Goal: Transaction & Acquisition: Purchase product/service

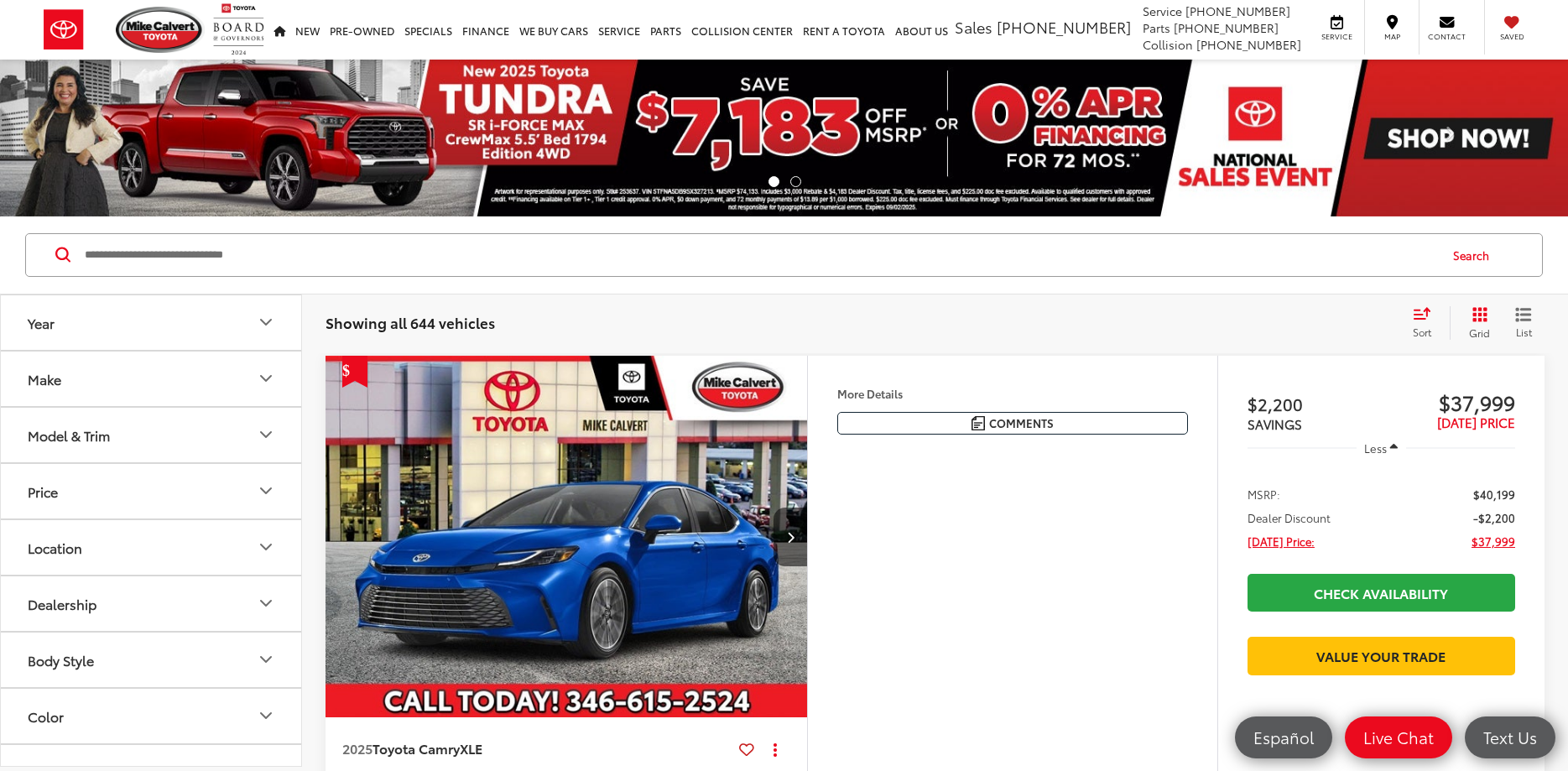
click at [260, 320] on icon "Year" at bounding box center [266, 322] width 20 height 20
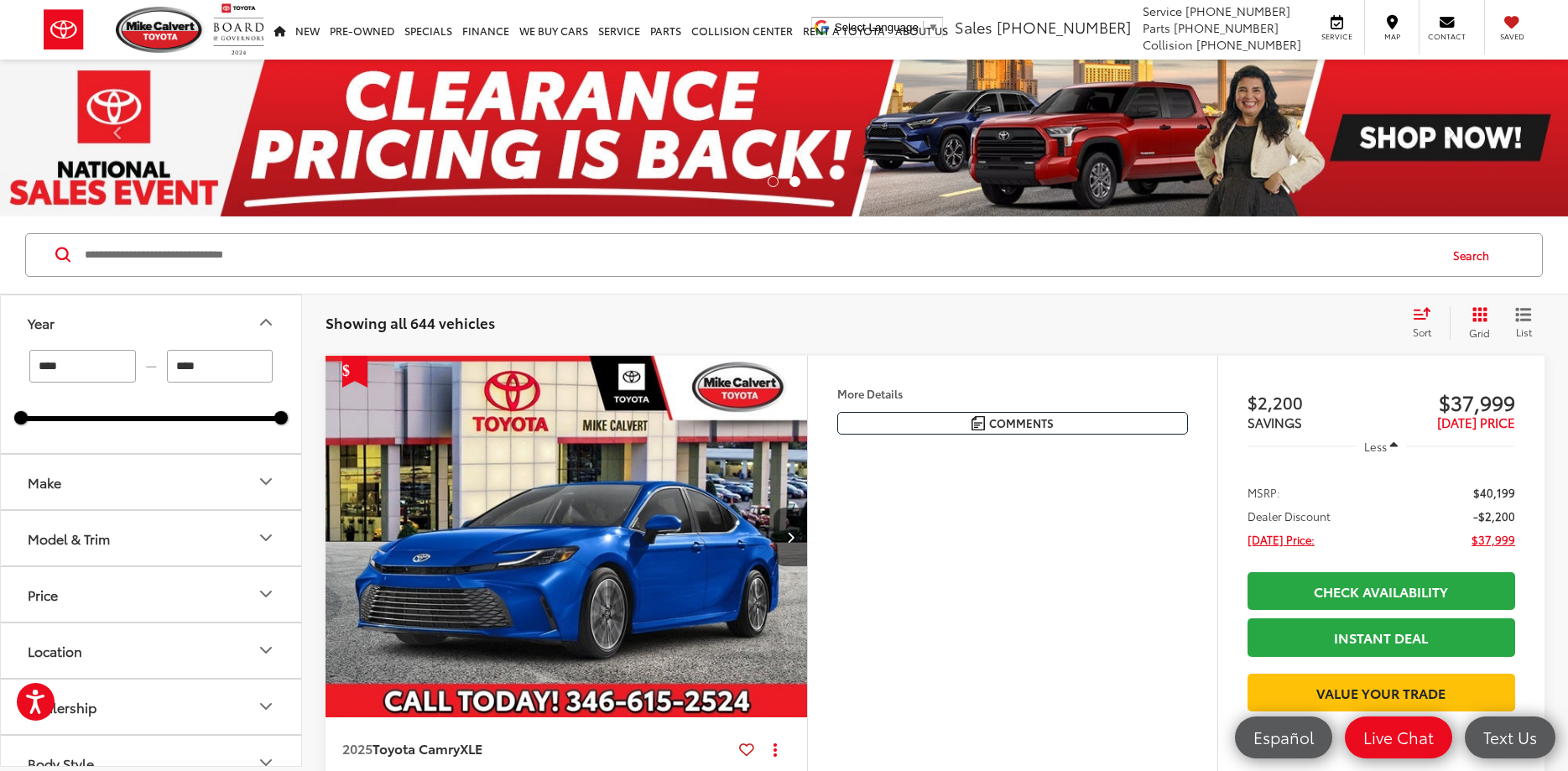
click at [266, 485] on icon "Make" at bounding box center [266, 482] width 20 height 20
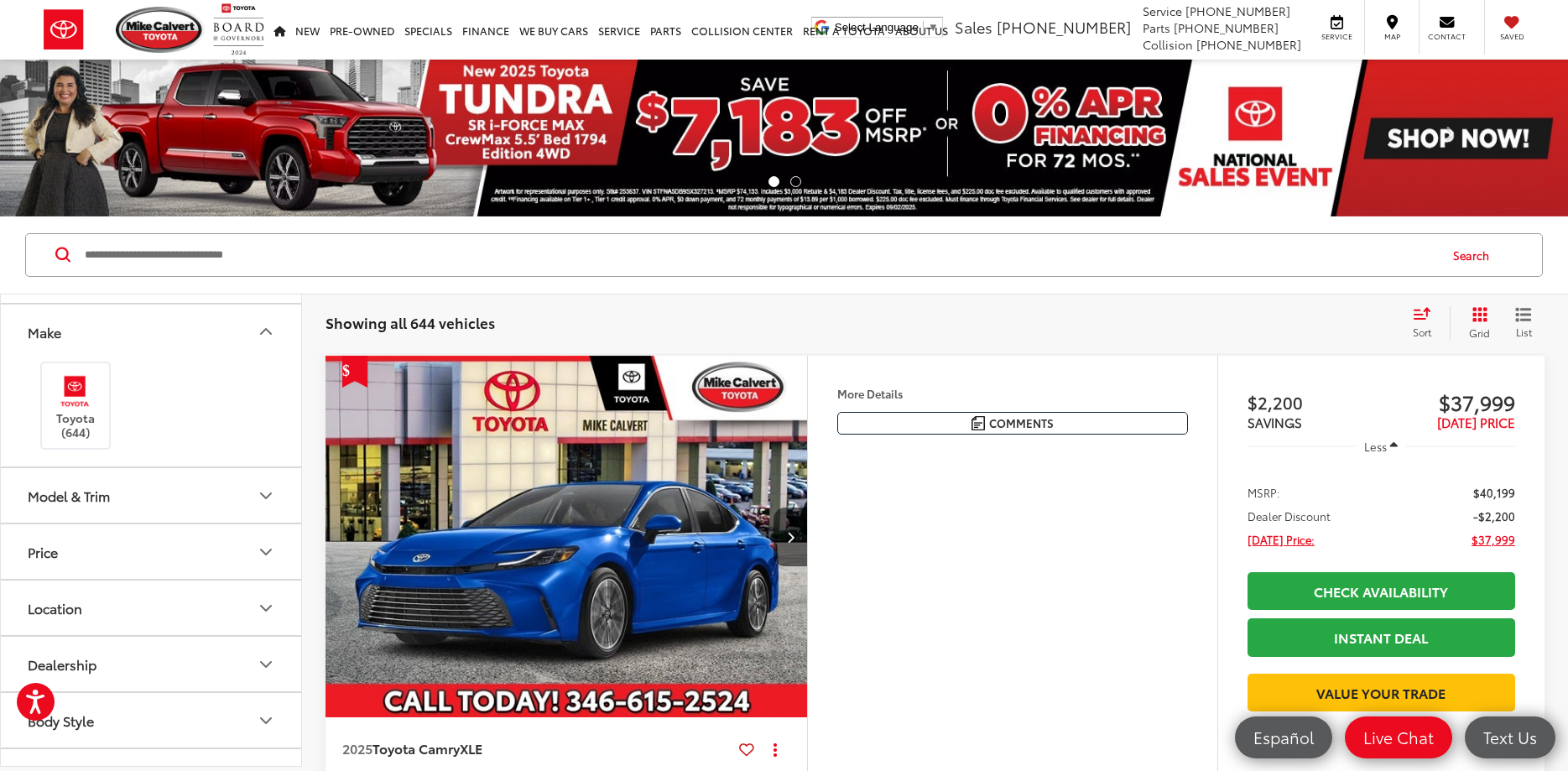
scroll to position [202, 0]
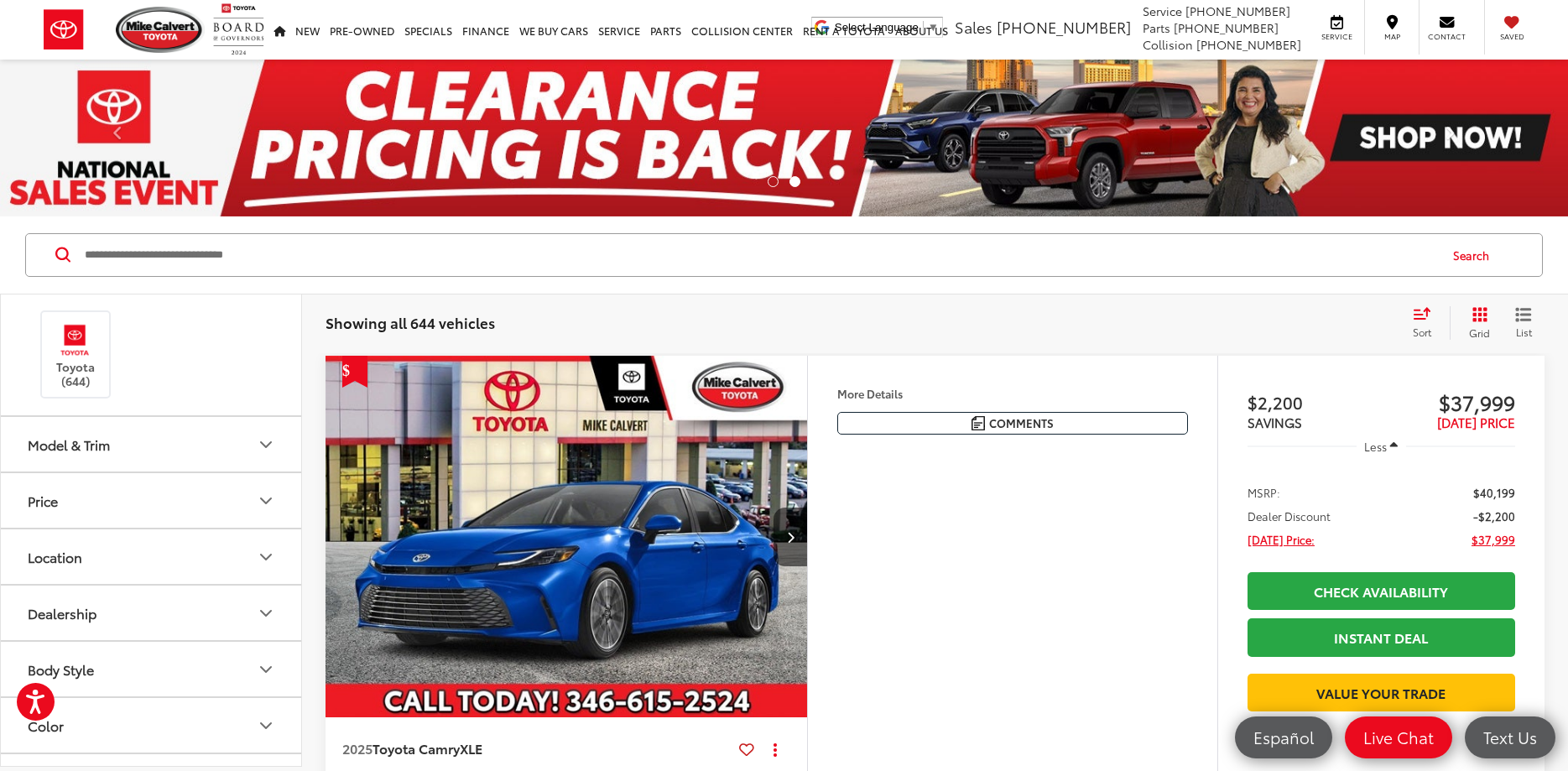
click at [259, 443] on icon "Model & Trim" at bounding box center [266, 445] width 20 height 20
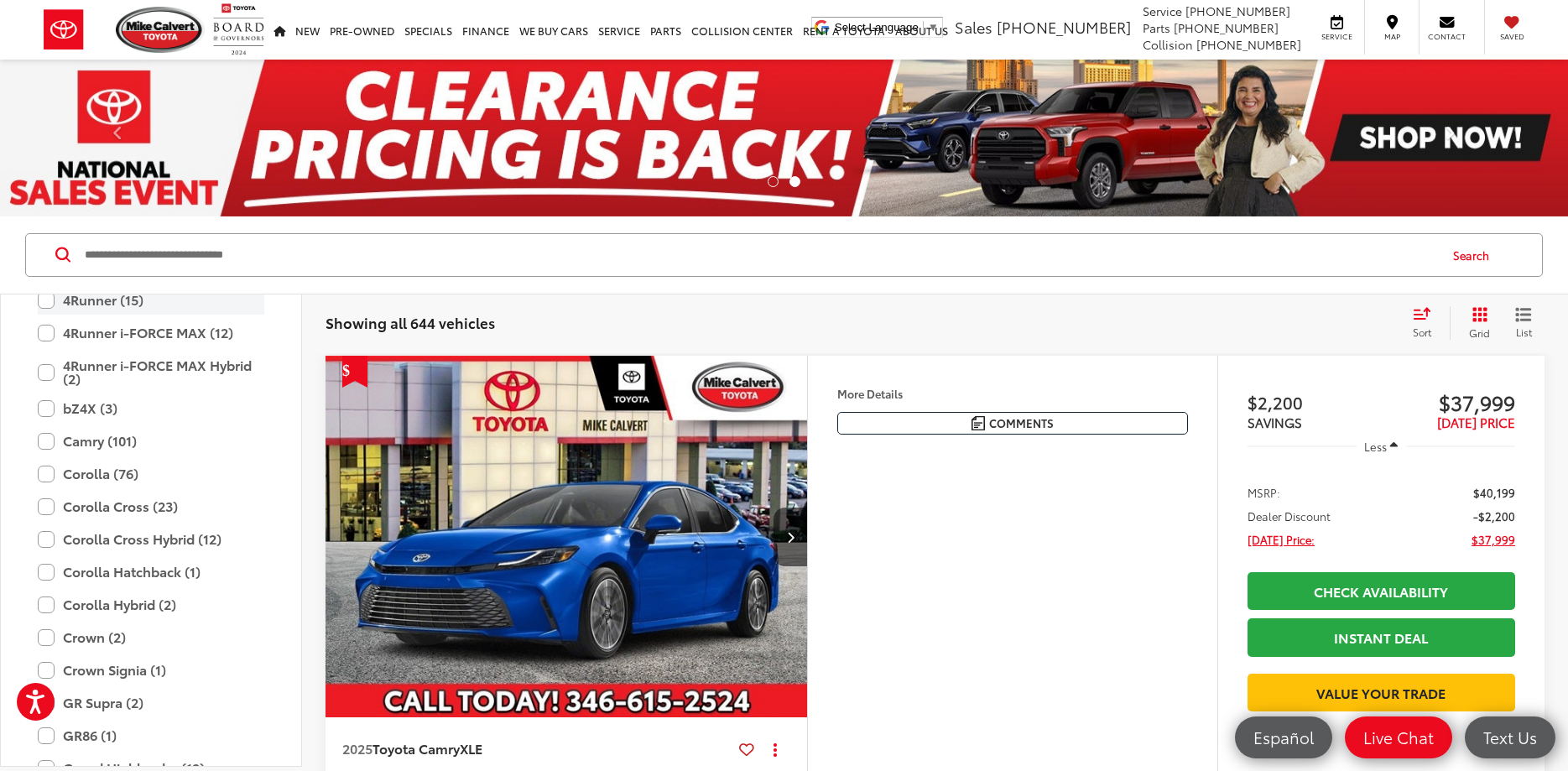
scroll to position [403, 0]
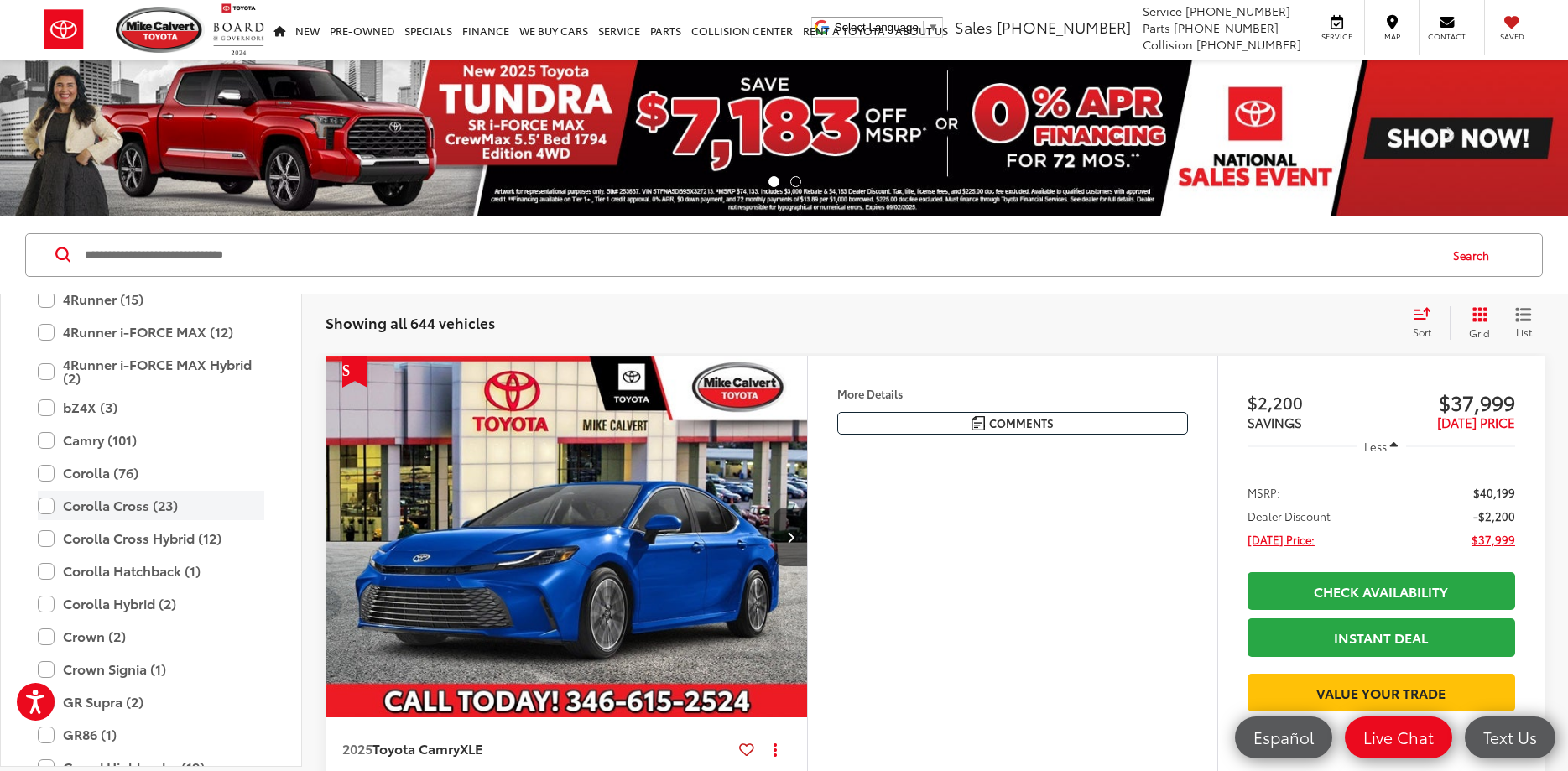
click at [48, 503] on label "Corolla Cross (23)" at bounding box center [151, 505] width 226 height 29
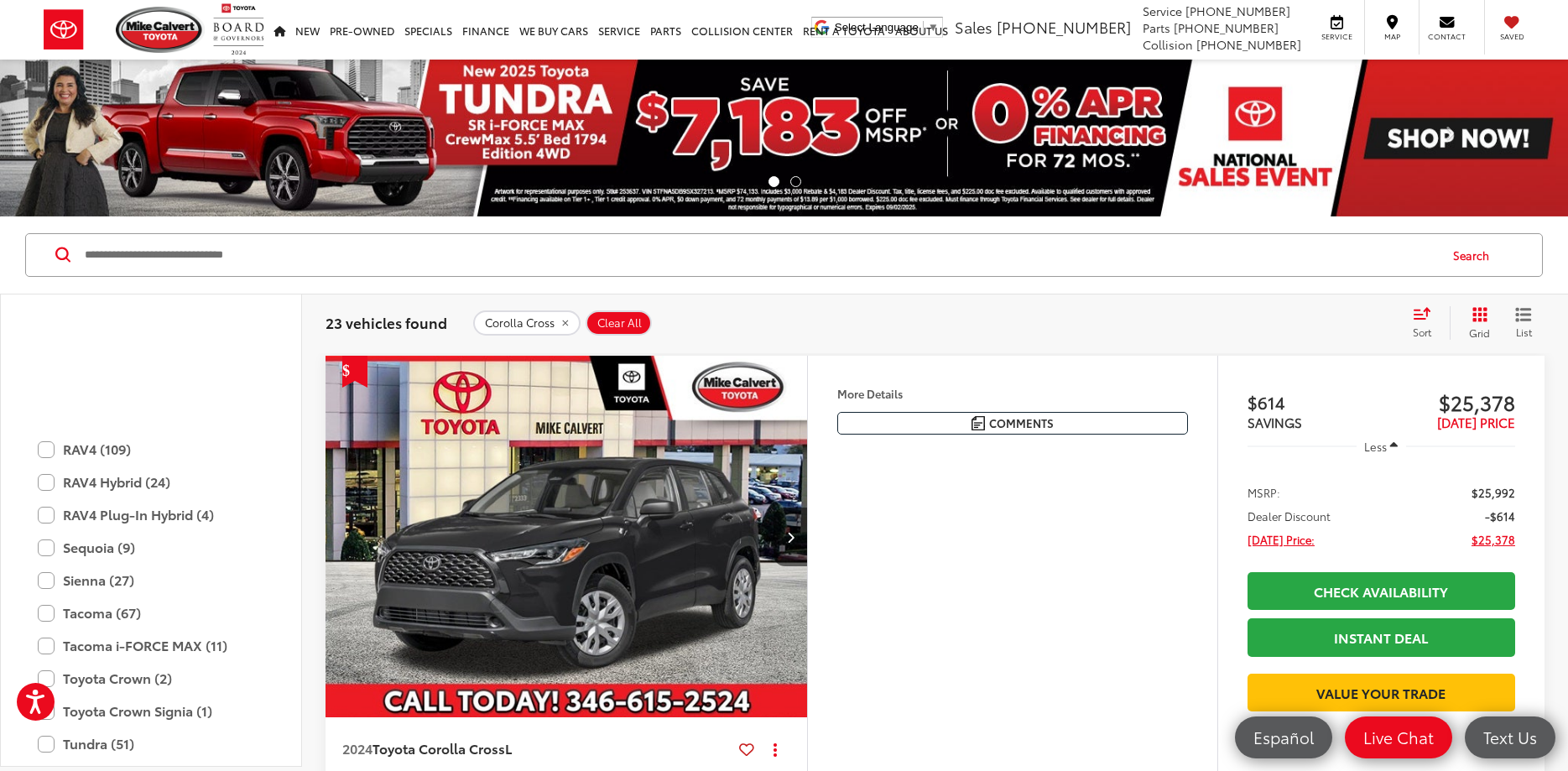
scroll to position [1242, 0]
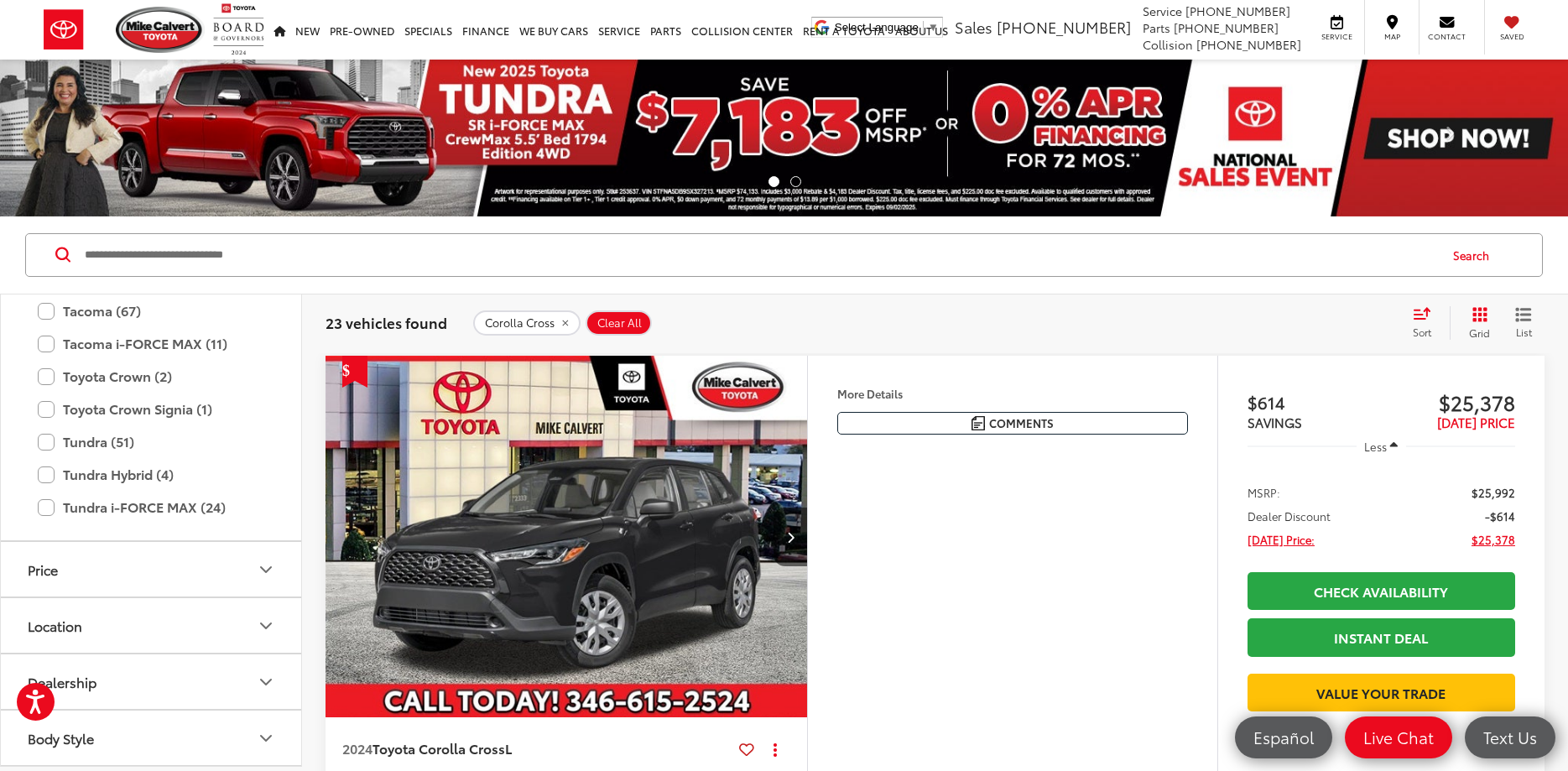
click at [267, 617] on icon "Location" at bounding box center [266, 625] width 20 height 20
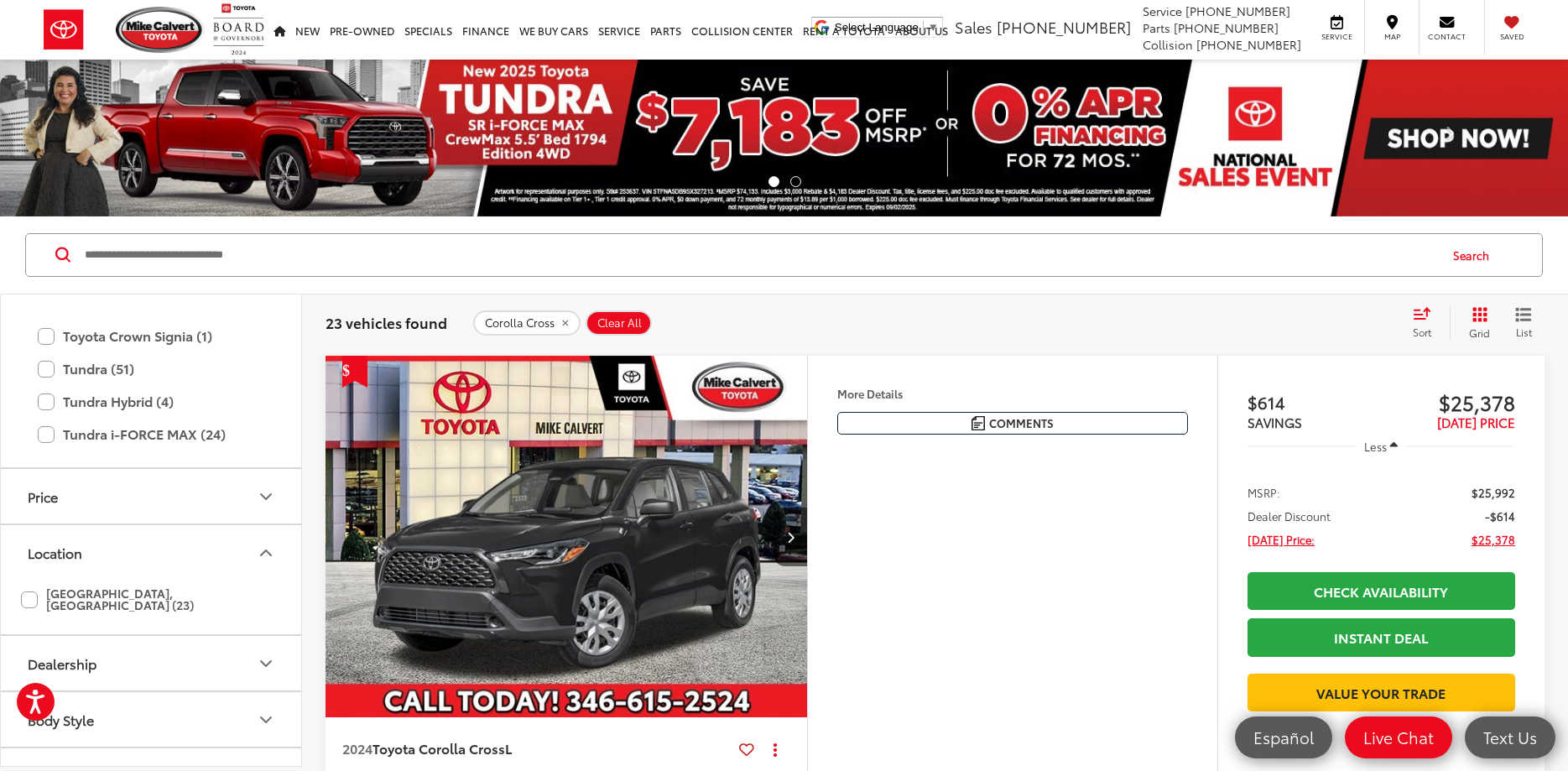
scroll to position [1343, 0]
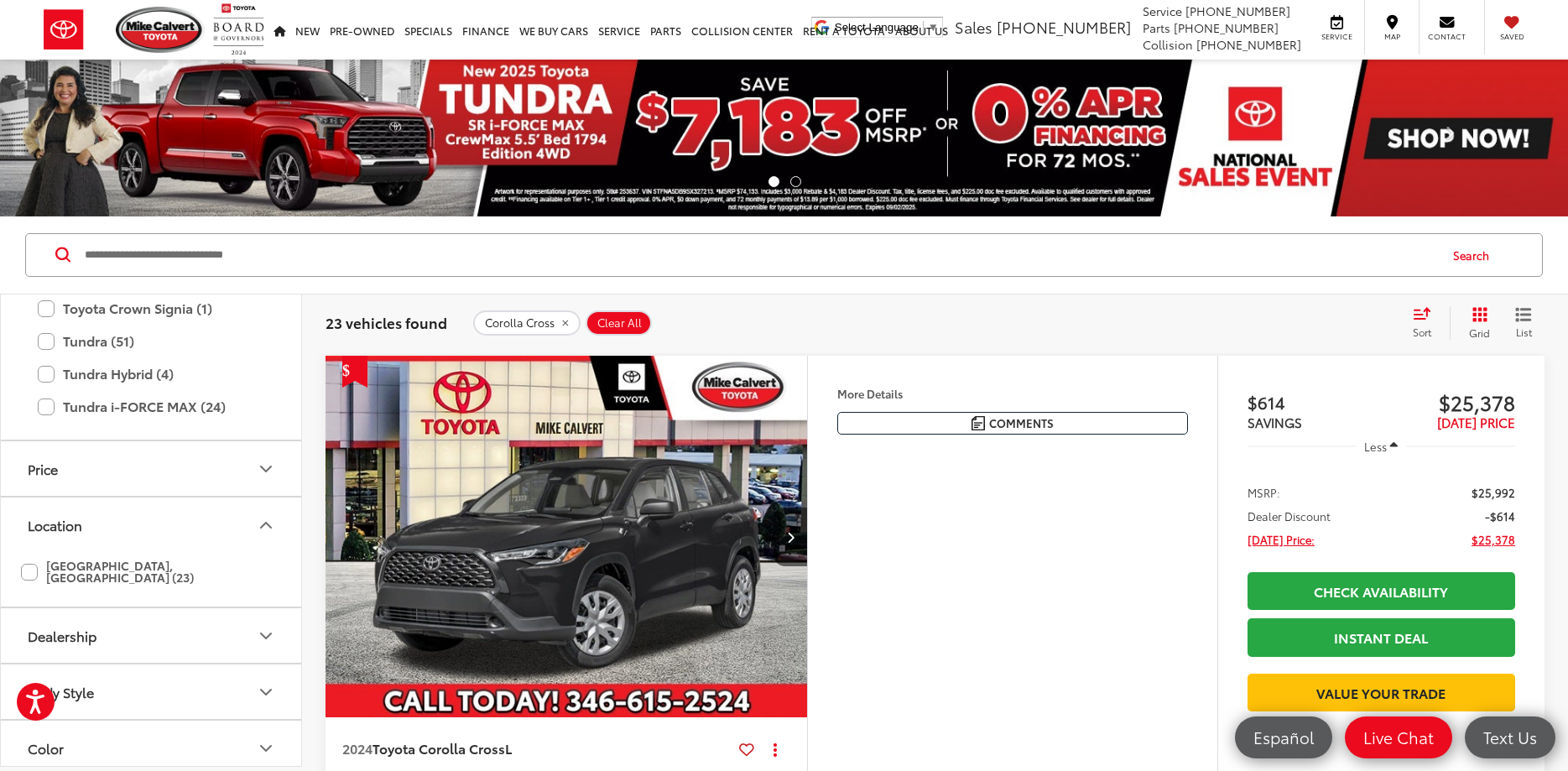
click at [266, 626] on icon "Dealership" at bounding box center [266, 636] width 20 height 20
click at [24, 663] on label "Mike Calvert Toyota (23)" at bounding box center [114, 677] width 186 height 28
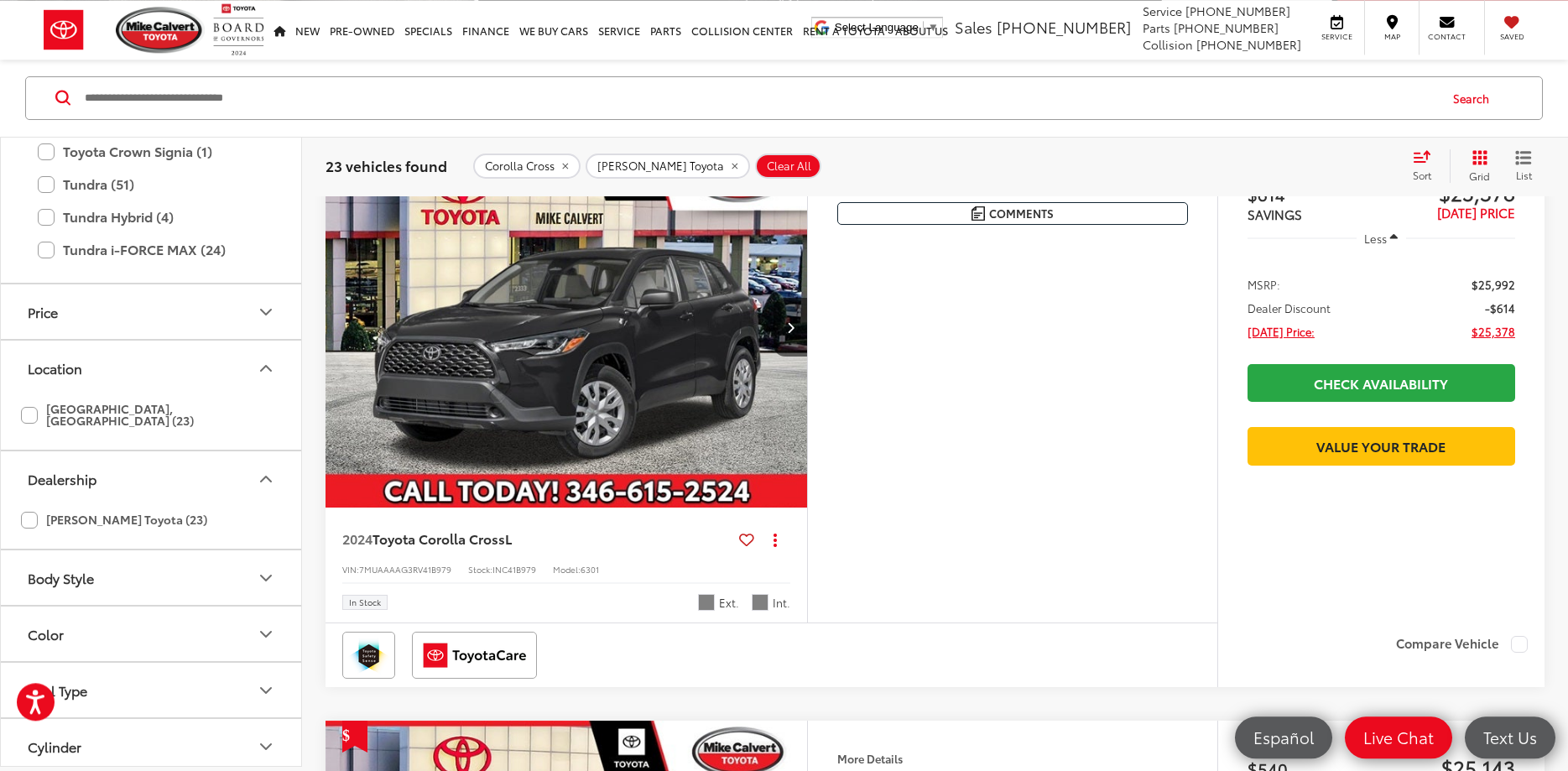
scroll to position [242, 0]
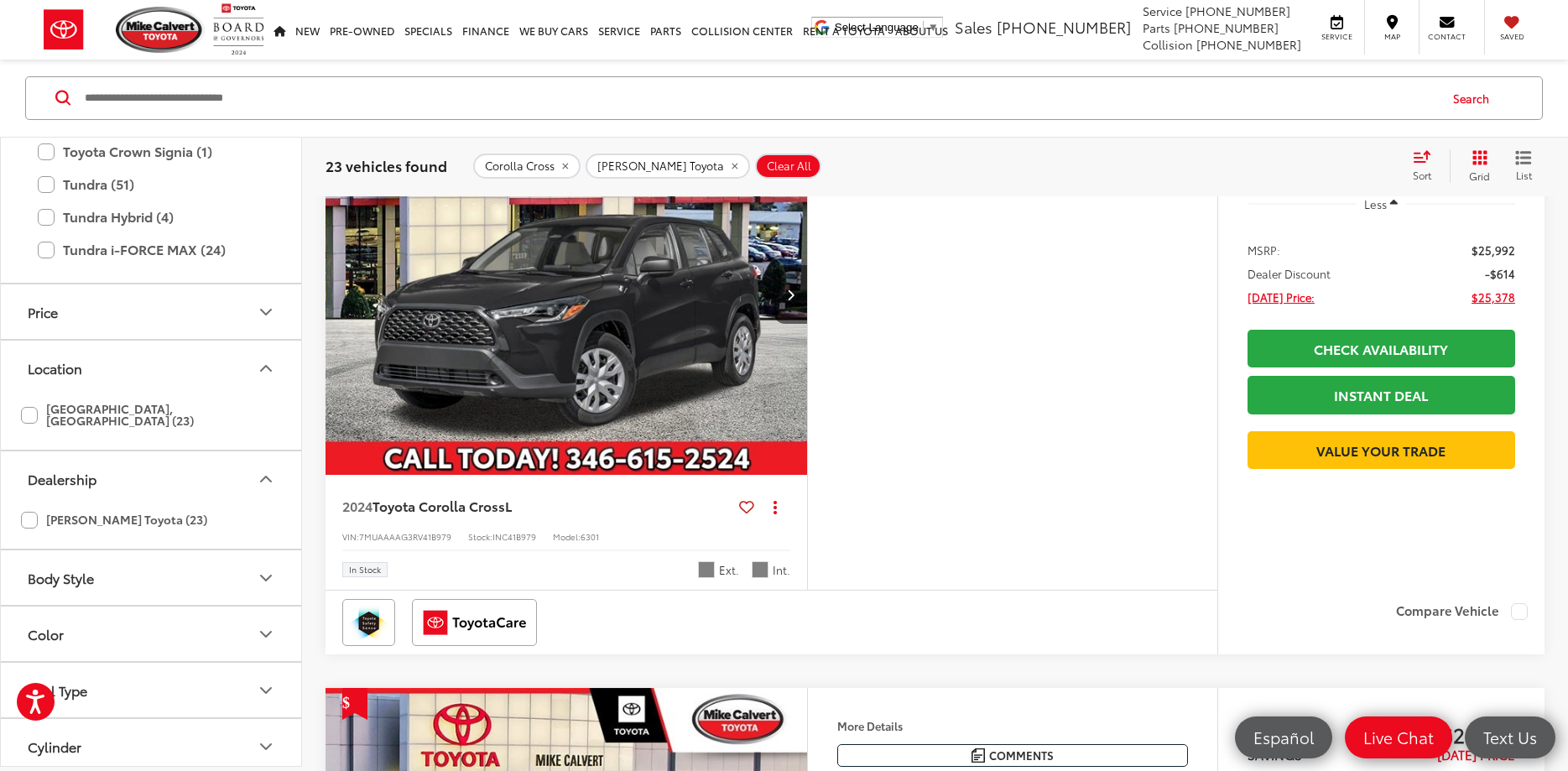
click at [267, 575] on icon "Body Style" at bounding box center [266, 578] width 10 height 5
click at [260, 568] on icon "Body Style" at bounding box center [266, 578] width 20 height 20
click at [265, 625] on icon "Color" at bounding box center [266, 634] width 20 height 20
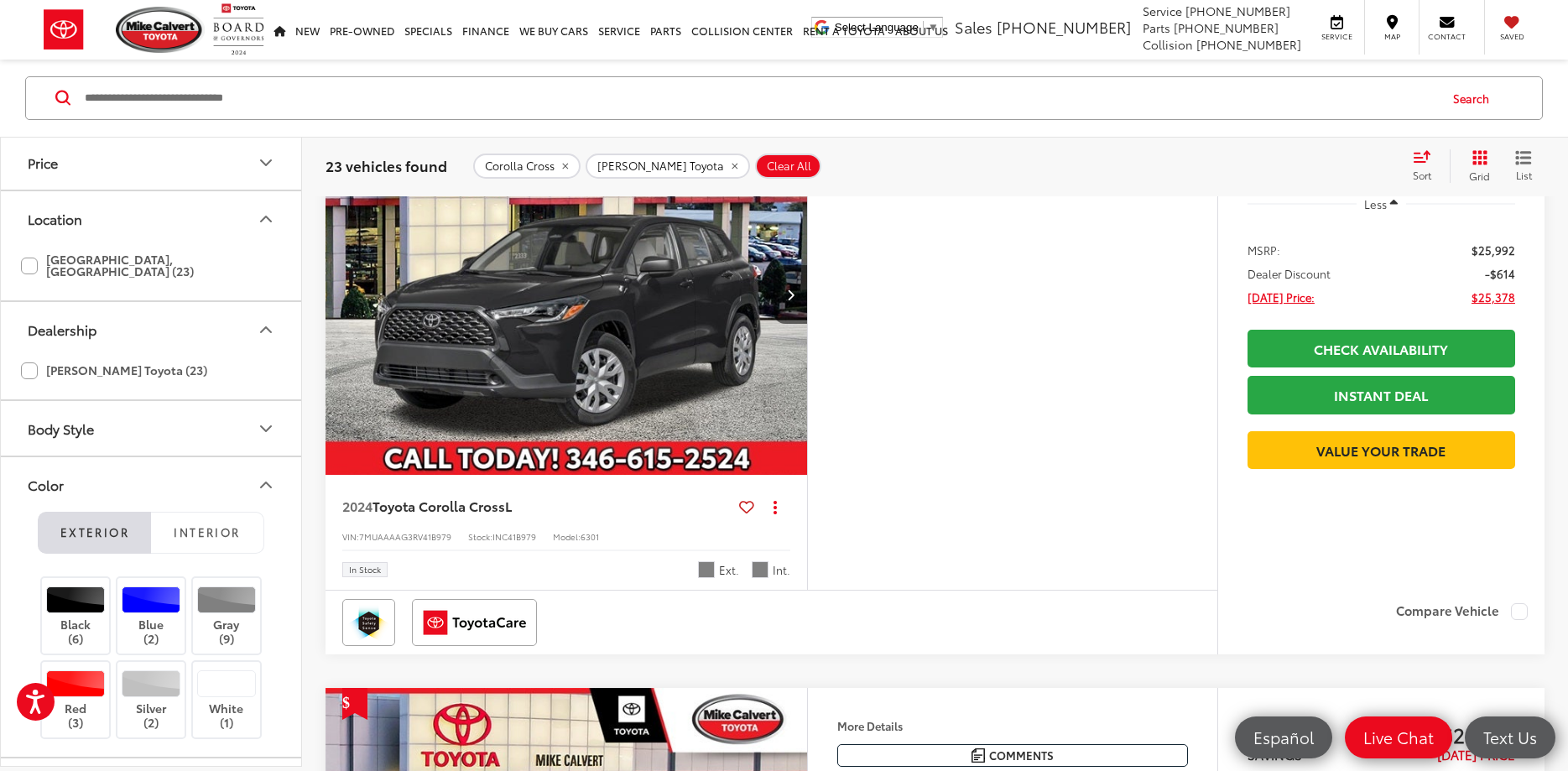
scroll to position [1544, 0]
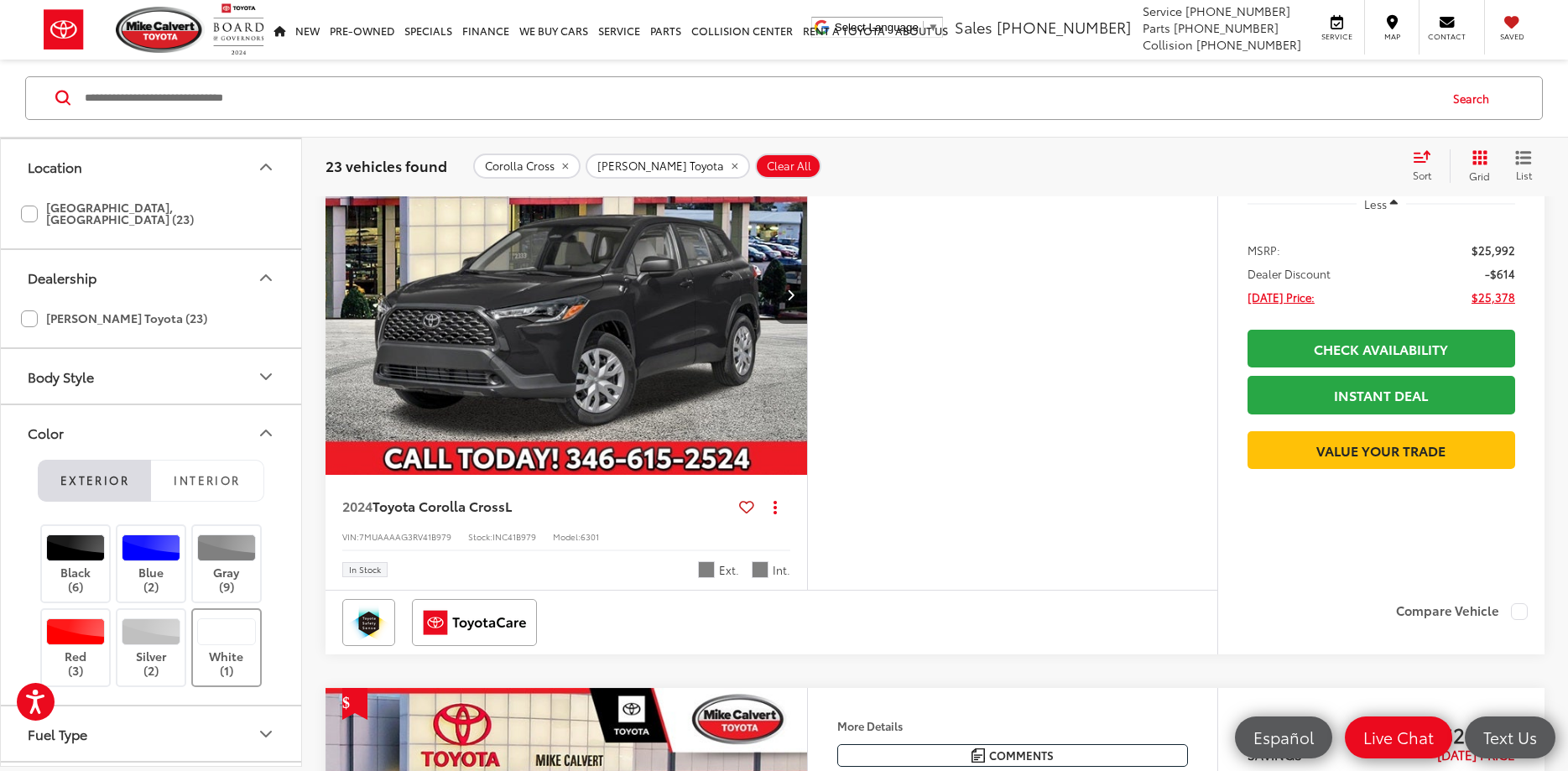
click at [231, 618] on div at bounding box center [227, 632] width 60 height 27
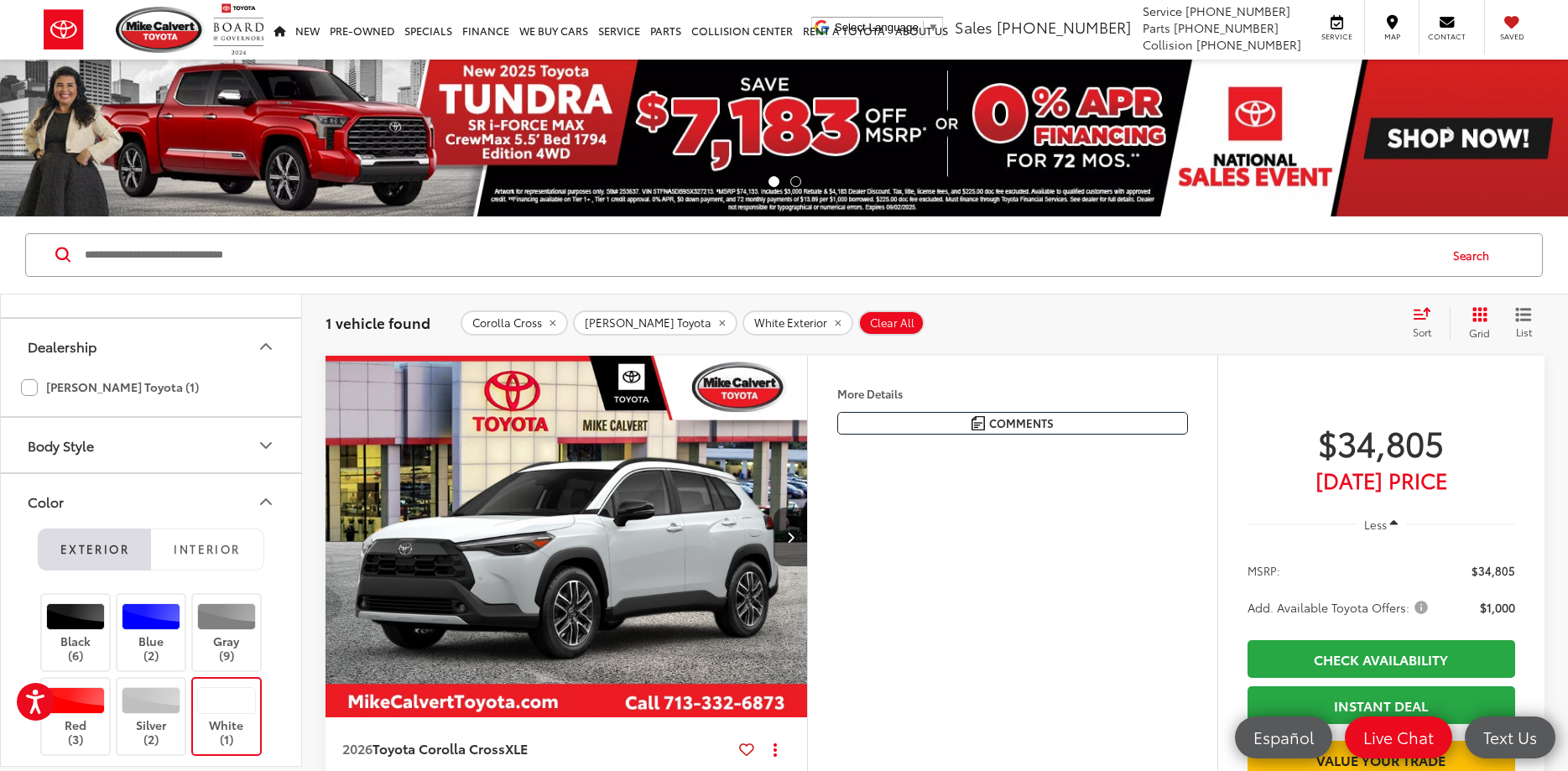
scroll to position [1575, 0]
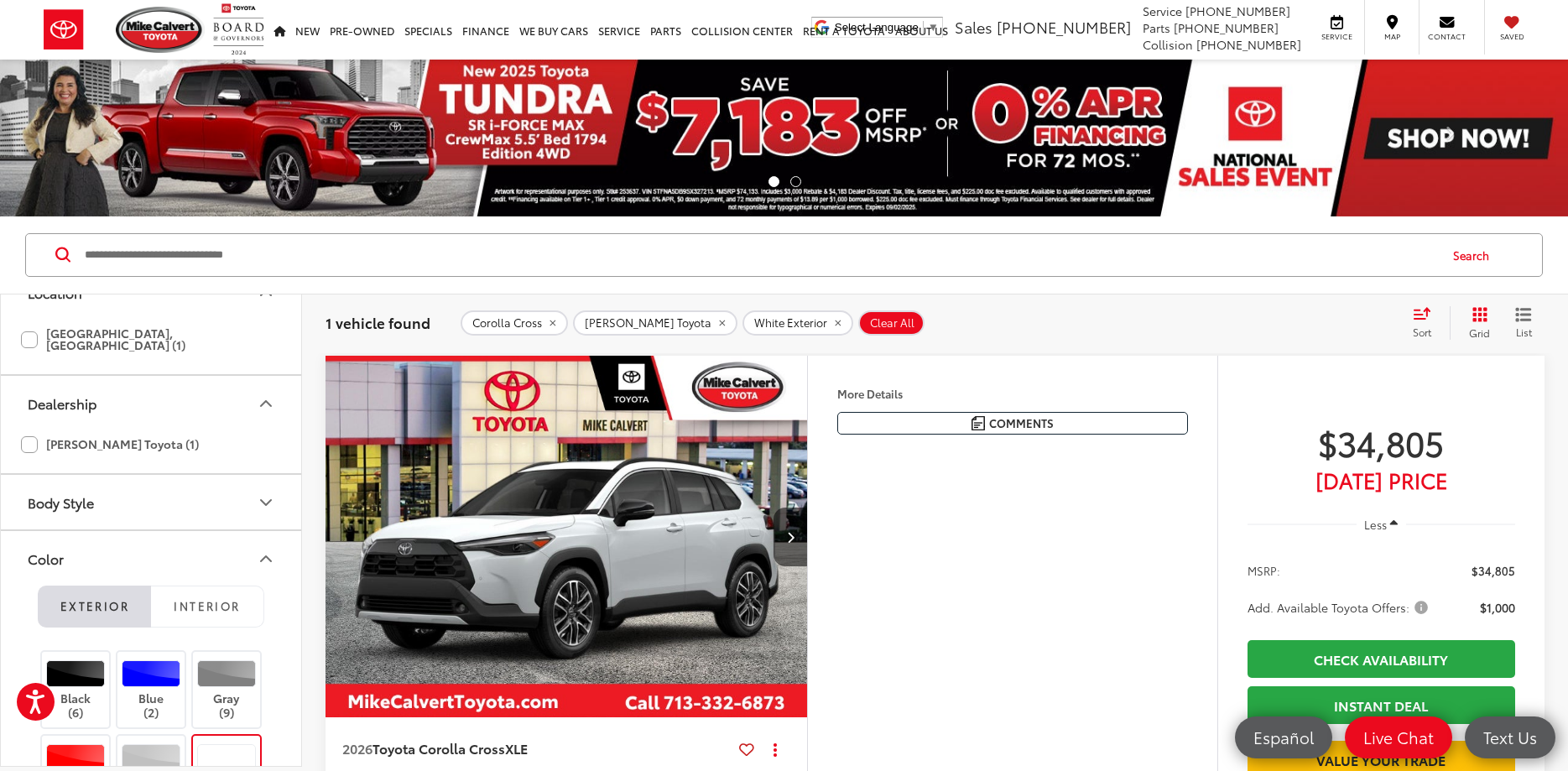
click at [265, 500] on icon "Body Style" at bounding box center [266, 503] width 10 height 5
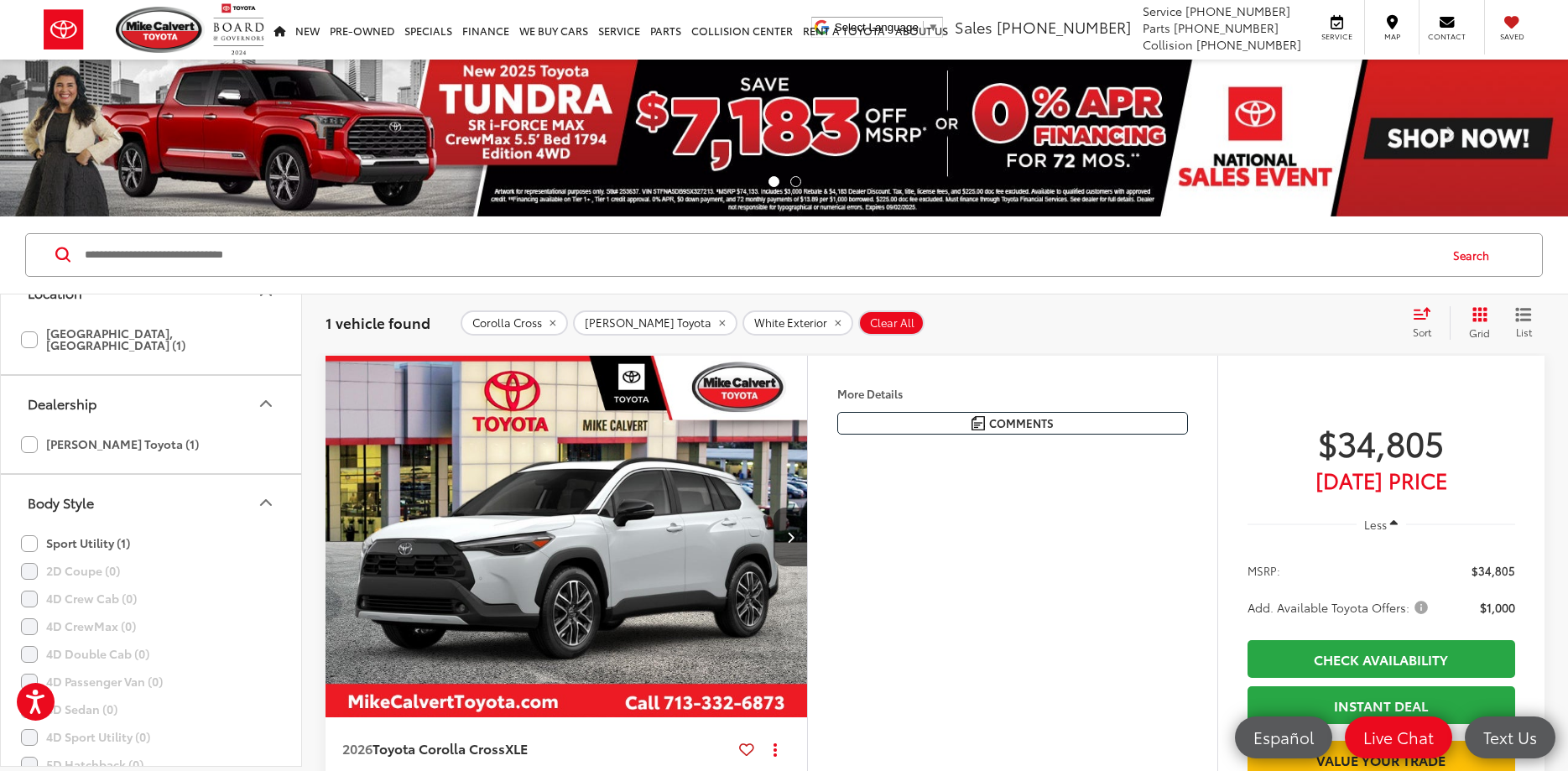
click at [267, 394] on icon "Dealership" at bounding box center [266, 403] width 20 height 20
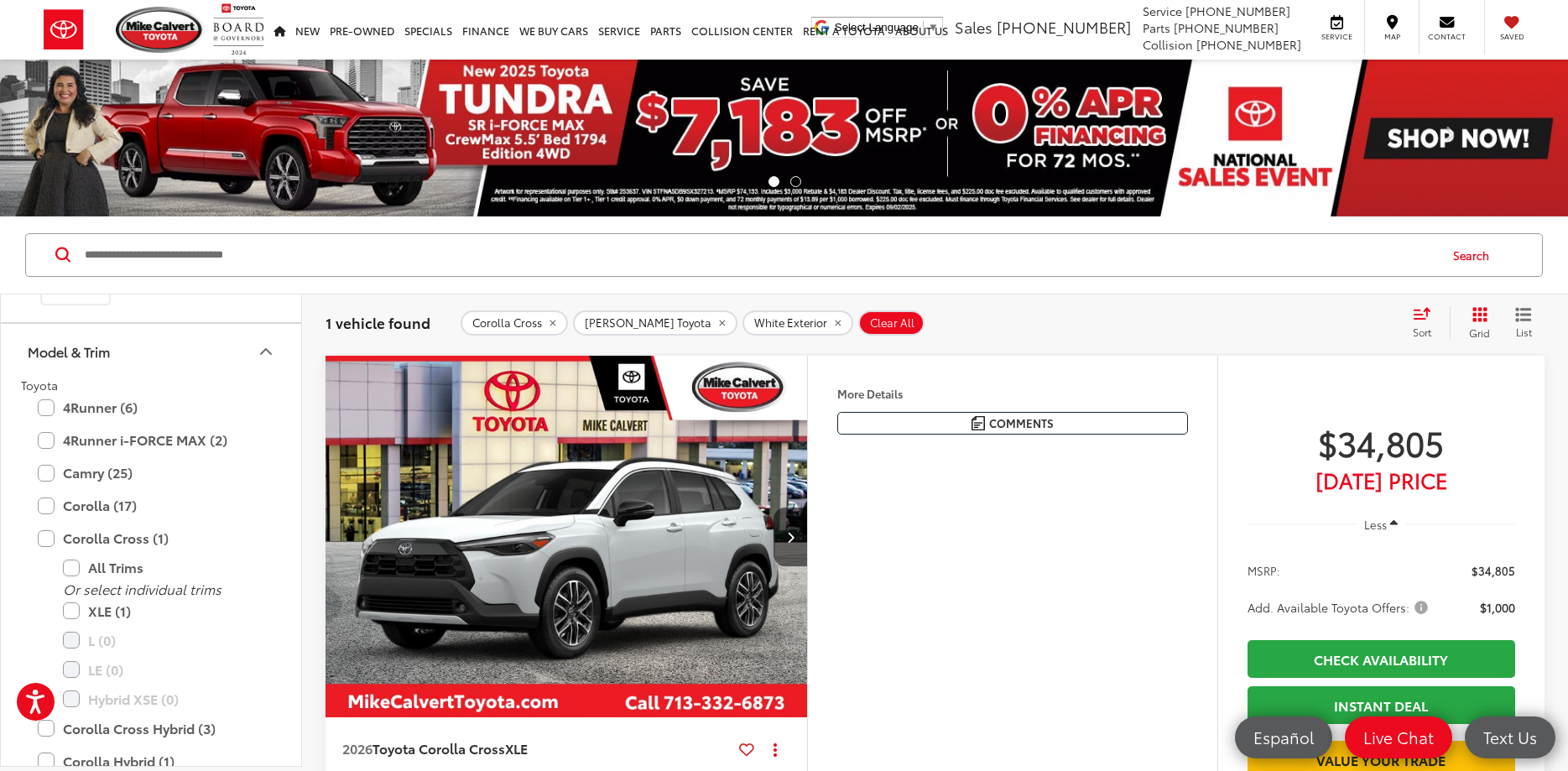
scroll to position [266, 0]
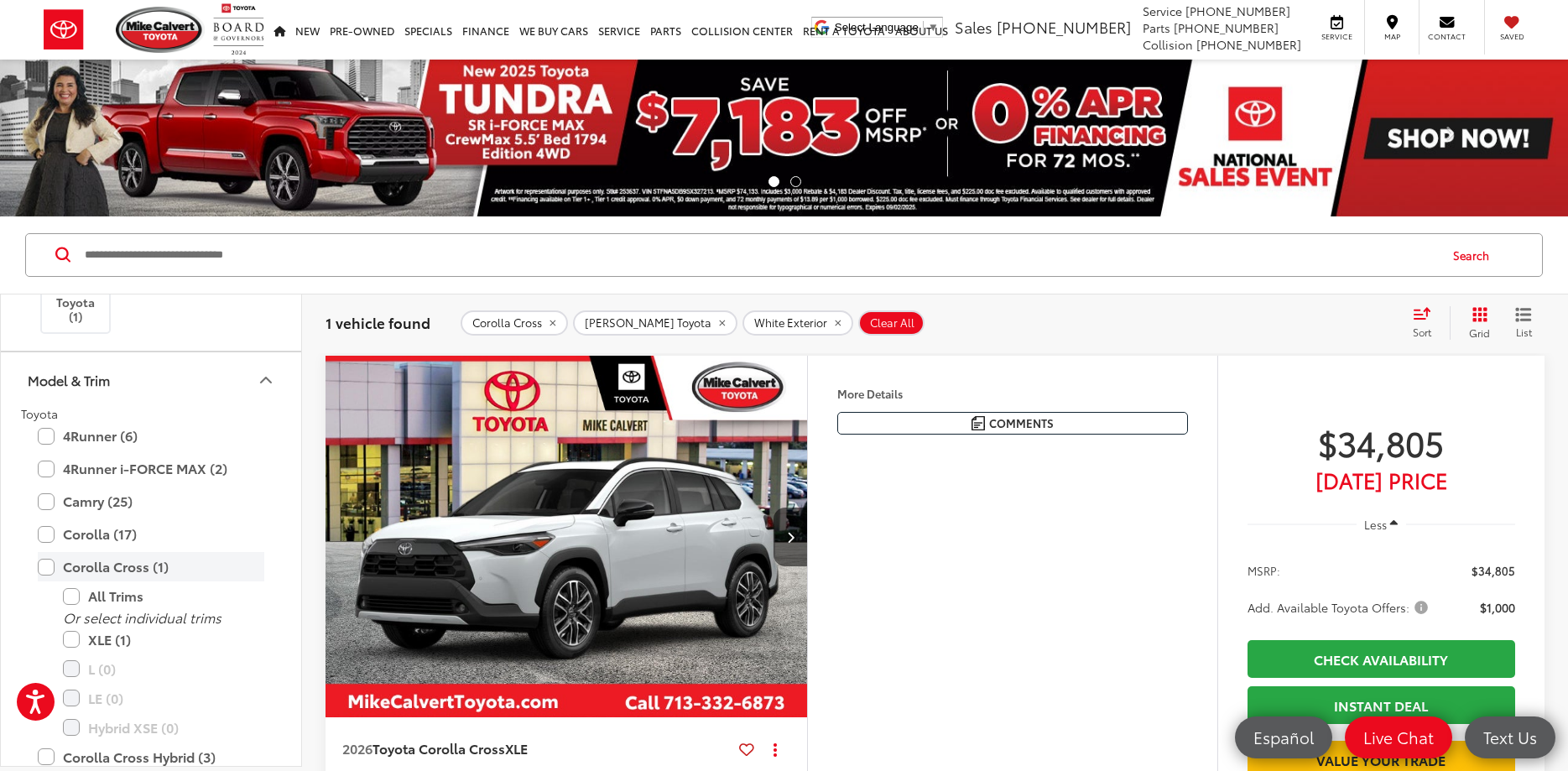
click at [46, 568] on label "Corolla Cross (1)" at bounding box center [151, 566] width 226 height 29
type input "****"
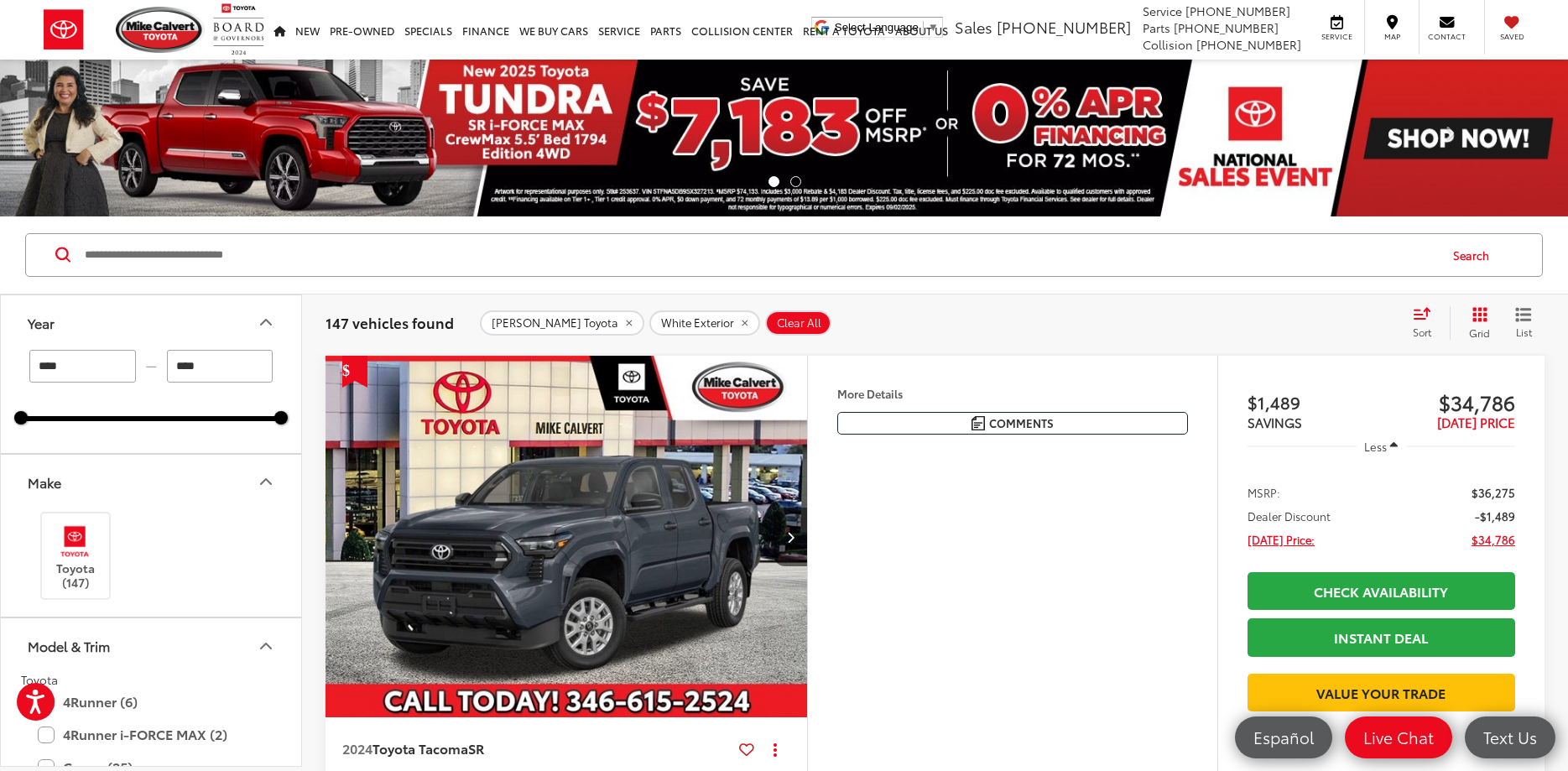
click at [260, 318] on icon "Year" at bounding box center [266, 322] width 20 height 20
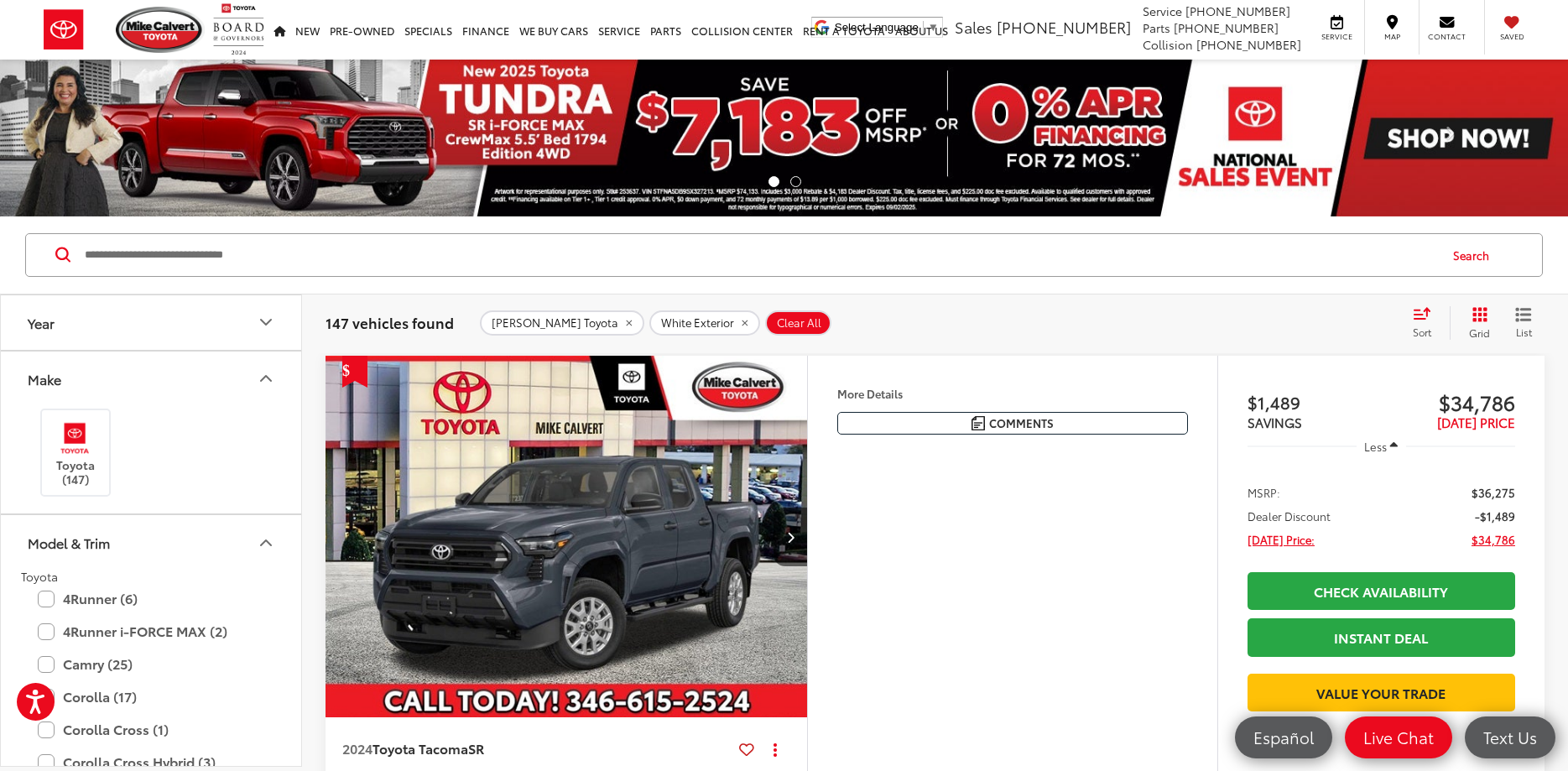
click at [268, 318] on icon "Year" at bounding box center [266, 322] width 20 height 20
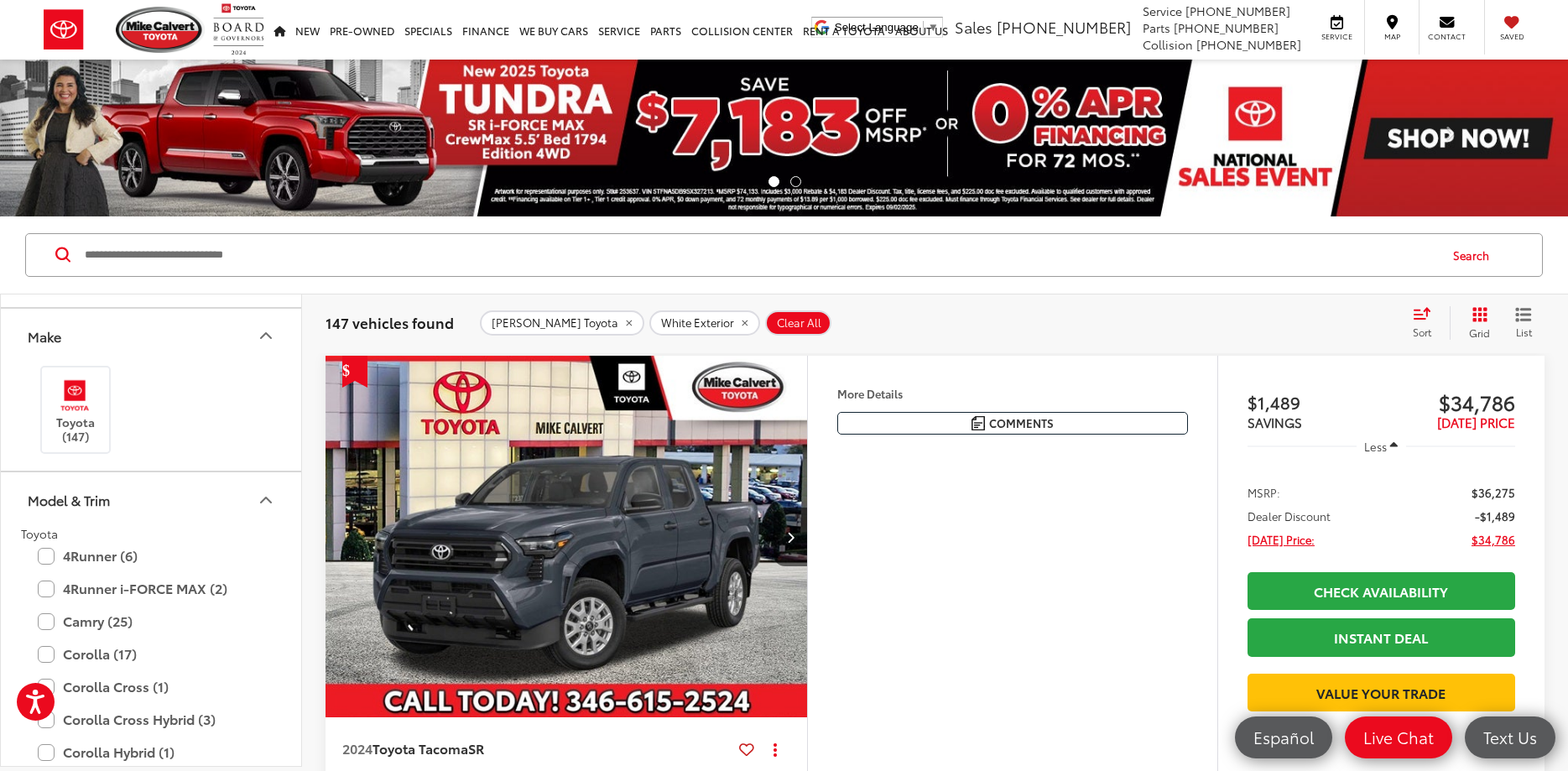
scroll to position [302, 0]
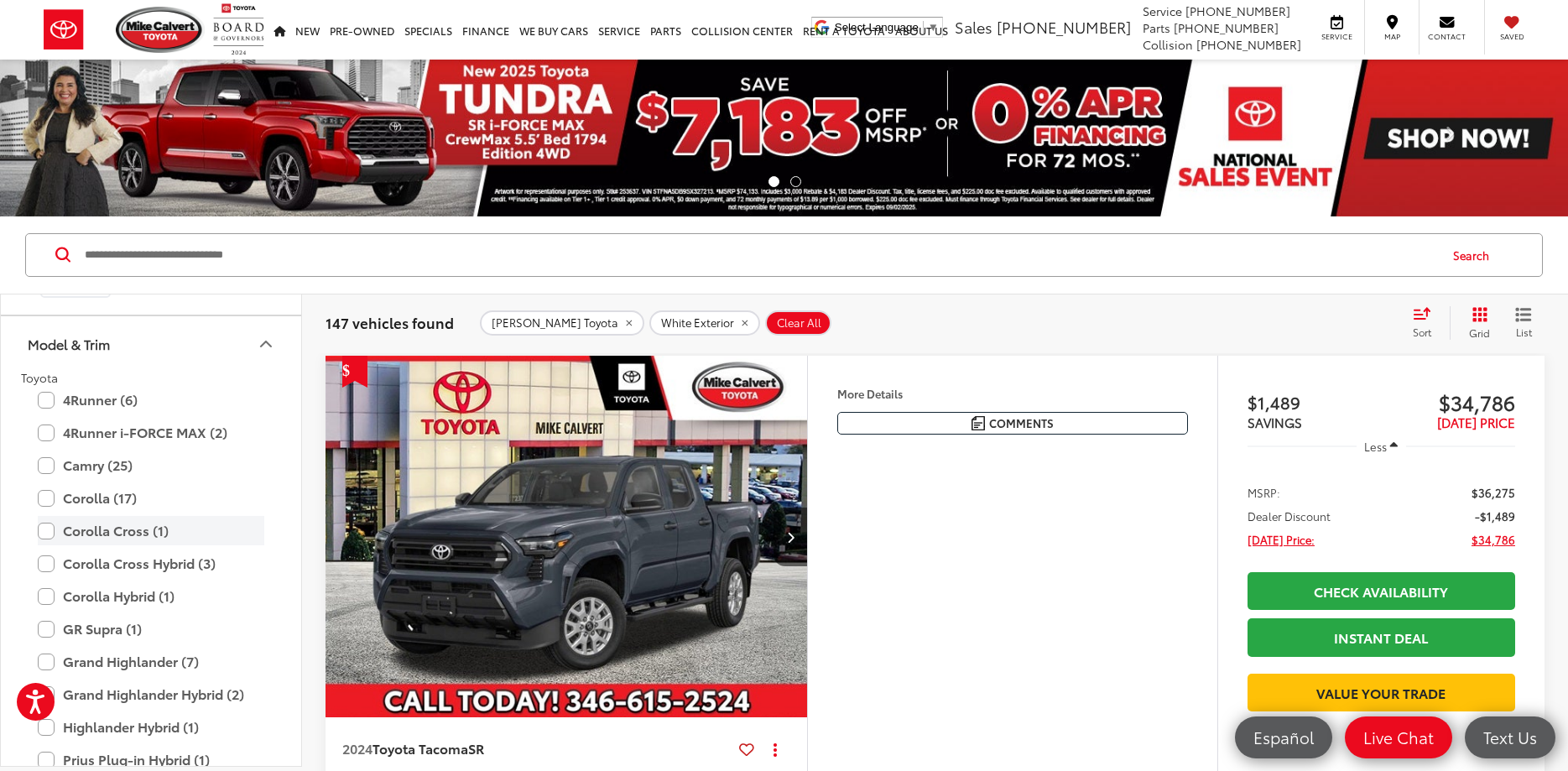
click at [124, 531] on label "Corolla Cross (1)" at bounding box center [151, 530] width 226 height 29
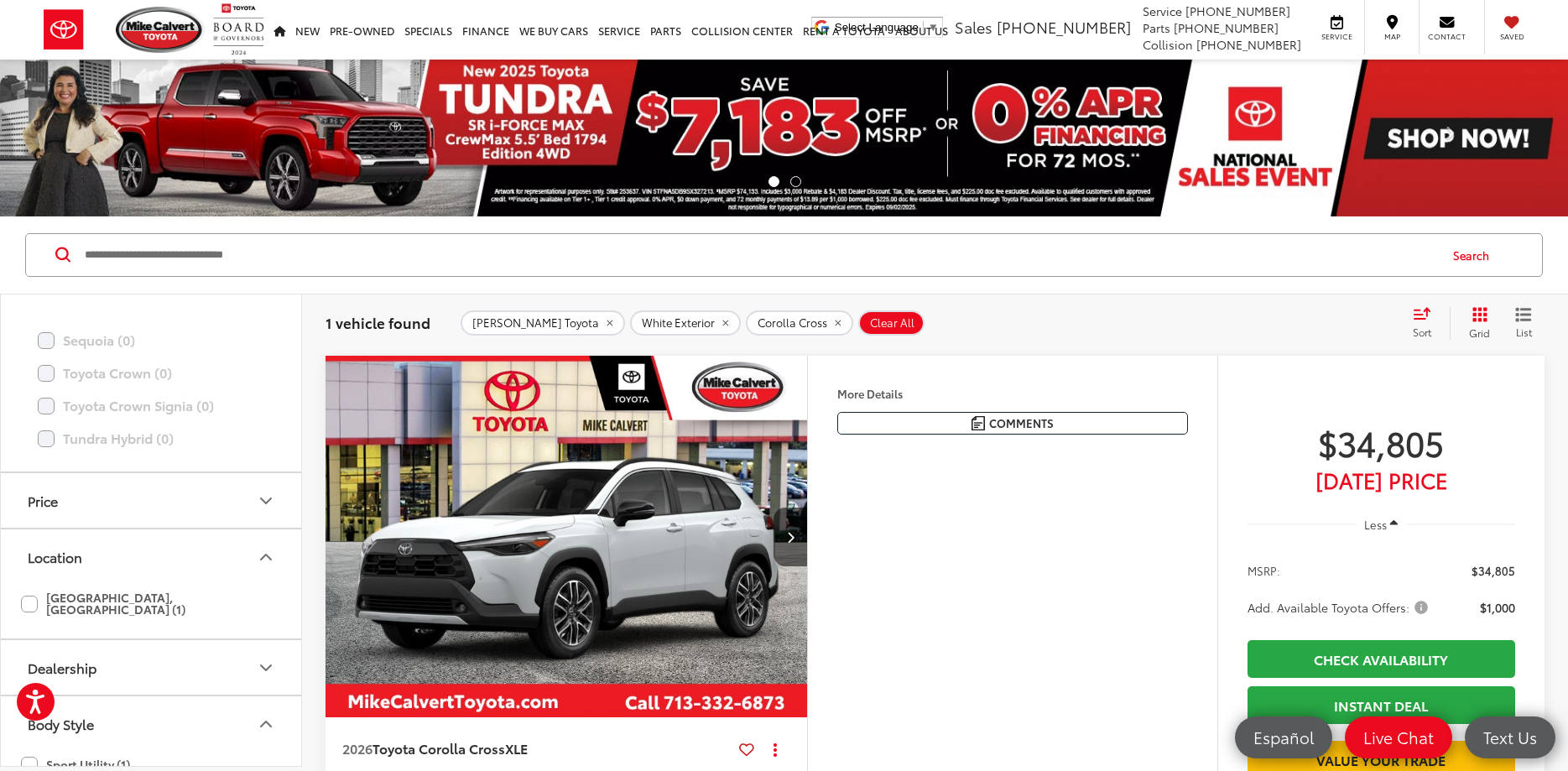
scroll to position [1343, 0]
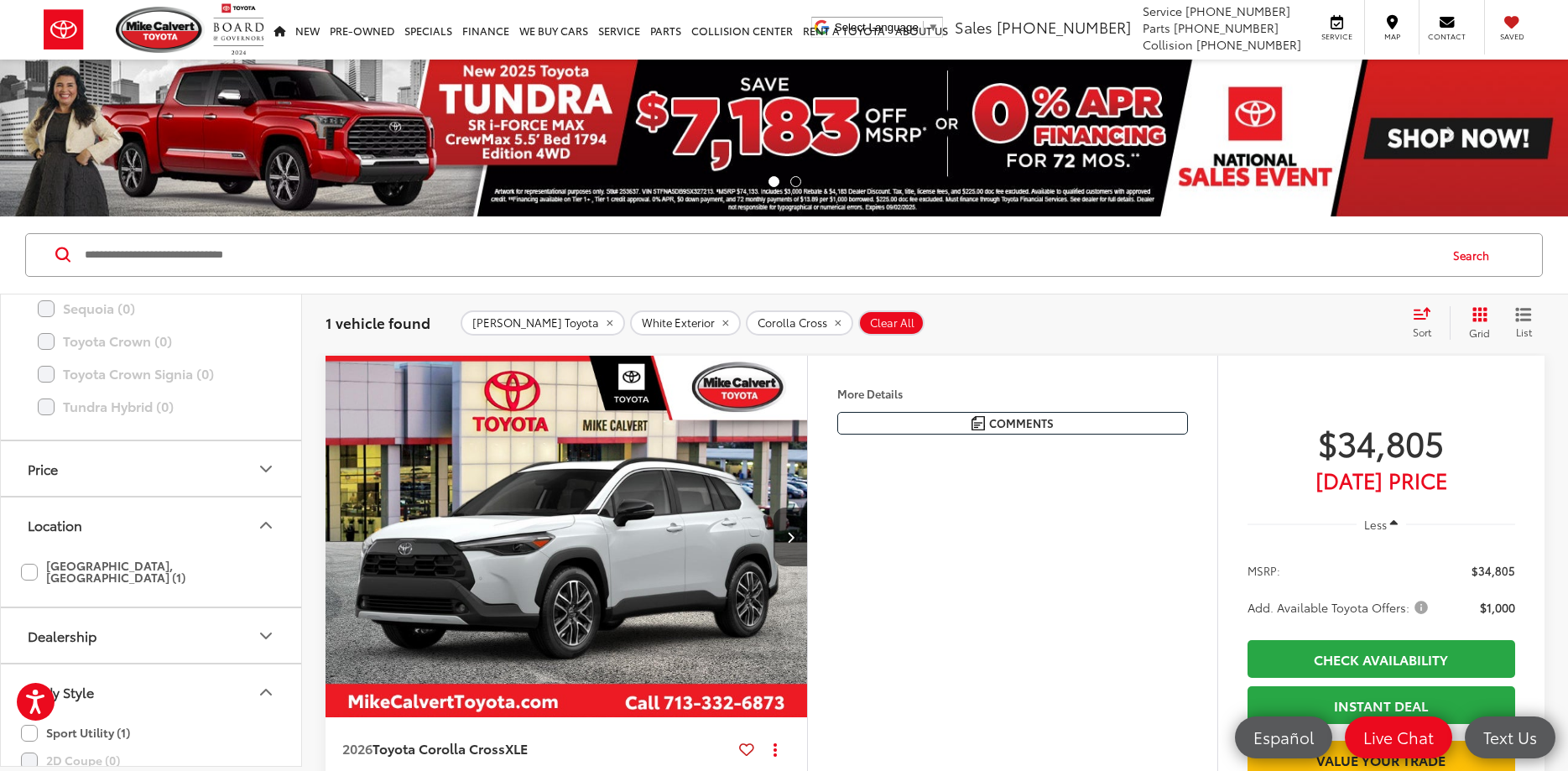
click at [266, 626] on icon "Dealership" at bounding box center [266, 636] width 20 height 20
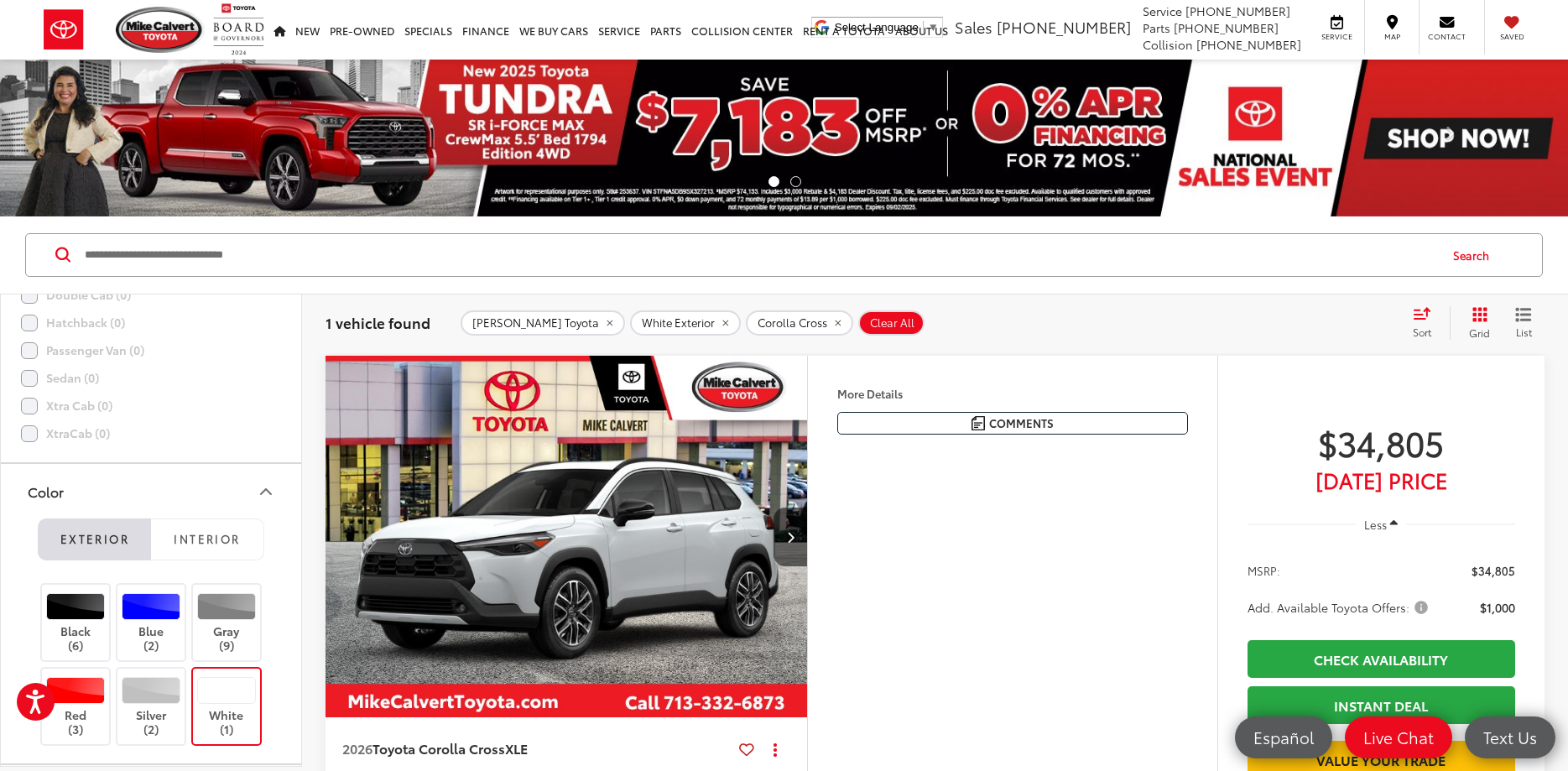
scroll to position [2148, 0]
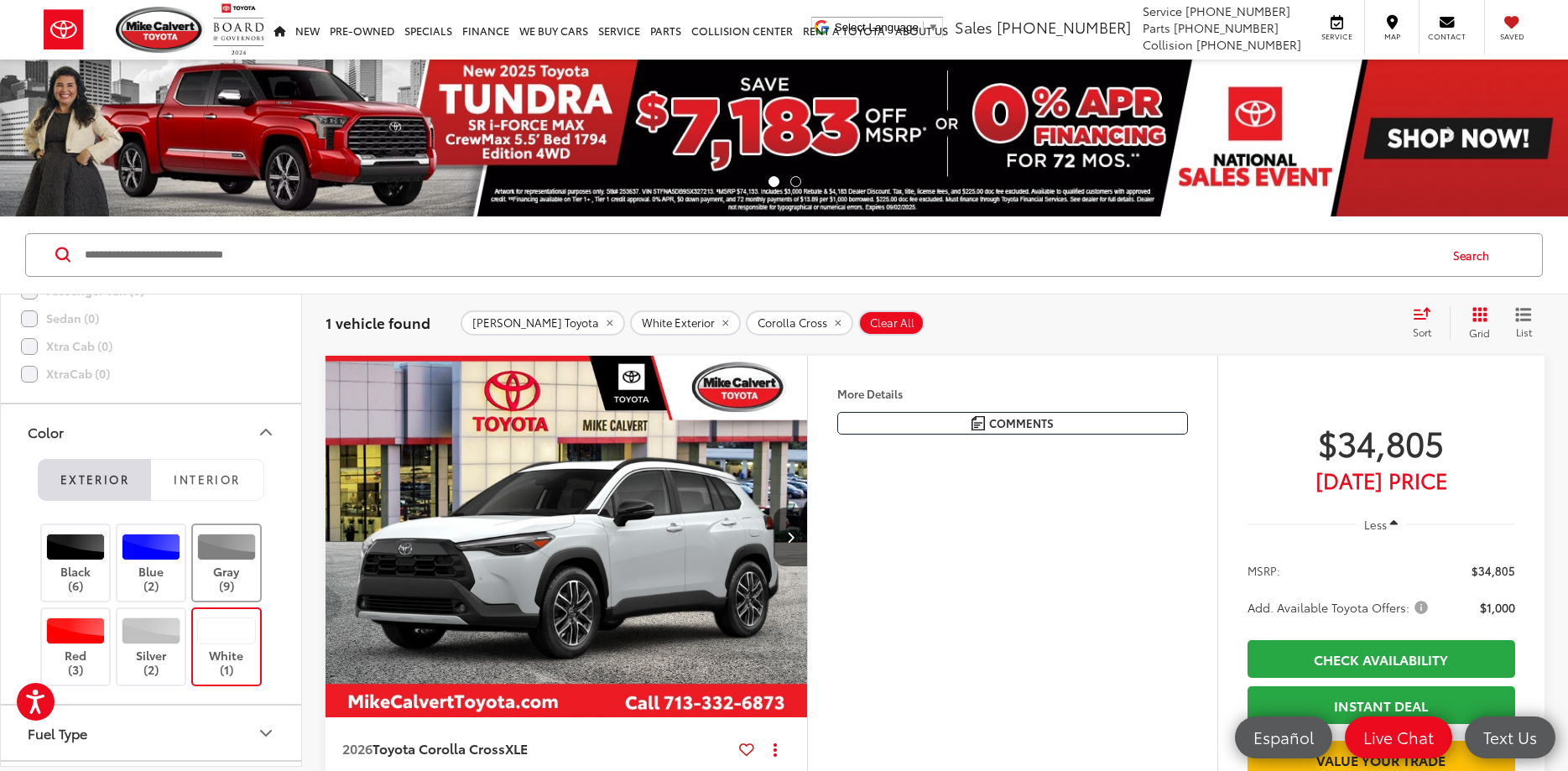
click at [235, 552] on div at bounding box center [227, 546] width 60 height 27
type input "****"
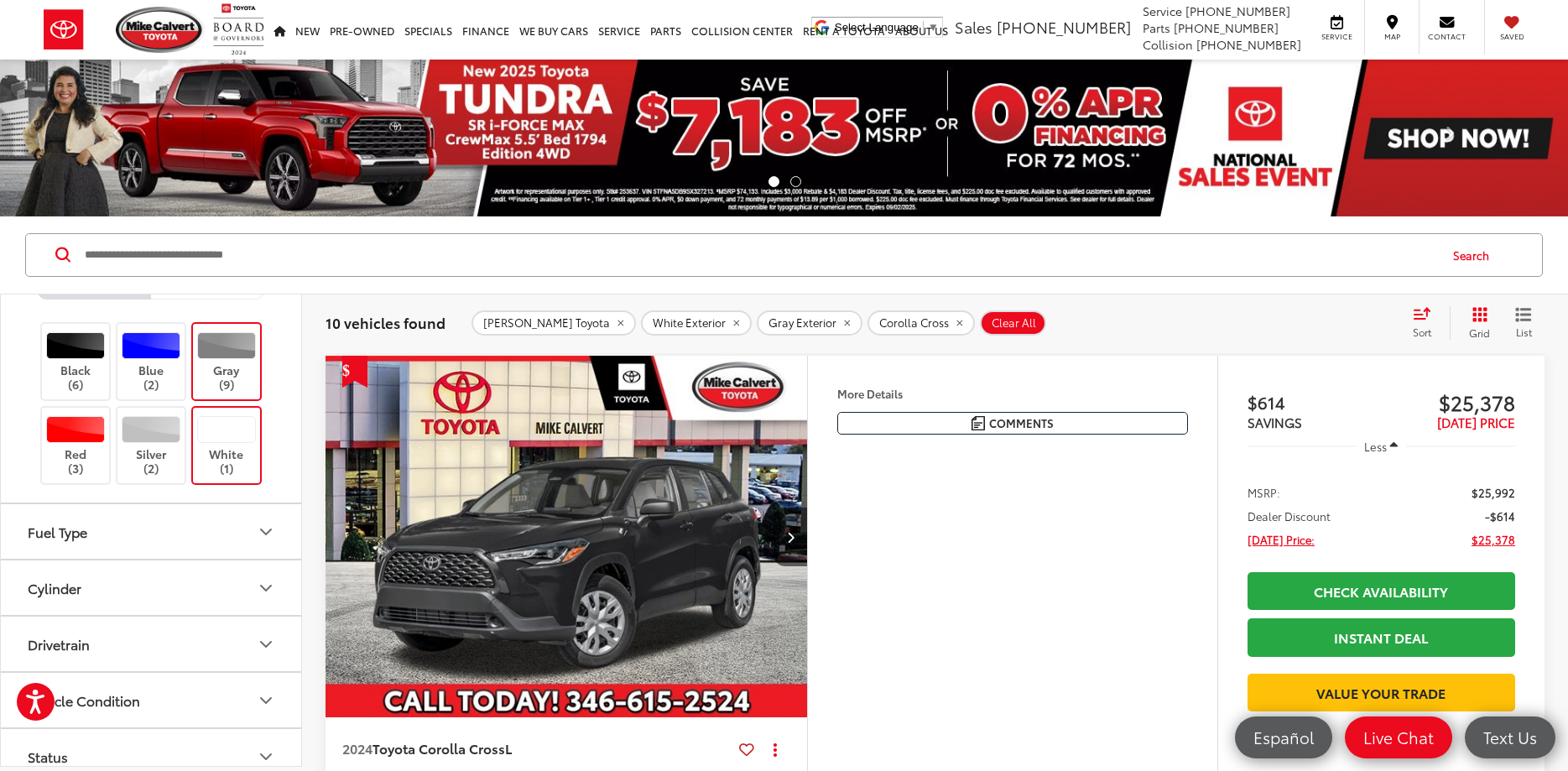
scroll to position [2551, 0]
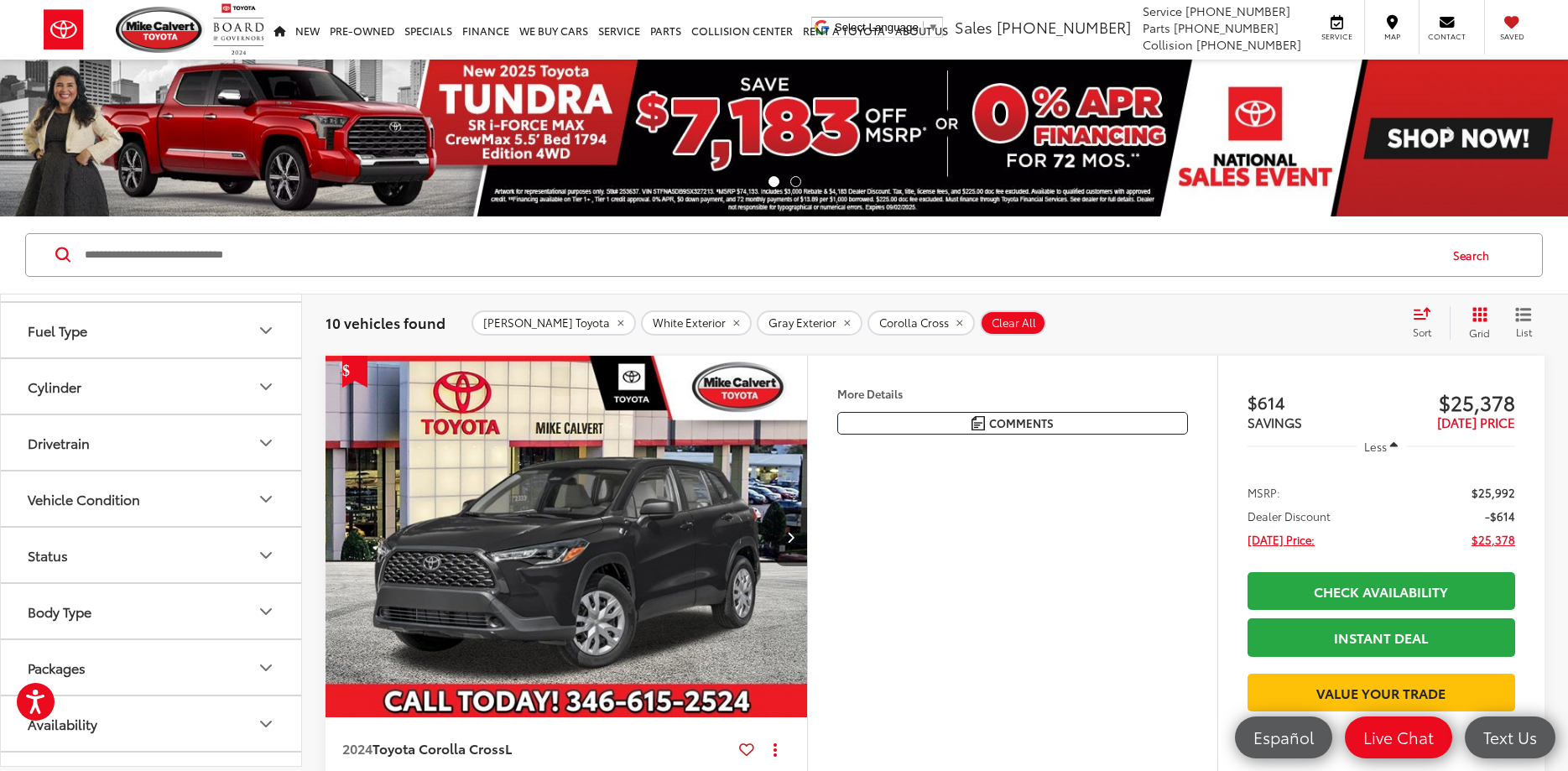
click at [267, 492] on icon "Vehicle Condition" at bounding box center [266, 499] width 20 height 20
click at [272, 626] on icon "Status" at bounding box center [266, 626] width 20 height 20
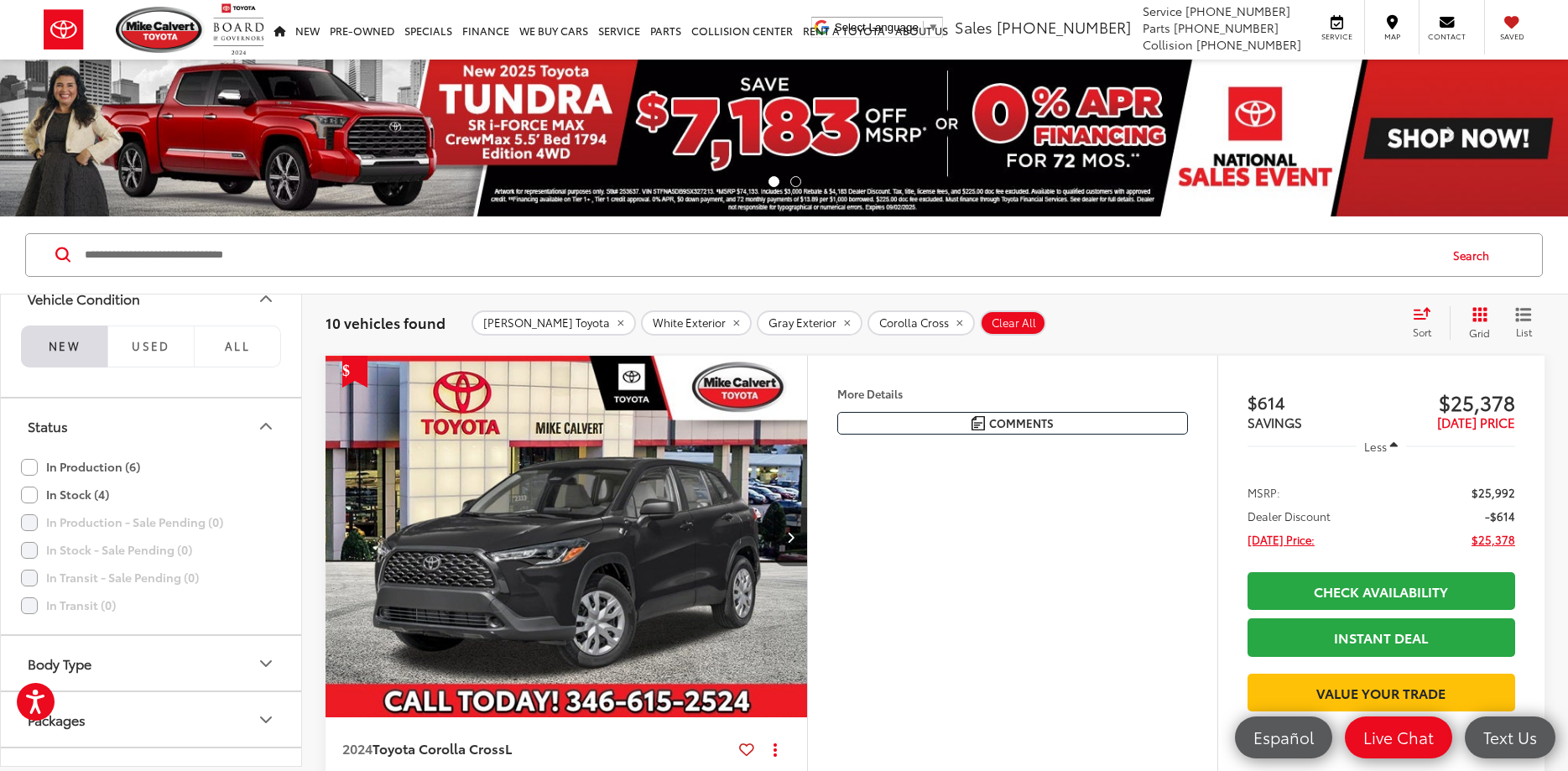
scroll to position [2752, 0]
click at [28, 498] on label "In Stock (4)" at bounding box center [65, 494] width 88 height 28
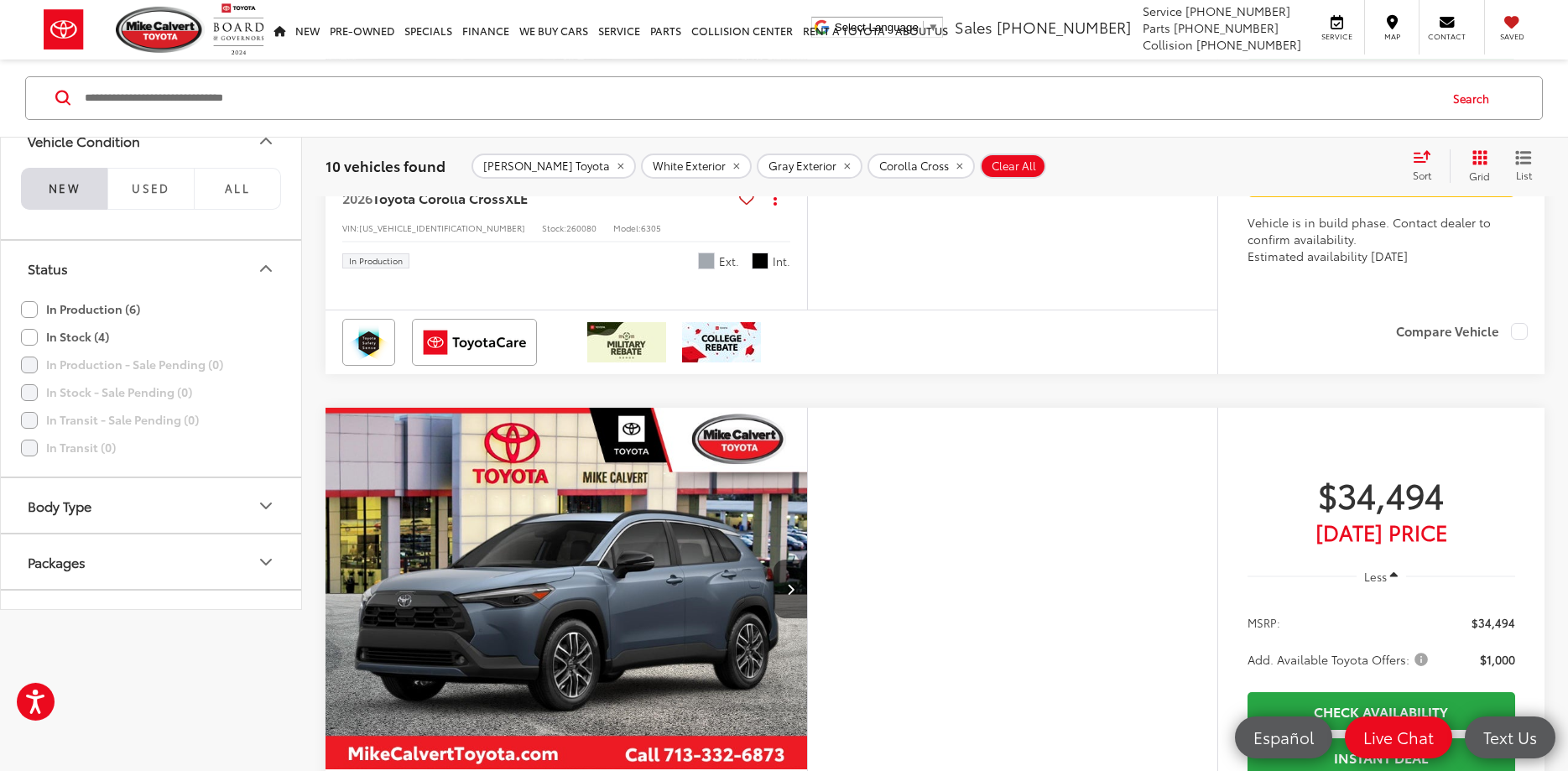
scroll to position [2688, 0]
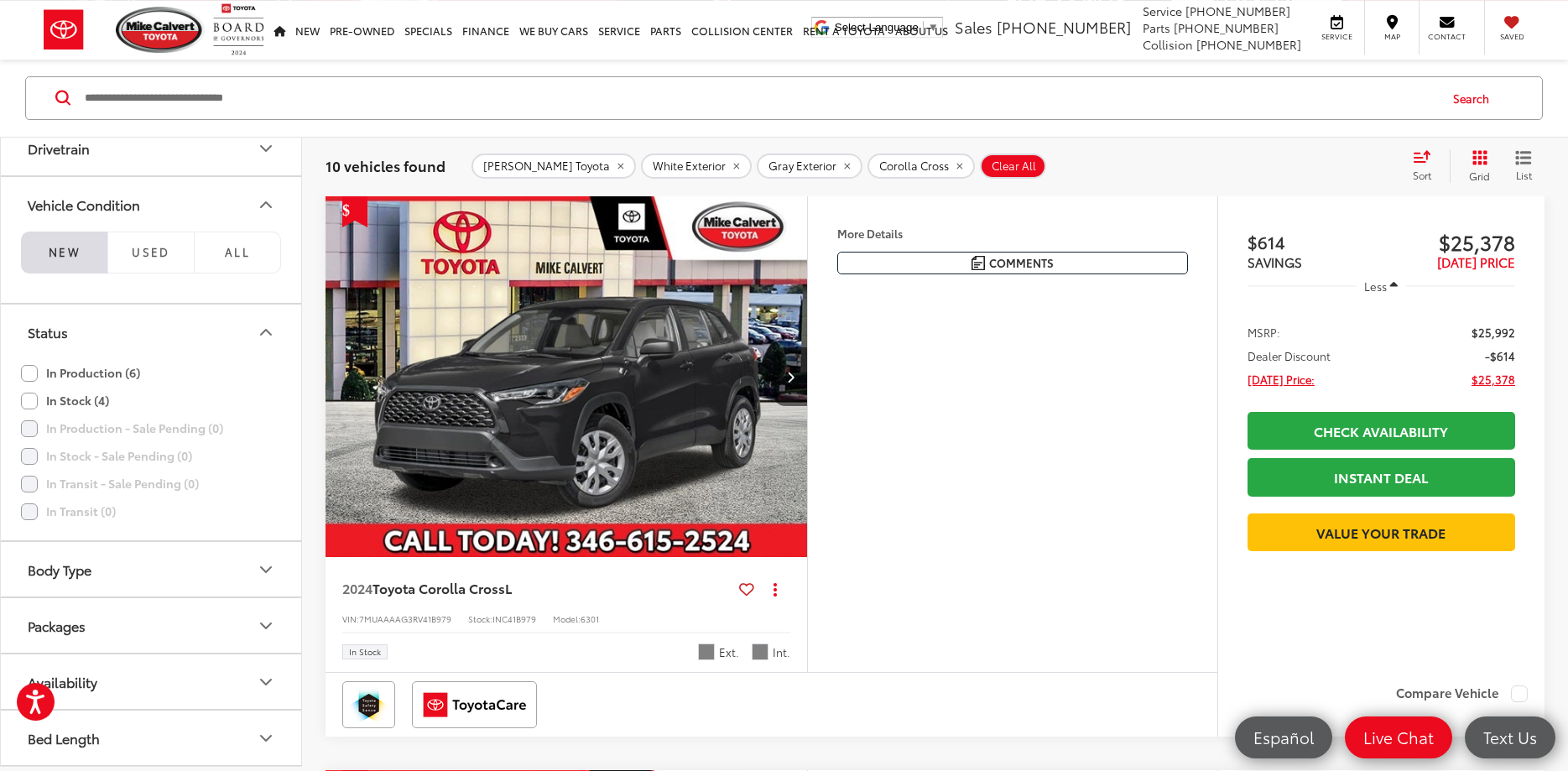
type input "****"
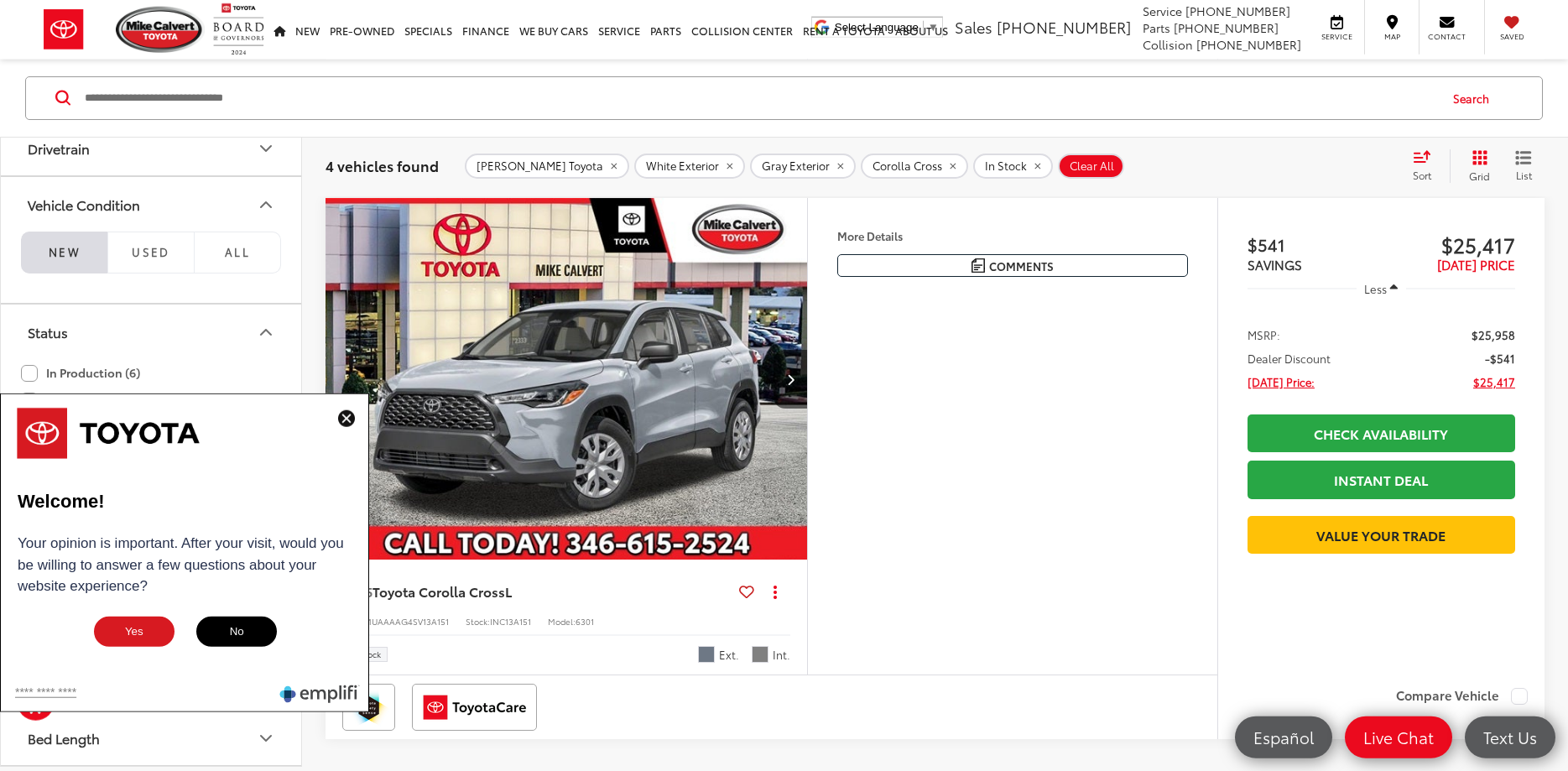
scroll to position [1913, 0]
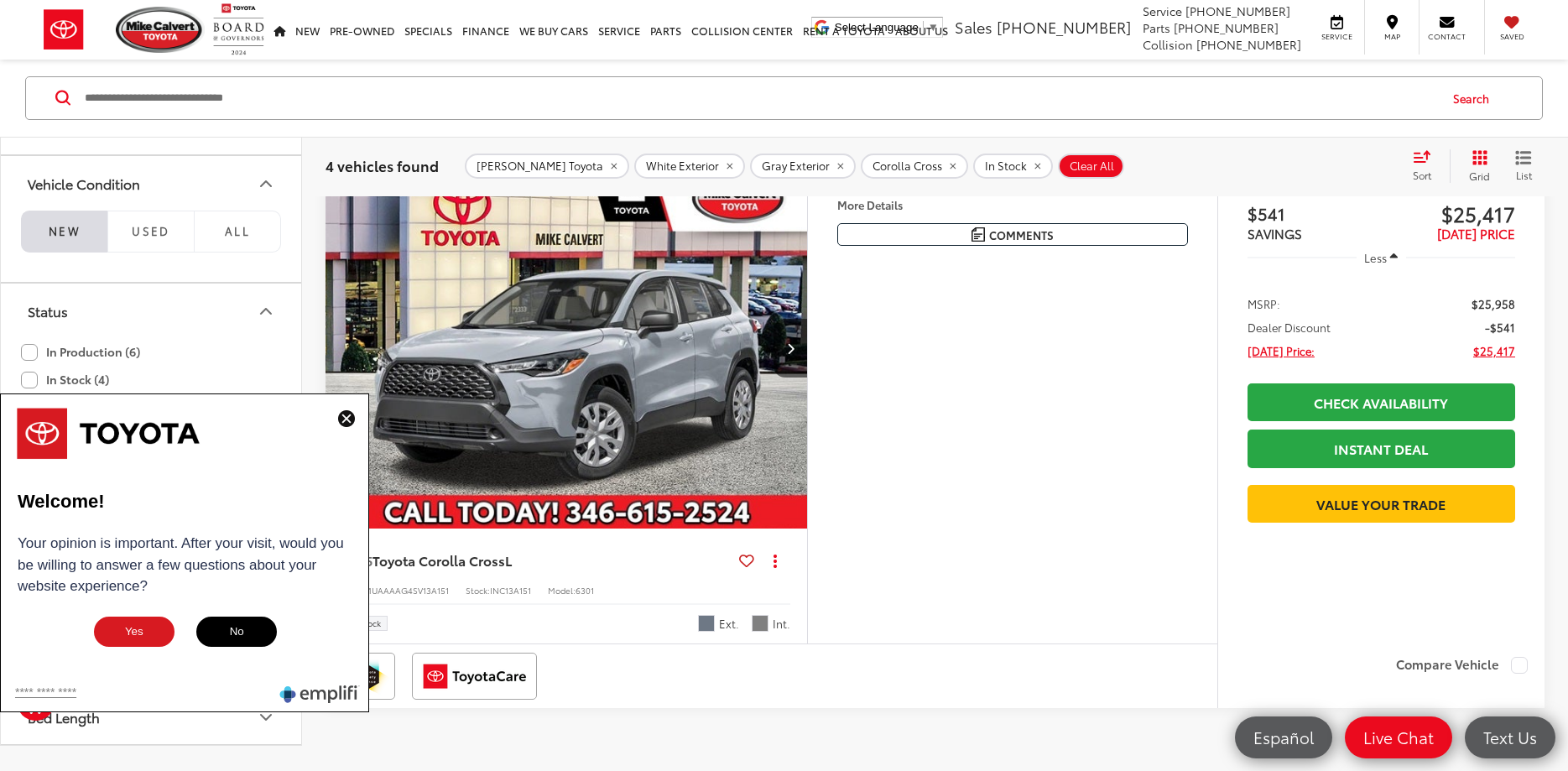
click at [247, 633] on button "No" at bounding box center [237, 632] width 84 height 33
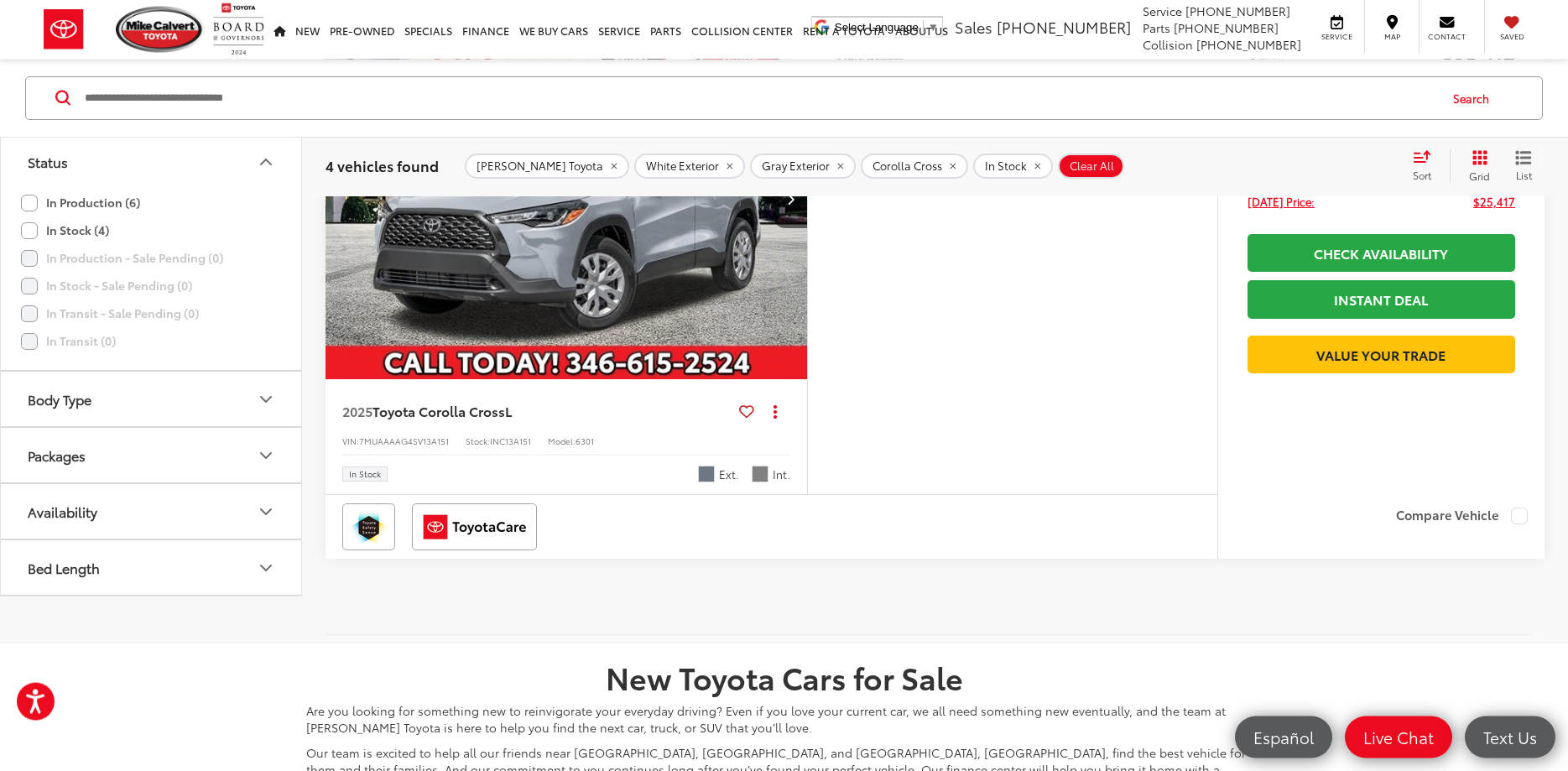
scroll to position [2084, 0]
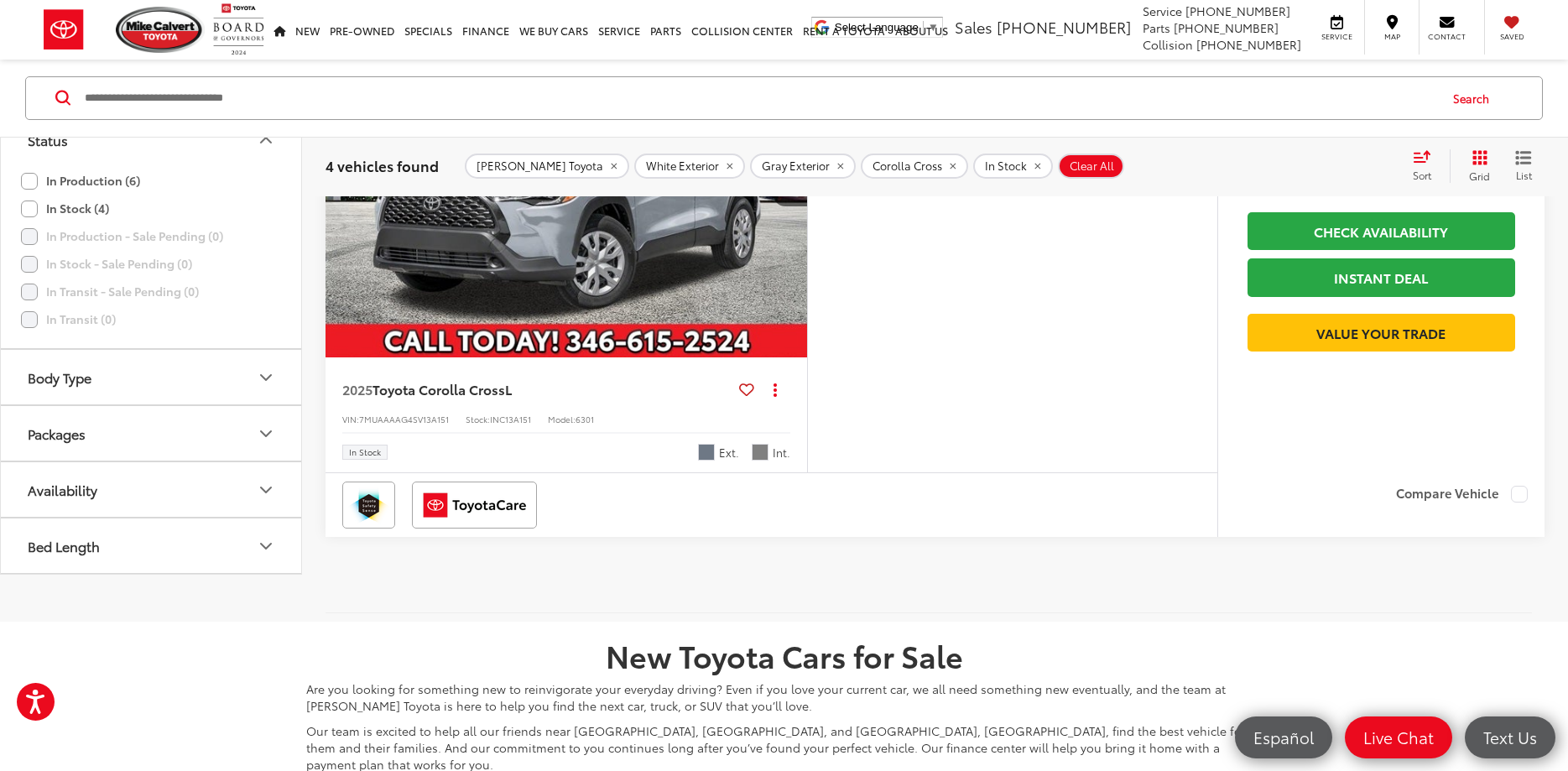
click at [550, 268] on img "2025 Toyota Corolla Cross L 0" at bounding box center [567, 177] width 484 height 363
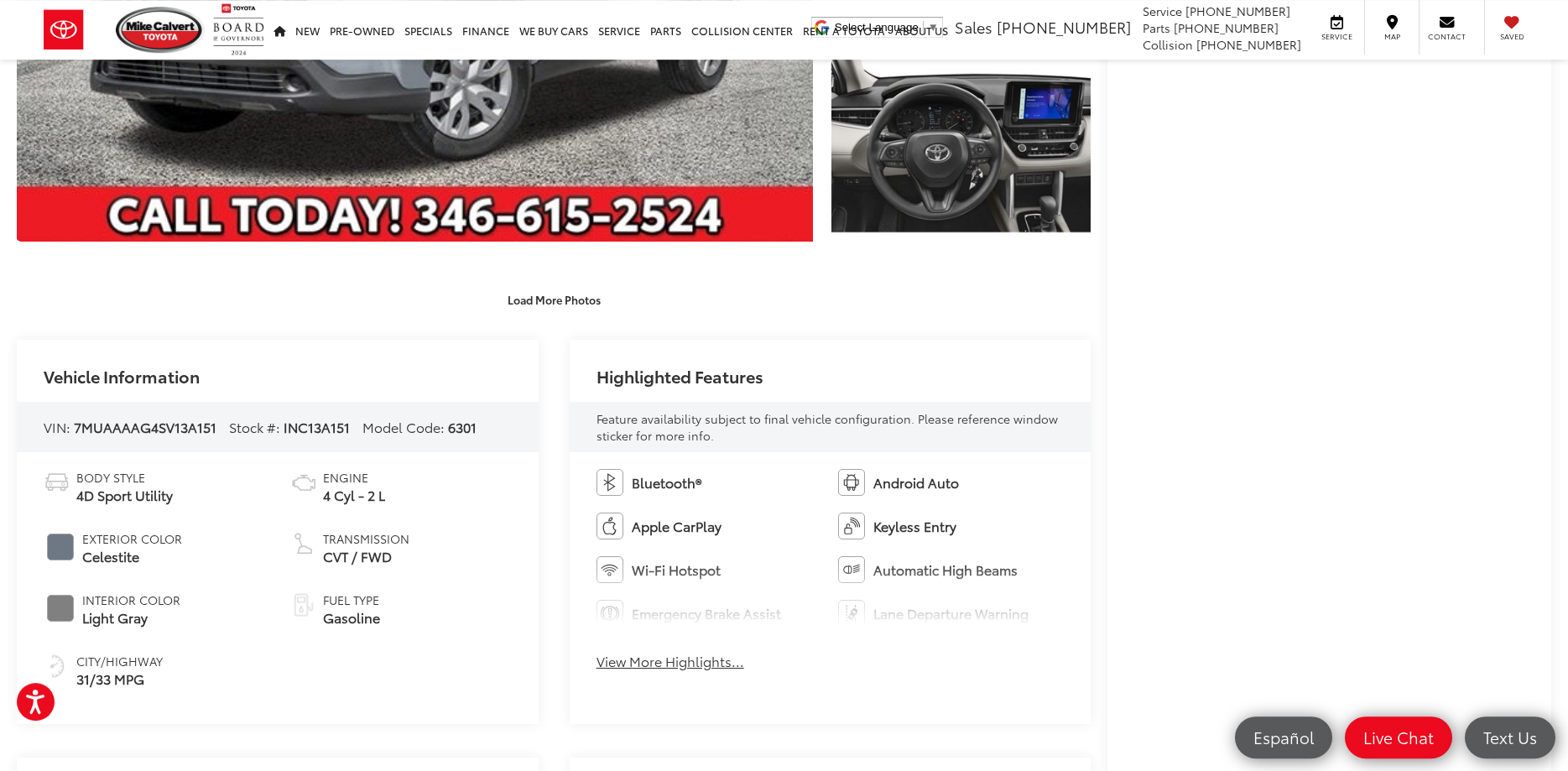
scroll to position [513, 0]
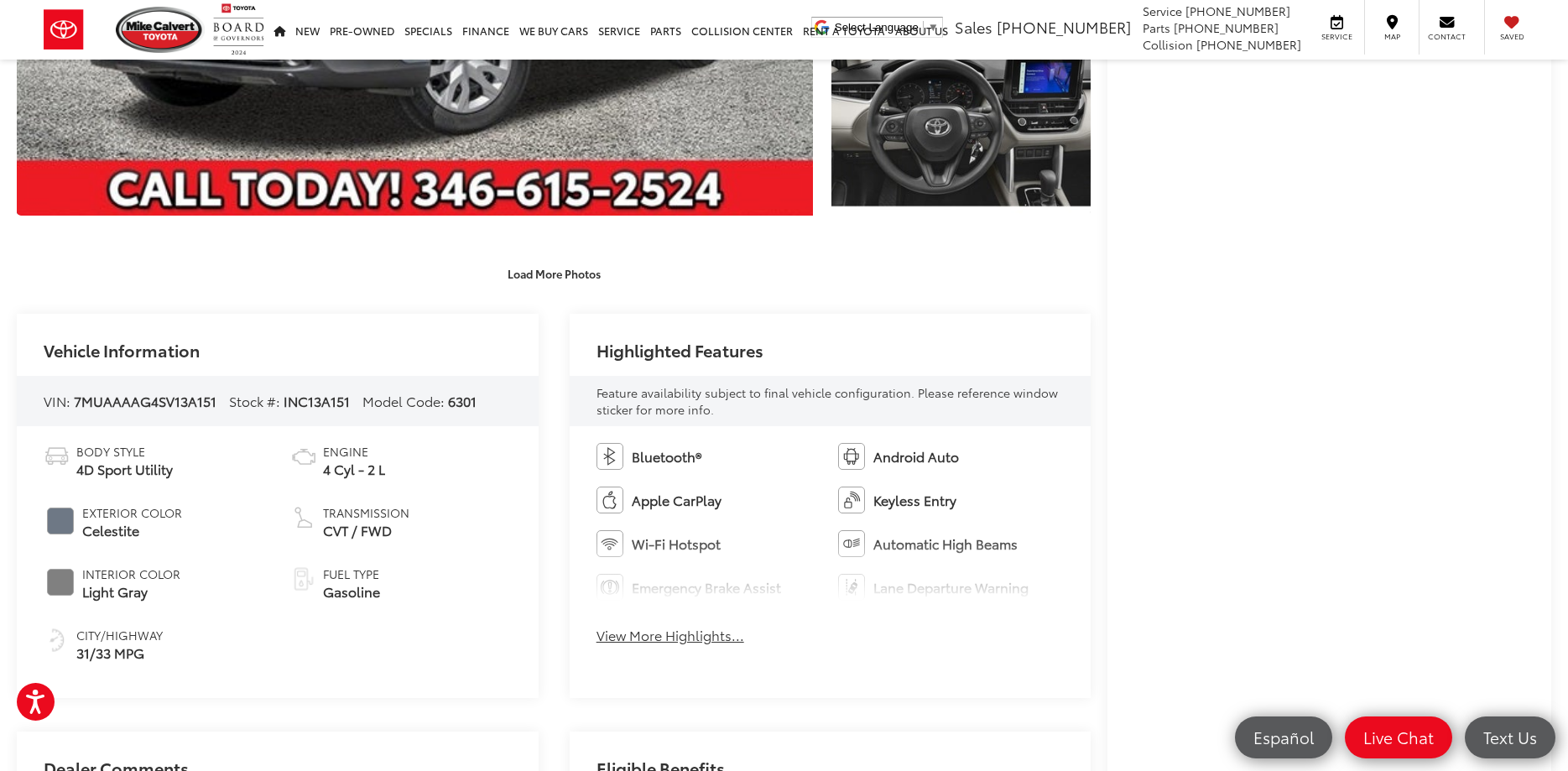
click at [692, 639] on button "View More Highlights..." at bounding box center [670, 636] width 147 height 19
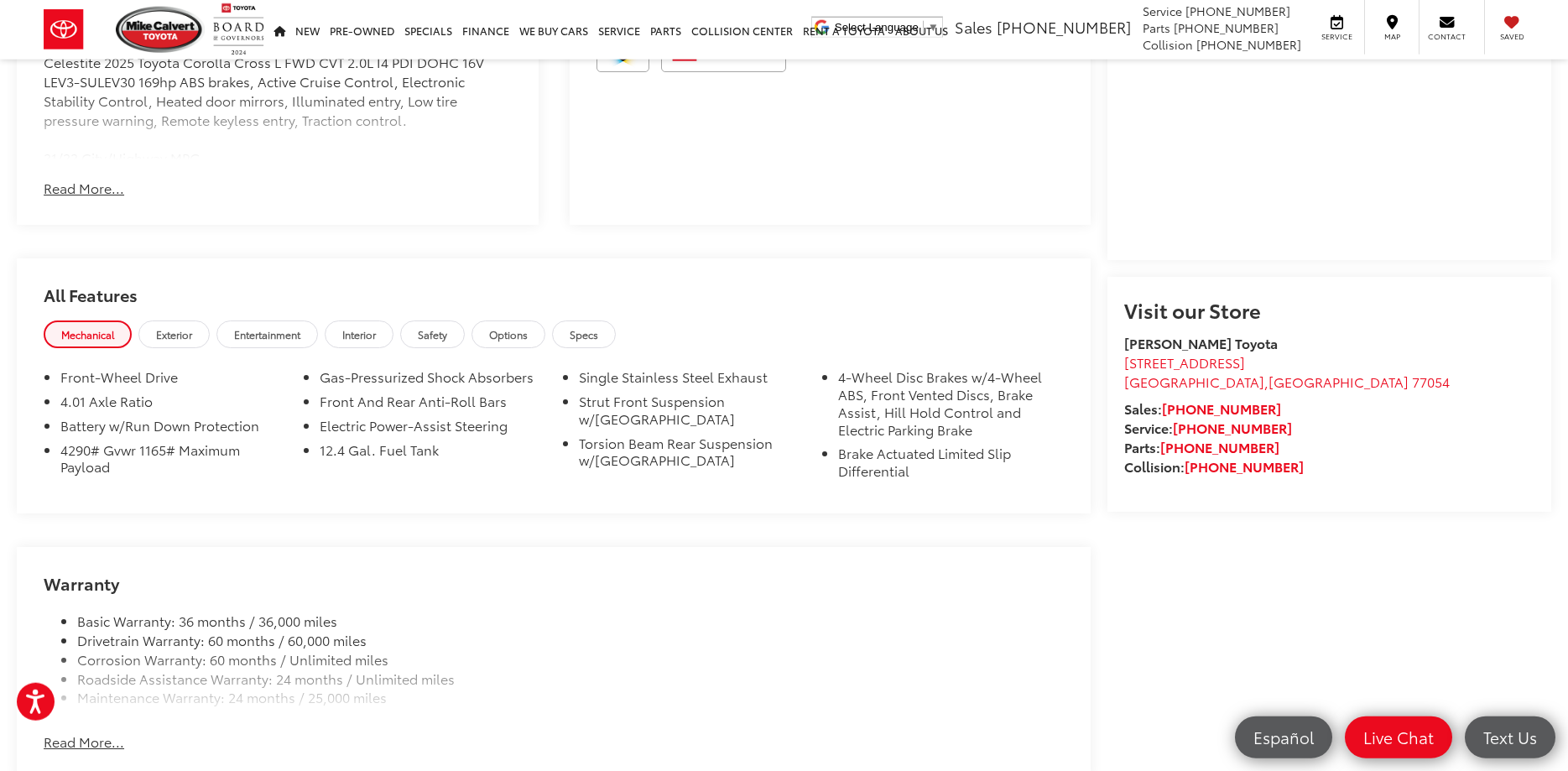
scroll to position [1369, 0]
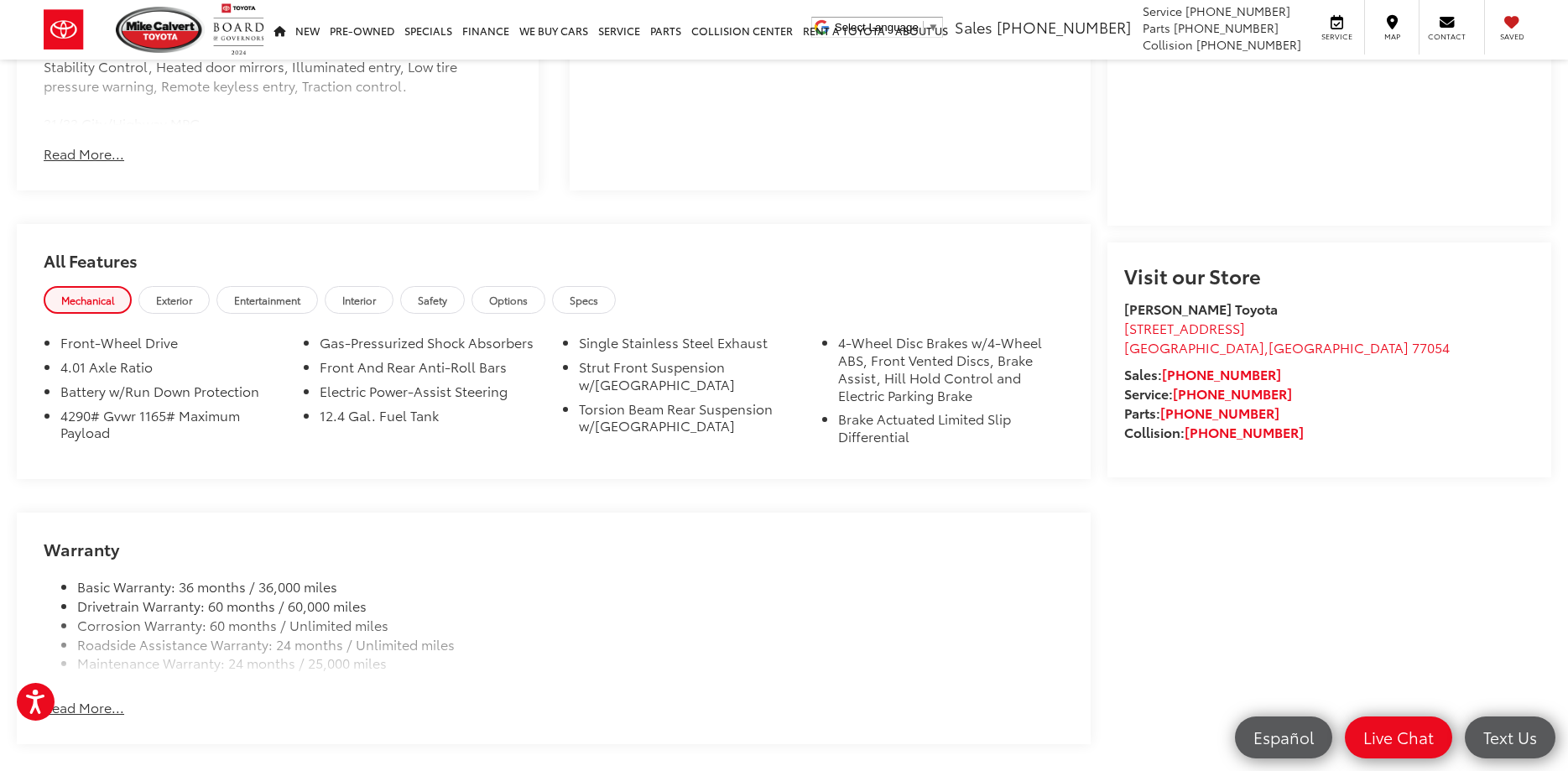
click at [186, 300] on span "Exterior" at bounding box center [174, 300] width 36 height 14
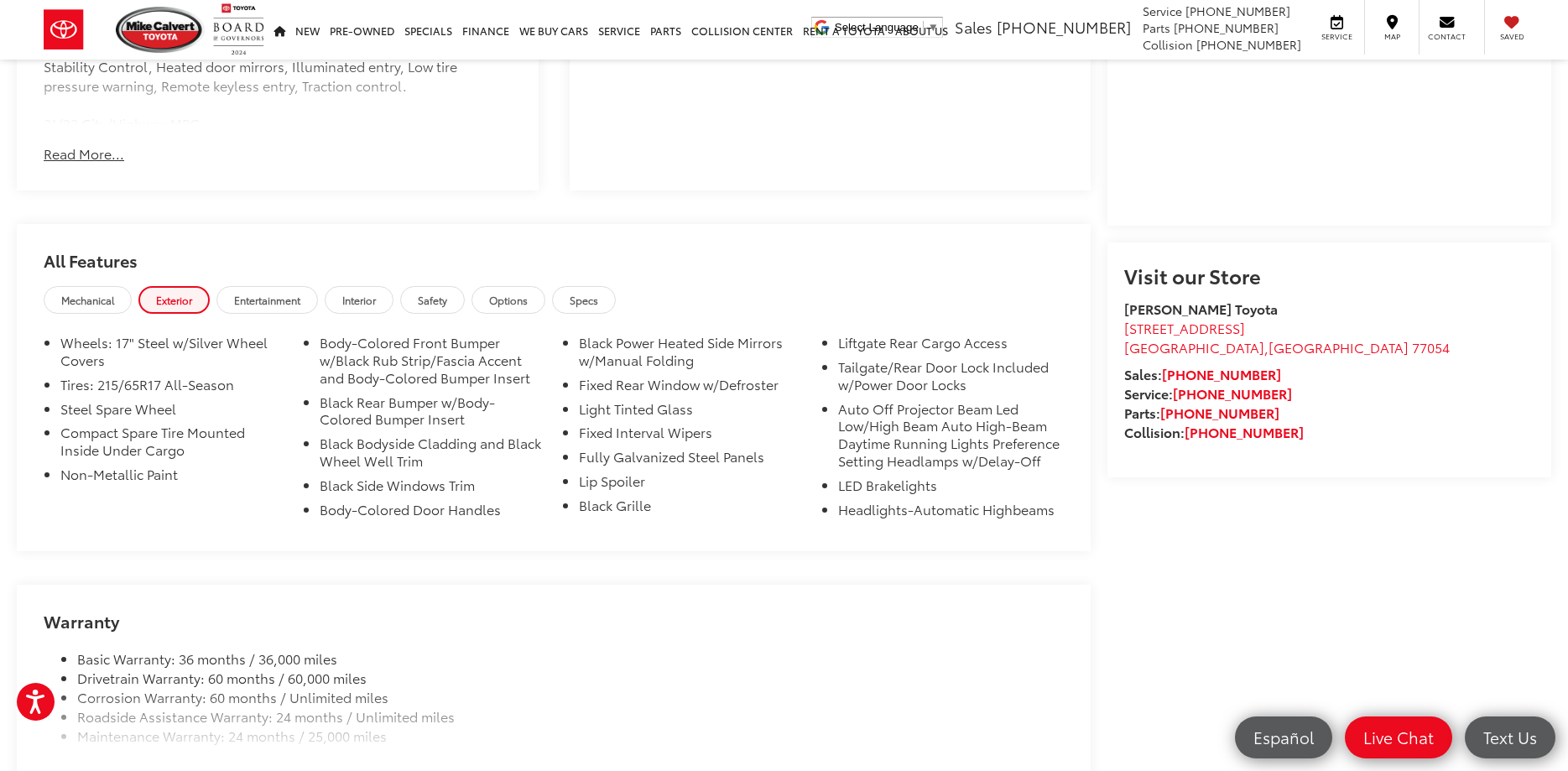
click at [275, 298] on span "Entertainment" at bounding box center [267, 300] width 67 height 14
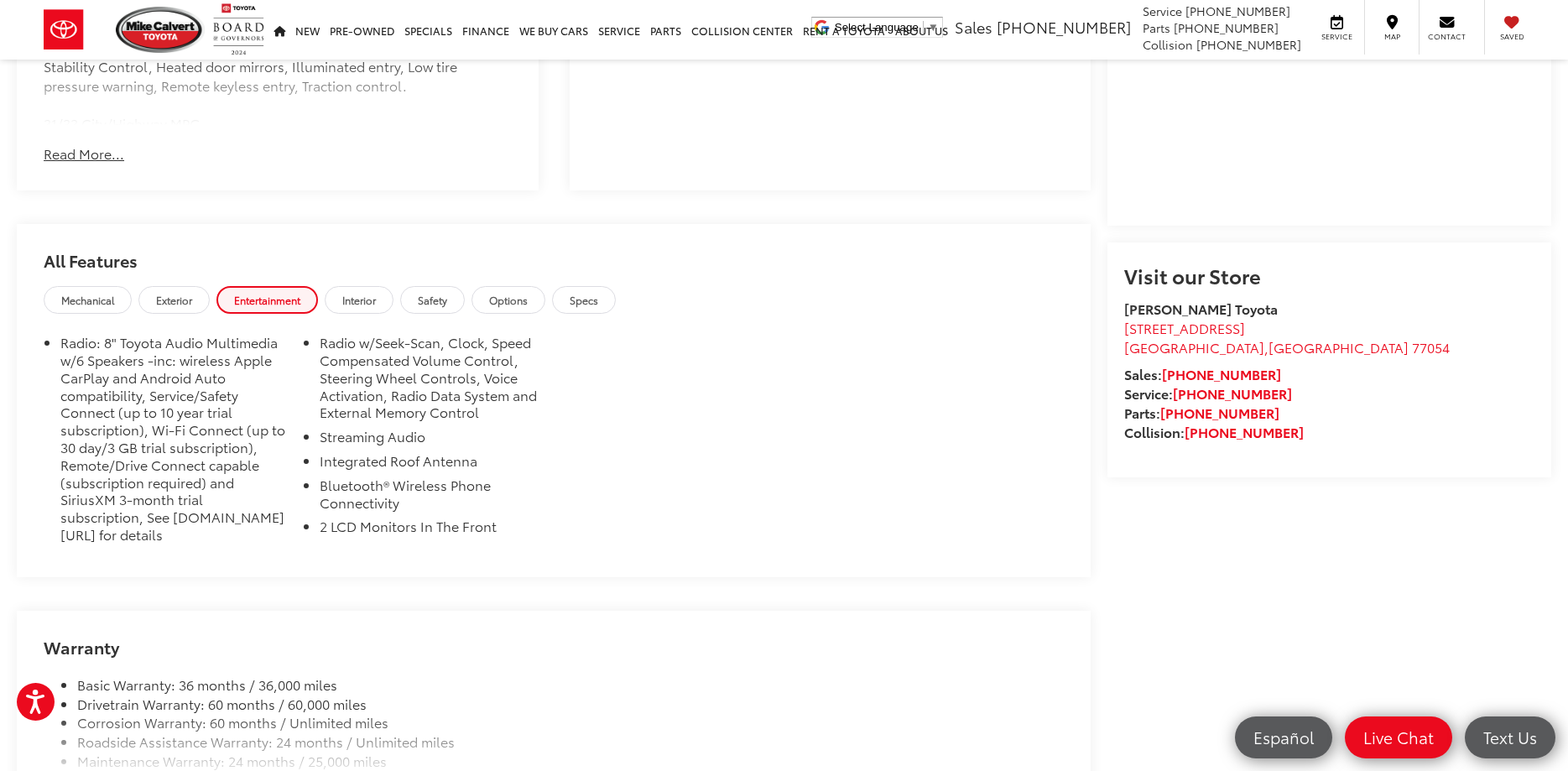
click at [360, 300] on span "Interior" at bounding box center [359, 300] width 33 height 14
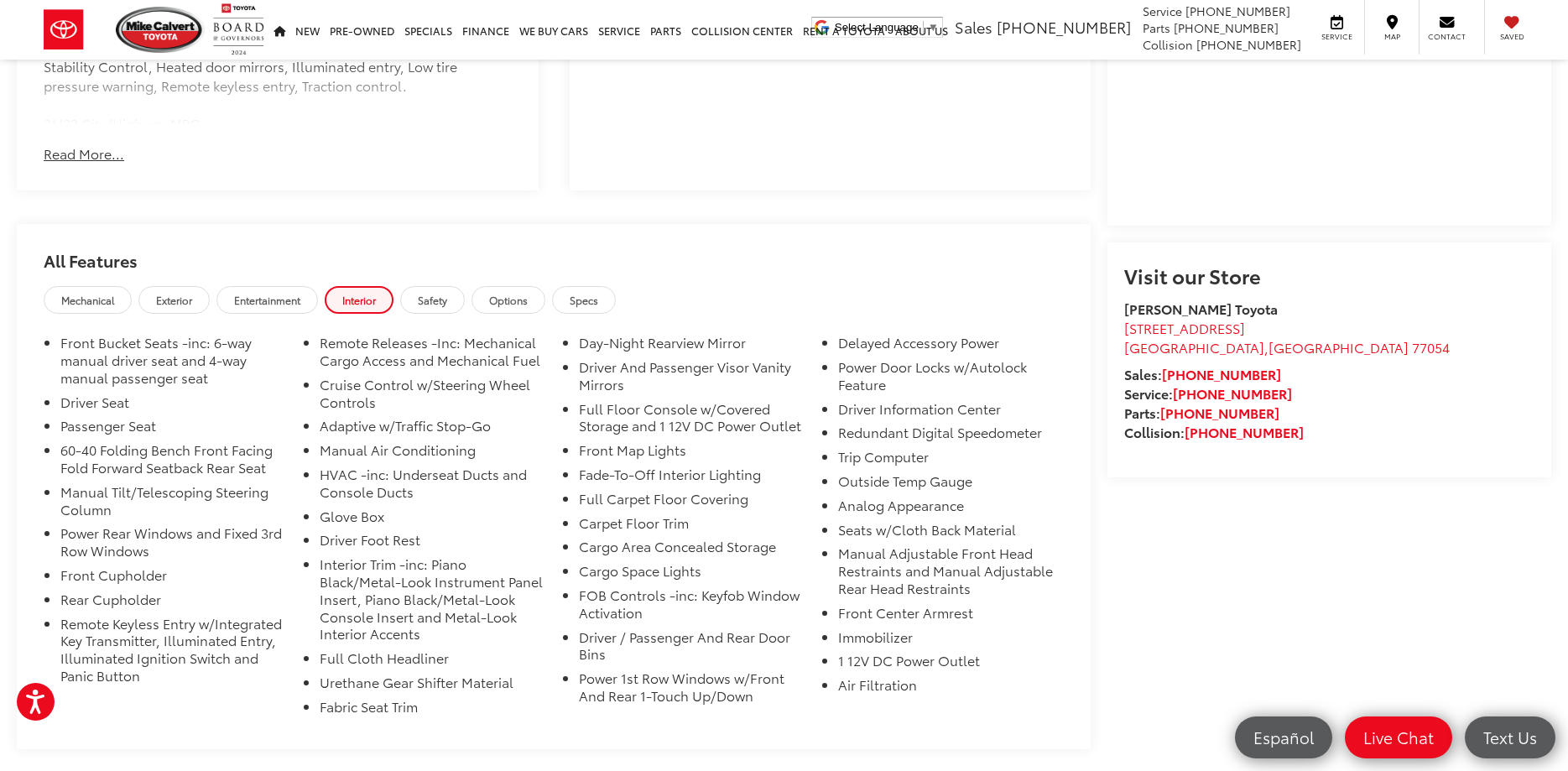
click at [447, 302] on span "Safety" at bounding box center [431, 300] width 29 height 14
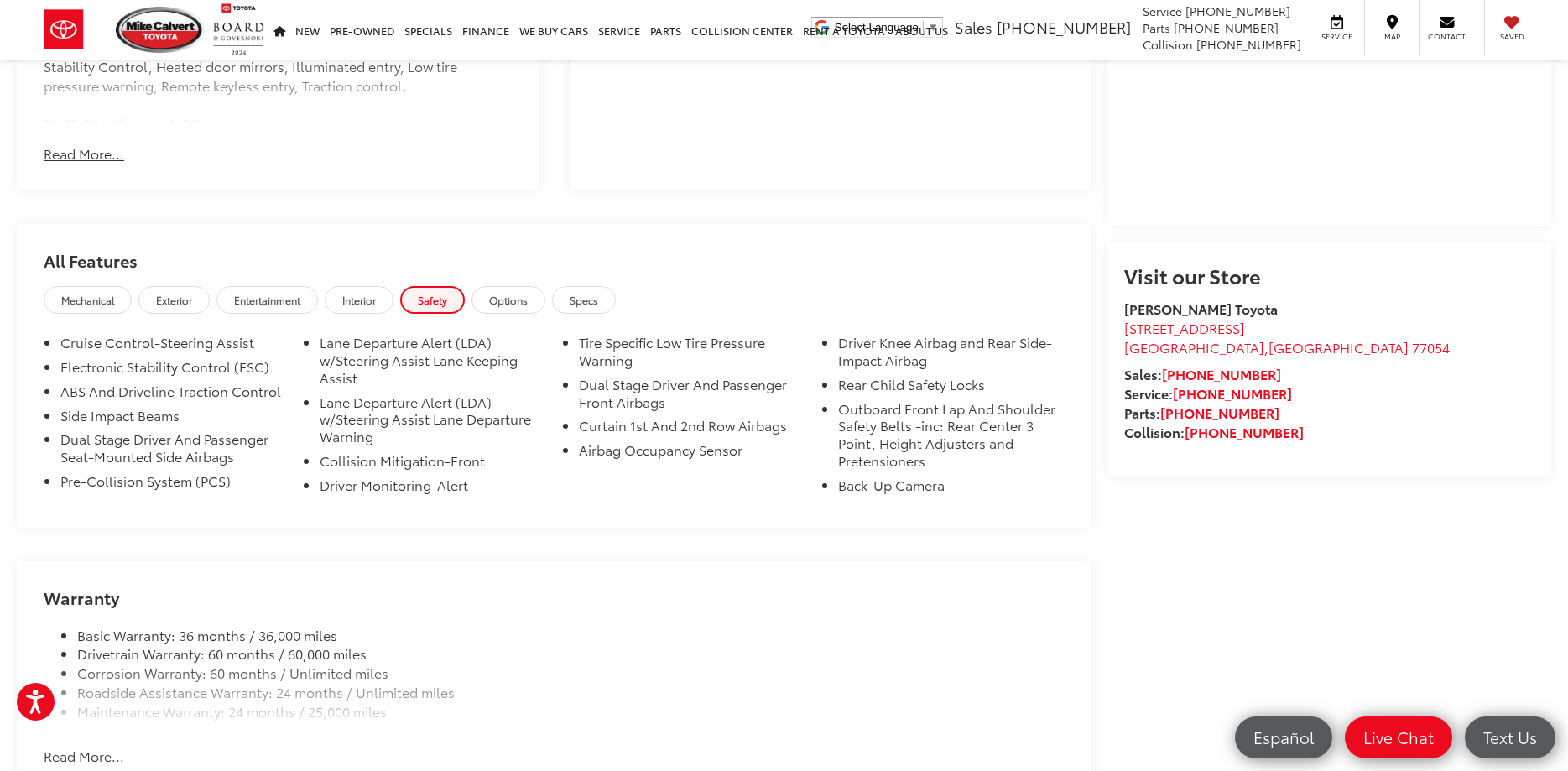
click at [528, 304] on span "Options" at bounding box center [509, 300] width 39 height 14
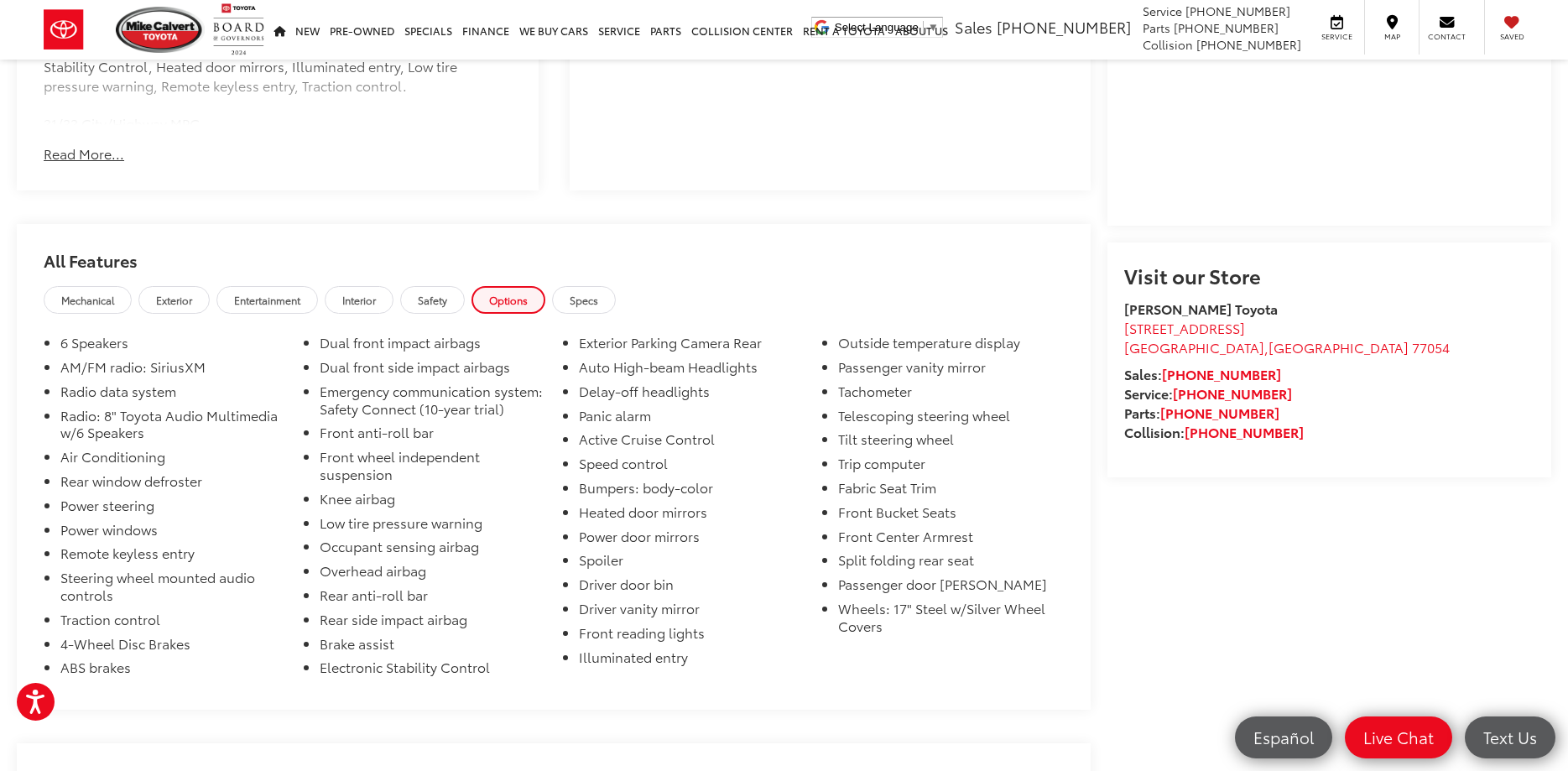
click at [598, 300] on span "Specs" at bounding box center [584, 300] width 29 height 14
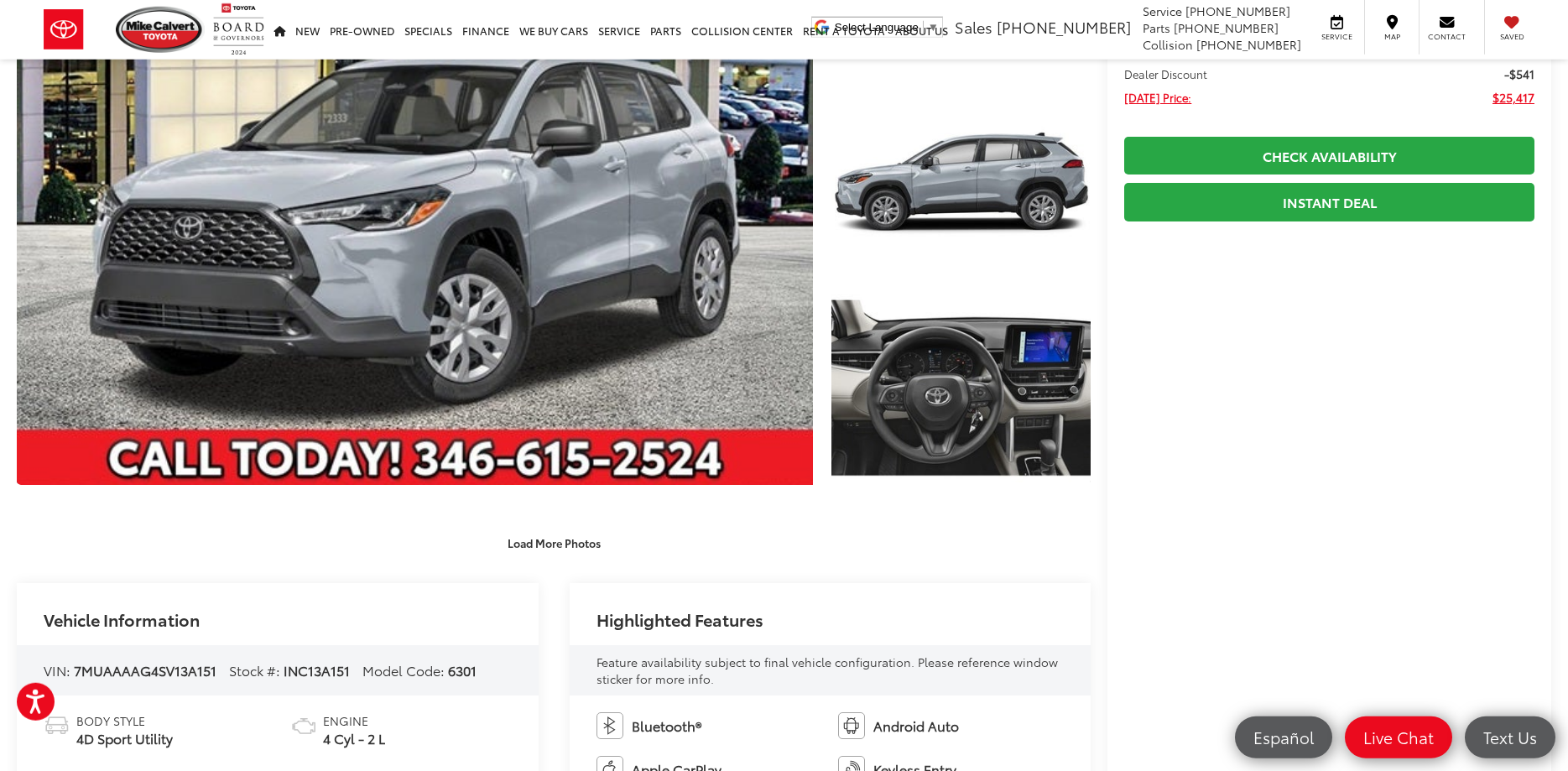
scroll to position [0, 0]
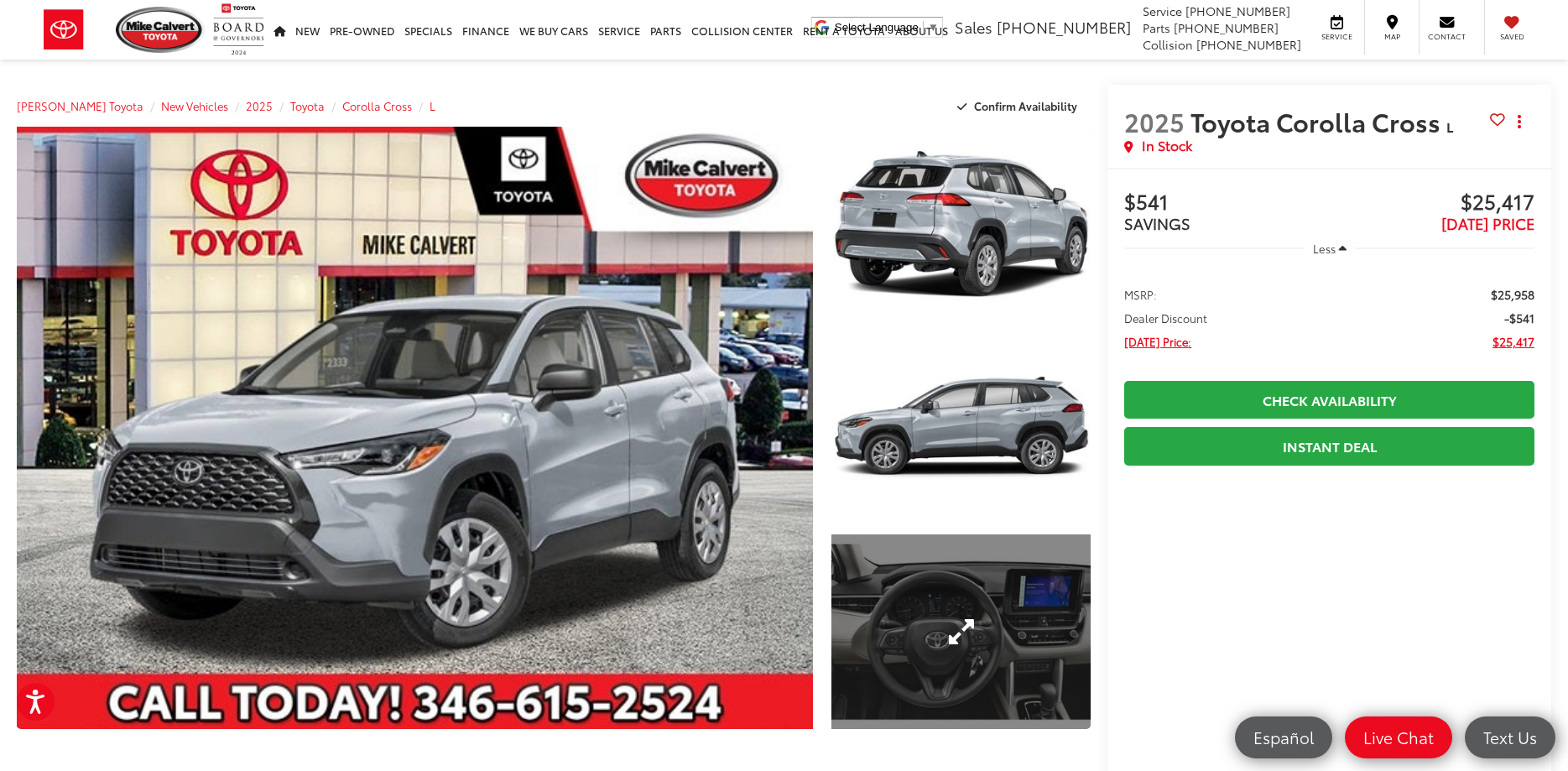
click at [972, 656] on link "Expand Photo 3" at bounding box center [961, 632] width 260 height 195
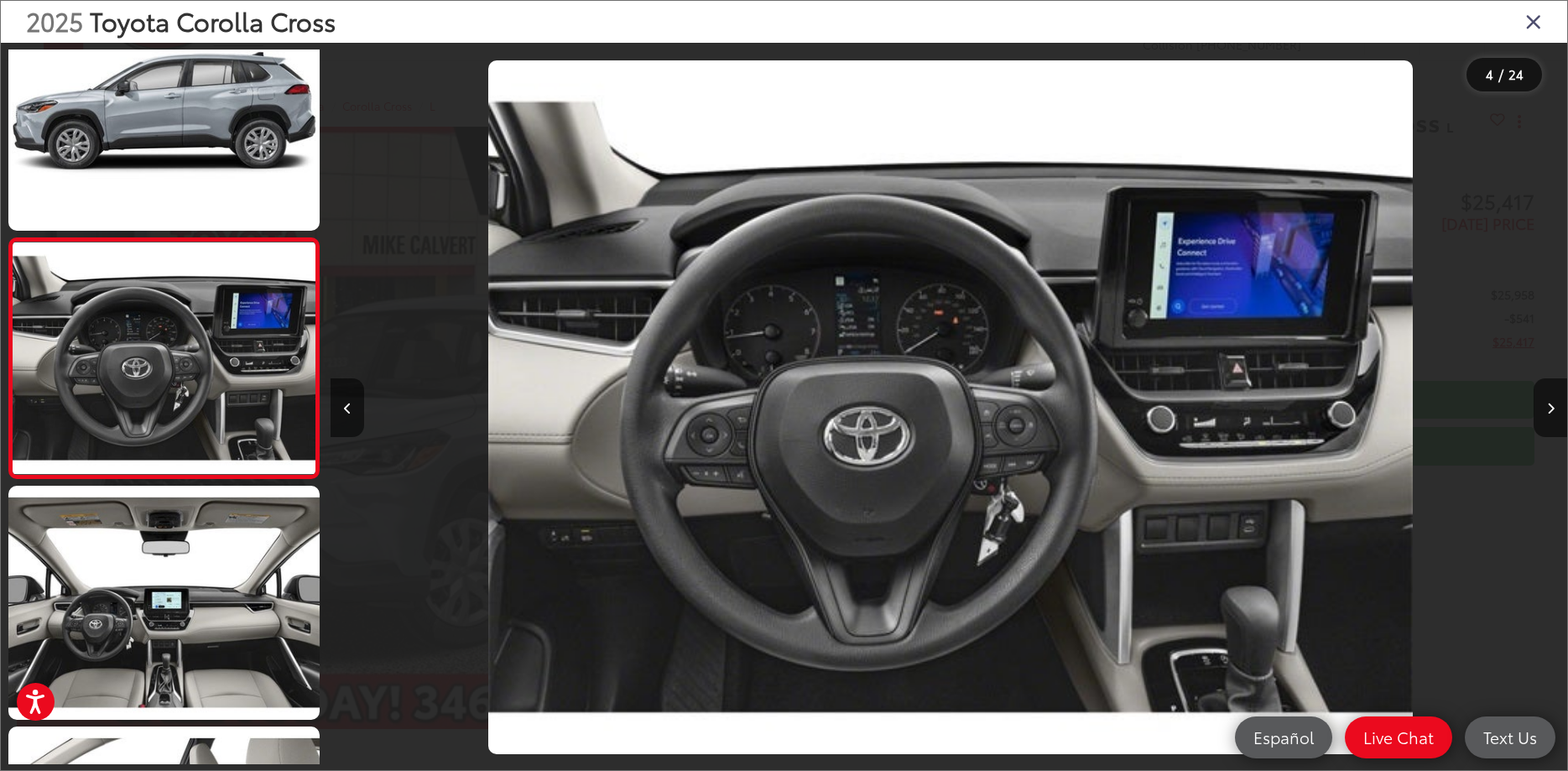
scroll to position [0, 3709]
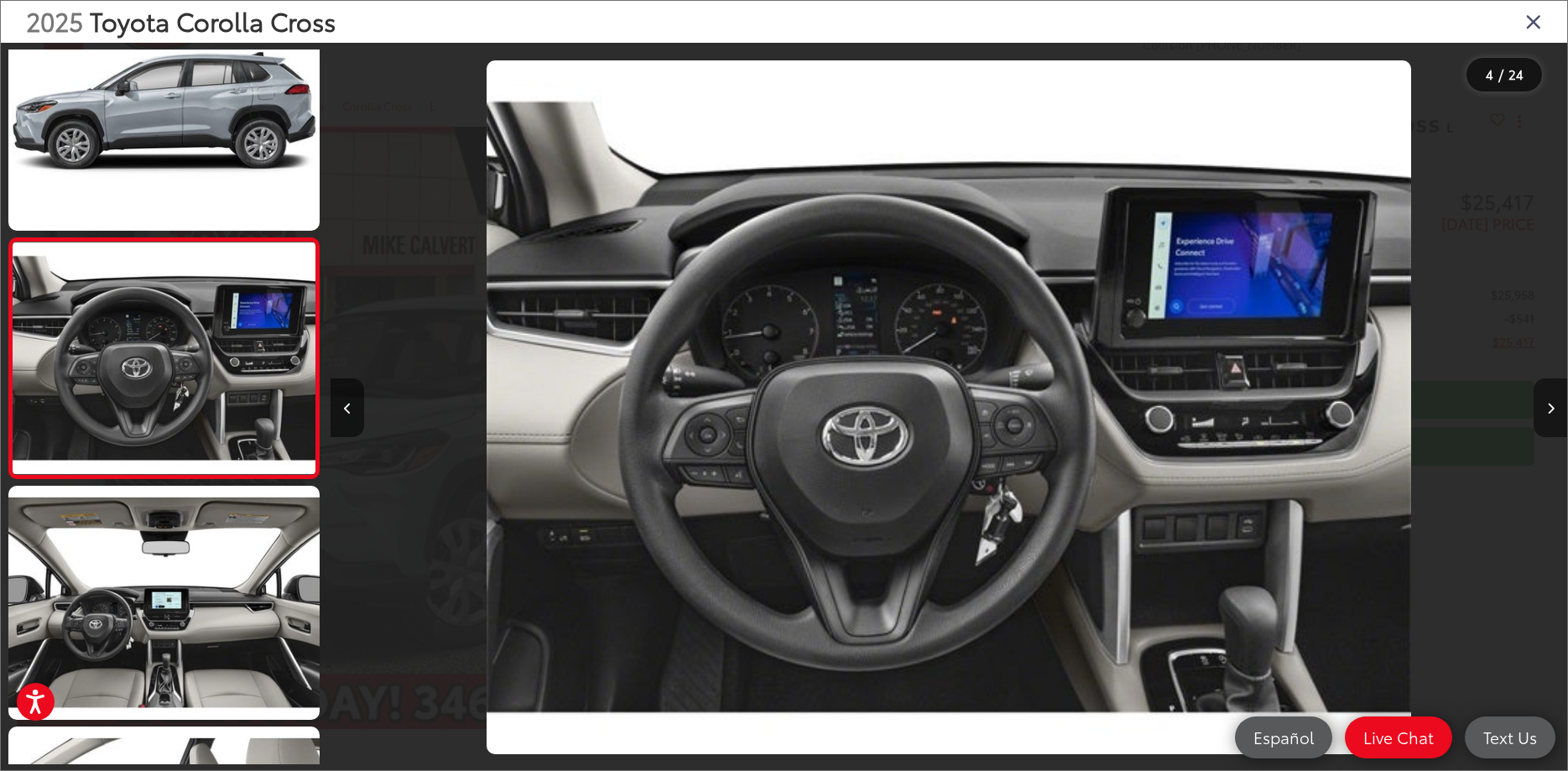
click at [1550, 417] on button "Next image" at bounding box center [1550, 407] width 33 height 59
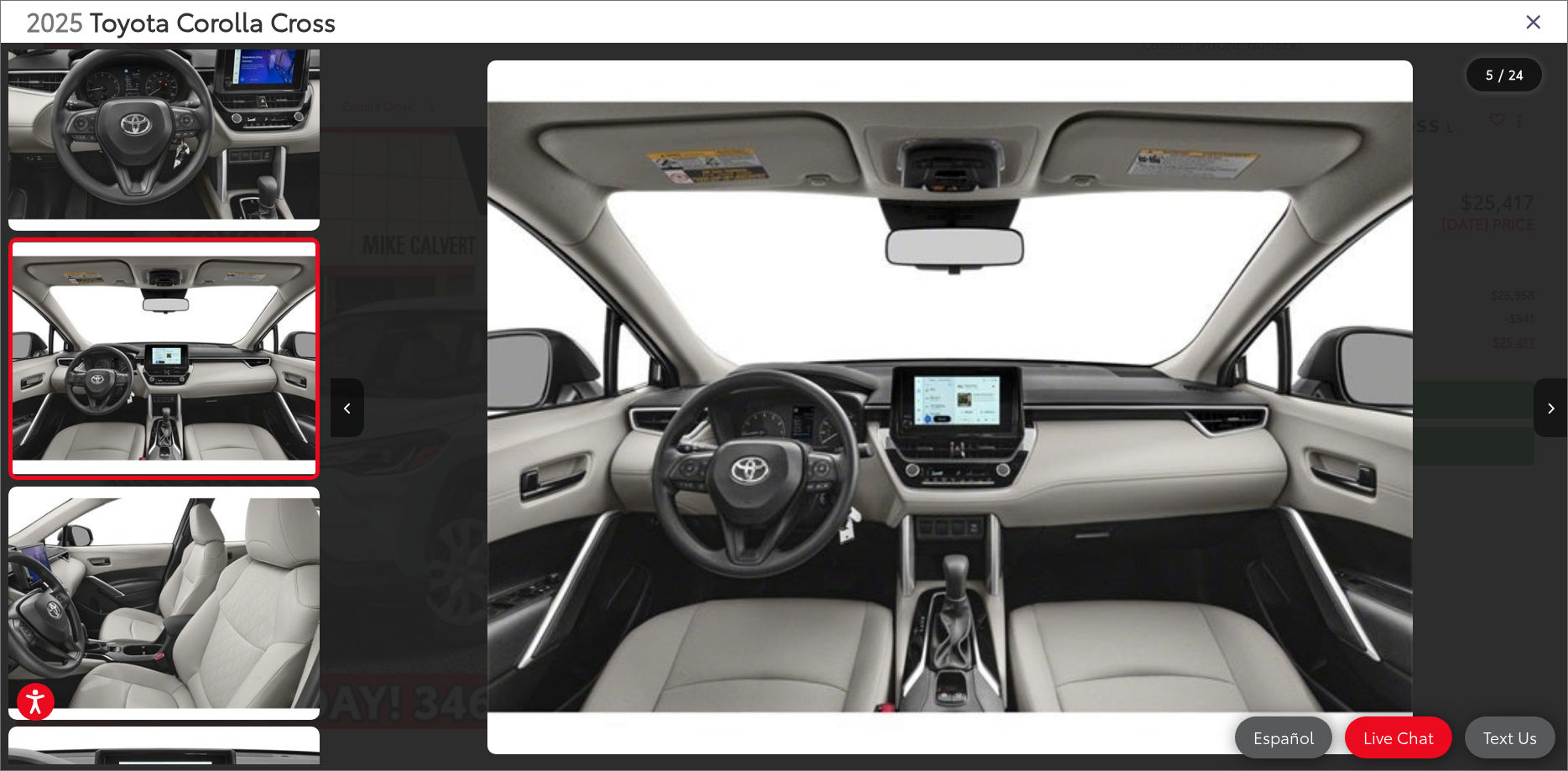
scroll to position [0, 4945]
click at [1550, 417] on button "Next image" at bounding box center [1550, 407] width 33 height 59
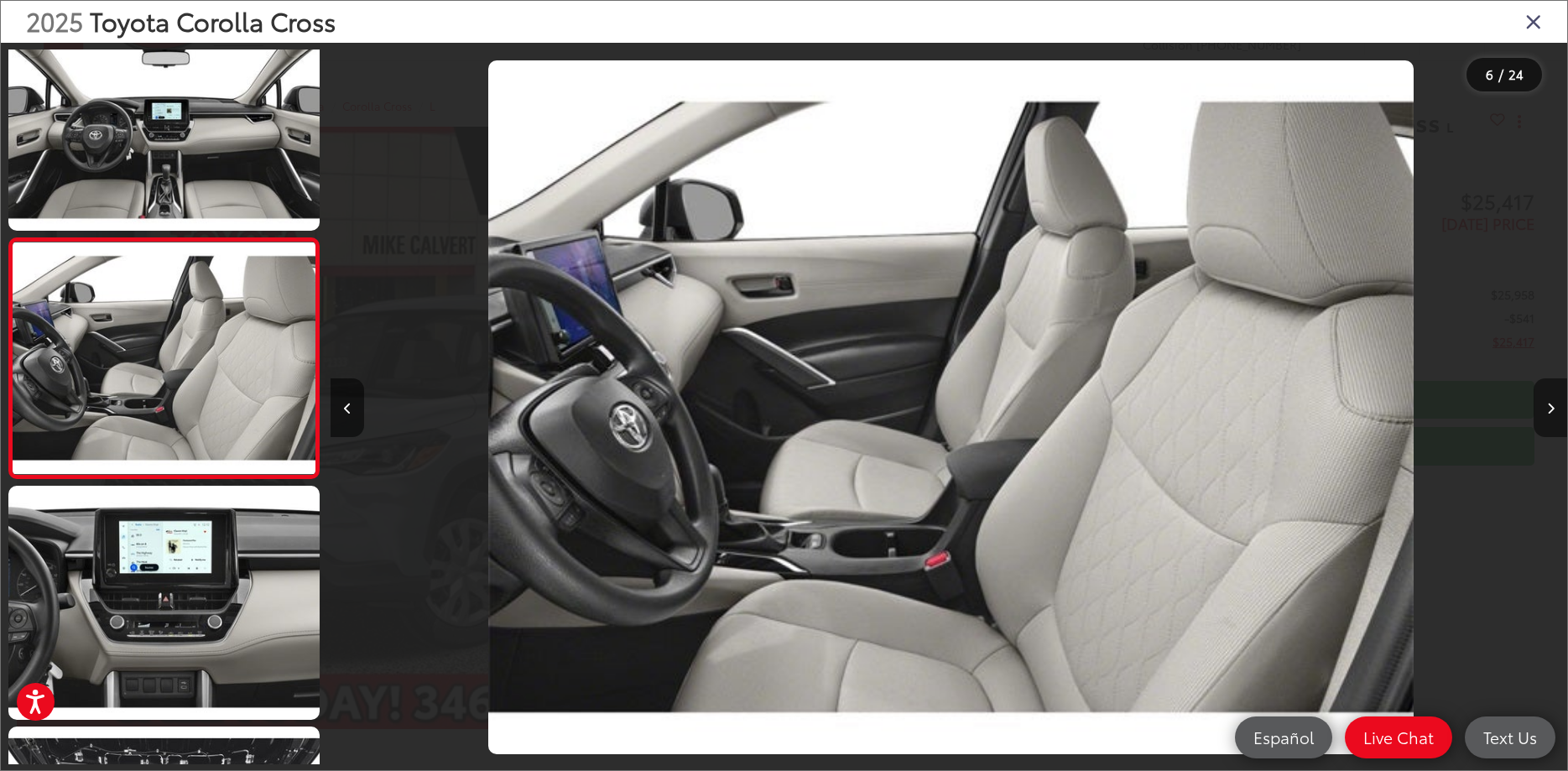
scroll to position [0, 6182]
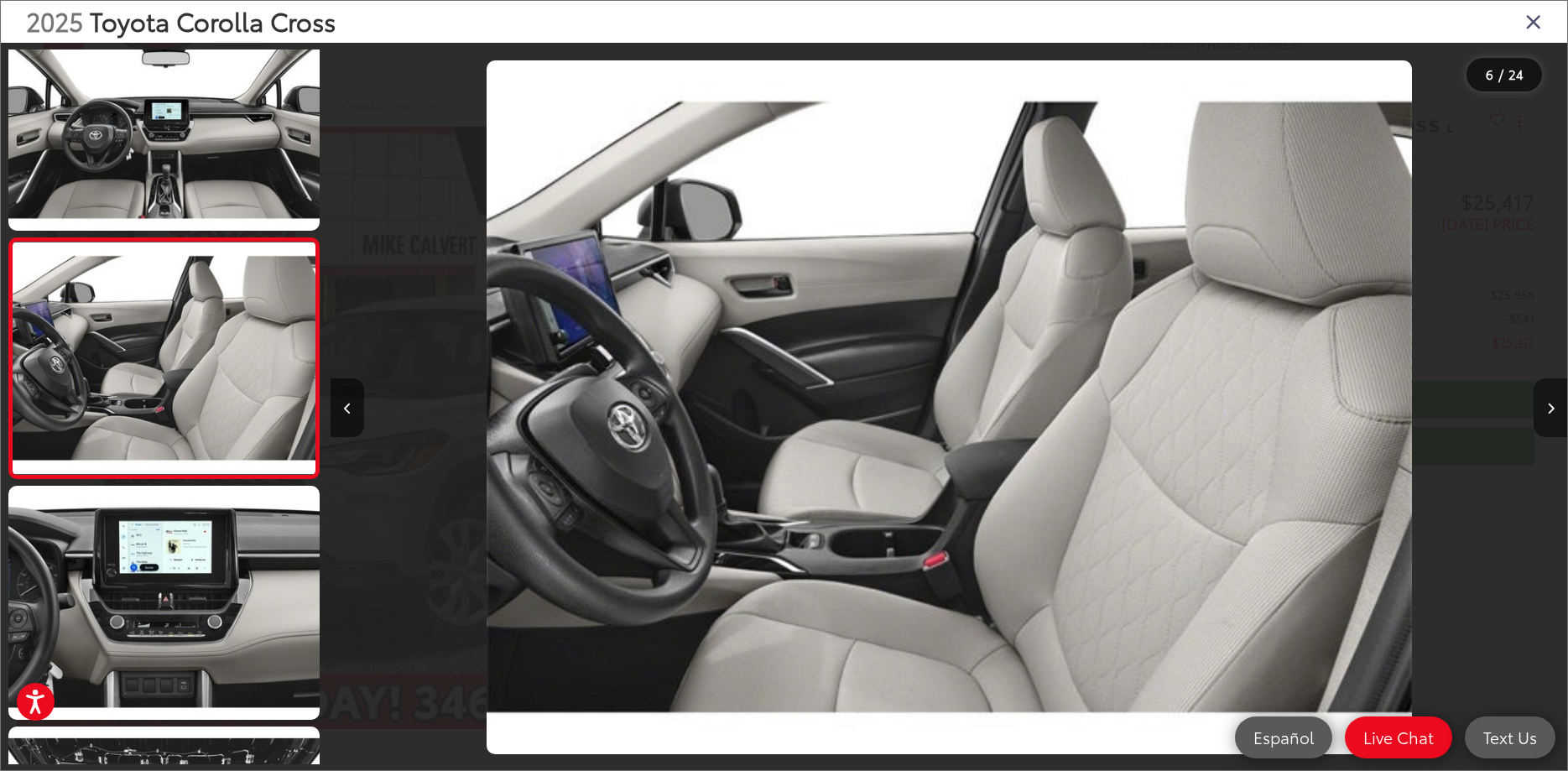
click at [1550, 417] on button "Next image" at bounding box center [1550, 407] width 33 height 59
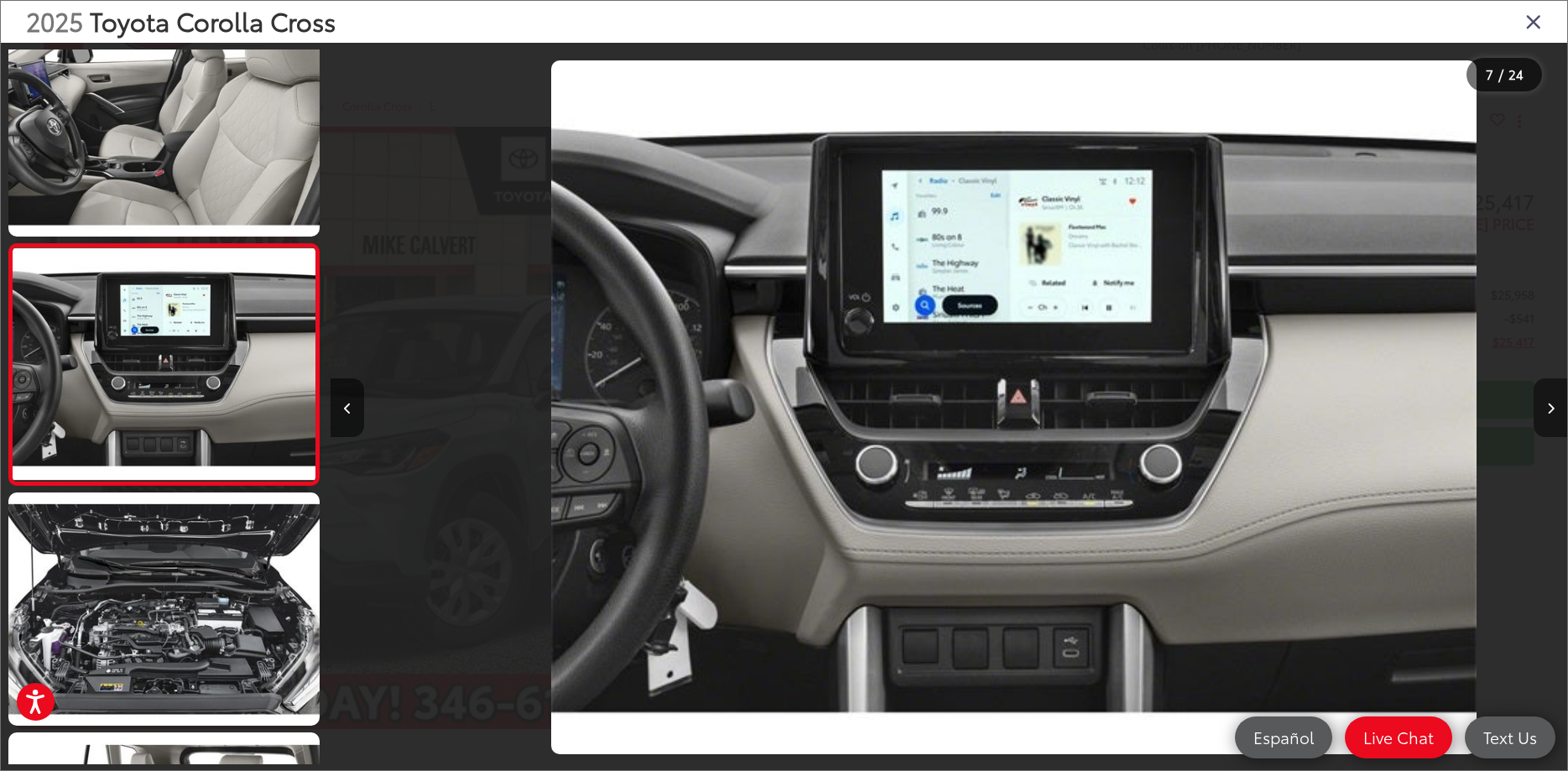
scroll to position [0, 0]
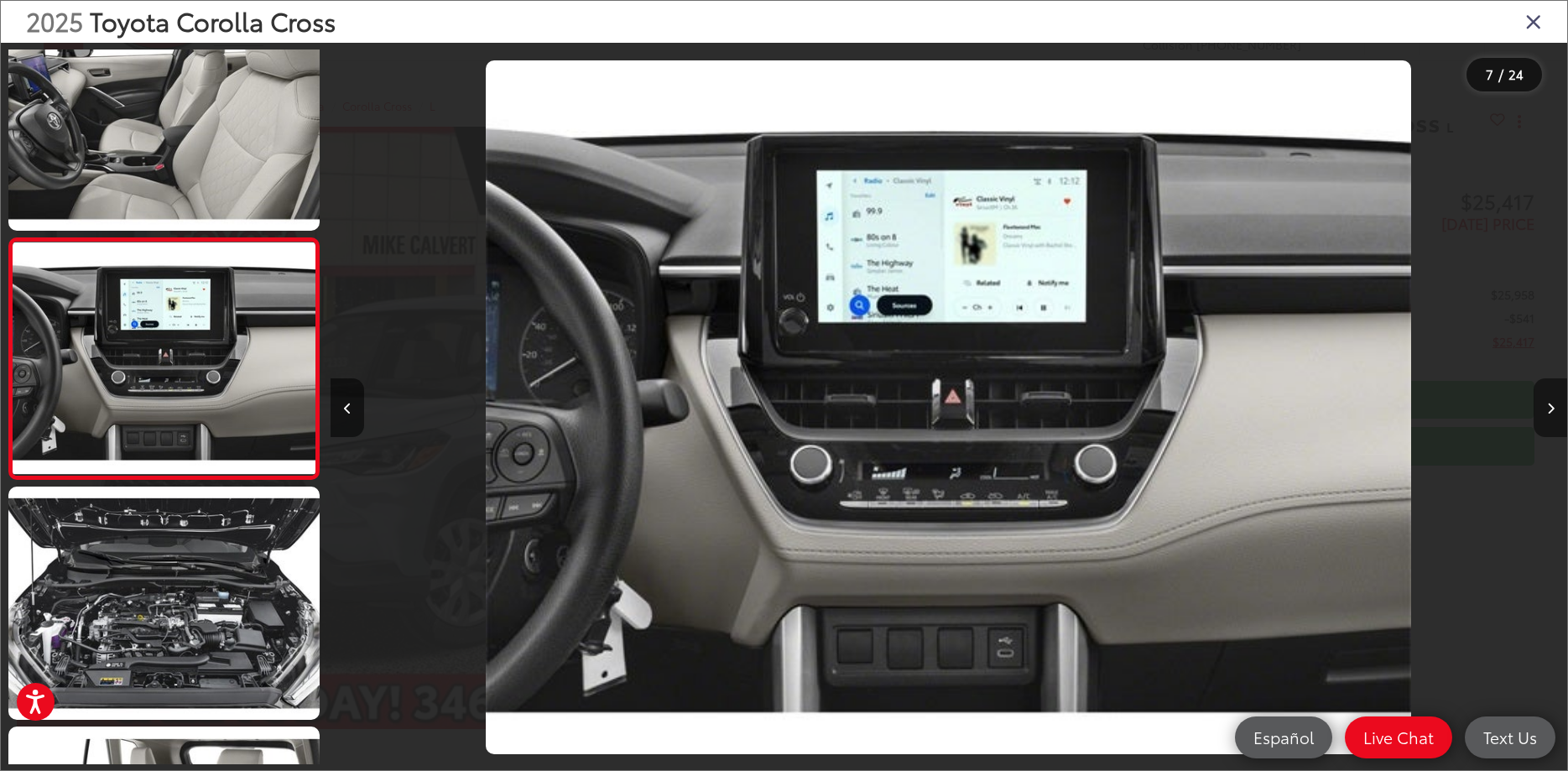
click at [1550, 417] on button "Next image" at bounding box center [1550, 407] width 33 height 59
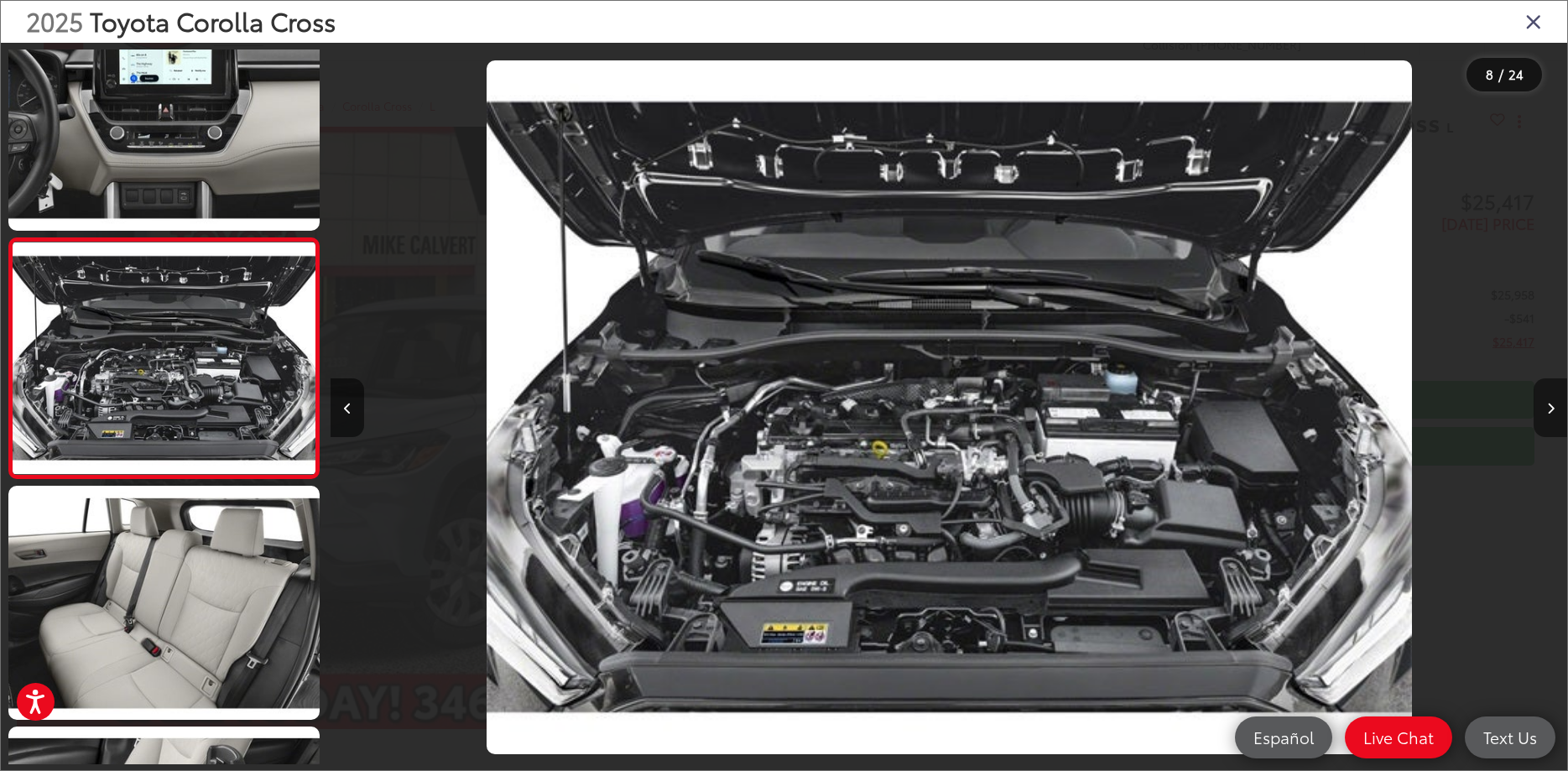
click at [1550, 417] on button "Next image" at bounding box center [1550, 407] width 33 height 59
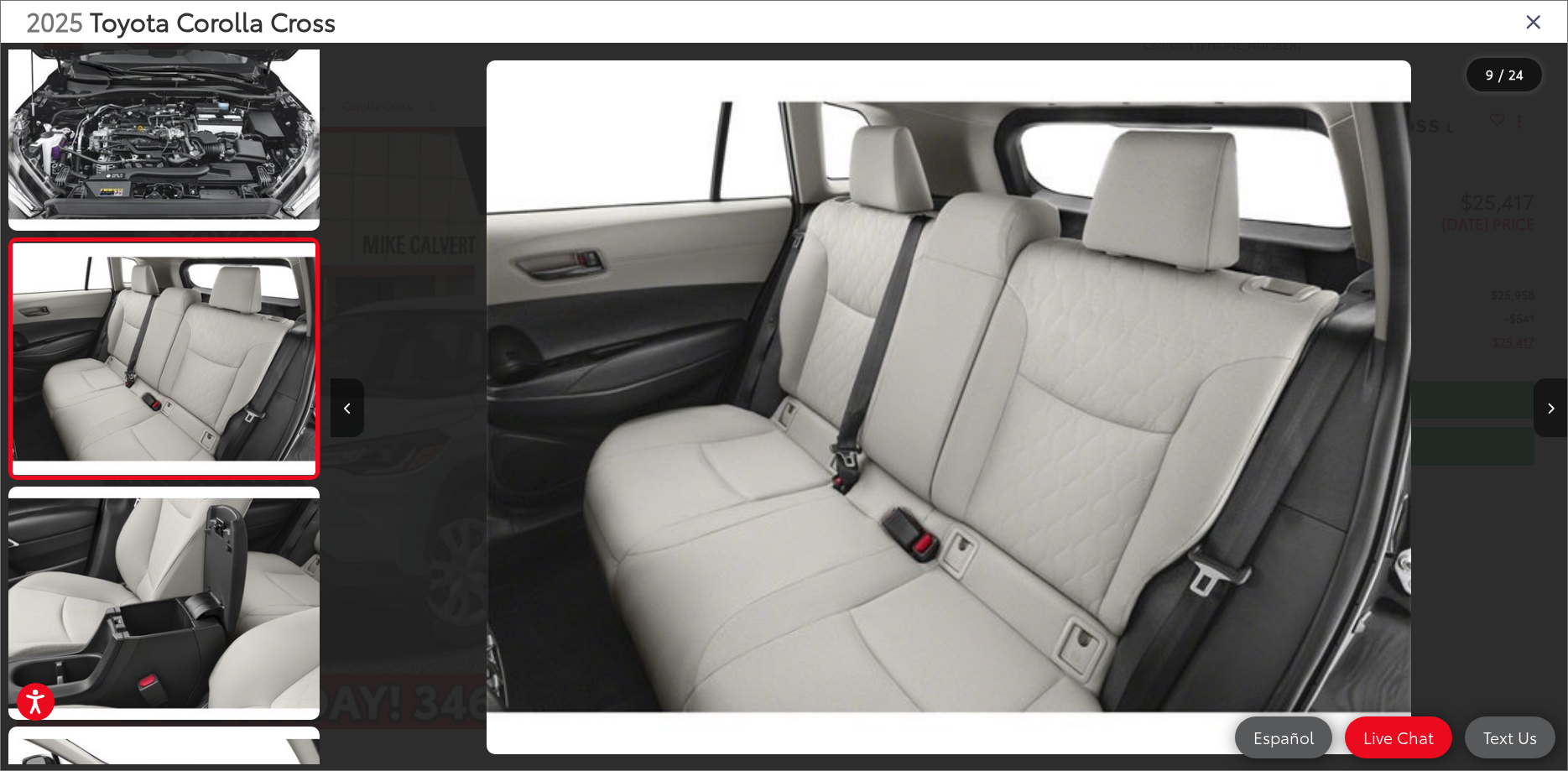
click at [1550, 417] on button "Next image" at bounding box center [1550, 407] width 33 height 59
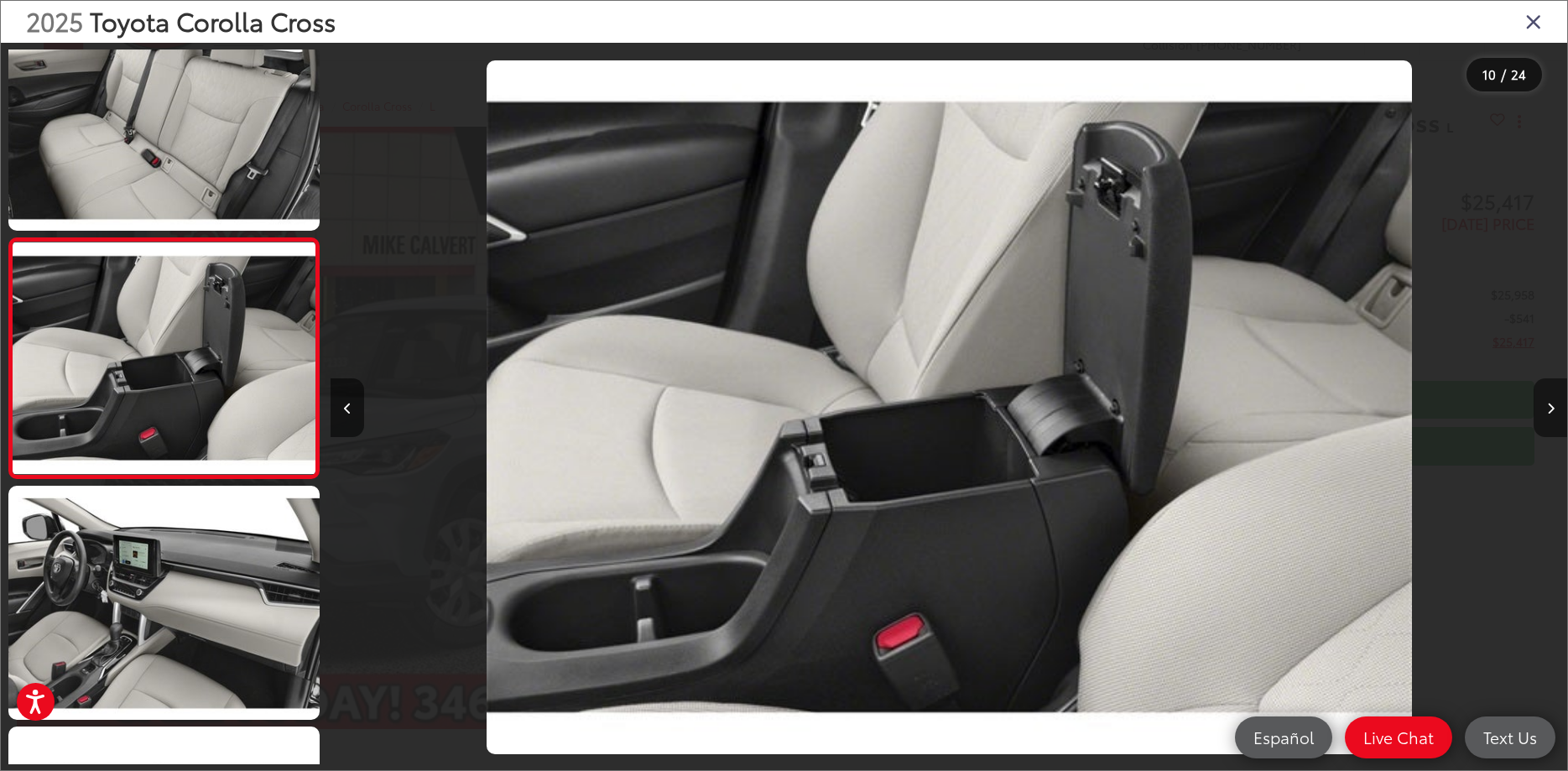
click at [1550, 417] on button "Next image" at bounding box center [1550, 407] width 33 height 59
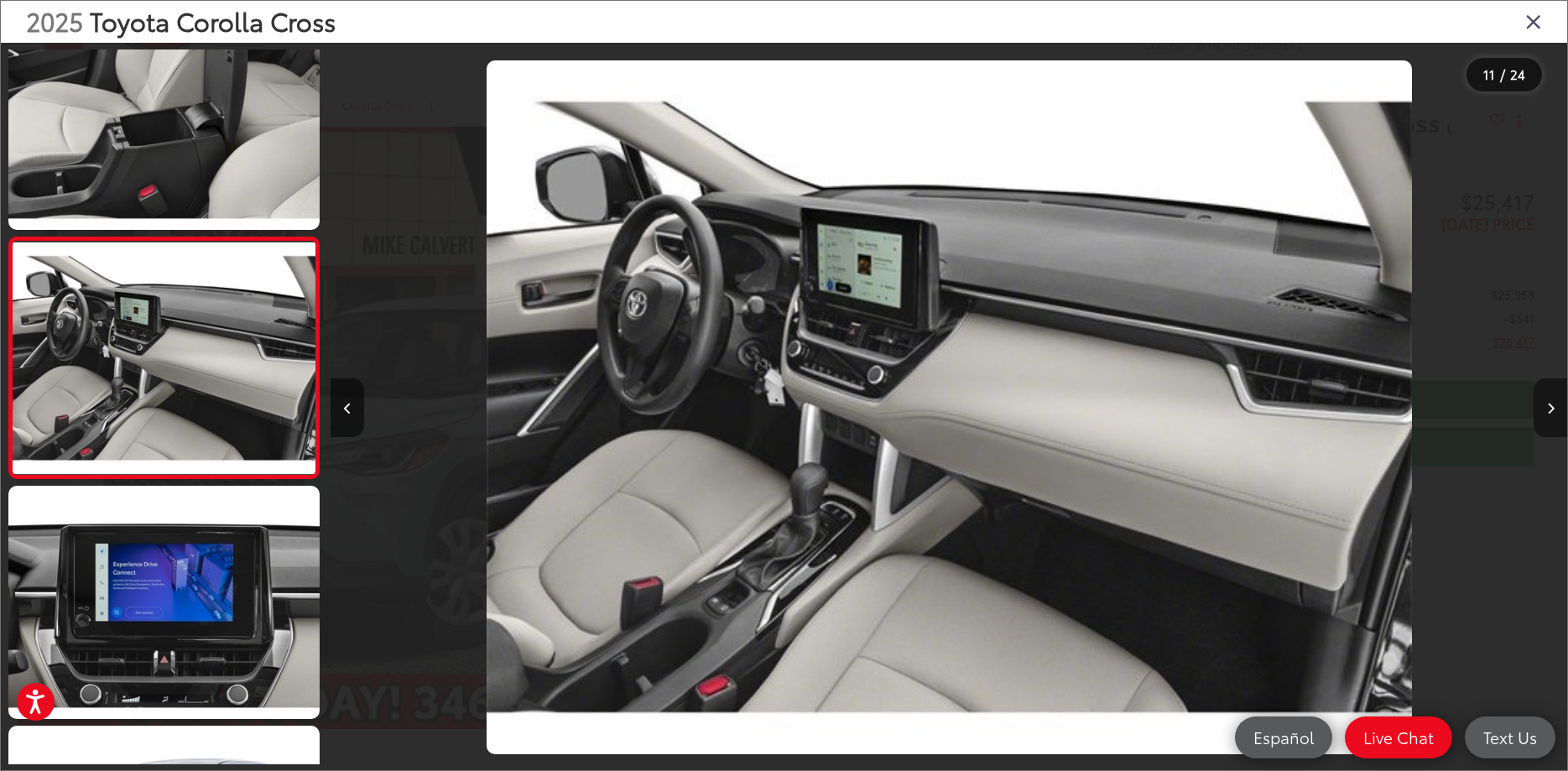
click at [1550, 417] on button "Next image" at bounding box center [1550, 407] width 33 height 59
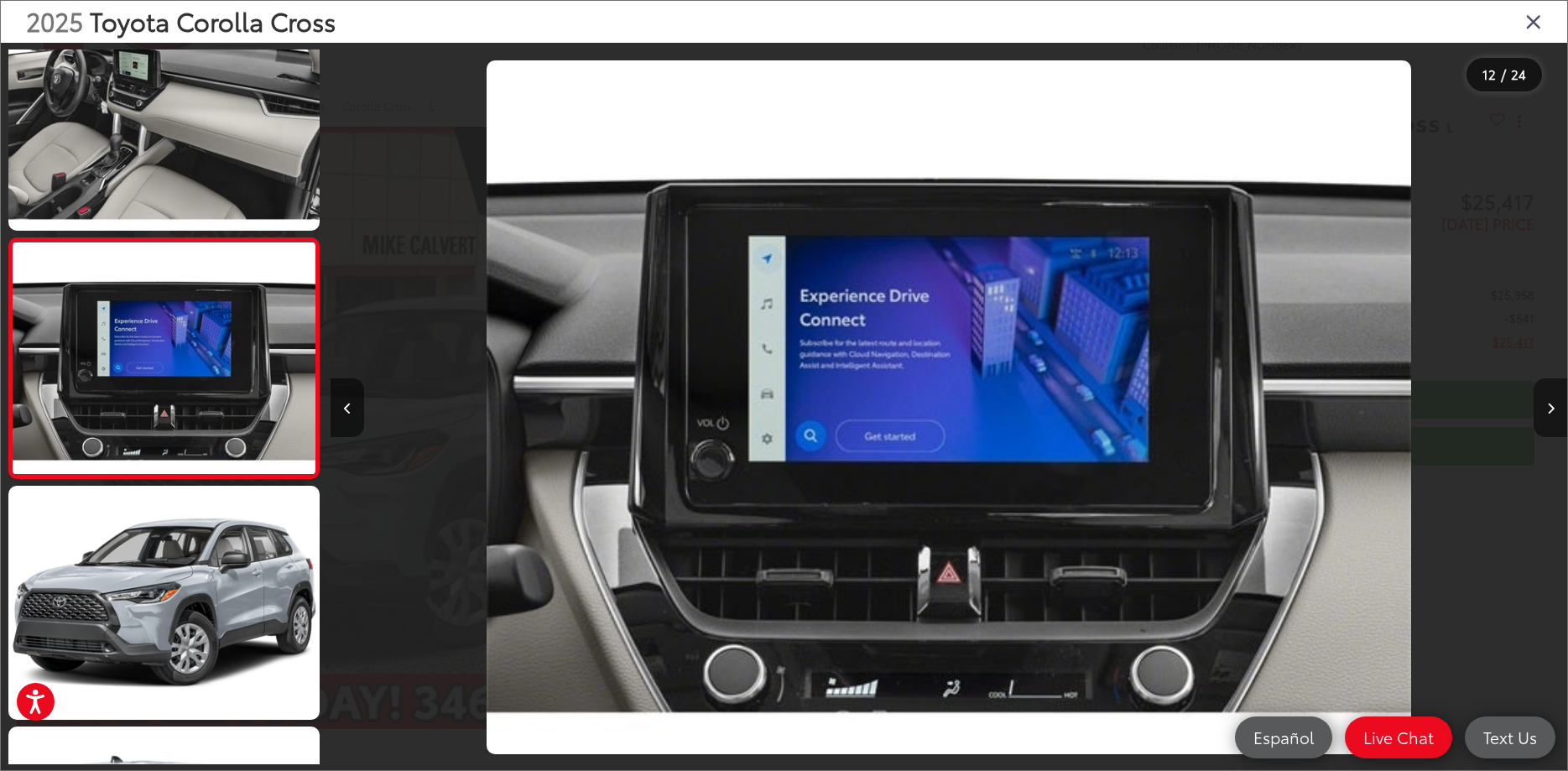
click at [1550, 417] on button "Next image" at bounding box center [1550, 407] width 33 height 59
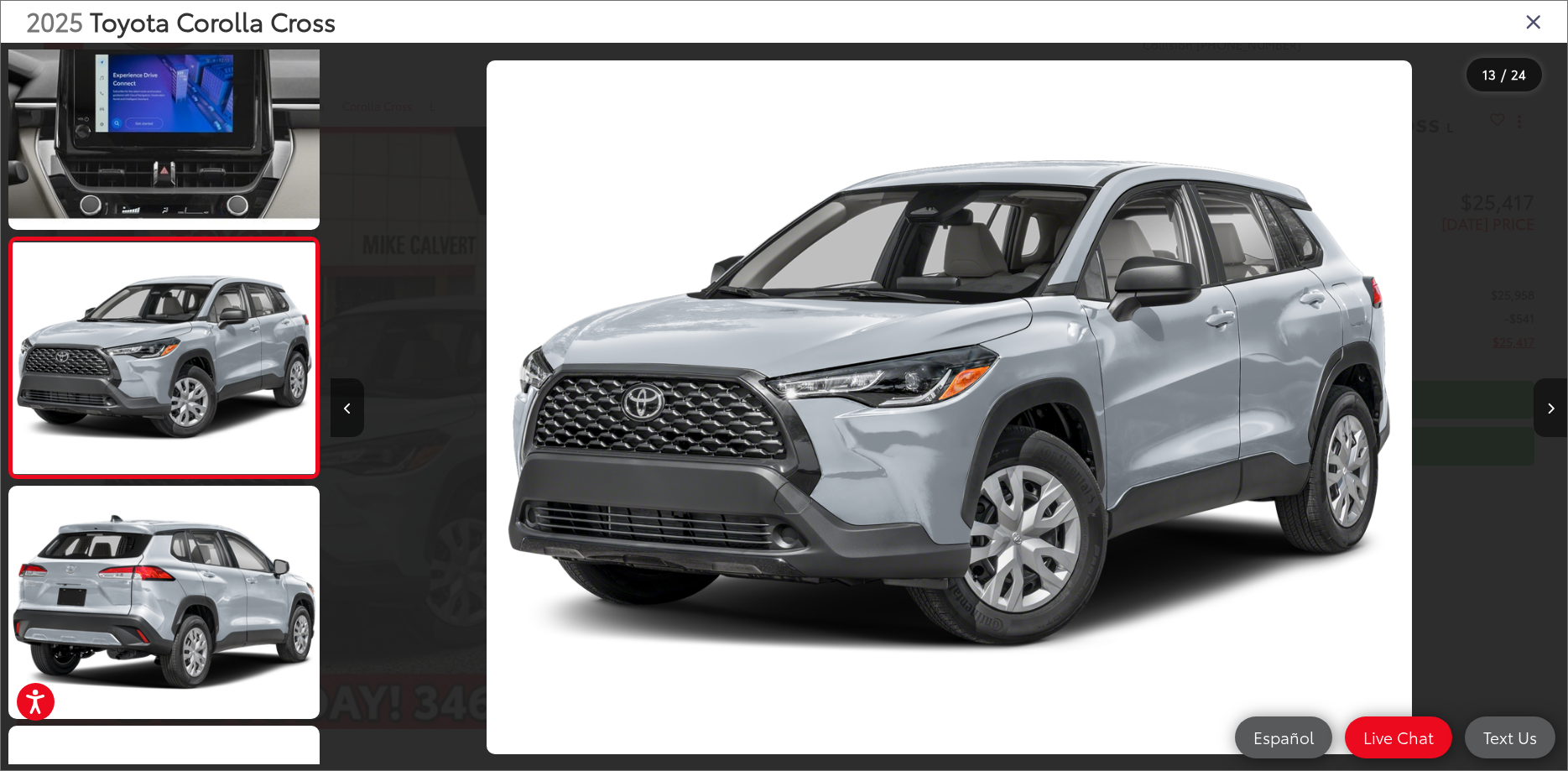
click at [1550, 417] on button "Next image" at bounding box center [1550, 407] width 33 height 59
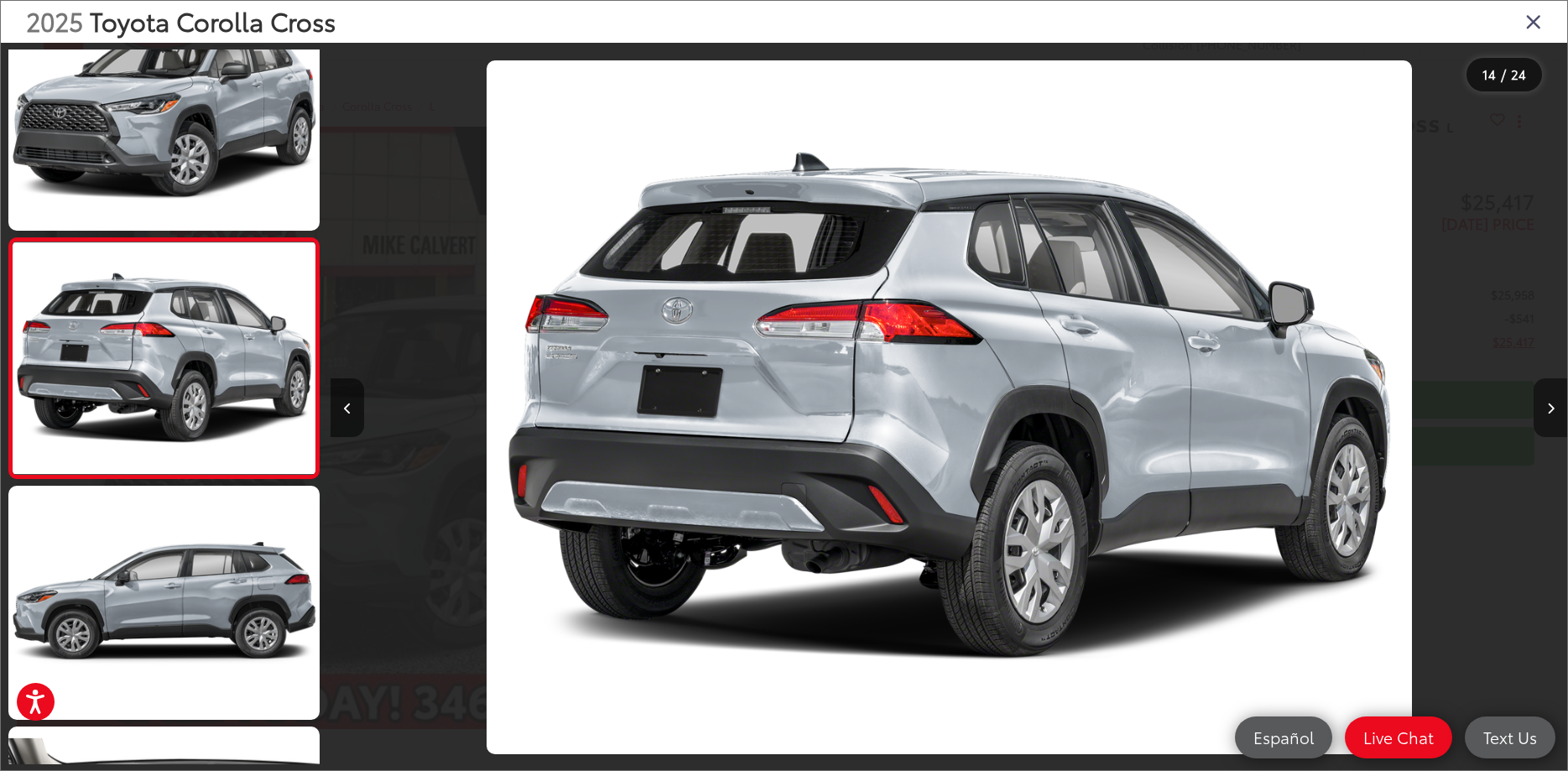
click at [1550, 417] on button "Next image" at bounding box center [1550, 407] width 33 height 59
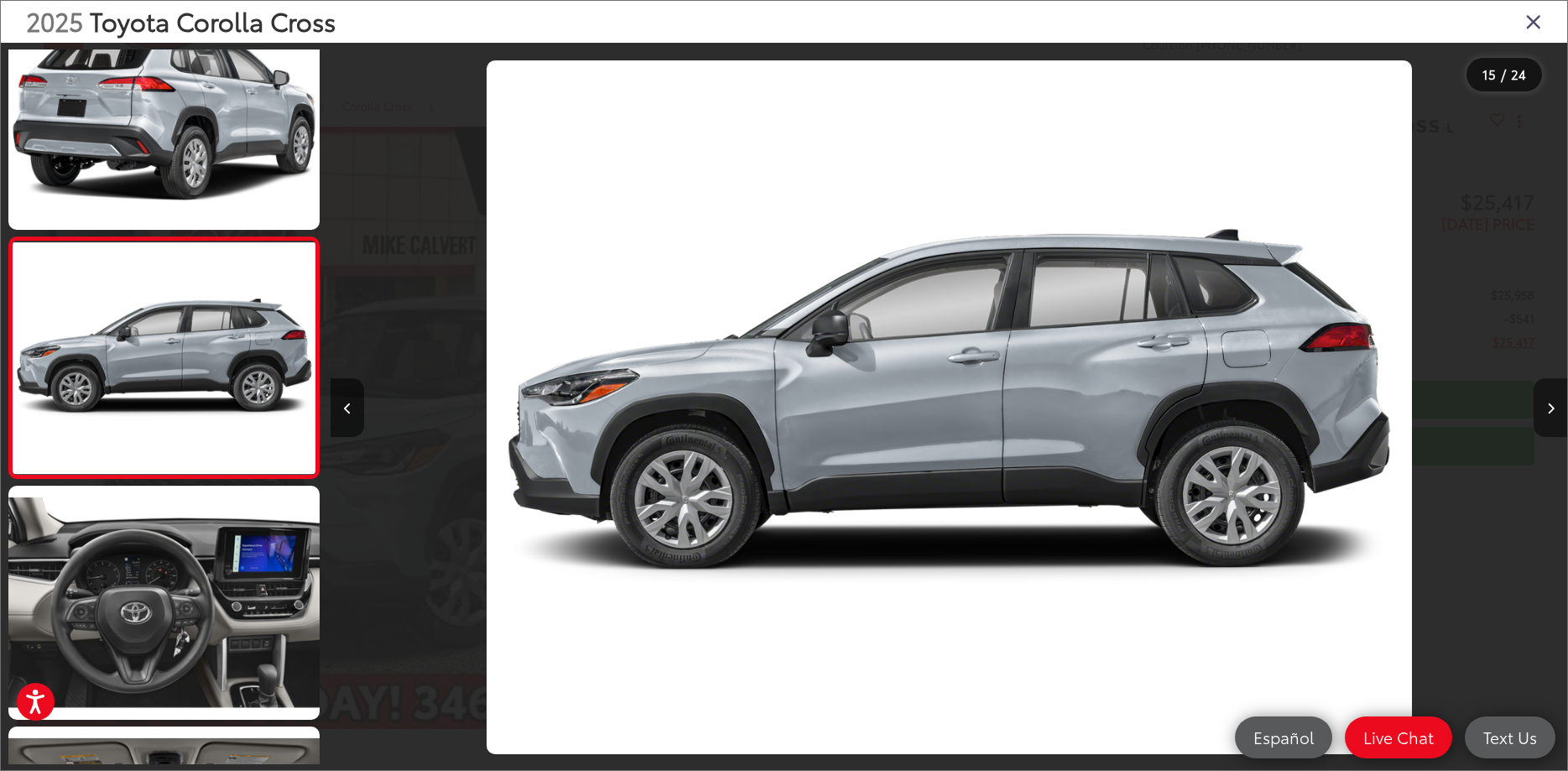
click at [1550, 417] on button "Next image" at bounding box center [1550, 407] width 33 height 59
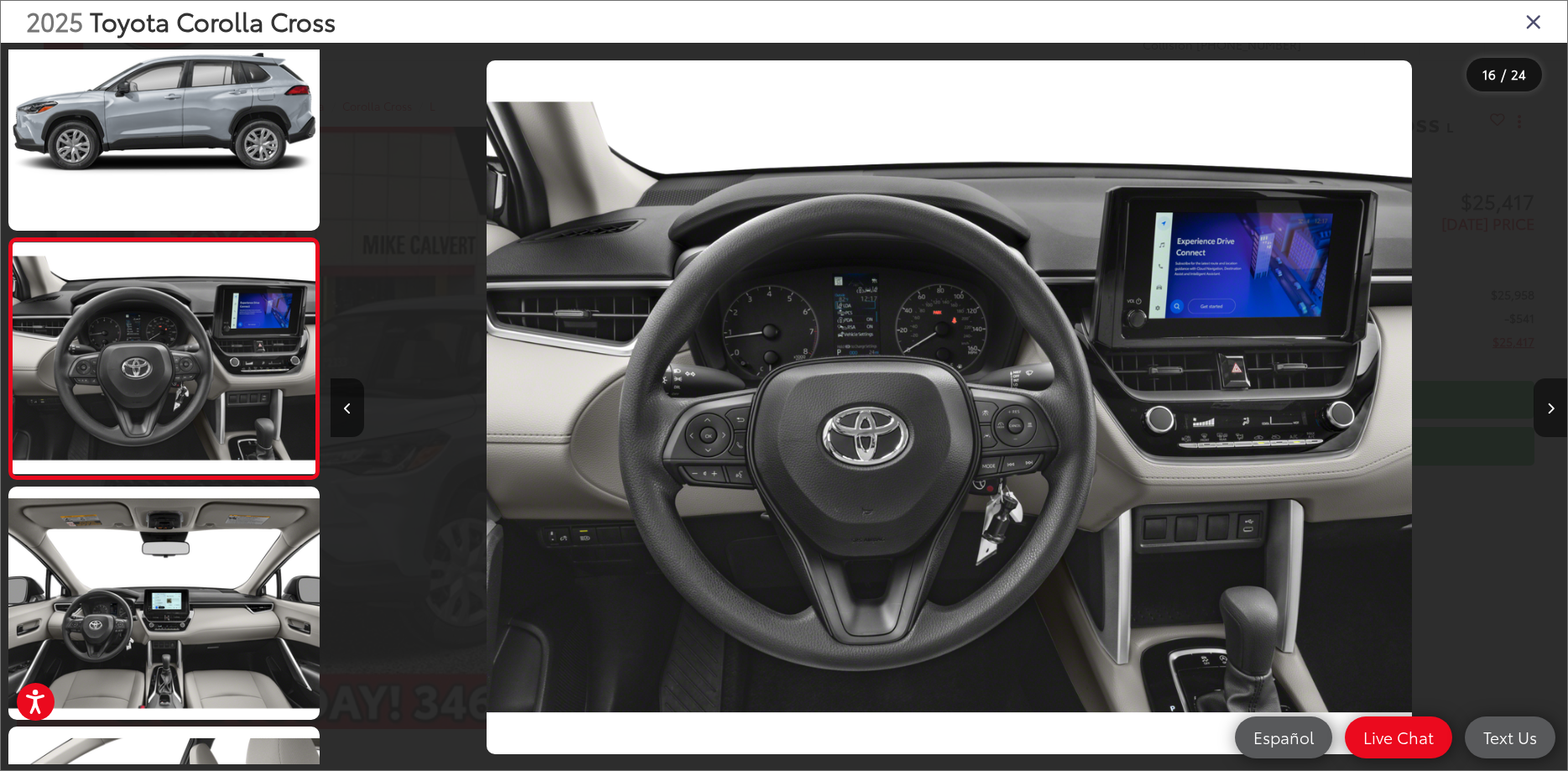
click at [1549, 407] on icon "Next image" at bounding box center [1550, 408] width 8 height 11
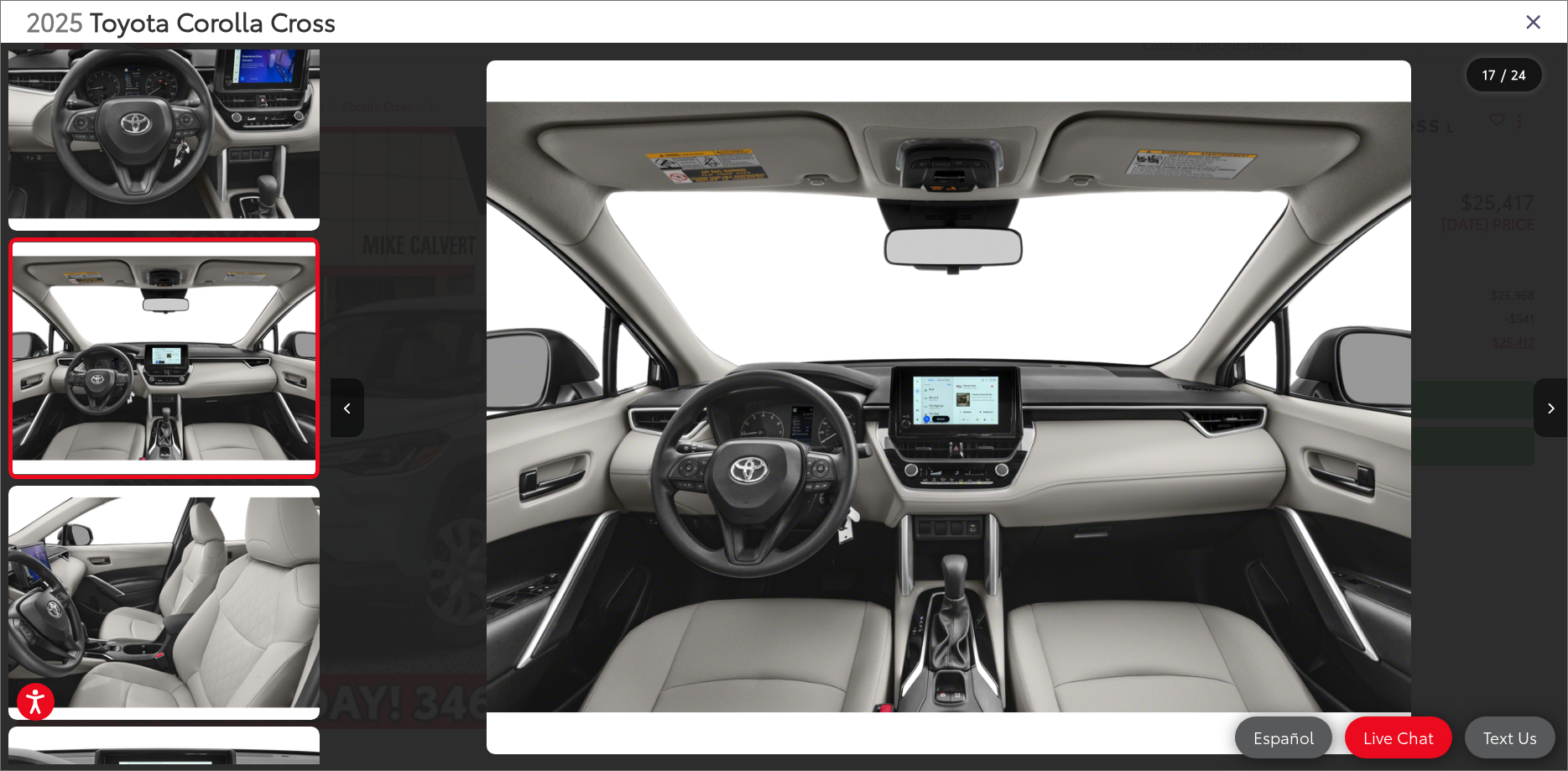
click at [1550, 403] on icon "Next image" at bounding box center [1550, 408] width 8 height 11
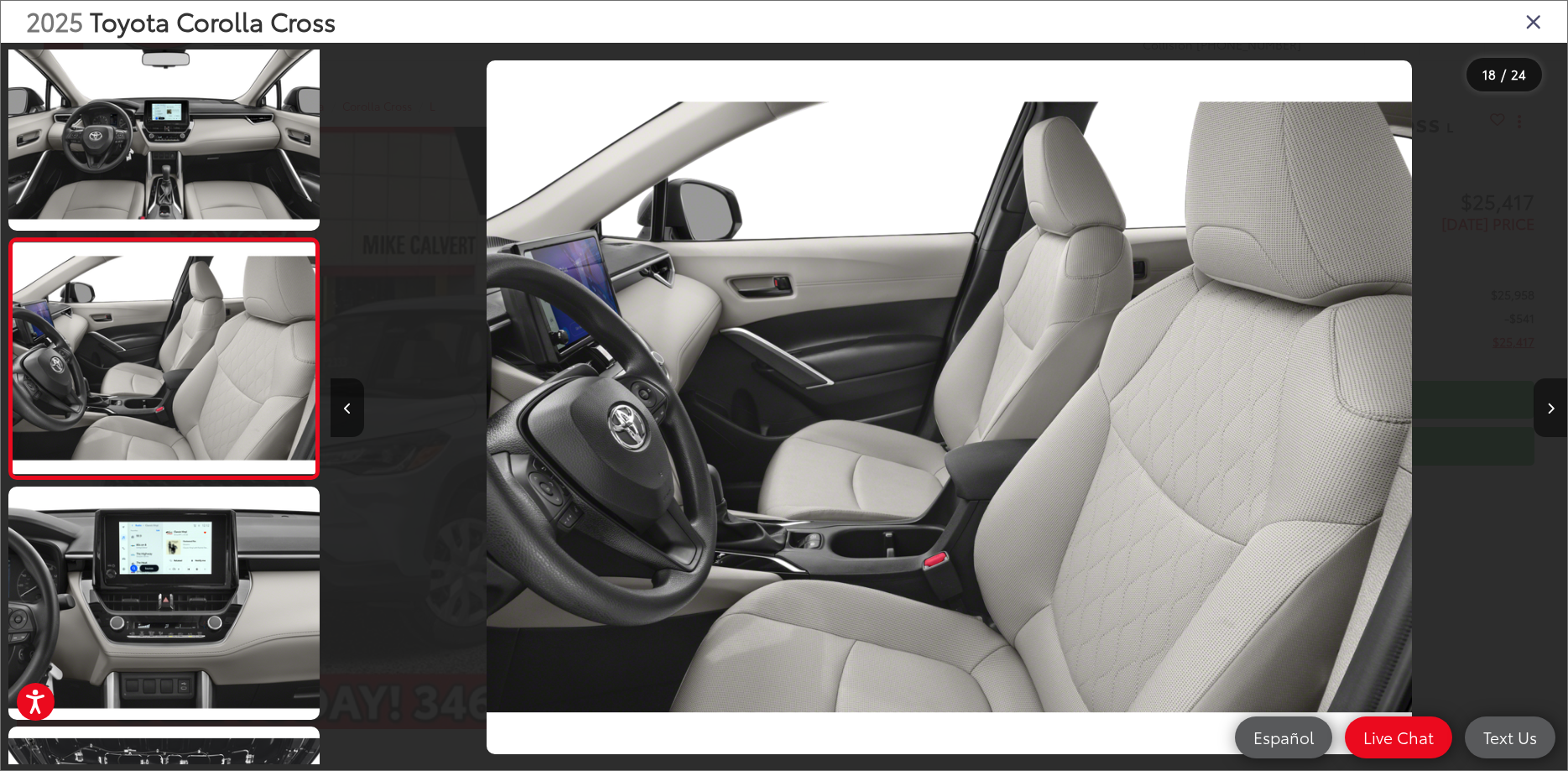
click at [1550, 403] on icon "Next image" at bounding box center [1550, 408] width 8 height 11
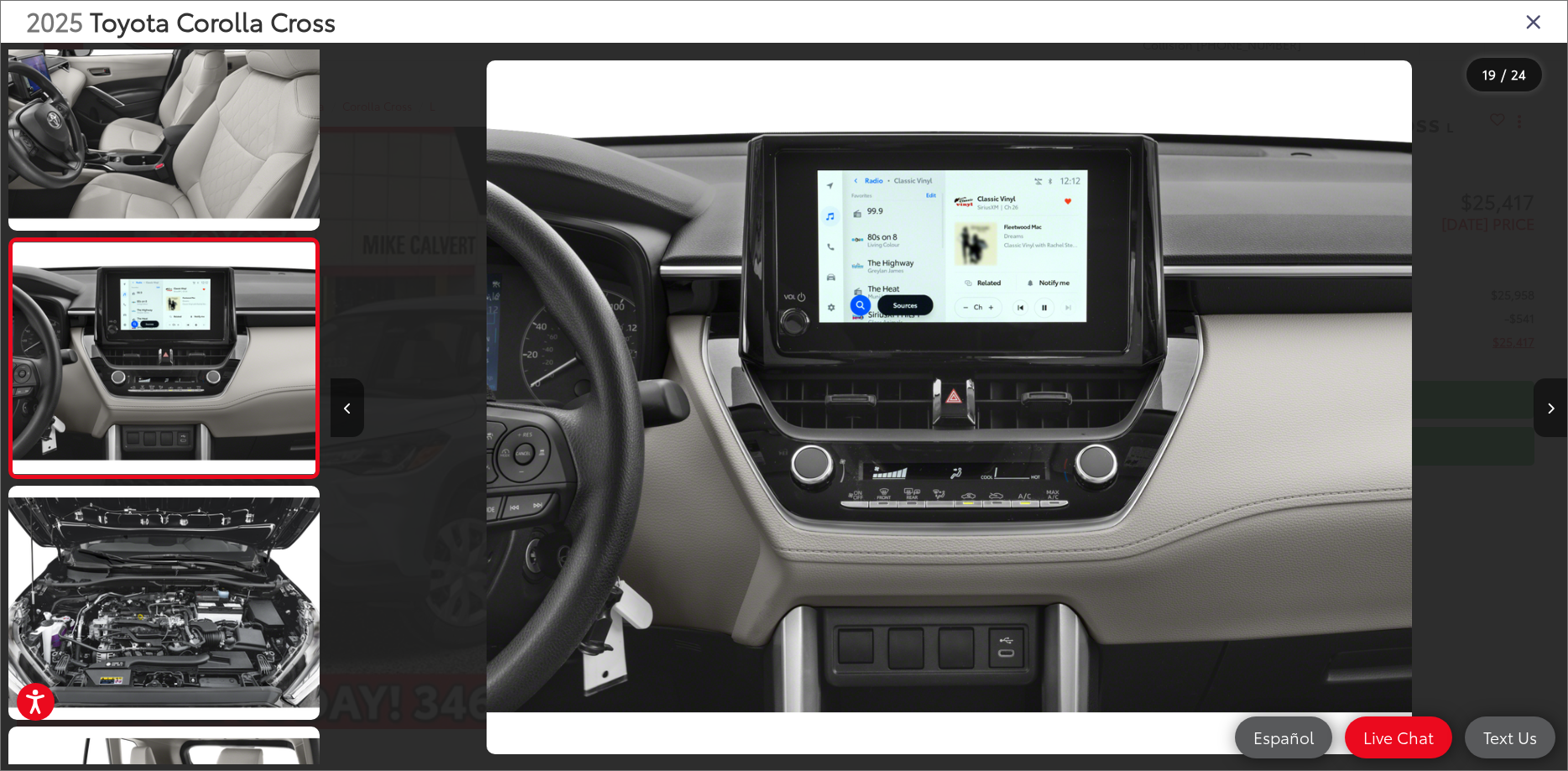
click at [1545, 407] on button "Next image" at bounding box center [1550, 407] width 33 height 59
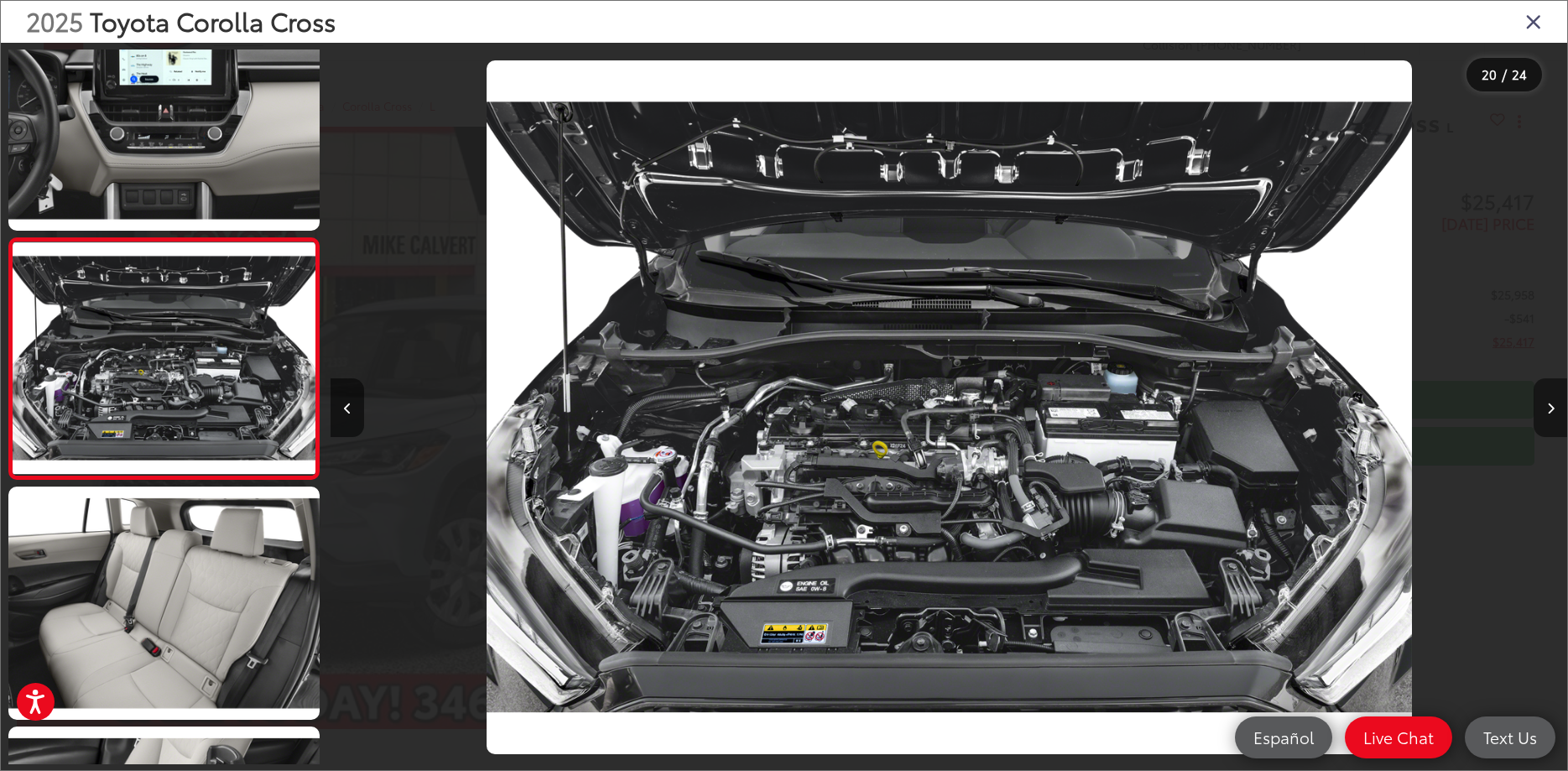
click at [1545, 407] on button "Next image" at bounding box center [1550, 407] width 33 height 59
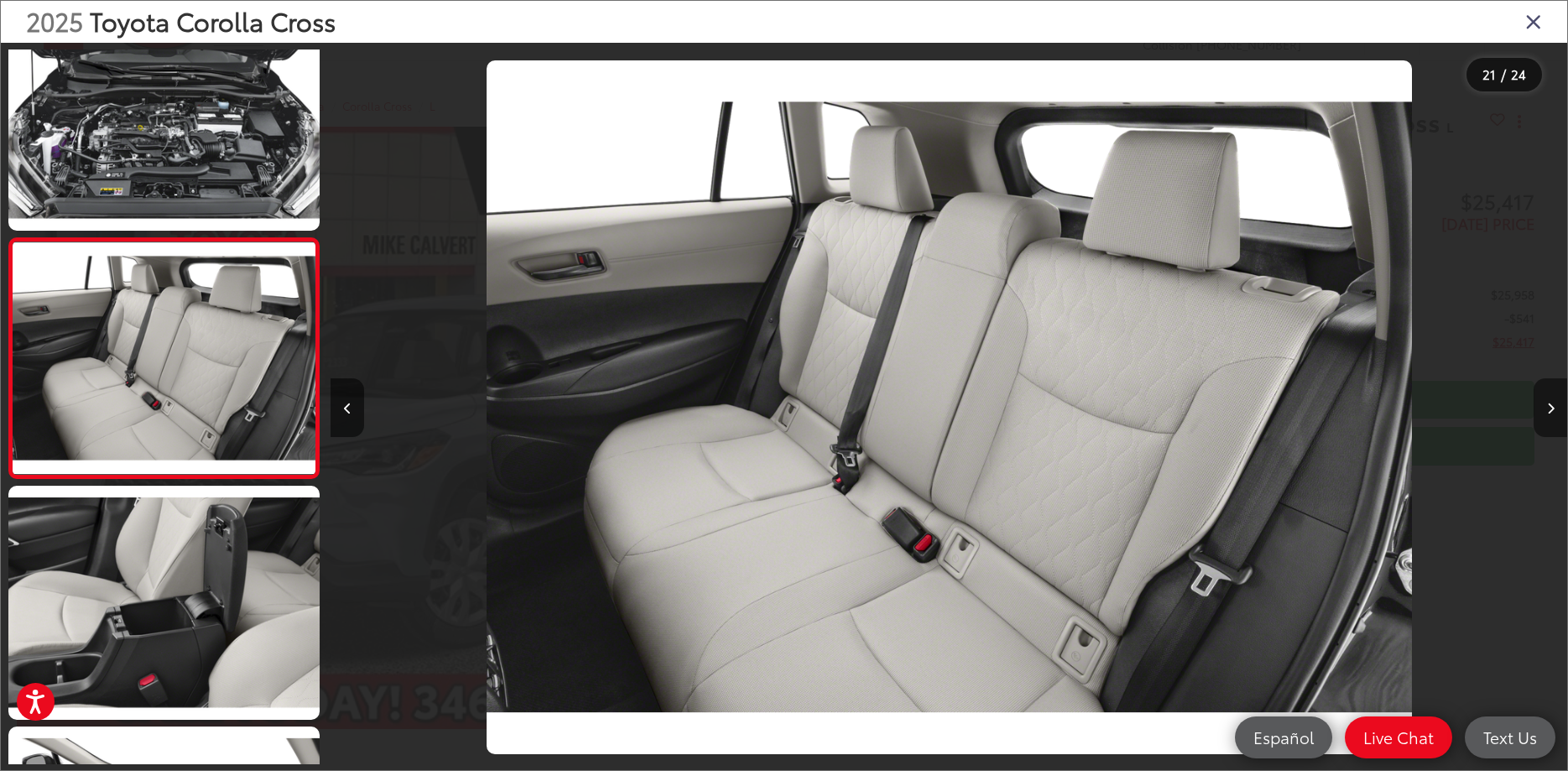
click at [1547, 404] on icon "Next image" at bounding box center [1550, 408] width 8 height 11
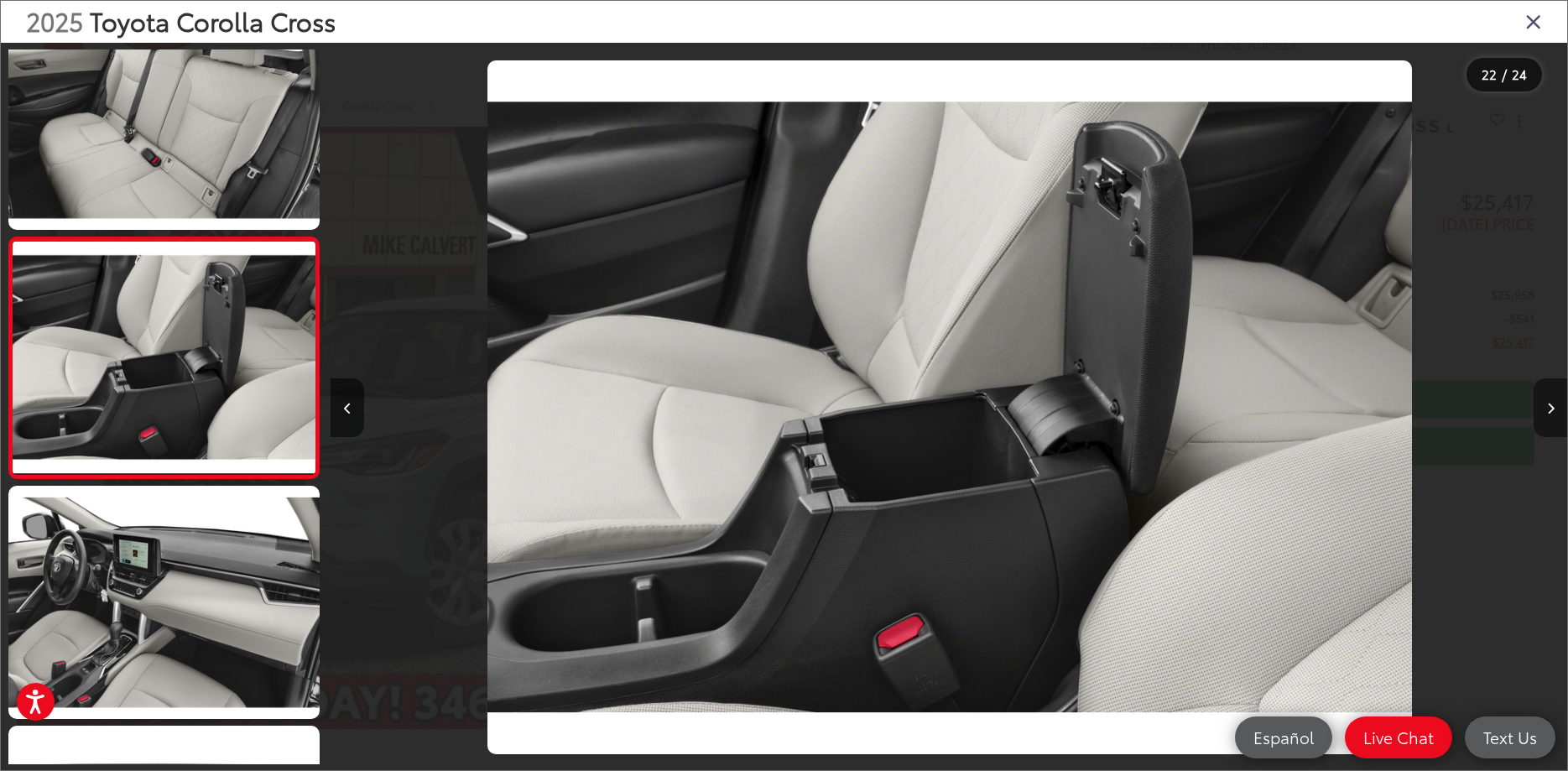
click at [1547, 406] on icon "Next image" at bounding box center [1550, 408] width 8 height 11
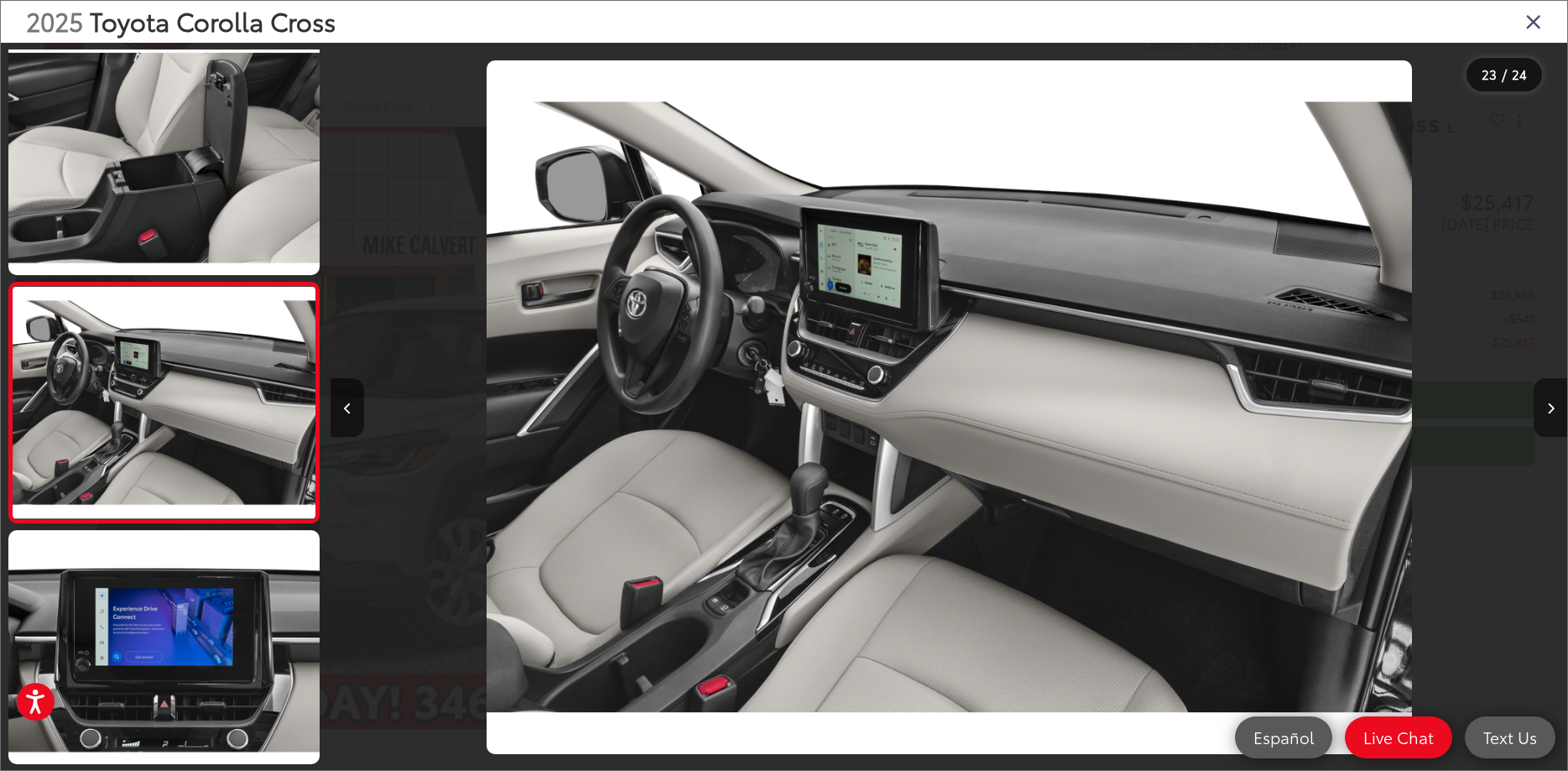
click at [1547, 406] on icon "Next image" at bounding box center [1550, 408] width 8 height 11
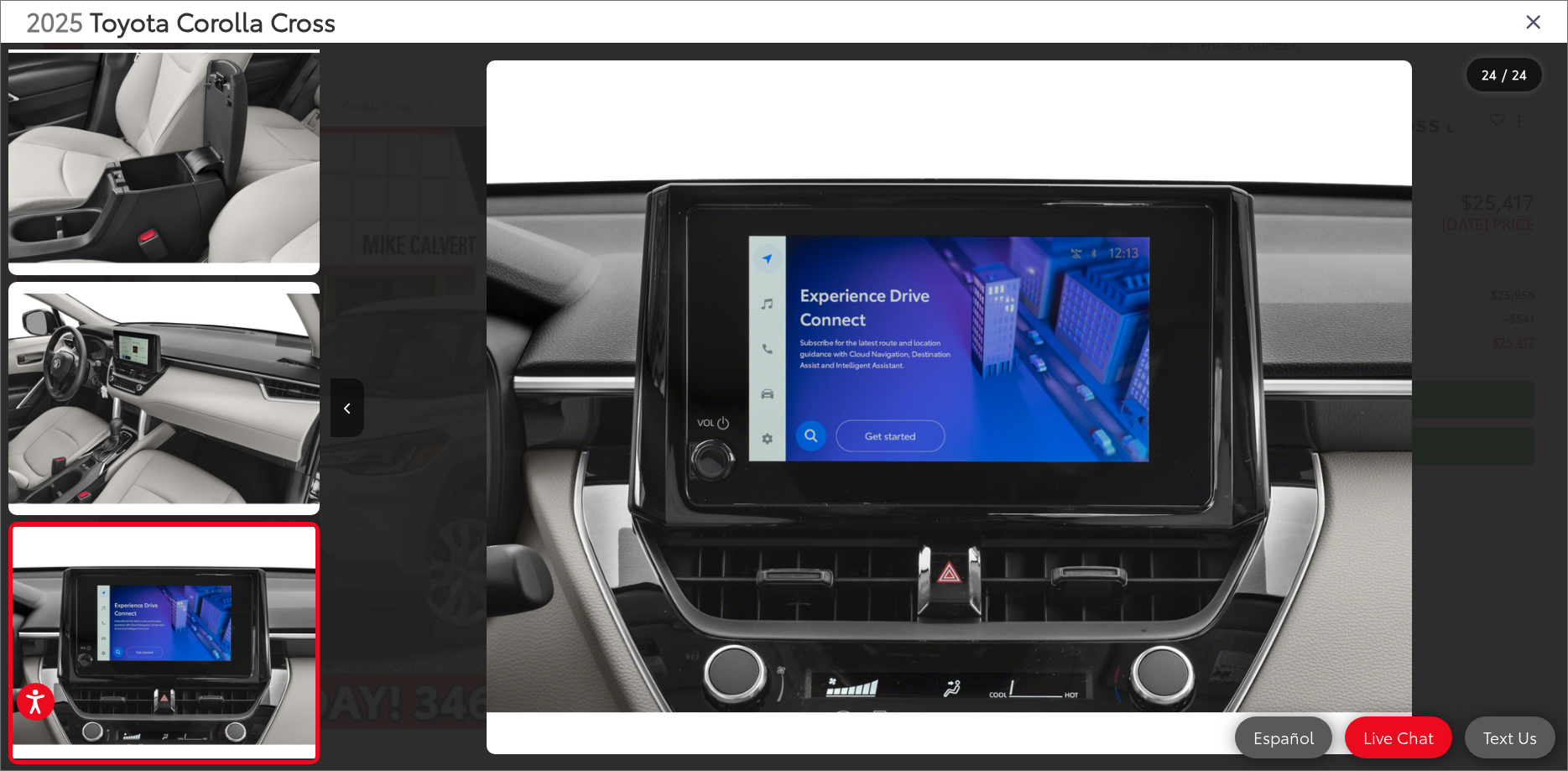
click at [1547, 406] on div at bounding box center [1413, 407] width 309 height 729
click at [1526, 16] on icon "Close gallery" at bounding box center [1533, 20] width 17 height 22
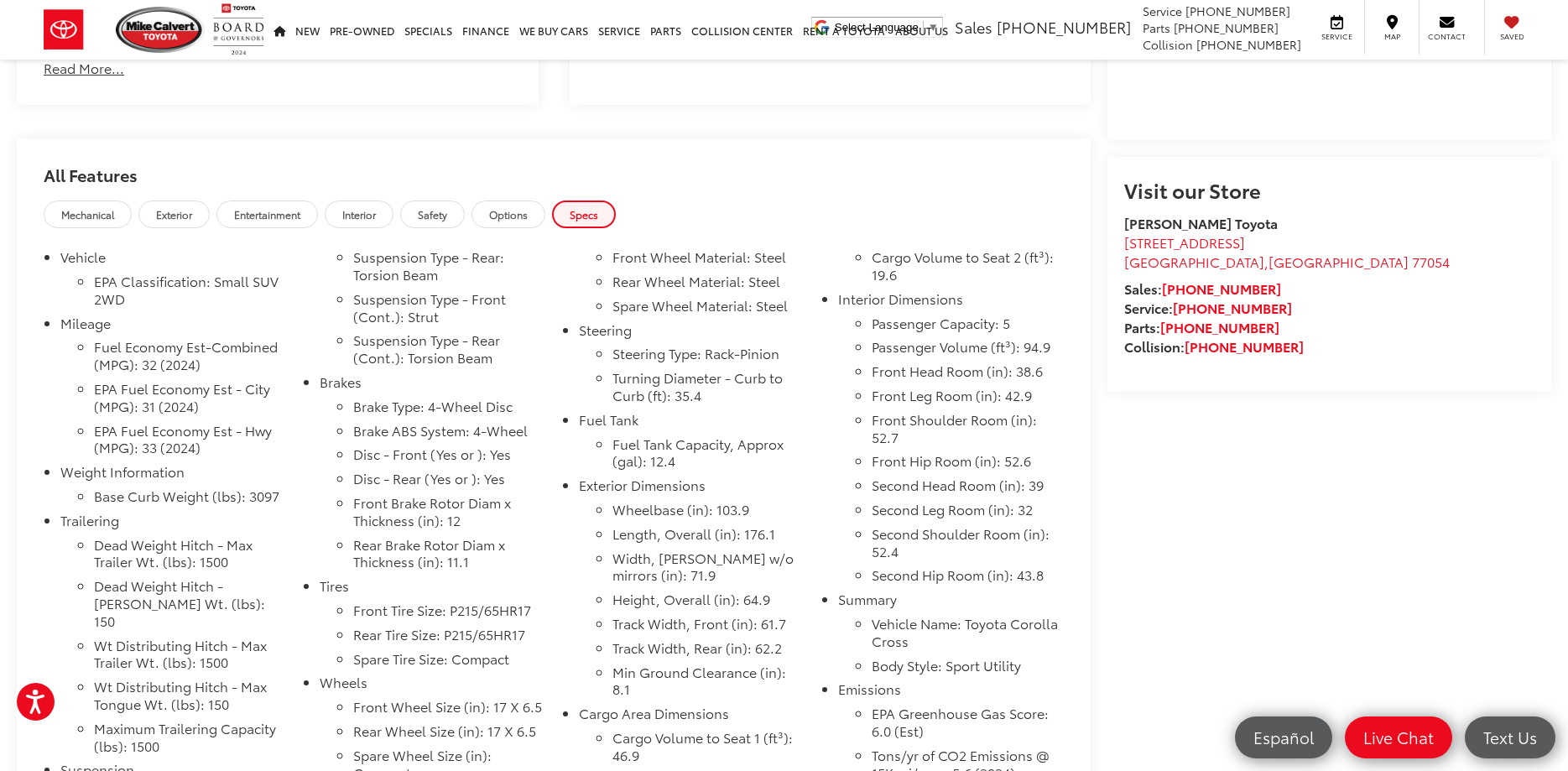
click at [182, 214] on span "Exterior" at bounding box center [174, 214] width 36 height 14
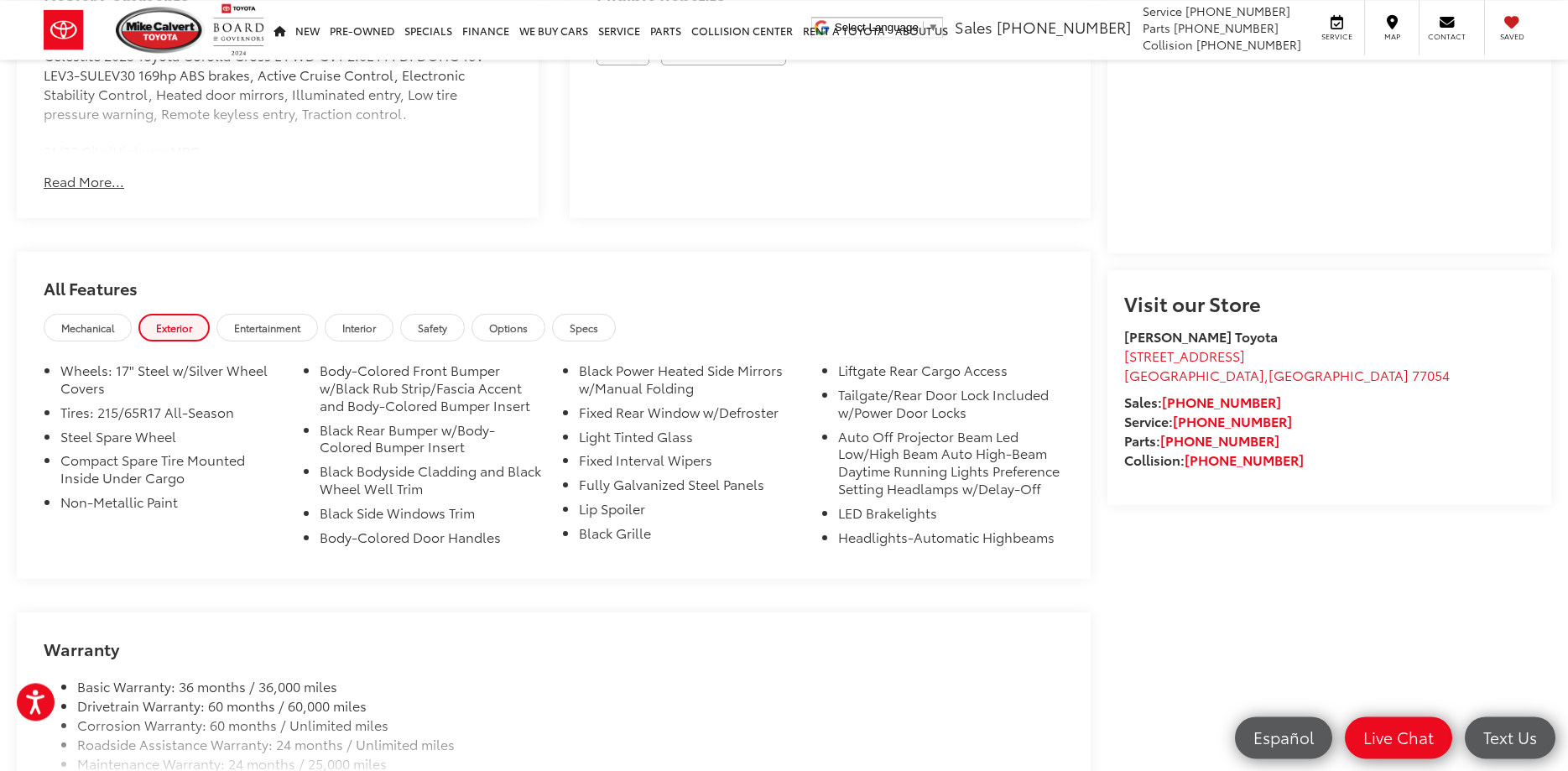
scroll to position [1369, 0]
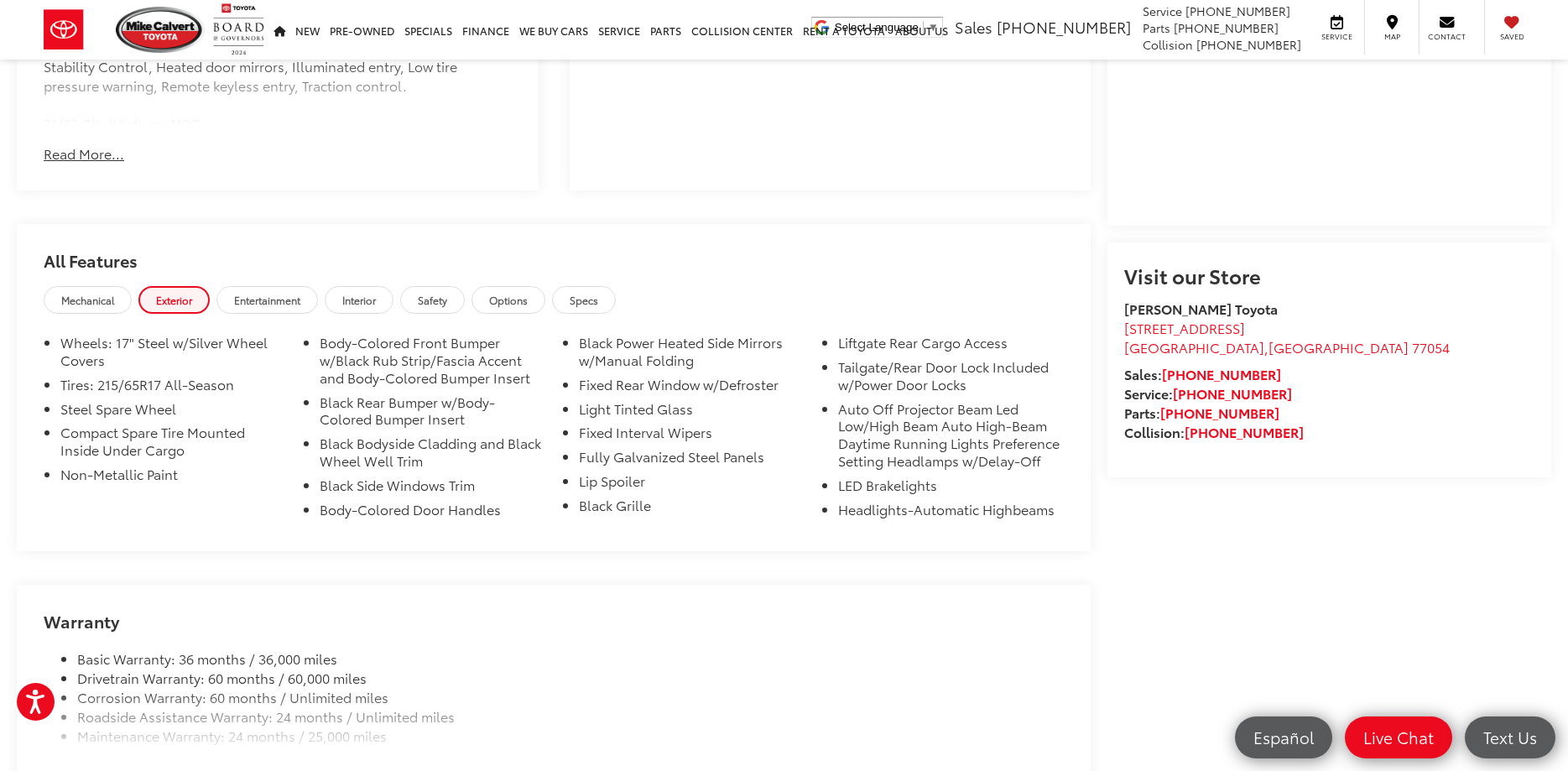
click at [528, 299] on span "Options" at bounding box center [509, 300] width 39 height 14
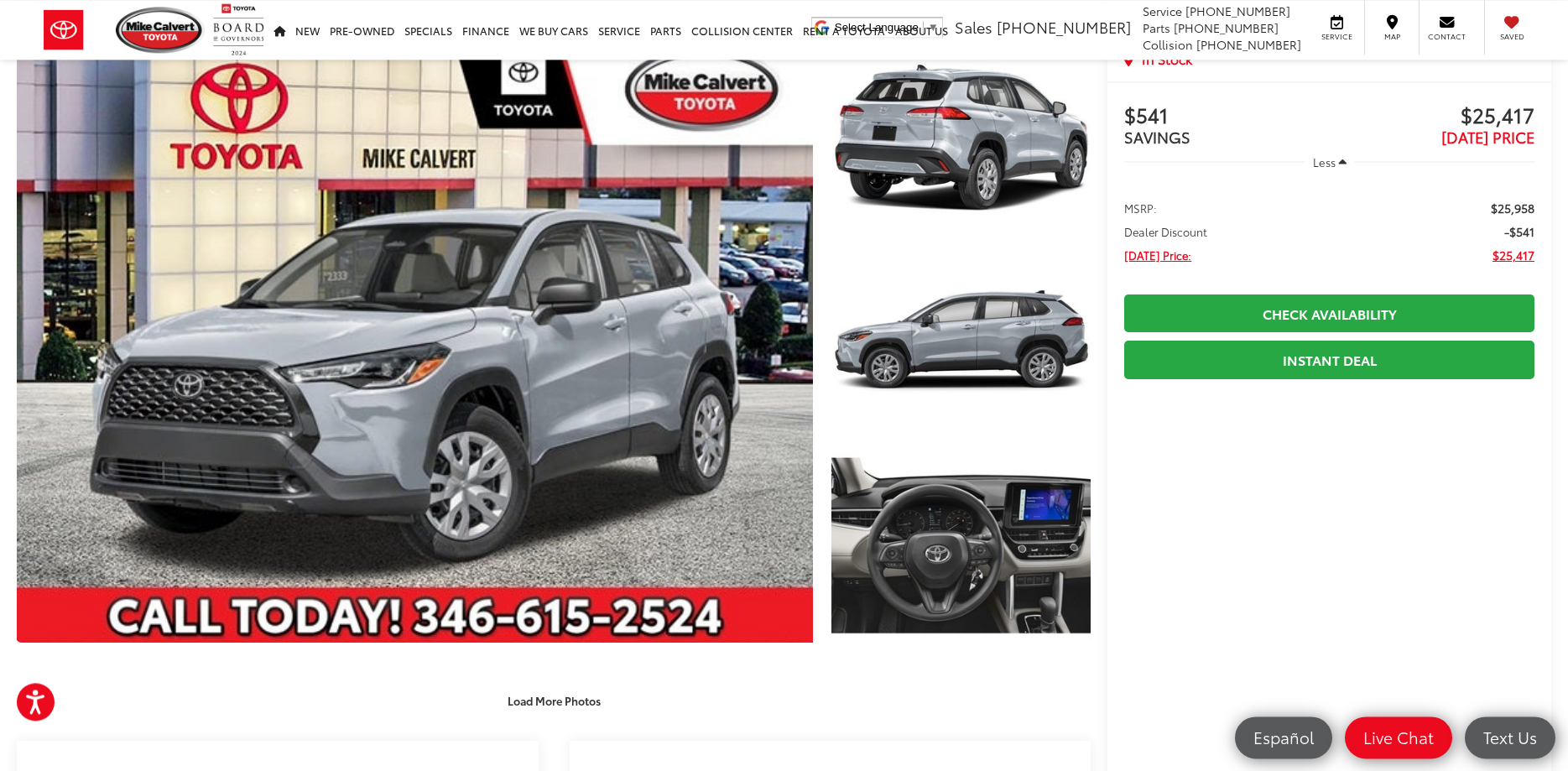
scroll to position [86, 0]
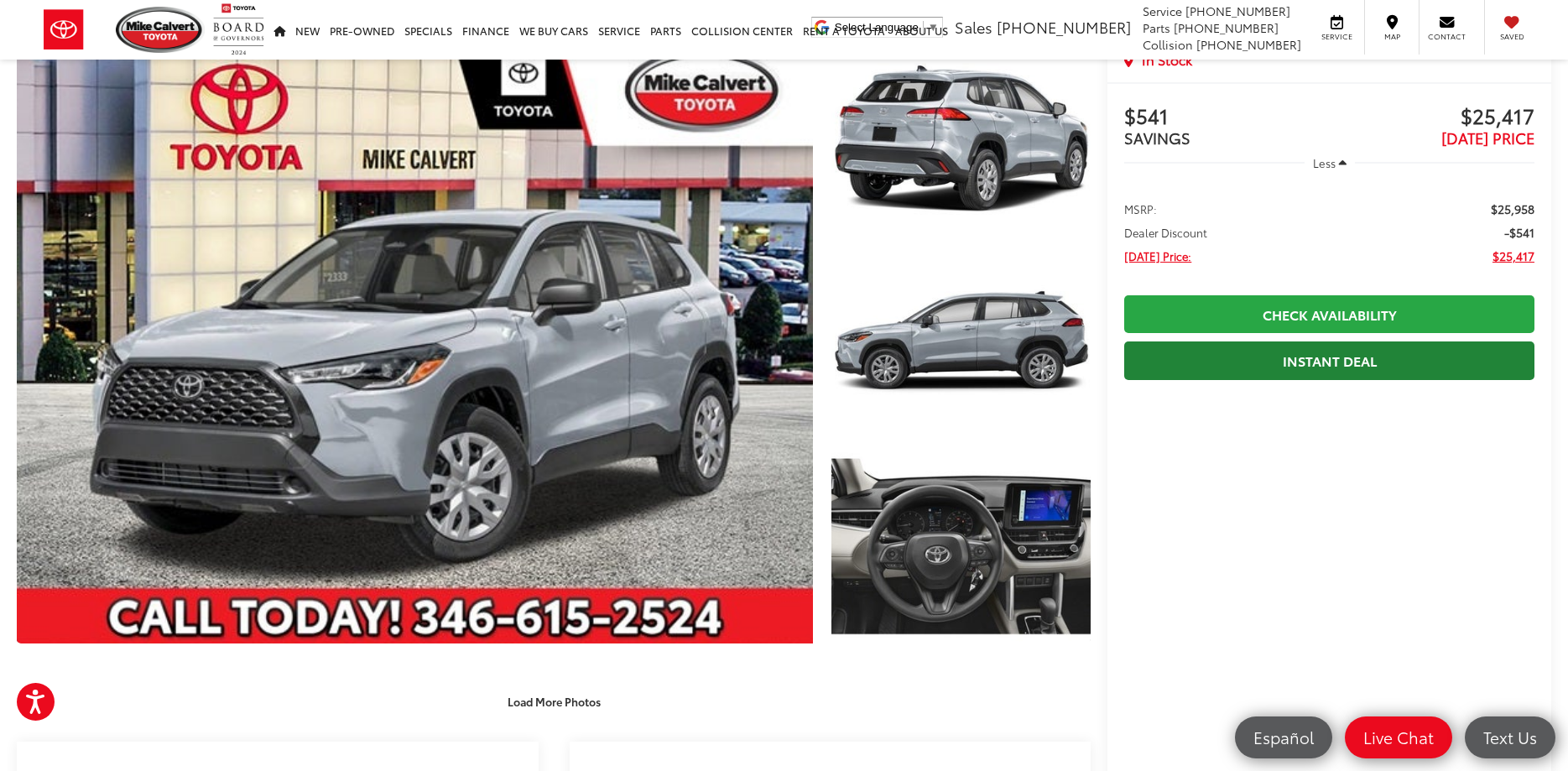
click at [1315, 357] on link "Instant Deal" at bounding box center [1329, 360] width 410 height 38
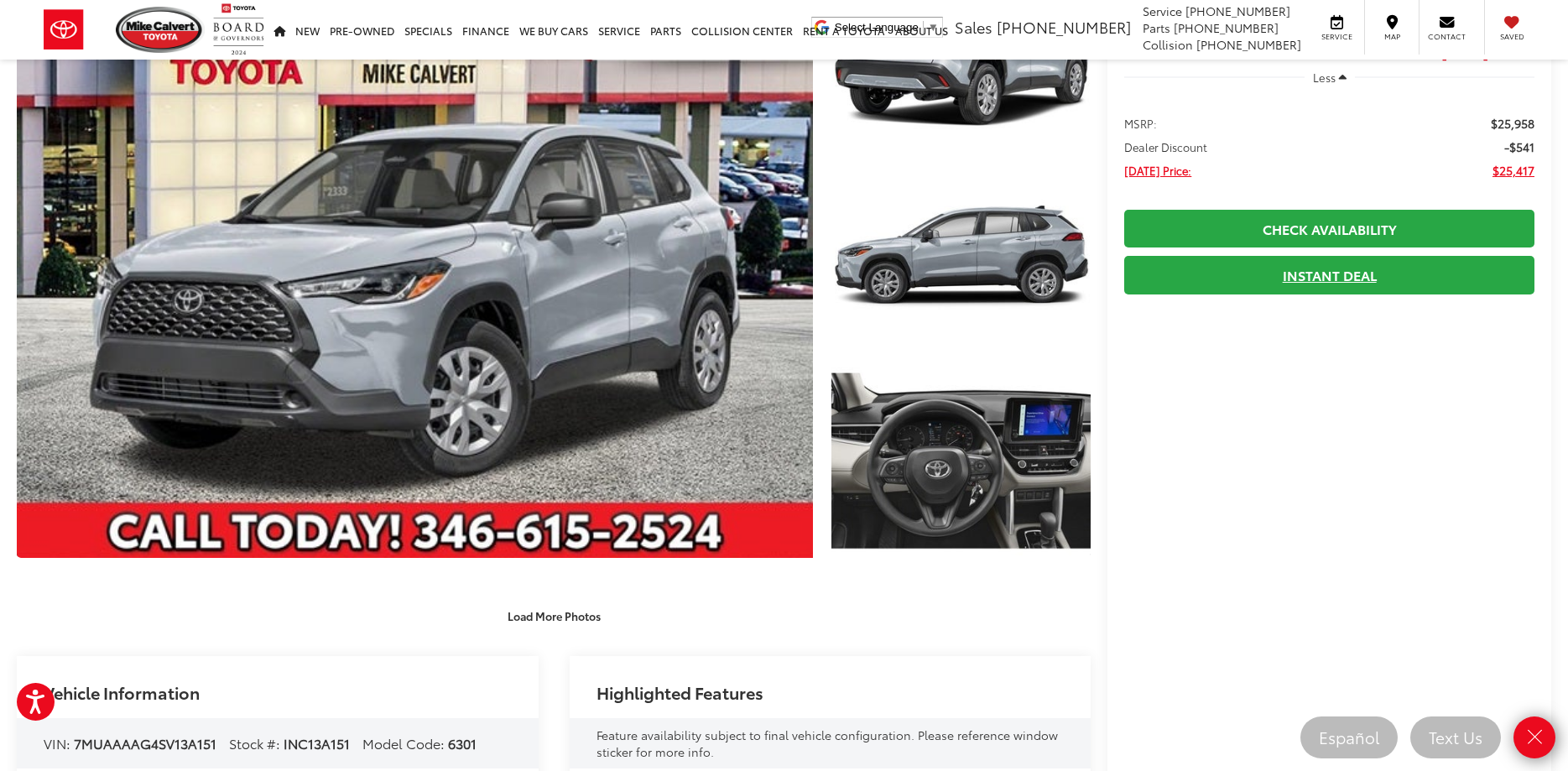
scroll to position [0, 0]
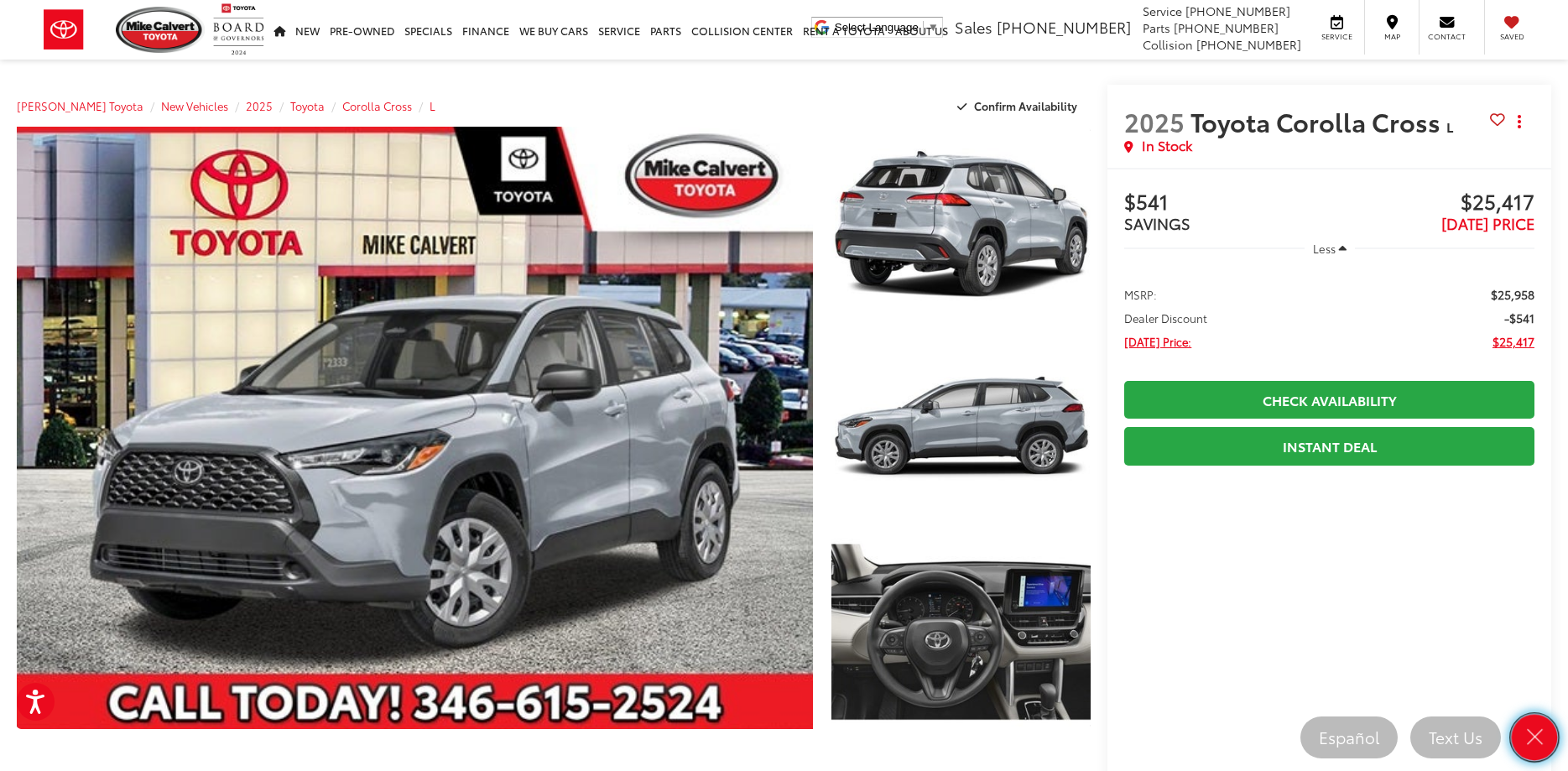
click at [1529, 728] on icon "Close" at bounding box center [1534, 738] width 24 height 24
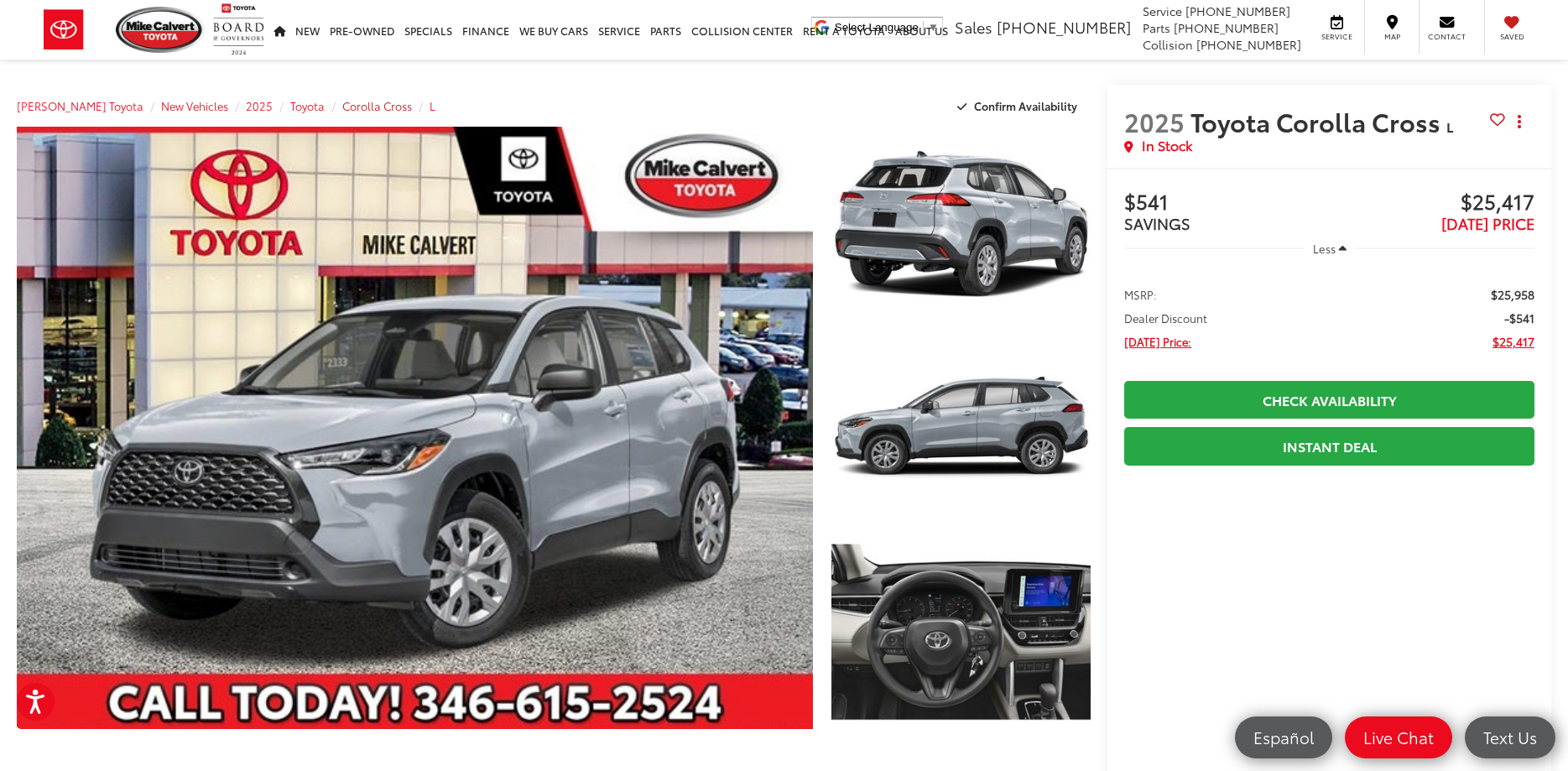
click at [352, 104] on span "Corolla Cross" at bounding box center [376, 105] width 69 height 15
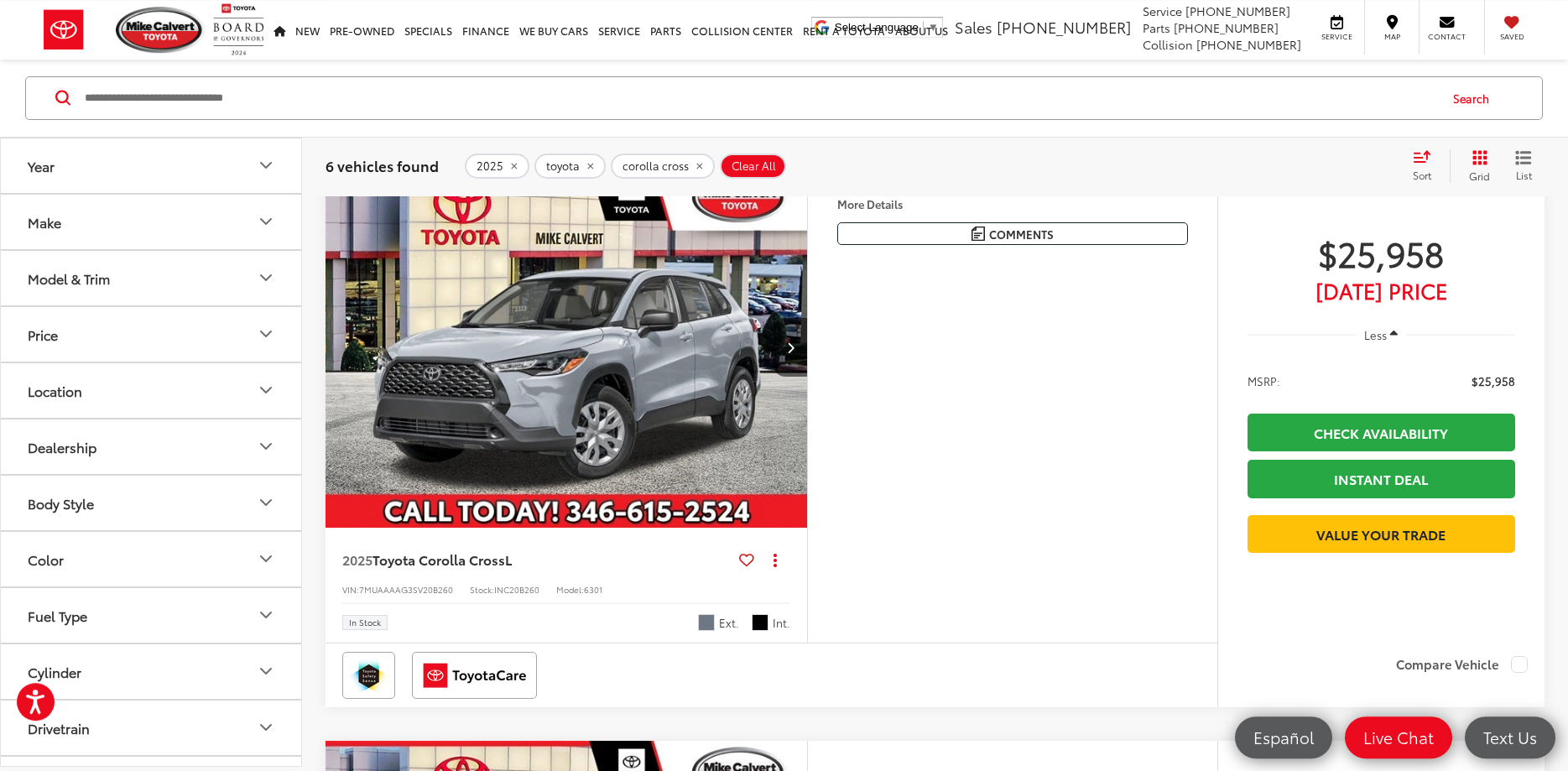
scroll to position [2482, 0]
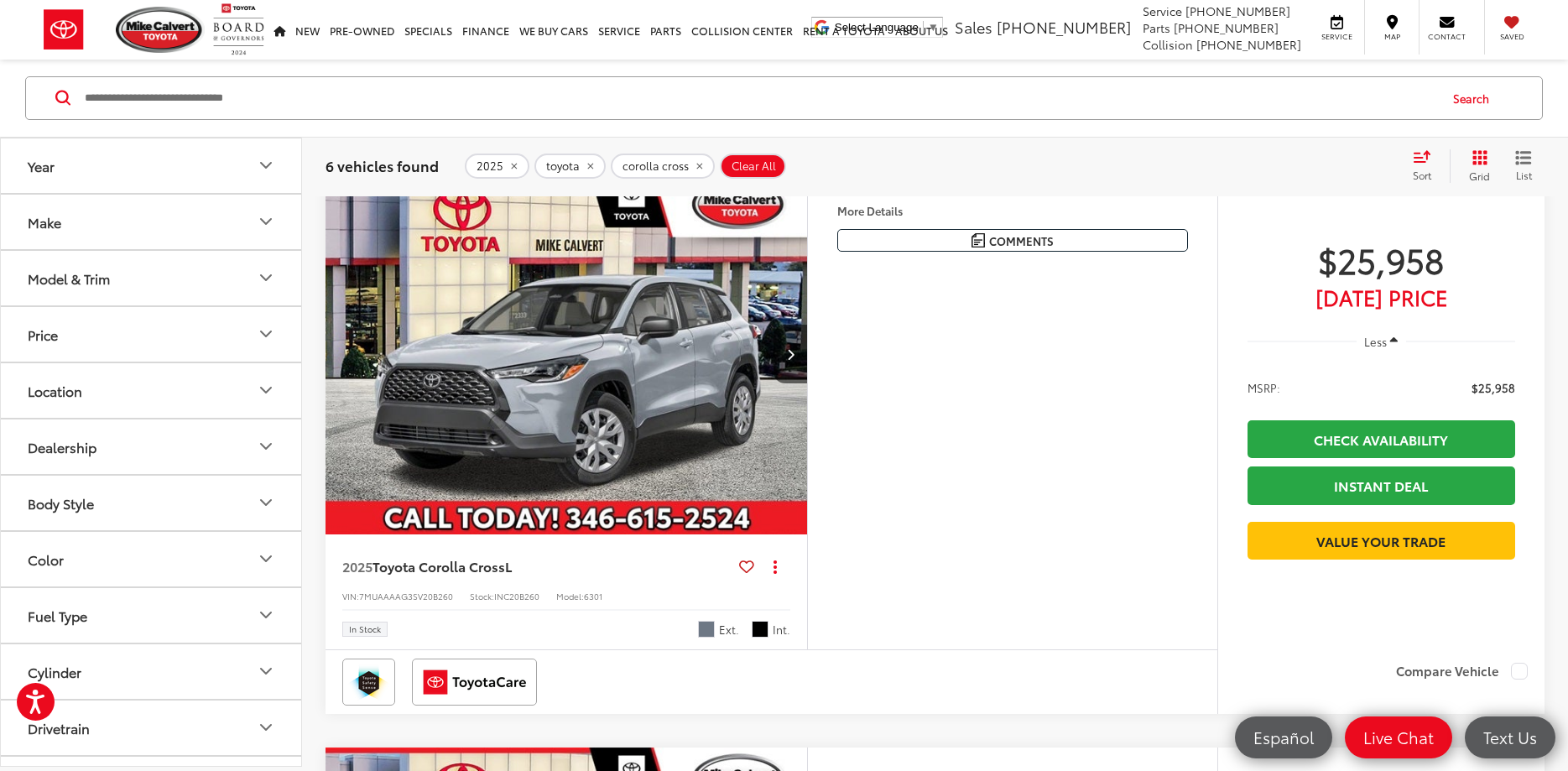
click at [261, 164] on icon "Year" at bounding box center [266, 167] width 10 height 5
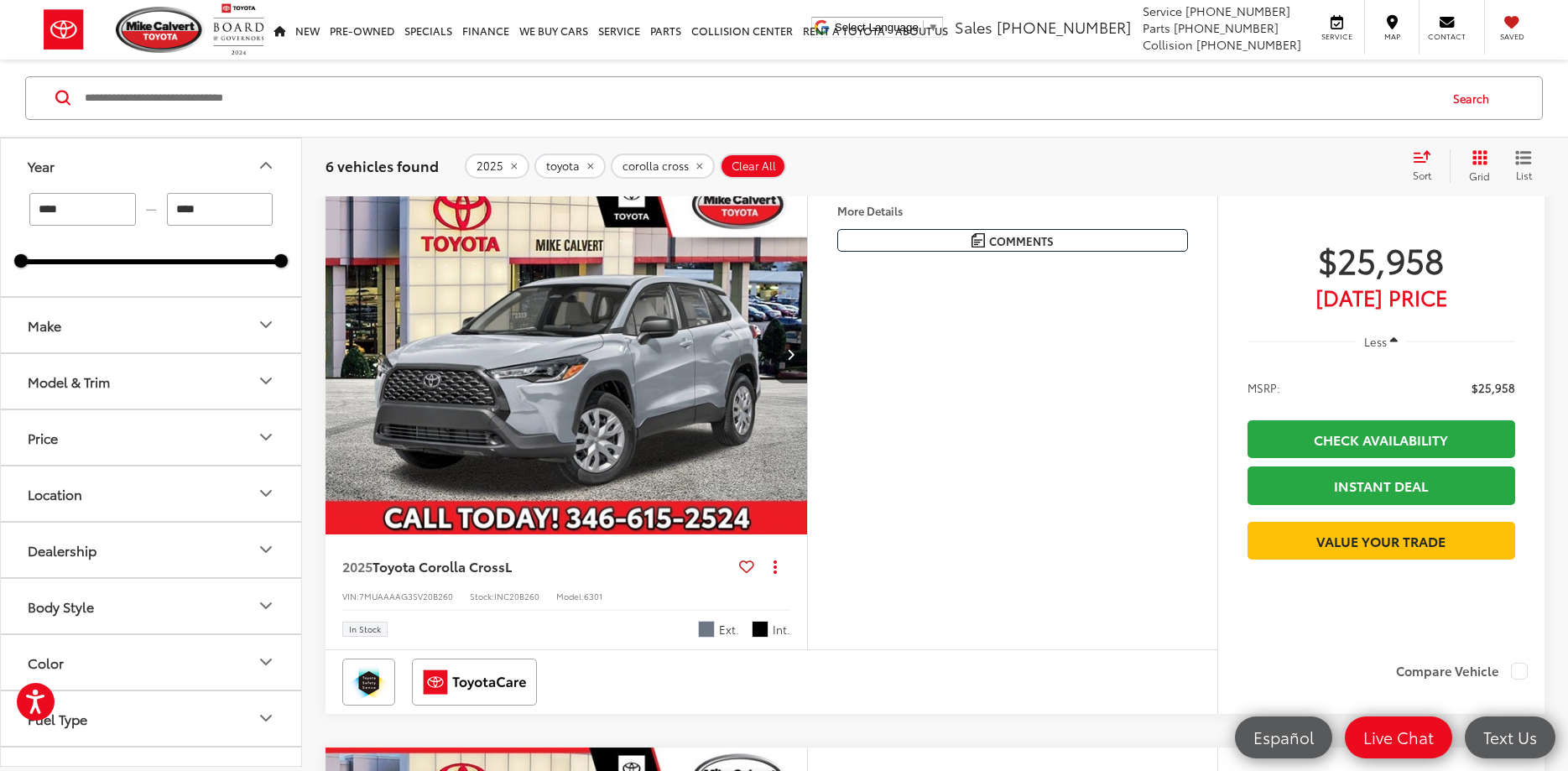
click at [707, 638] on span "Sonic Silver" at bounding box center [706, 629] width 17 height 17
click at [759, 638] on span "Black" at bounding box center [759, 629] width 17 height 17
click at [722, 427] on img "2025 Toyota Corolla Cross L 0" at bounding box center [567, 354] width 484 height 363
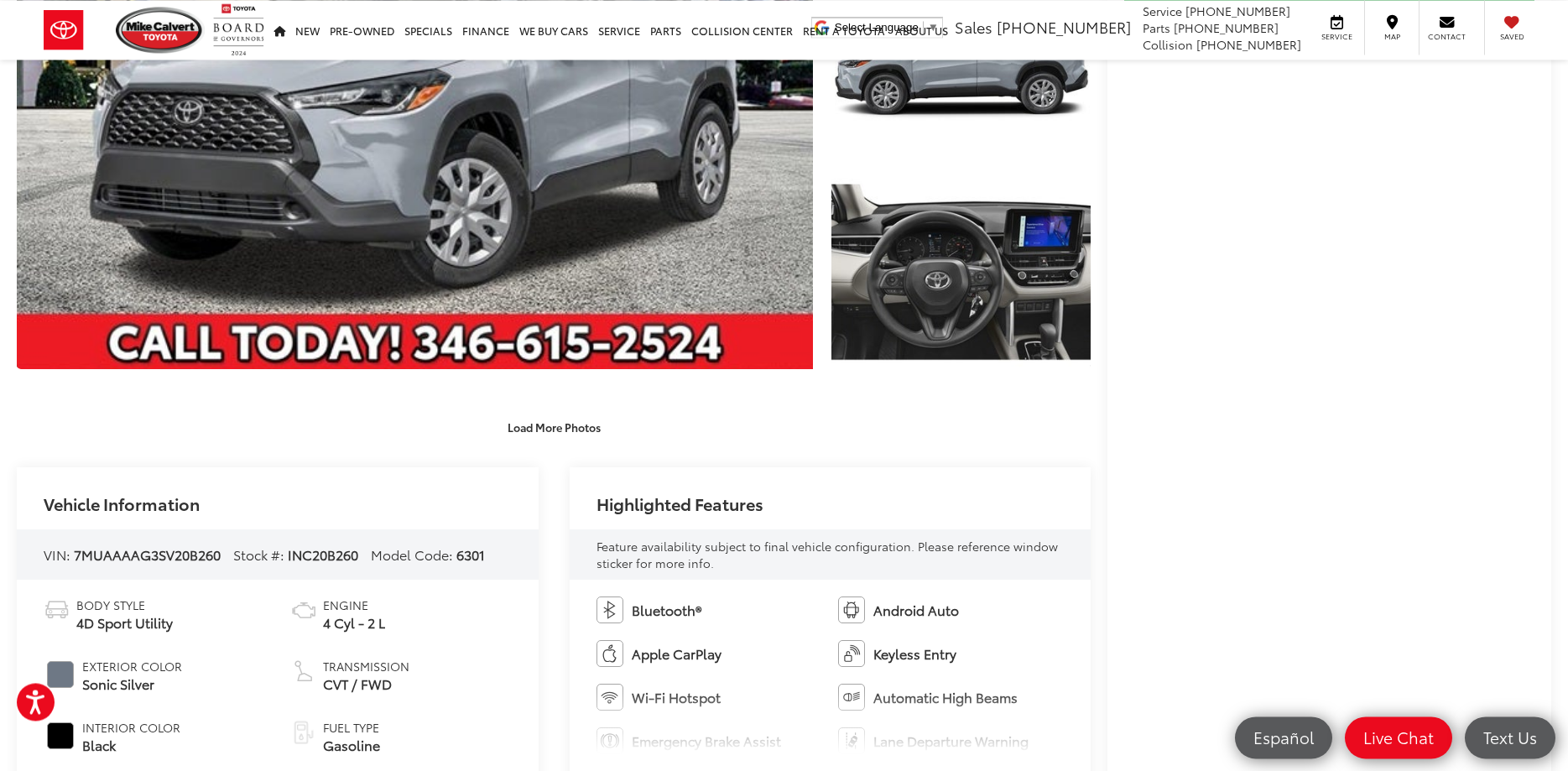
scroll to position [342, 0]
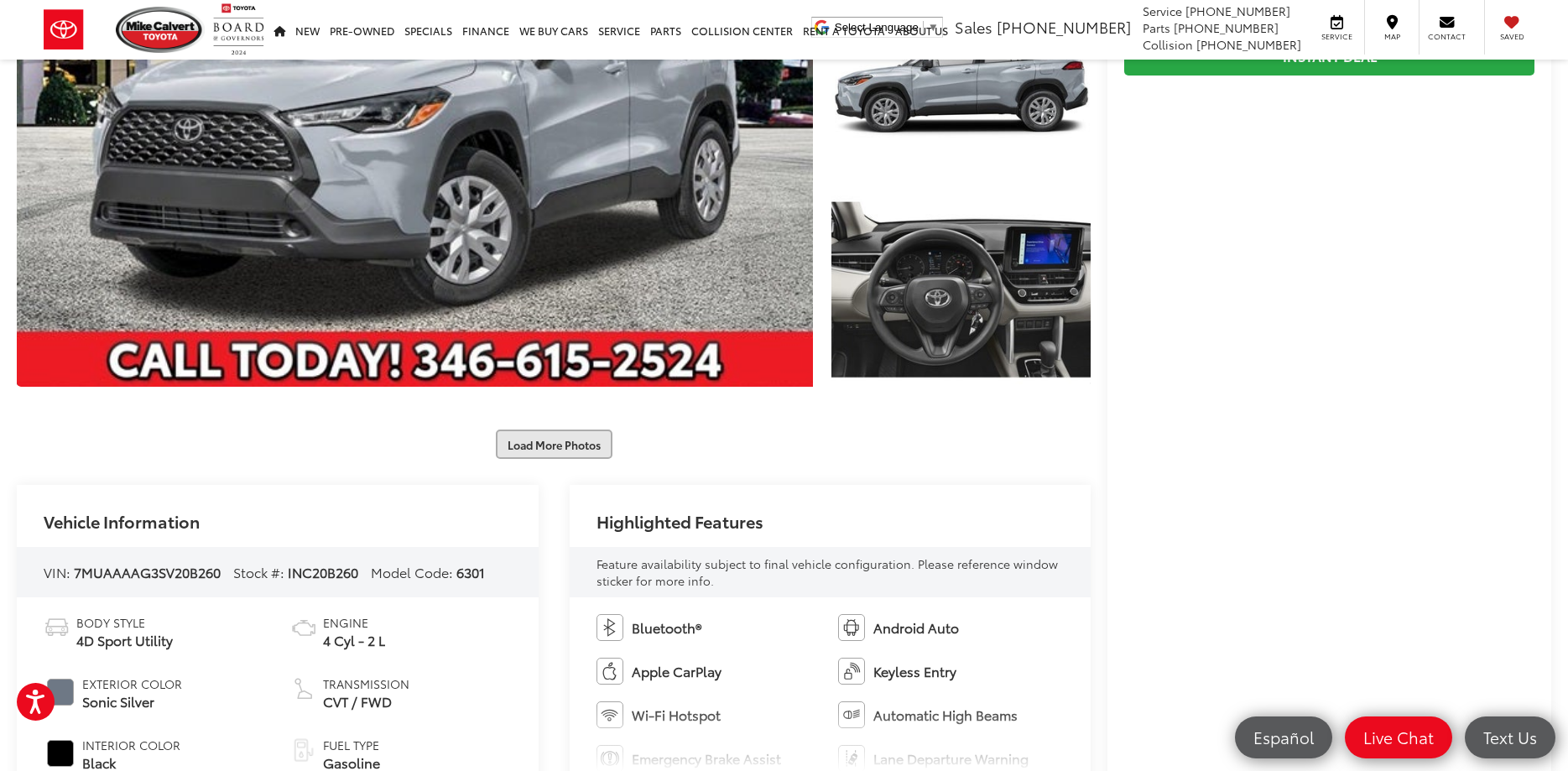
click at [543, 441] on button "Load More Photos" at bounding box center [553, 444] width 117 height 29
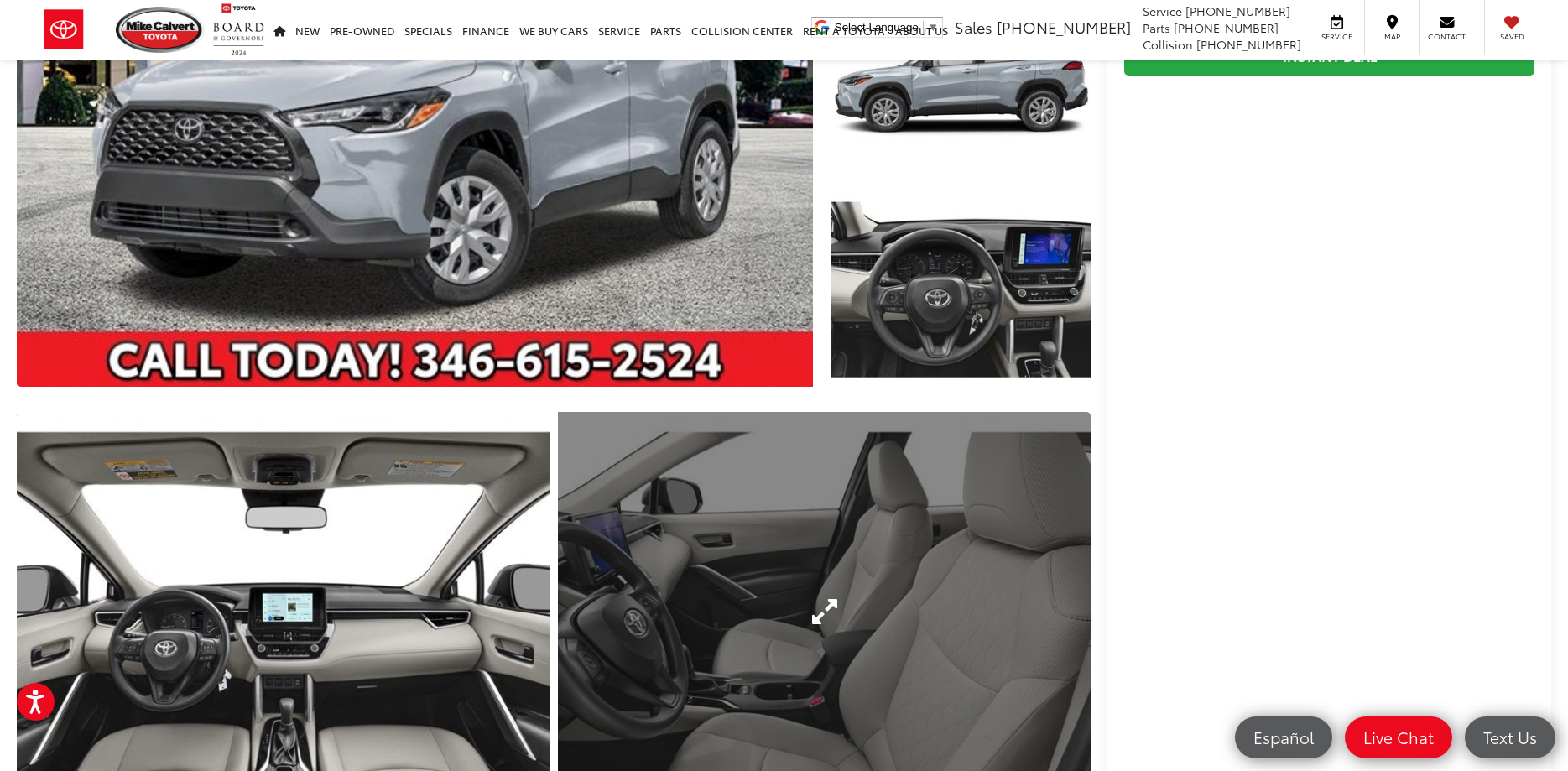
scroll to position [0, 0]
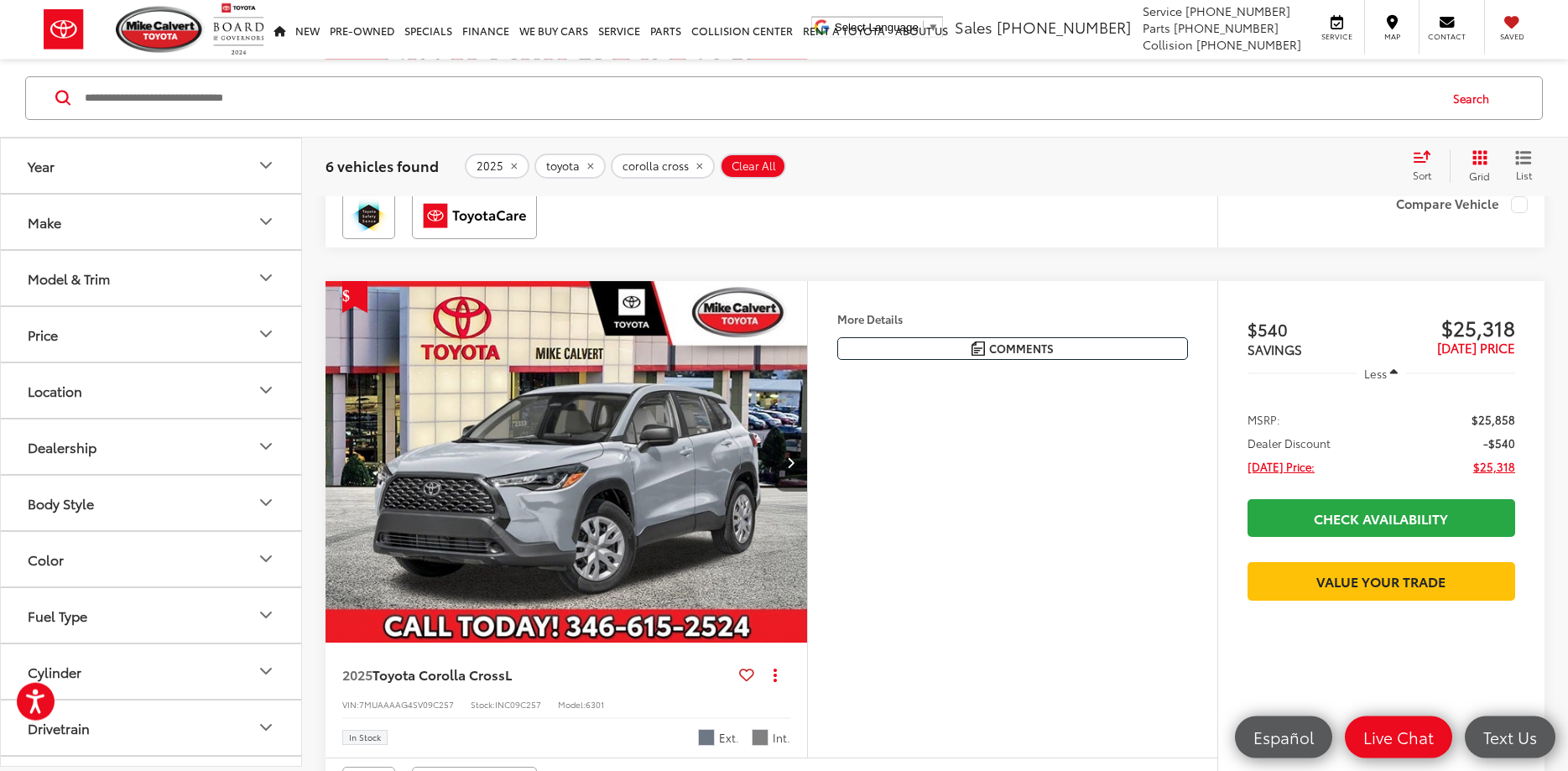
scroll to position [756, 0]
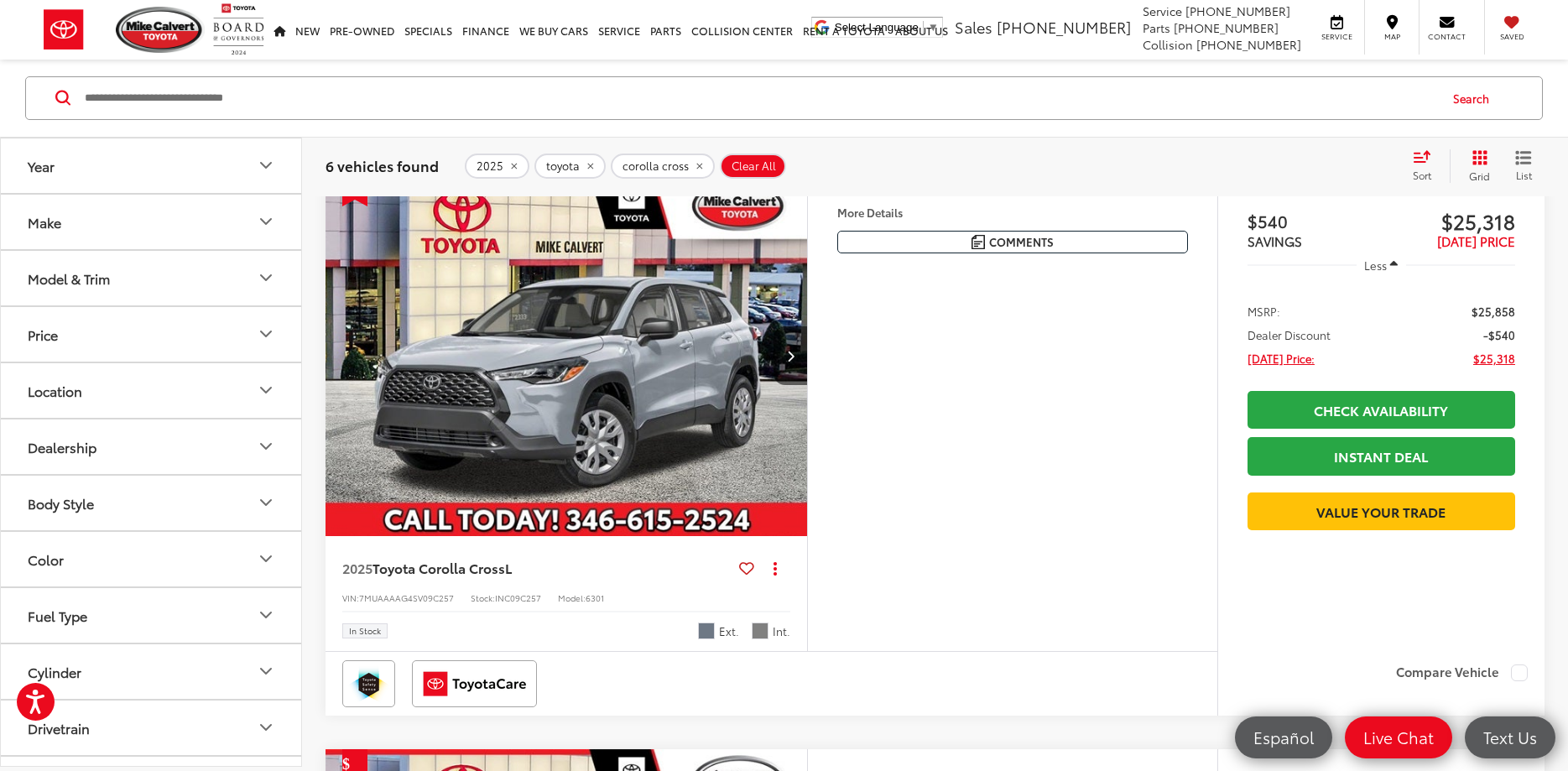
click at [709, 635] on span "Celestite" at bounding box center [706, 631] width 17 height 17
click at [697, 425] on img "2025 Toyota Corolla Cross L 0" at bounding box center [567, 356] width 484 height 363
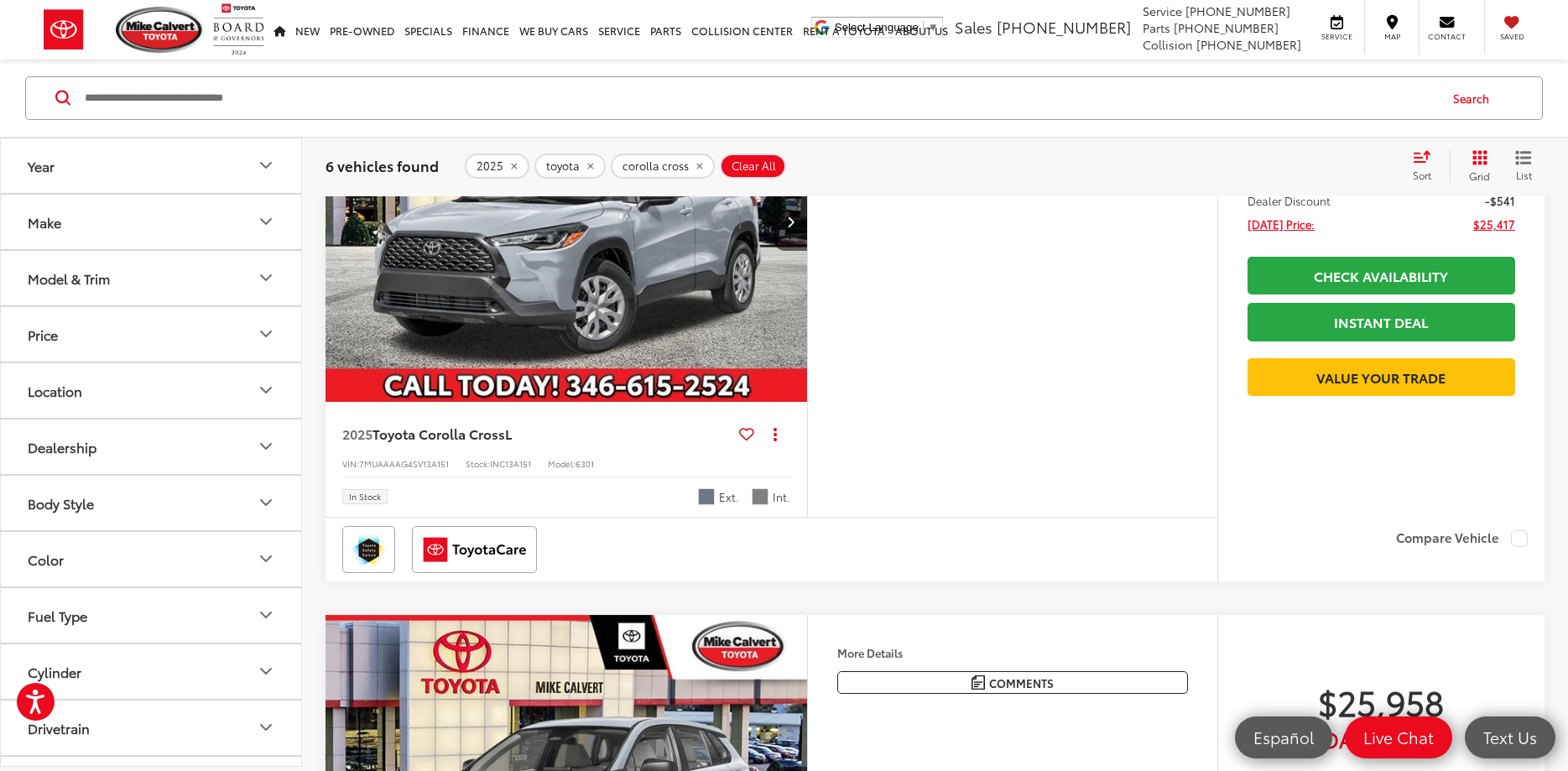
scroll to position [1954, 0]
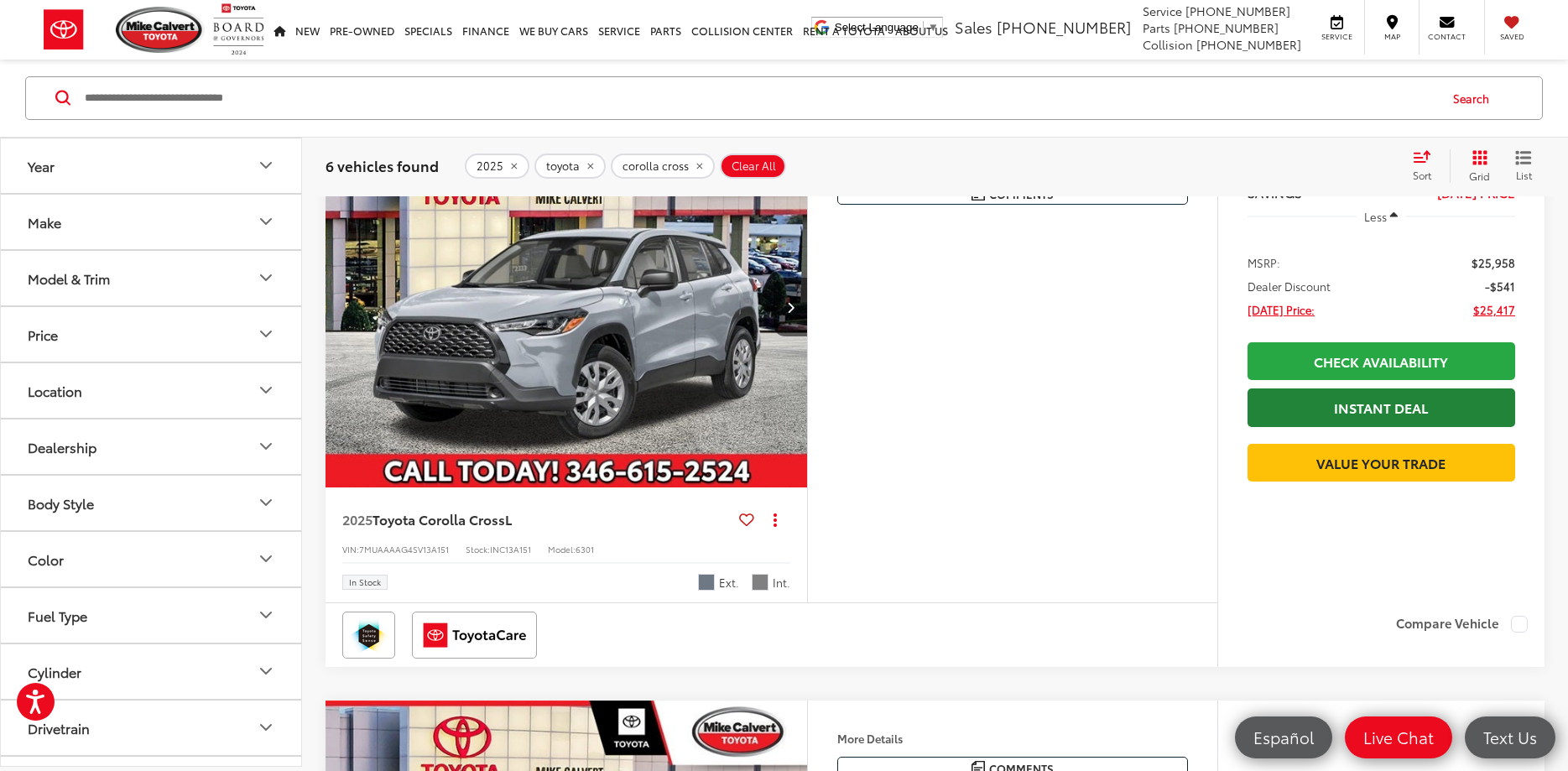
click at [1368, 426] on link "Instant Deal" at bounding box center [1381, 407] width 267 height 38
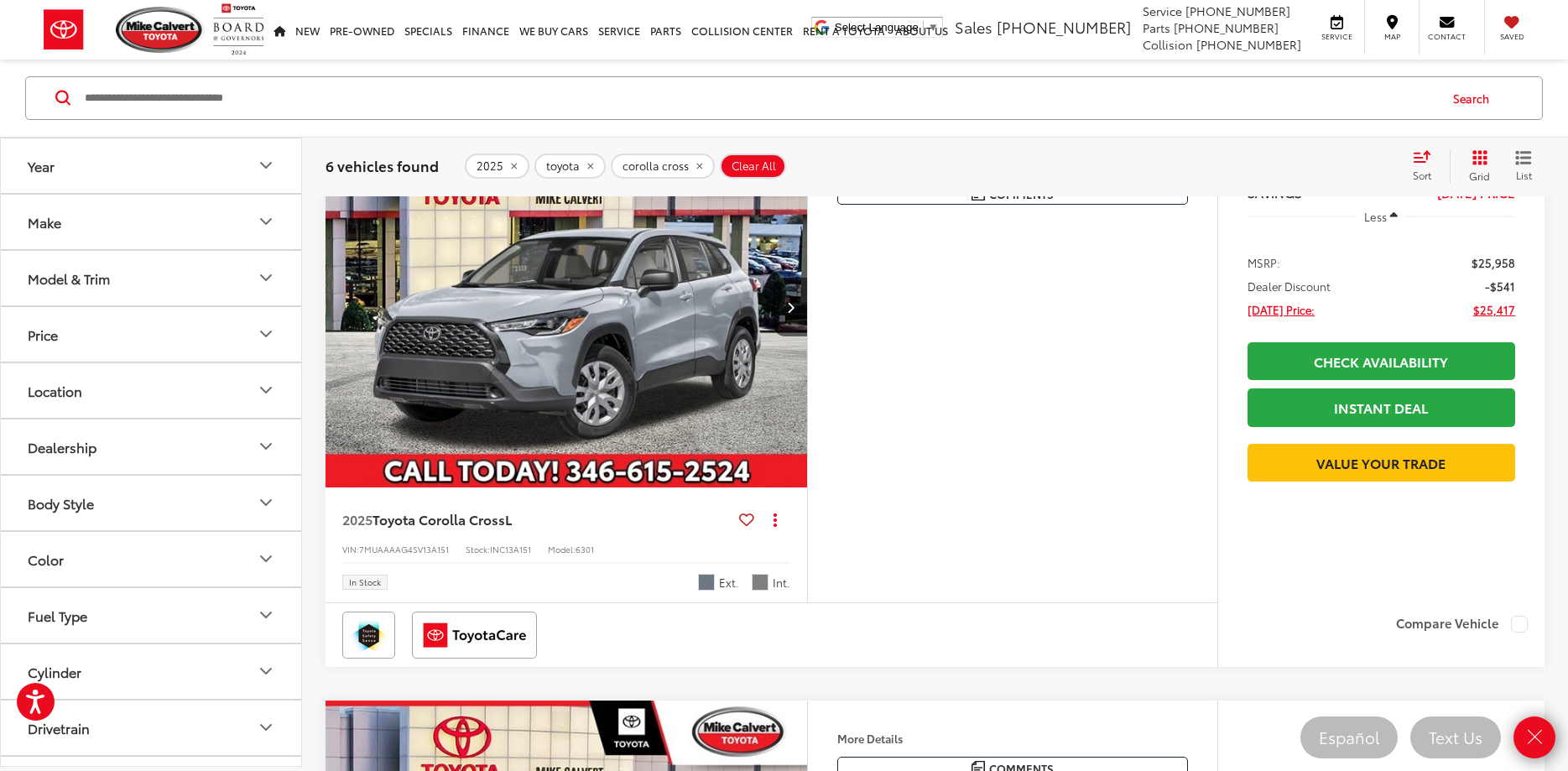
click at [153, 98] on input "Search by Make, Model, or Keyword" at bounding box center [760, 98] width 1354 height 40
type input "**********"
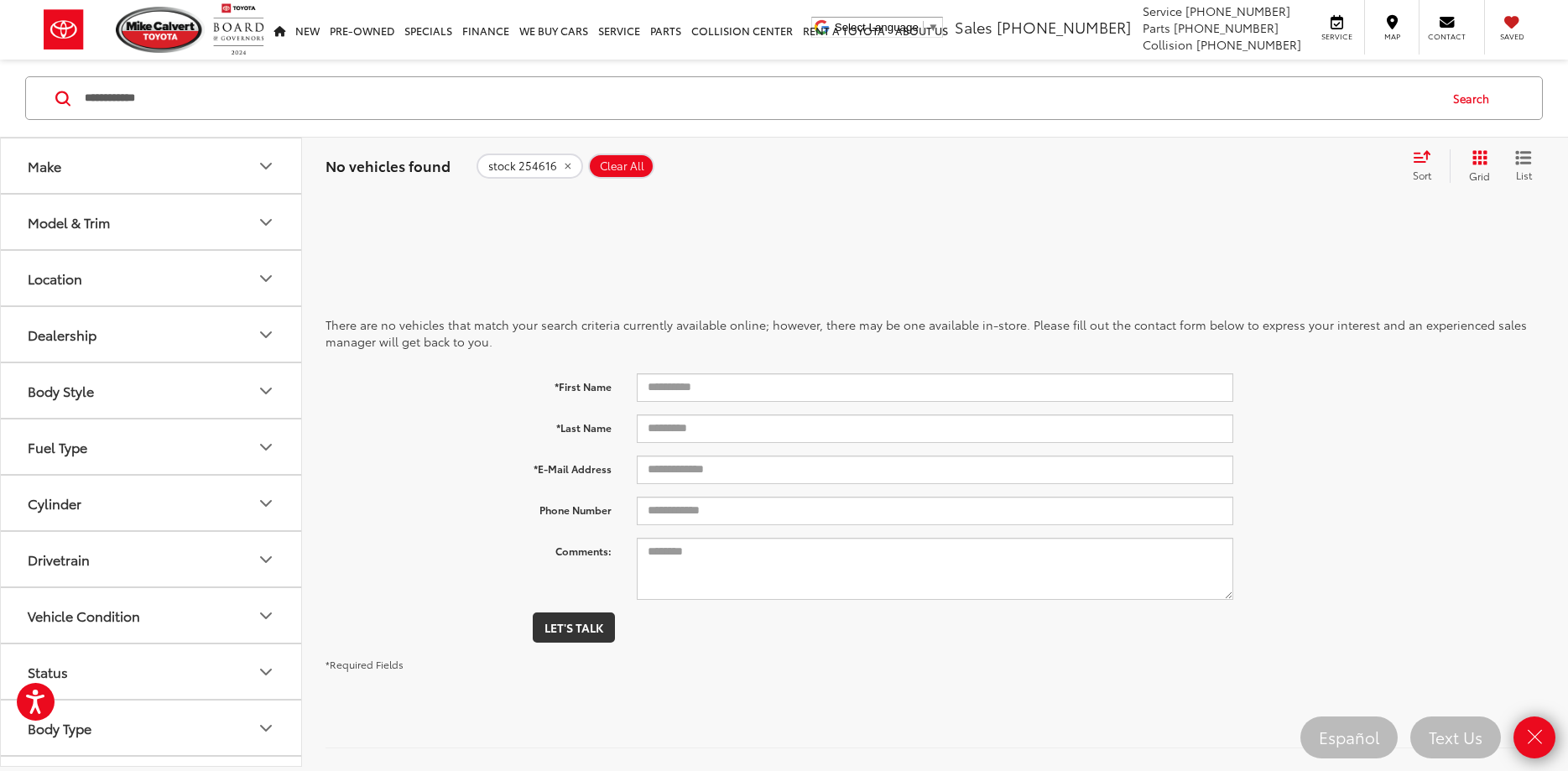
click at [631, 168] on span "Clear All" at bounding box center [622, 166] width 45 height 13
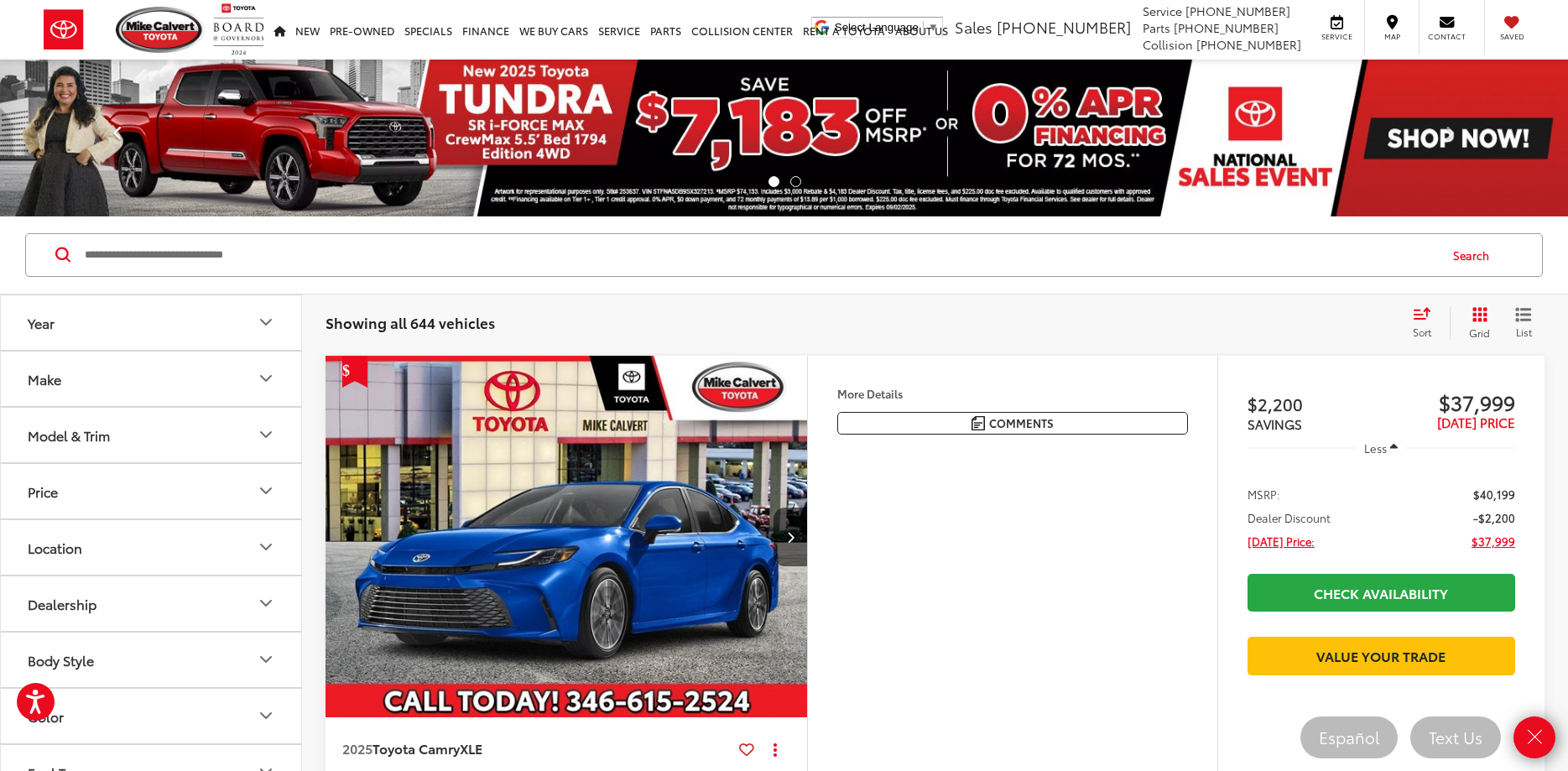
click at [85, 93] on link "Previous" at bounding box center [118, 138] width 235 height 157
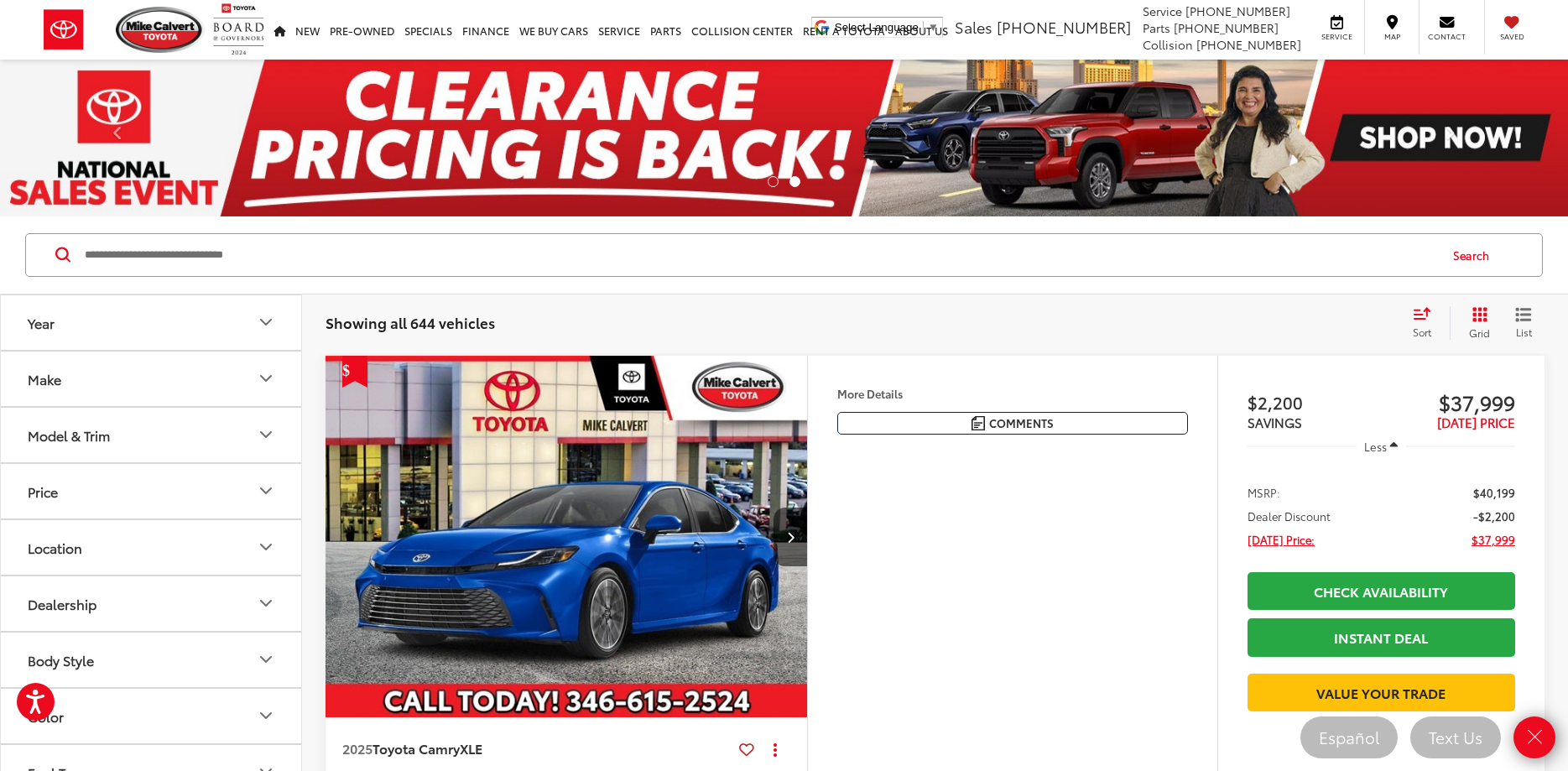
click at [100, 258] on input "Search by Make, Model, or Keyword" at bounding box center [760, 255] width 1354 height 40
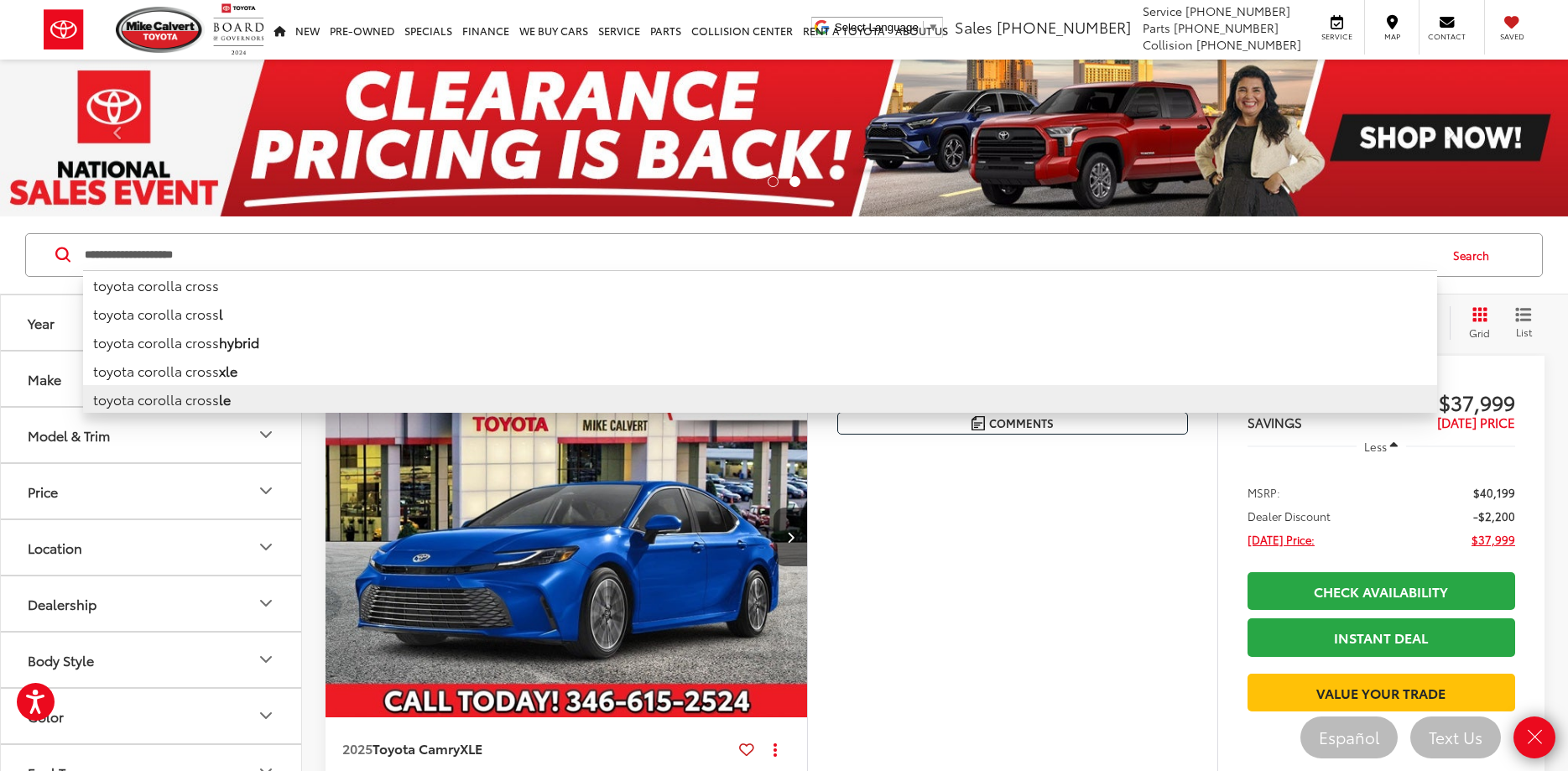
click at [193, 400] on li "toyota corolla cross le" at bounding box center [760, 399] width 1354 height 29
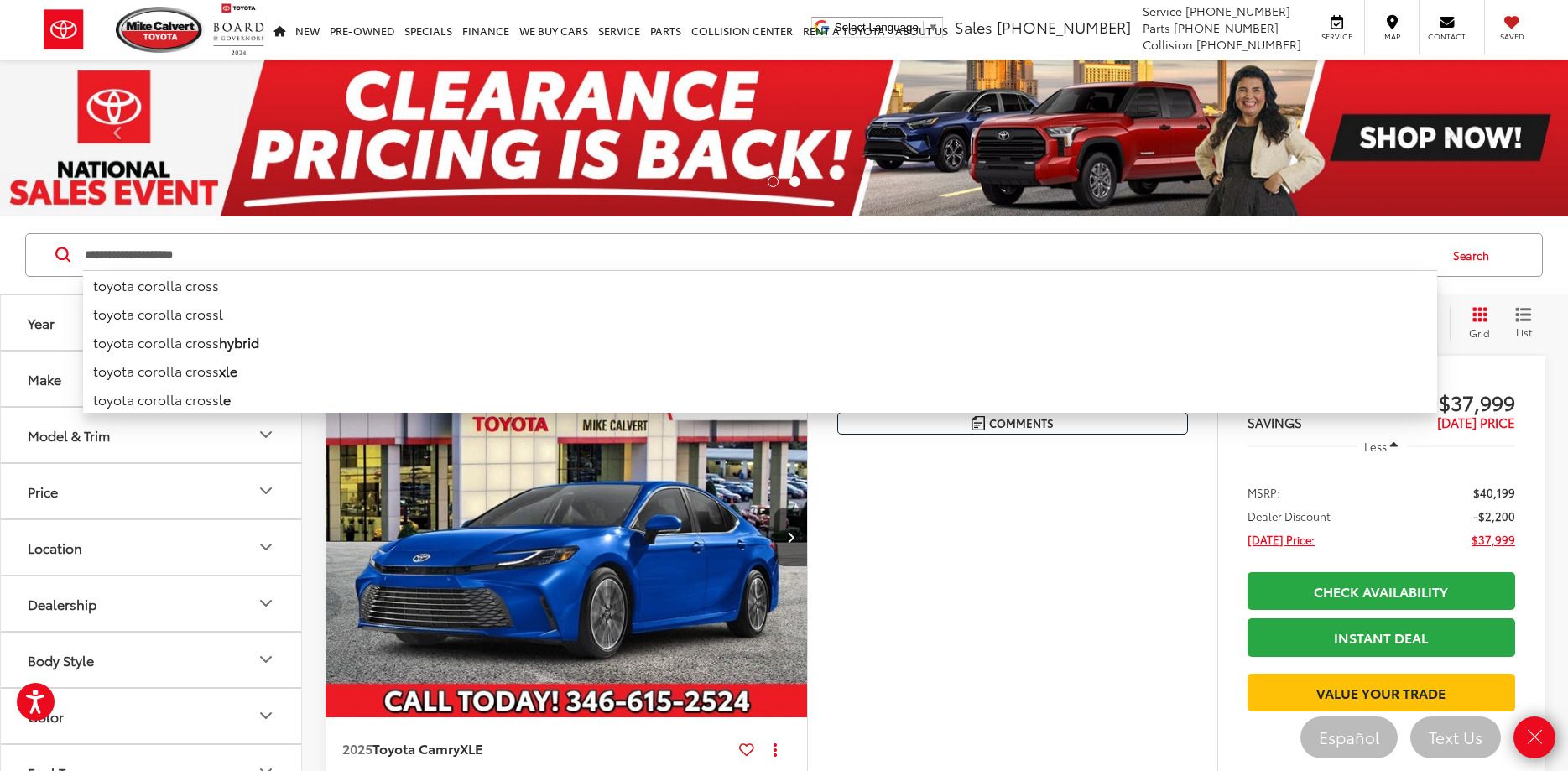
type input "**********"
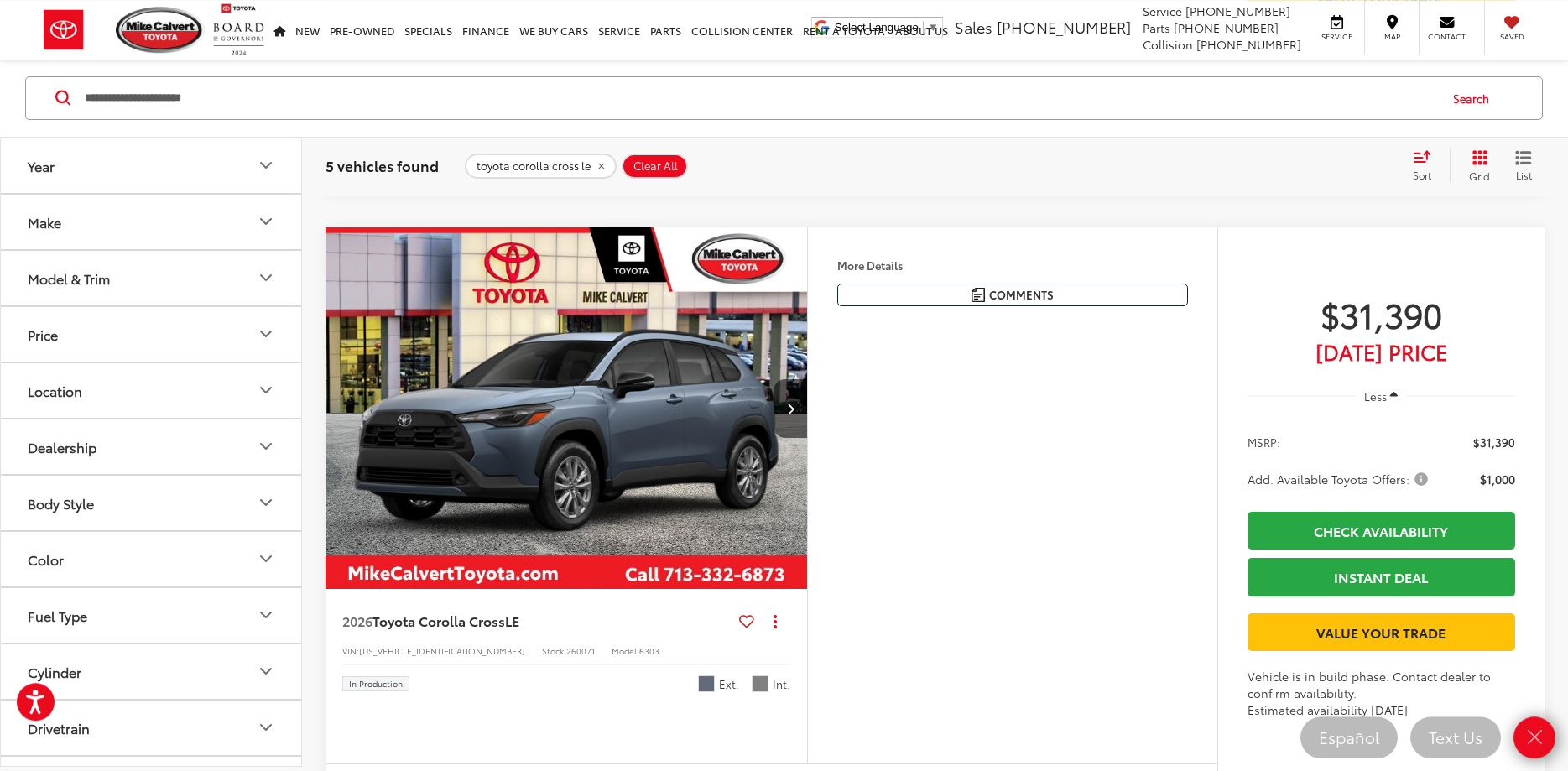
scroll to position [685, 0]
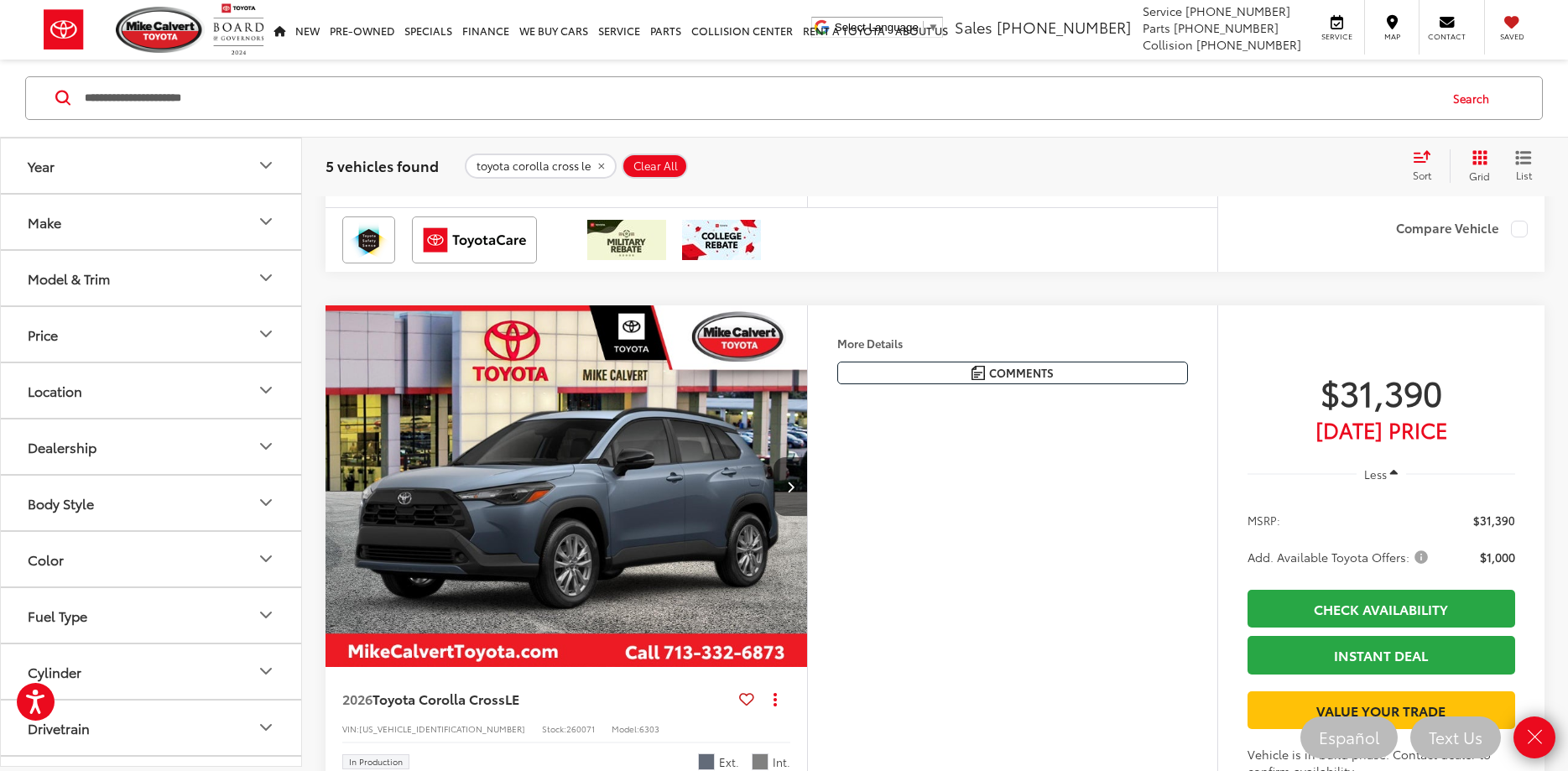
click at [587, 610] on img "2026 Toyota Corolla Cross LE 0" at bounding box center [567, 487] width 484 height 363
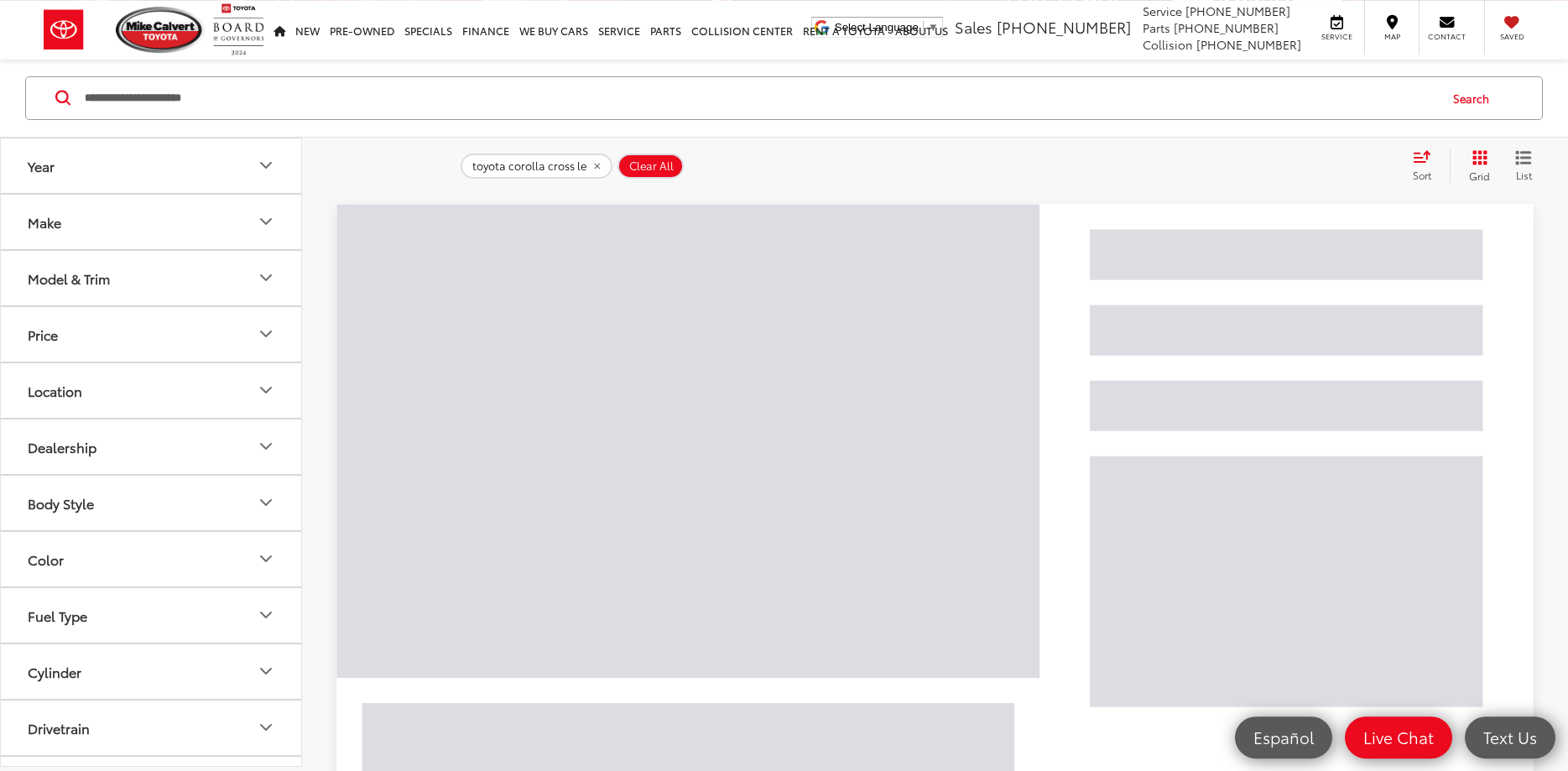
scroll to position [157, 0]
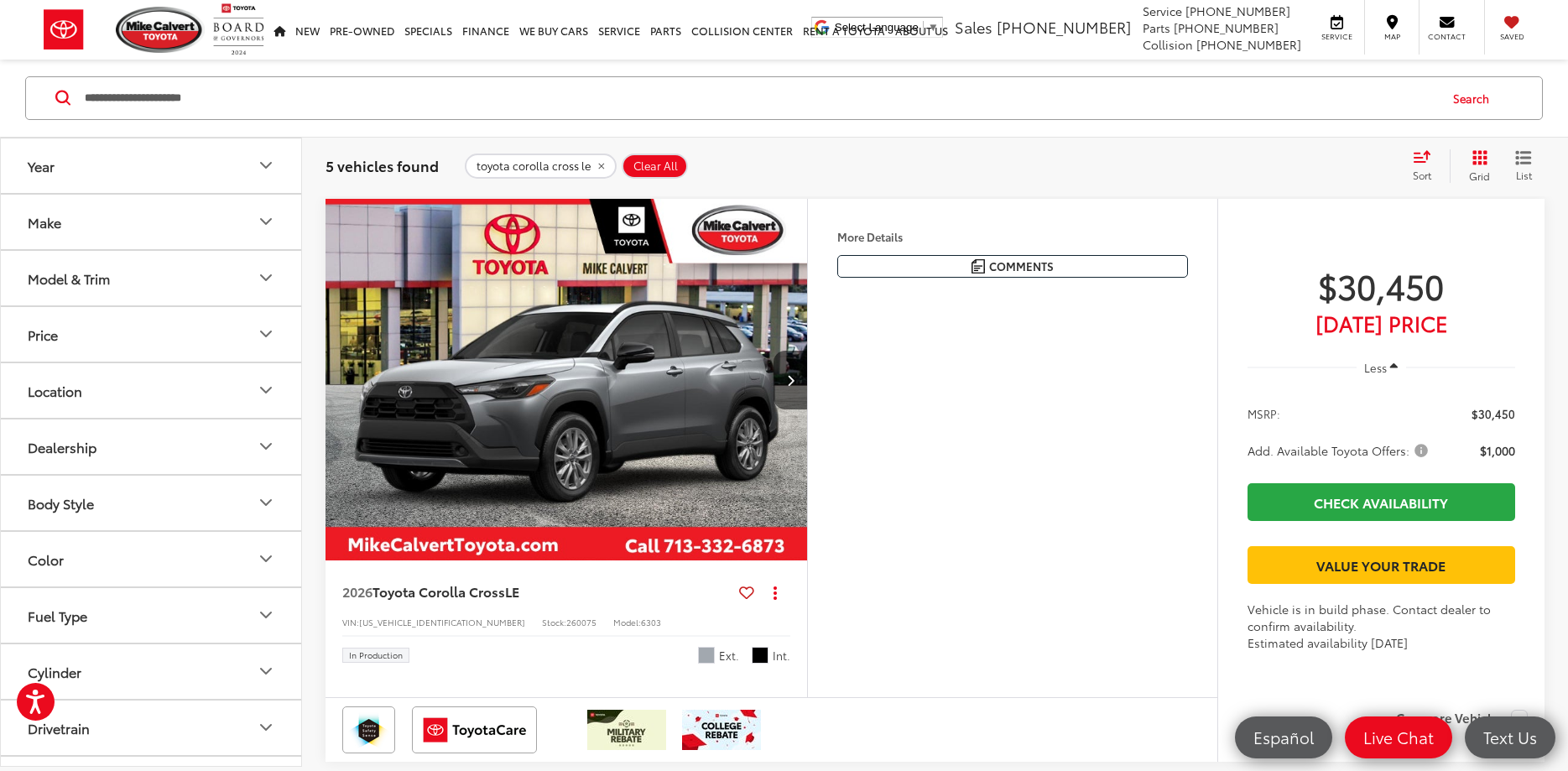
click at [267, 165] on icon "Year" at bounding box center [266, 166] width 20 height 20
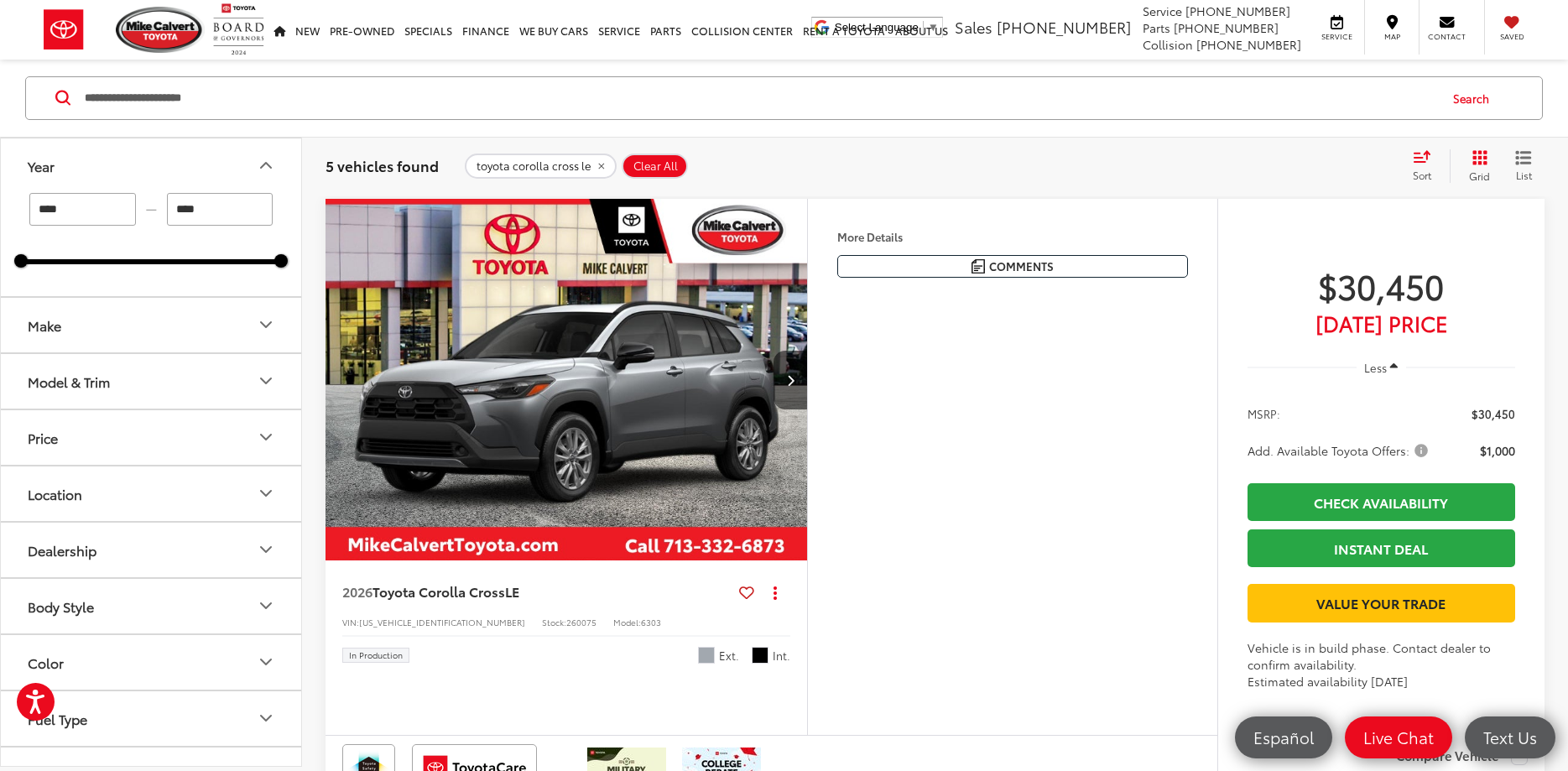
click at [270, 384] on icon "Model & Trim" at bounding box center [266, 382] width 20 height 20
click at [96, 438] on label "Corolla Cross (5)" at bounding box center [151, 437] width 226 height 29
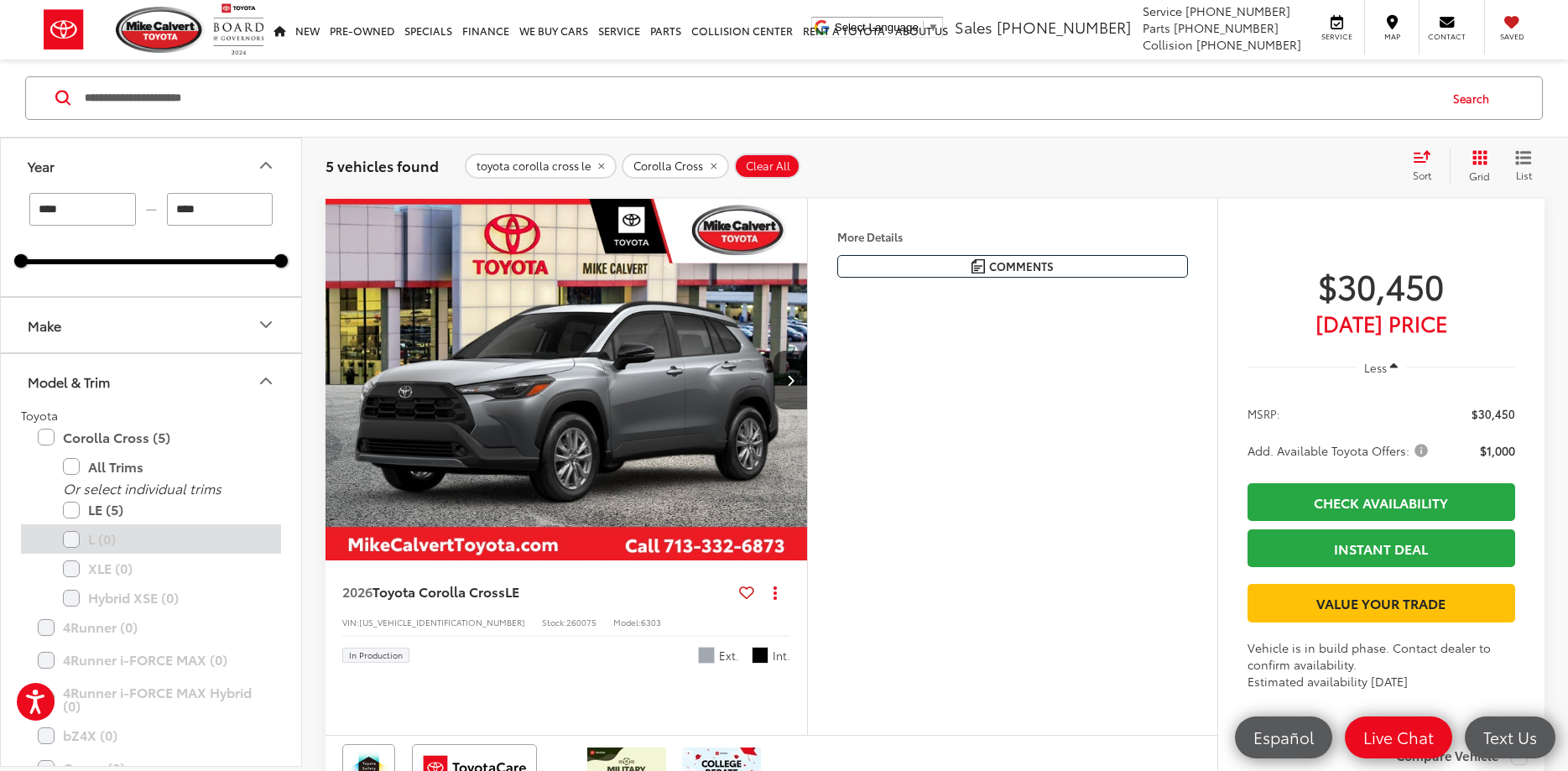
click at [70, 545] on label "L (0)" at bounding box center [164, 539] width 202 height 29
click at [748, 165] on button "Clear All" at bounding box center [767, 166] width 67 height 25
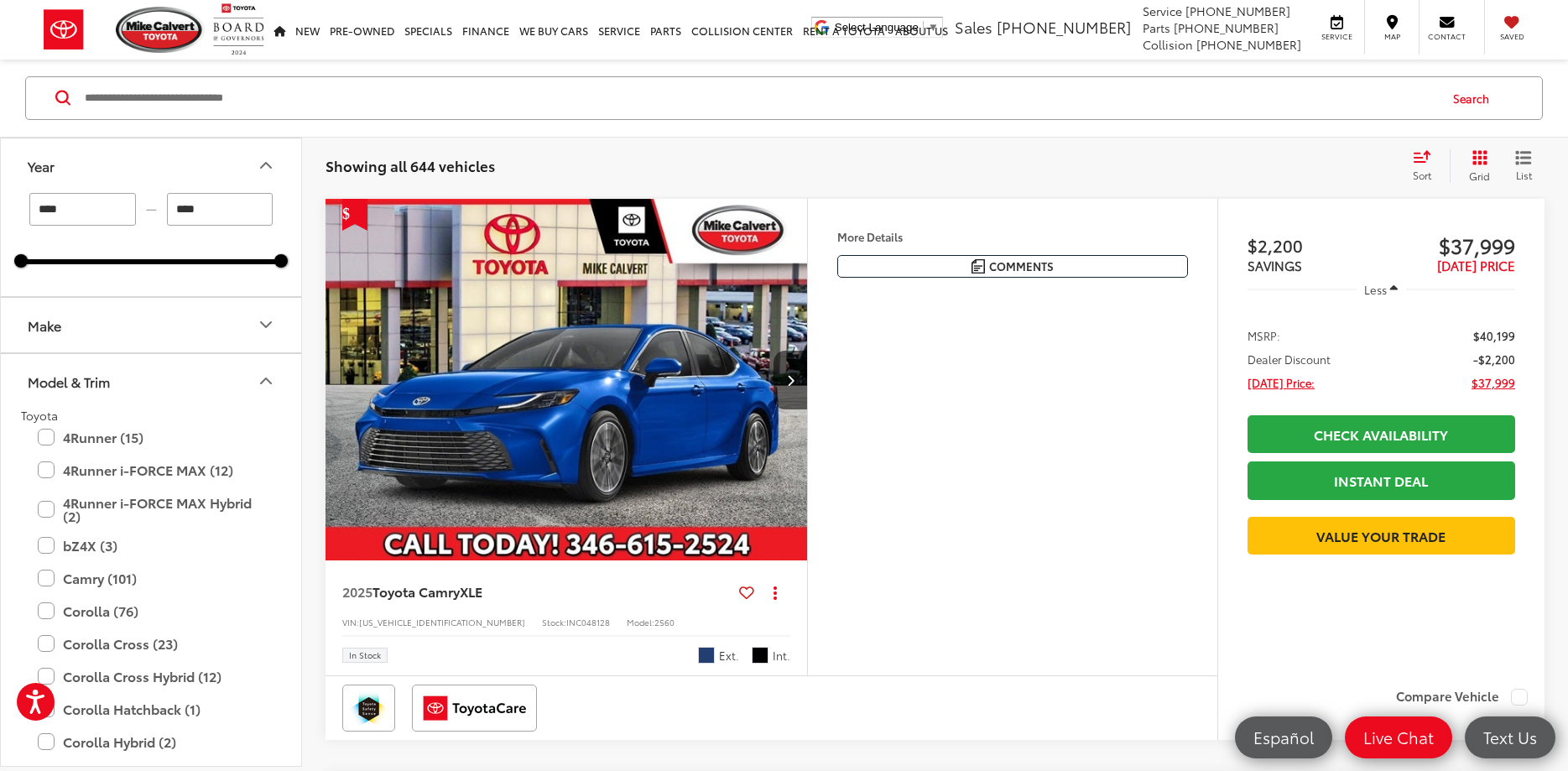
click at [267, 321] on icon "Make" at bounding box center [266, 325] width 20 height 20
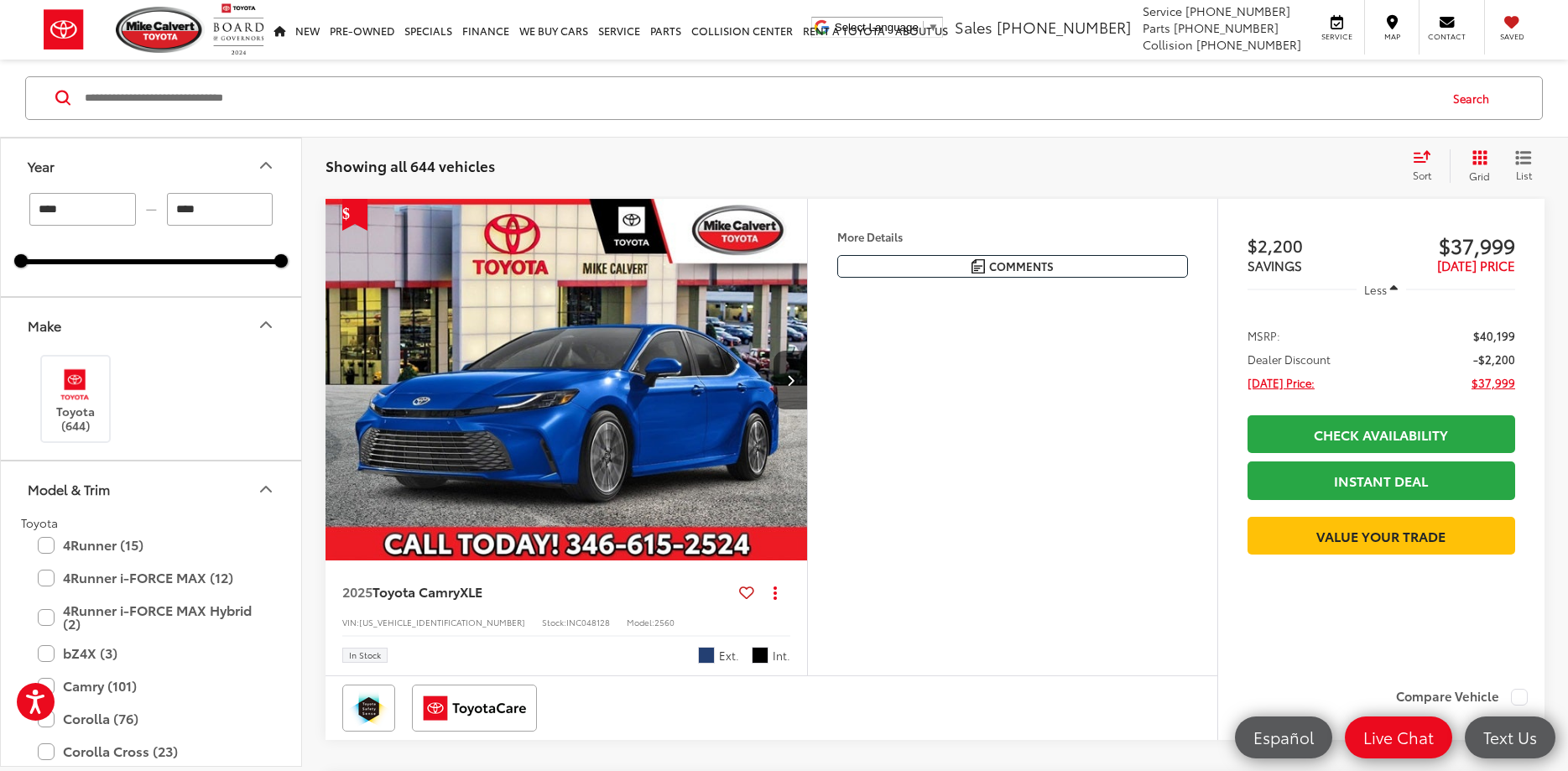
click at [265, 481] on icon "Model & Trim" at bounding box center [266, 489] width 20 height 20
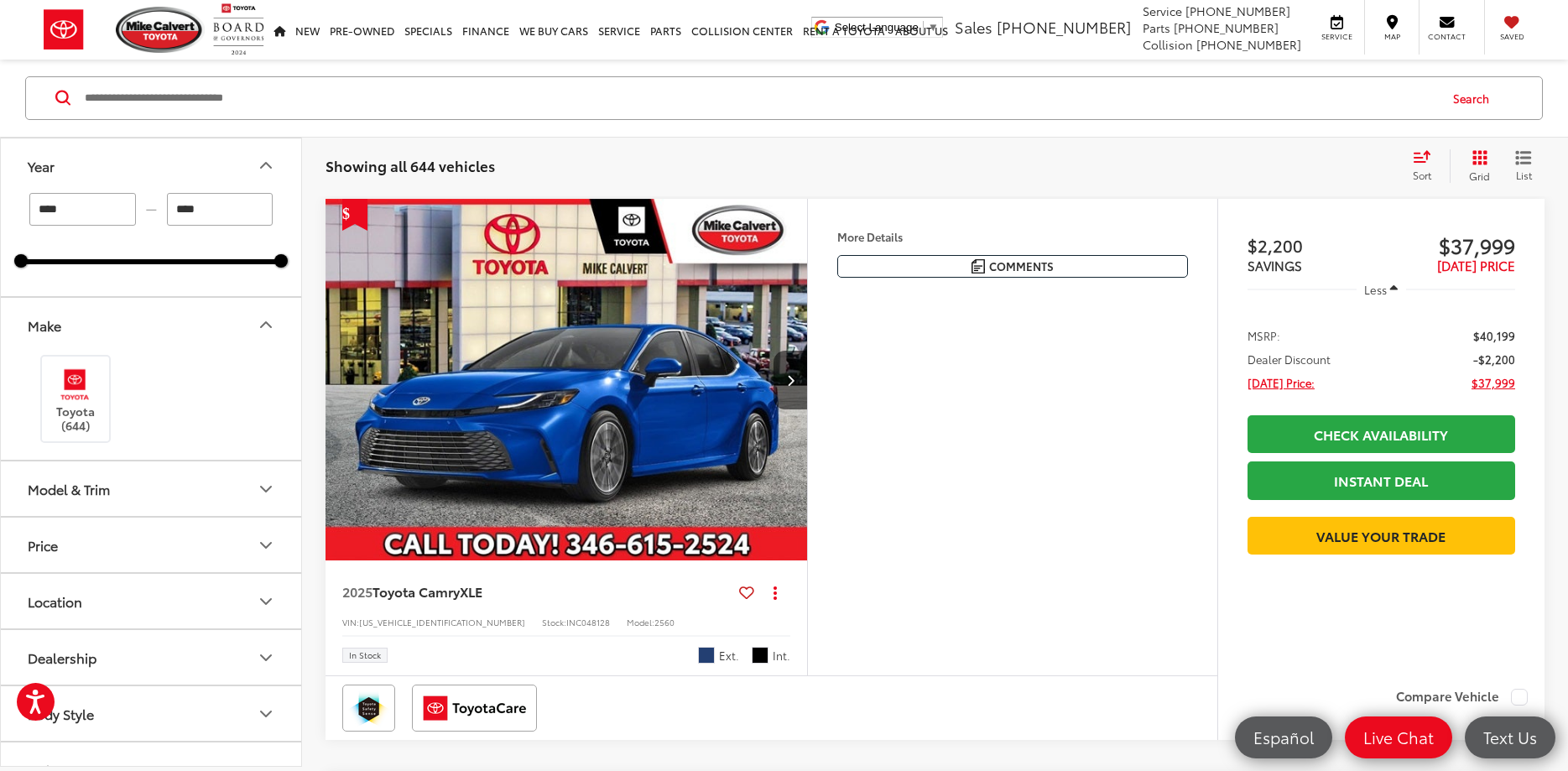
click at [265, 490] on icon "Model & Trim" at bounding box center [266, 489] width 10 height 5
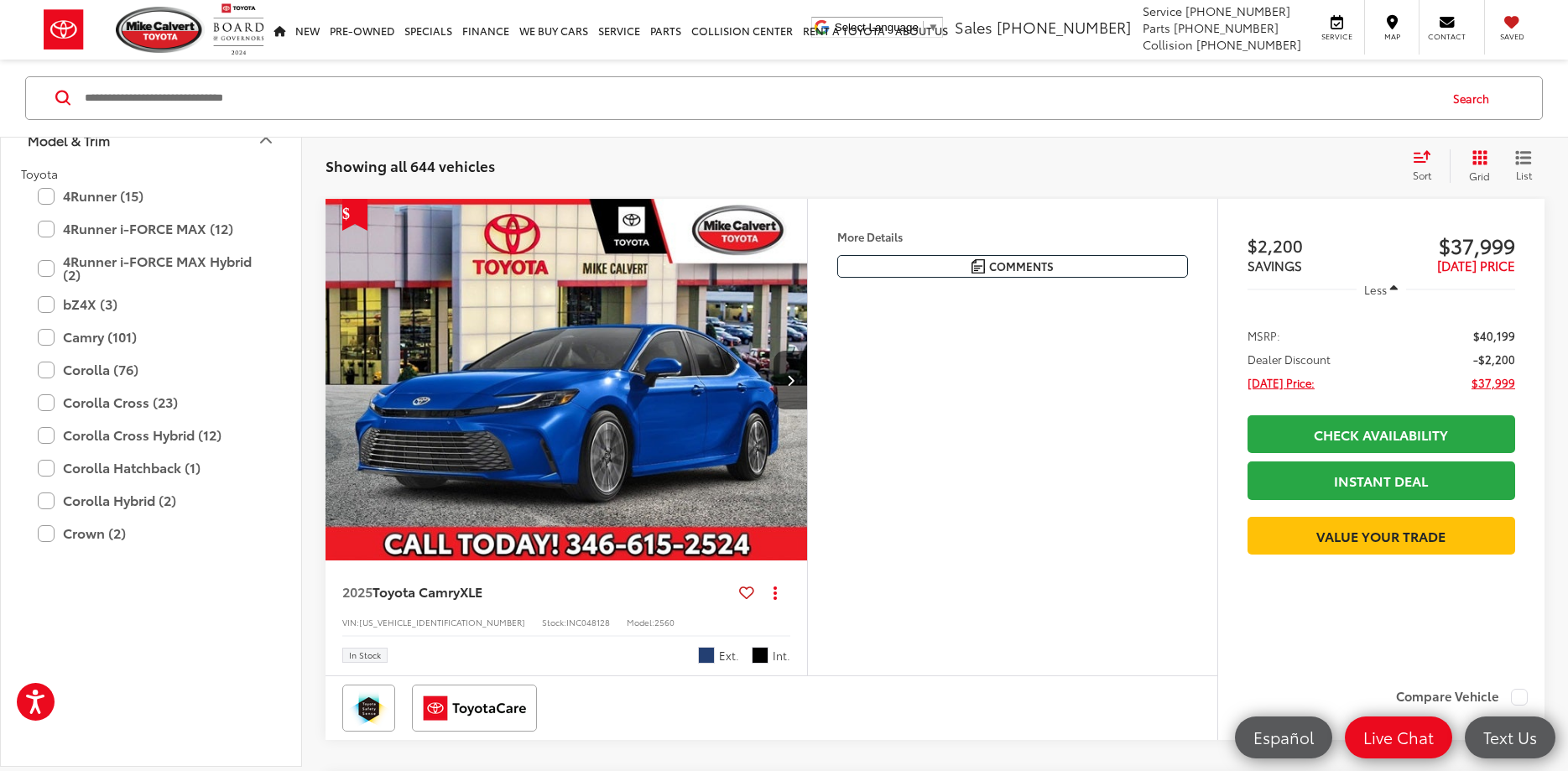
scroll to position [403, 0]
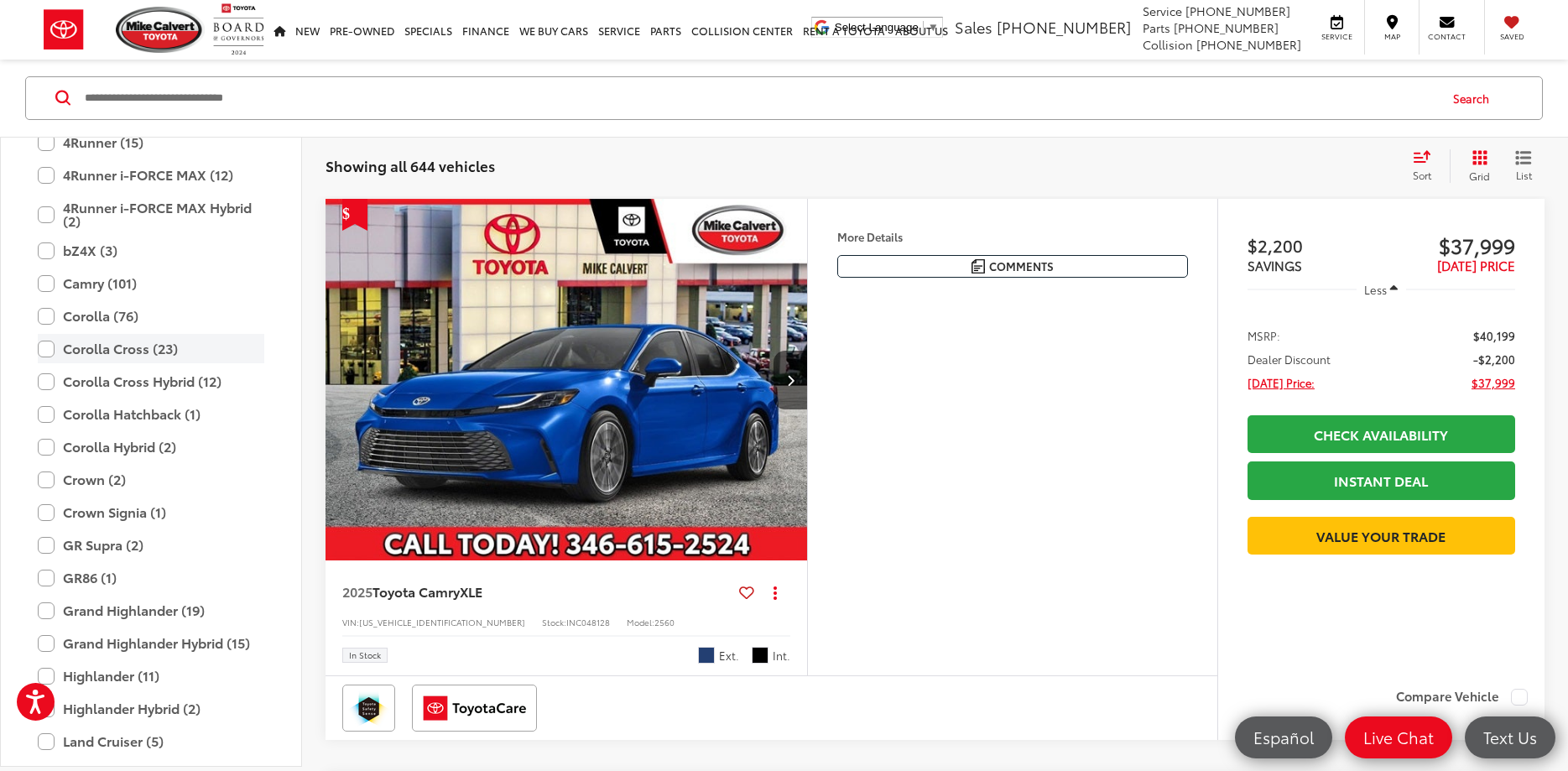
click at [92, 346] on label "Corolla Cross (23)" at bounding box center [151, 348] width 226 height 29
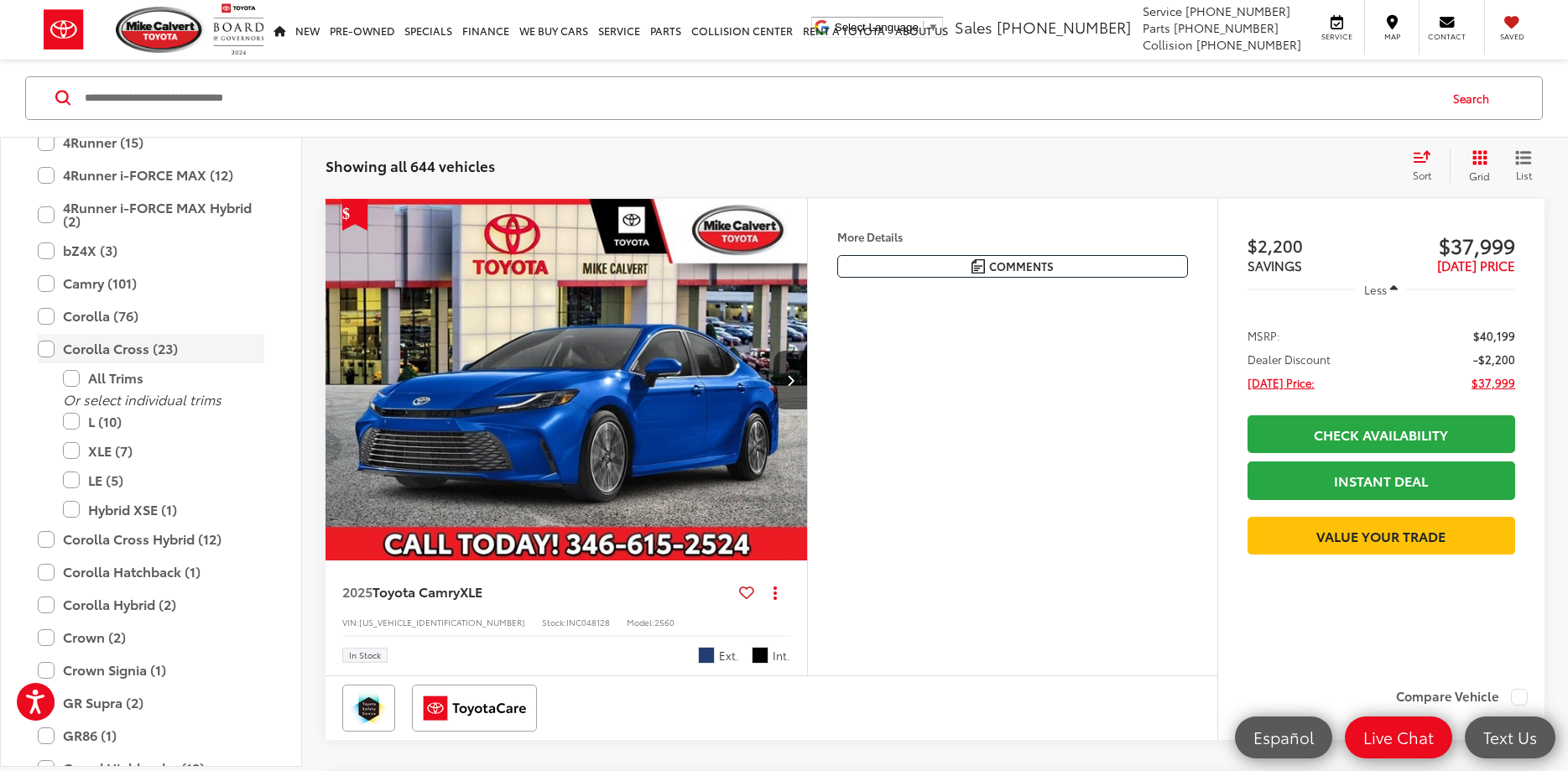
type input "****"
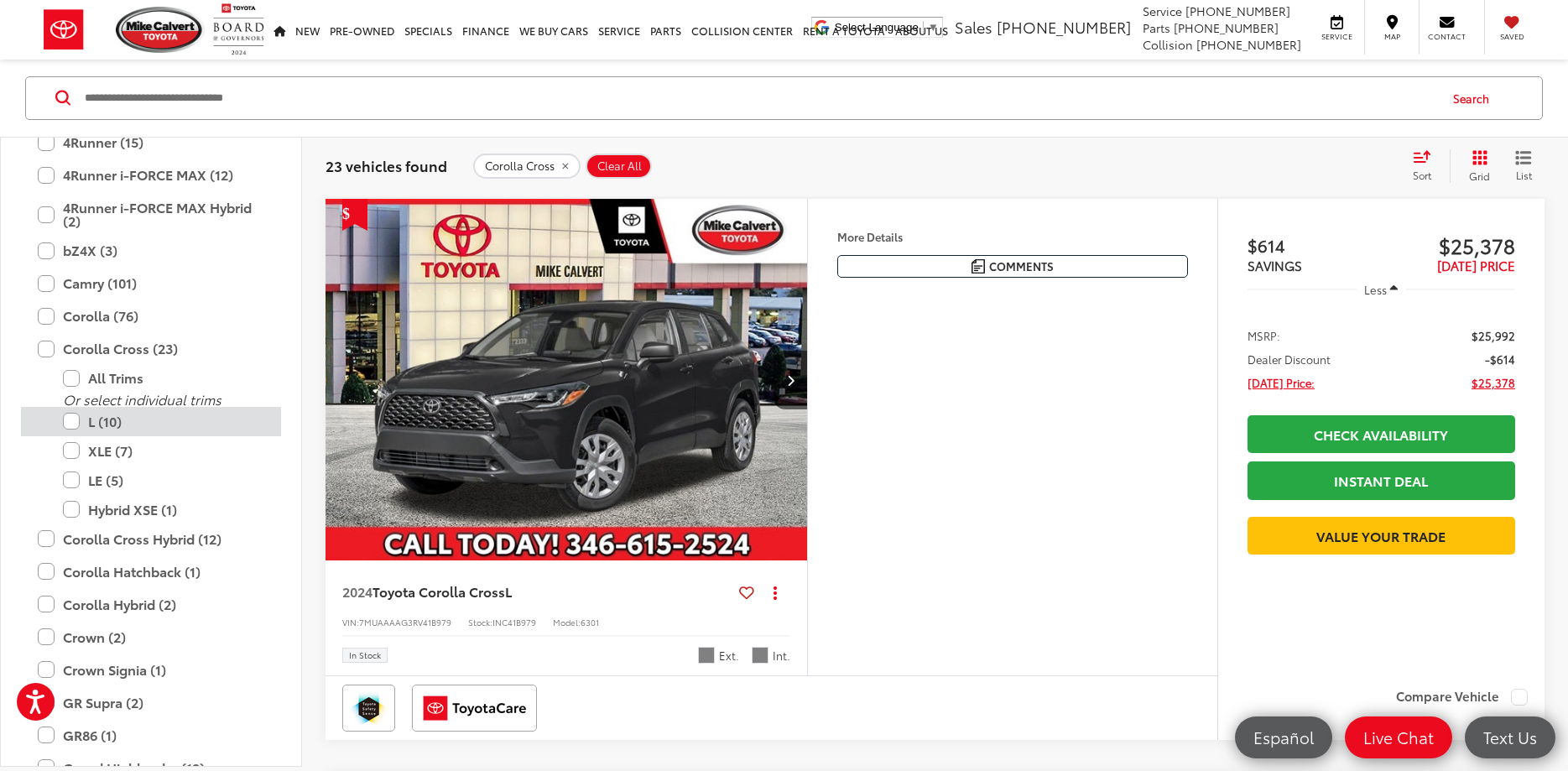
click at [68, 425] on label "L (10)" at bounding box center [164, 421] width 202 height 29
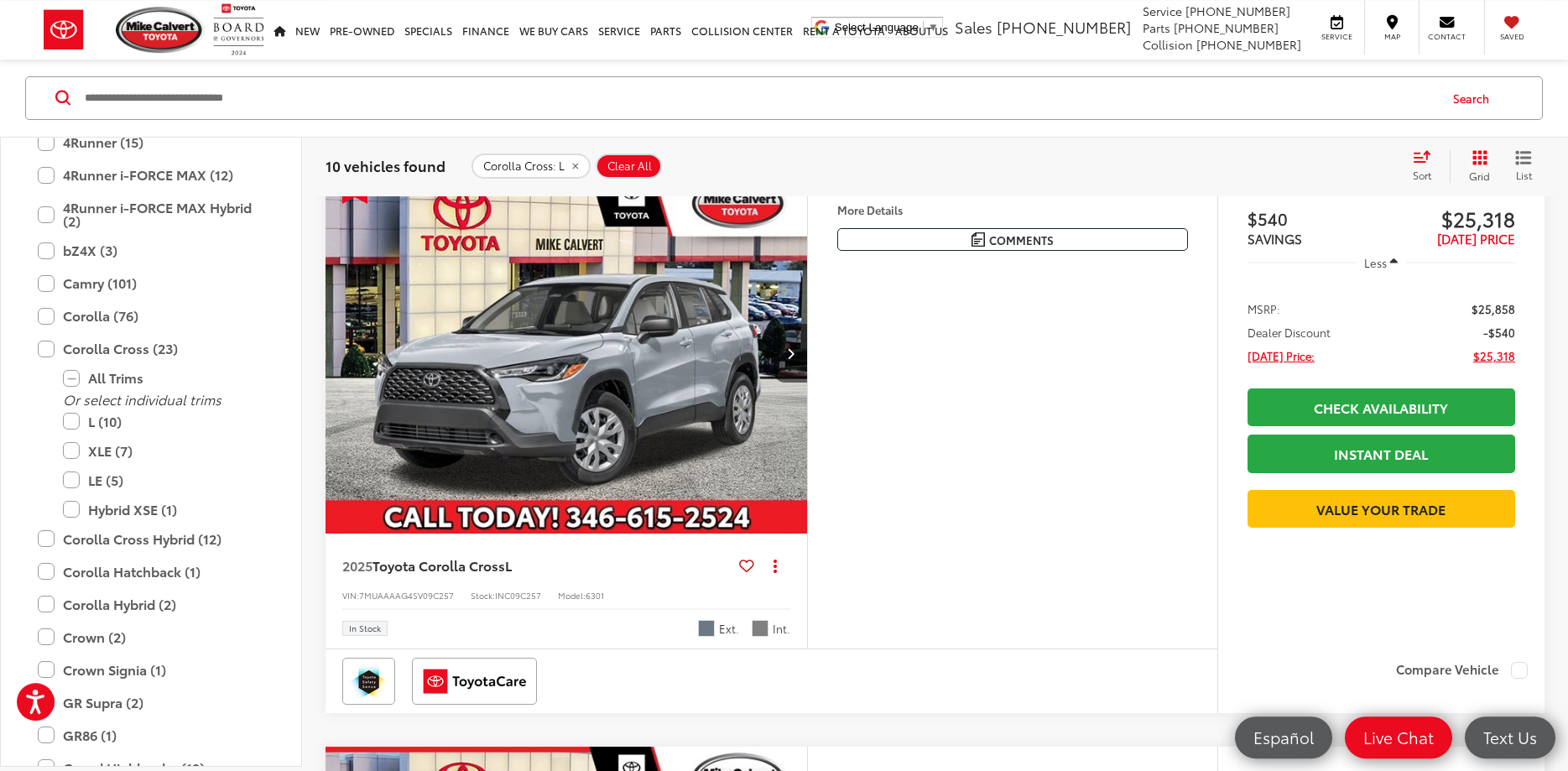
scroll to position [1883, 0]
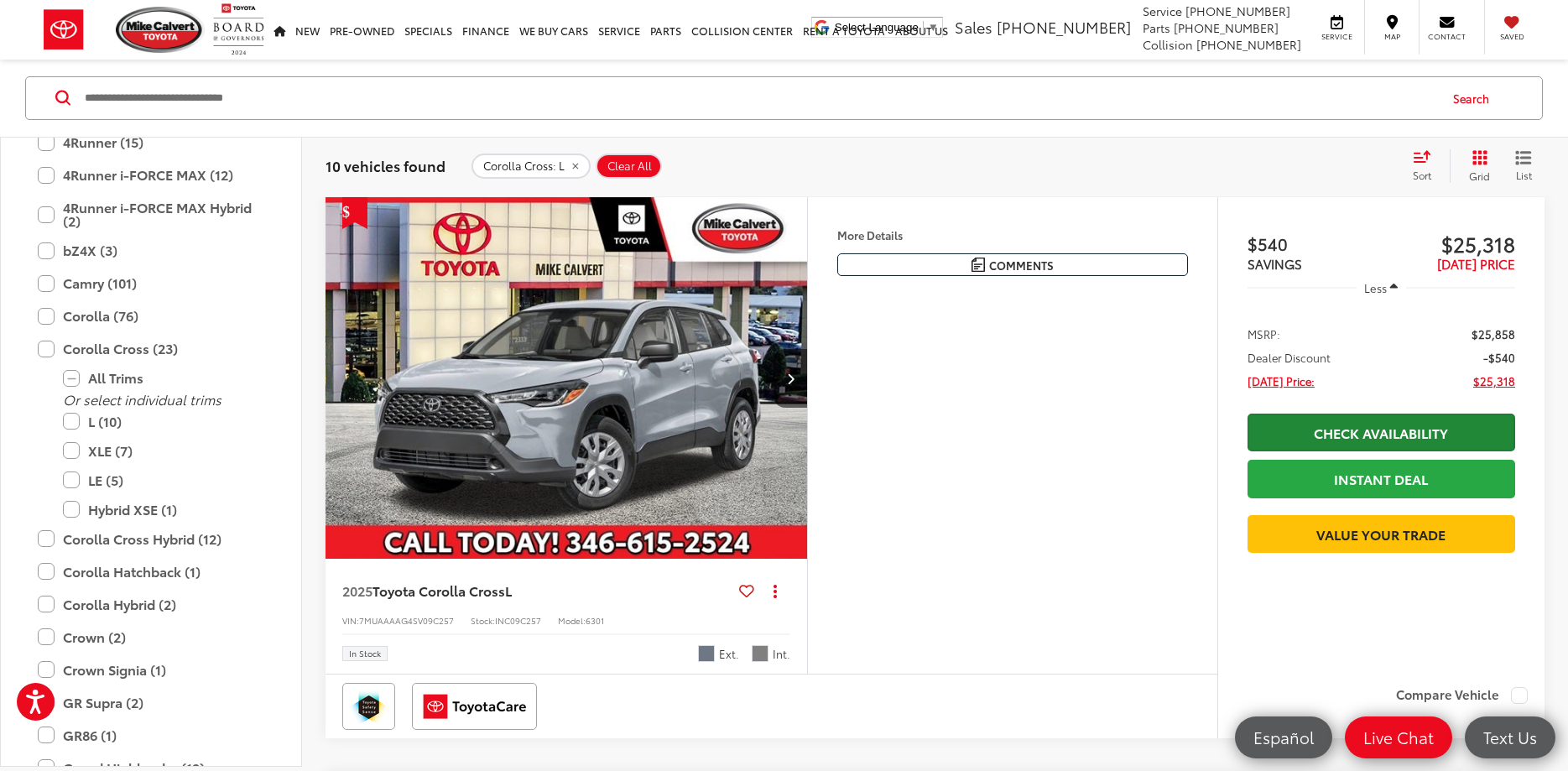
click at [1365, 440] on link "Check Availability" at bounding box center [1381, 432] width 267 height 38
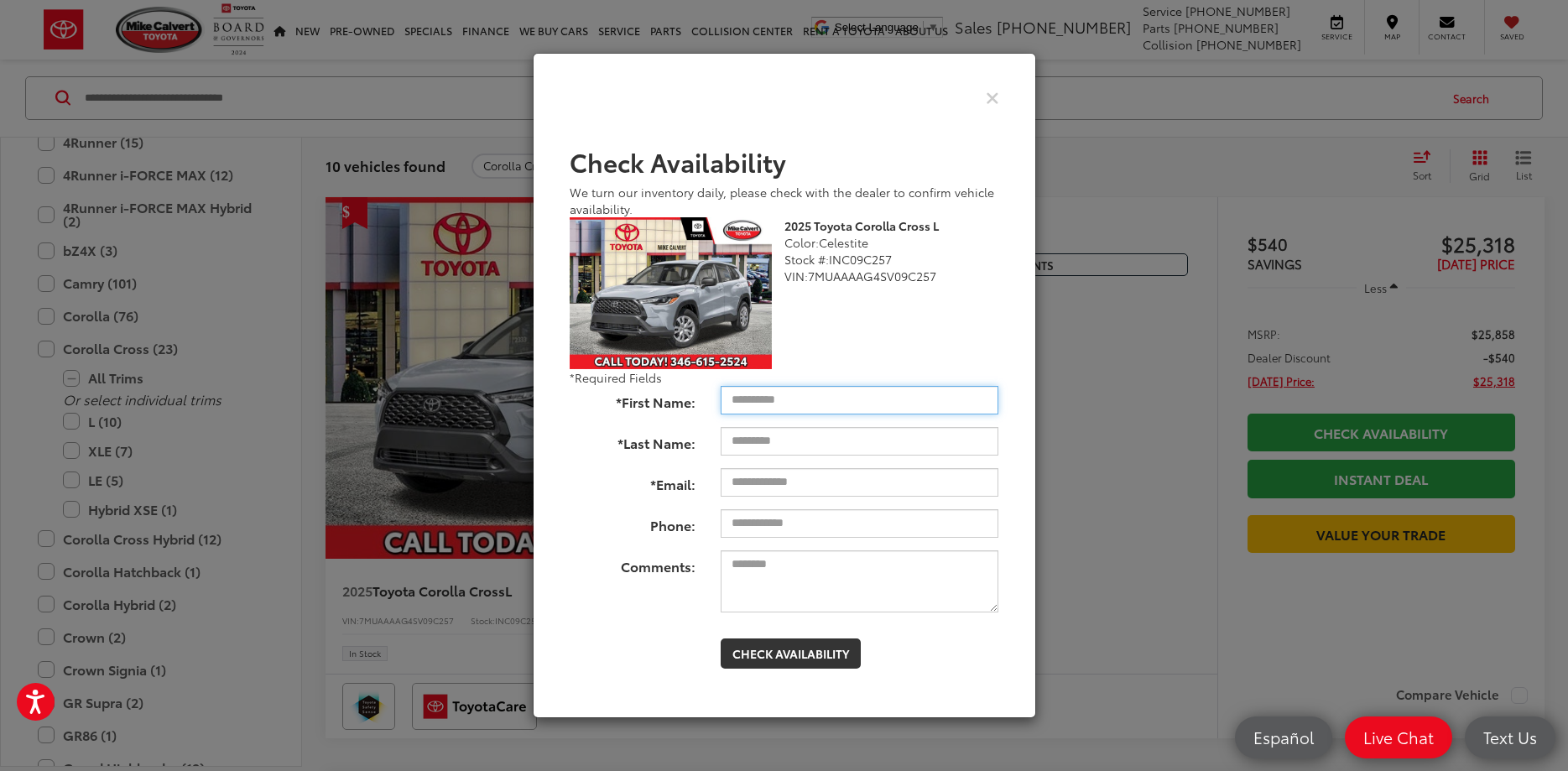
click at [846, 401] on input "*First Name:" at bounding box center [859, 400] width 278 height 29
type input "****"
type input "**********"
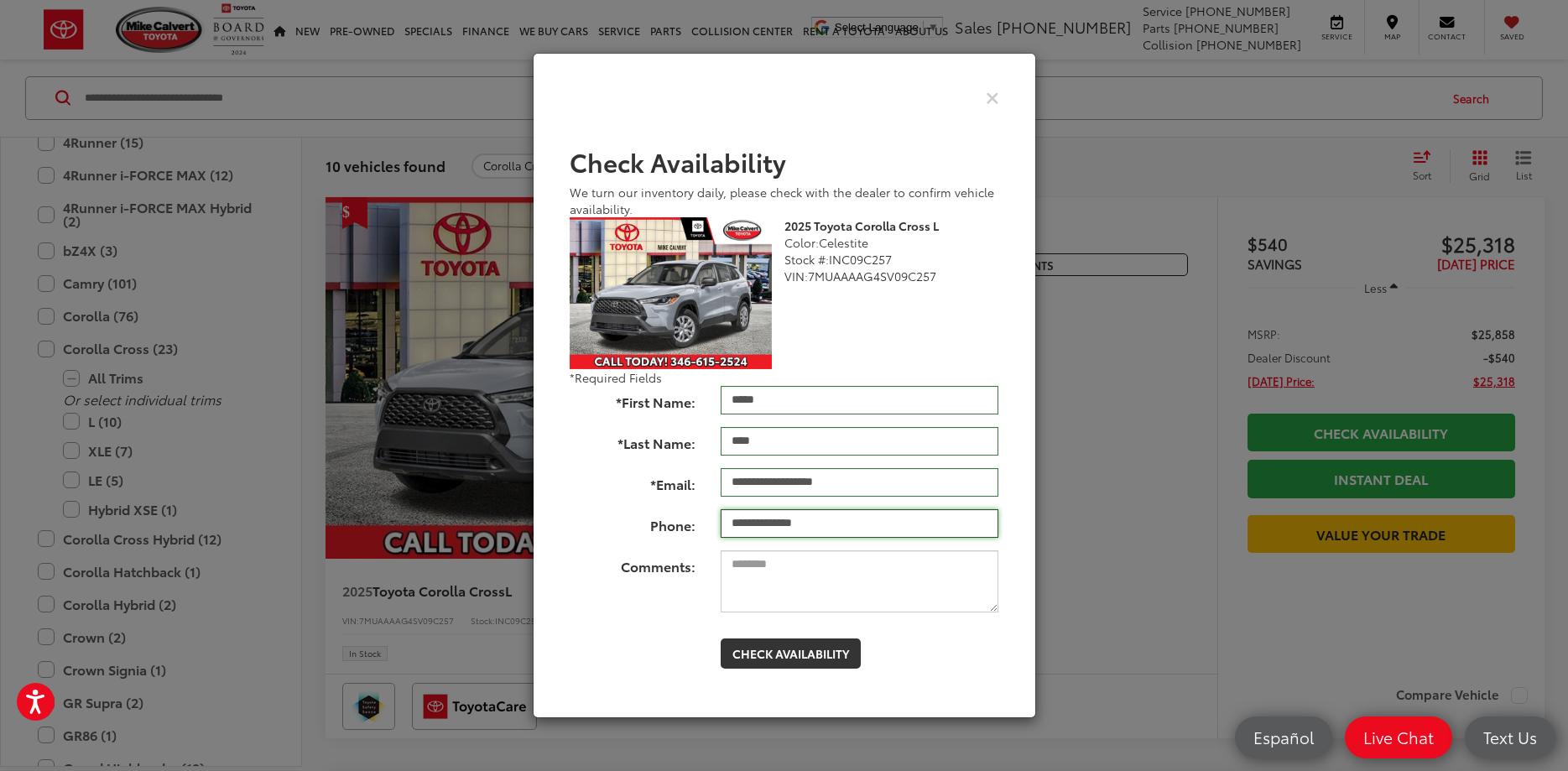
type input "**********"
click at [732, 568] on textarea "Comments:" at bounding box center [859, 582] width 278 height 62
click at [781, 652] on button "Check Availability" at bounding box center [791, 653] width 140 height 30
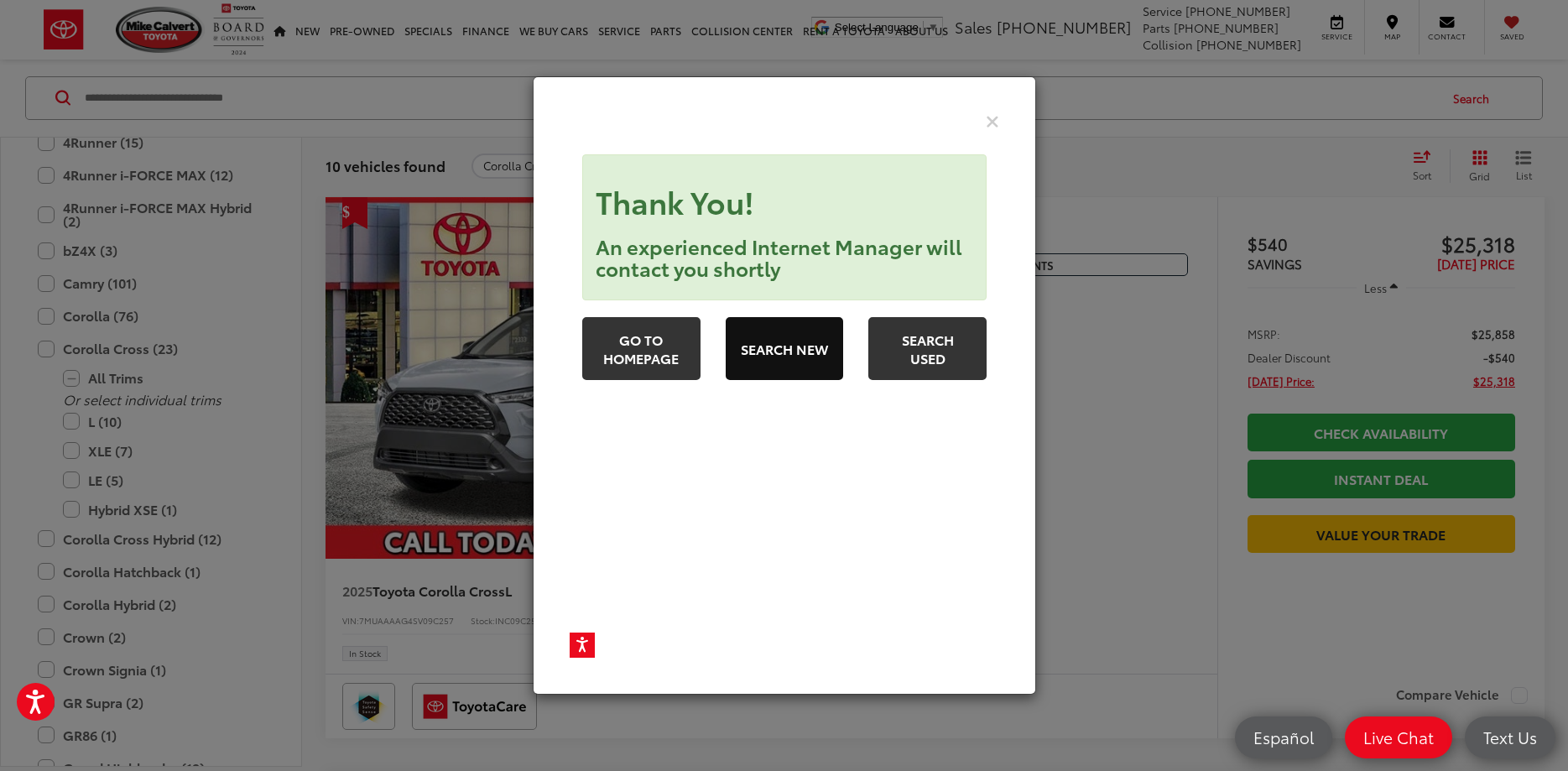
click at [803, 350] on link "Search New" at bounding box center [784, 349] width 118 height 63
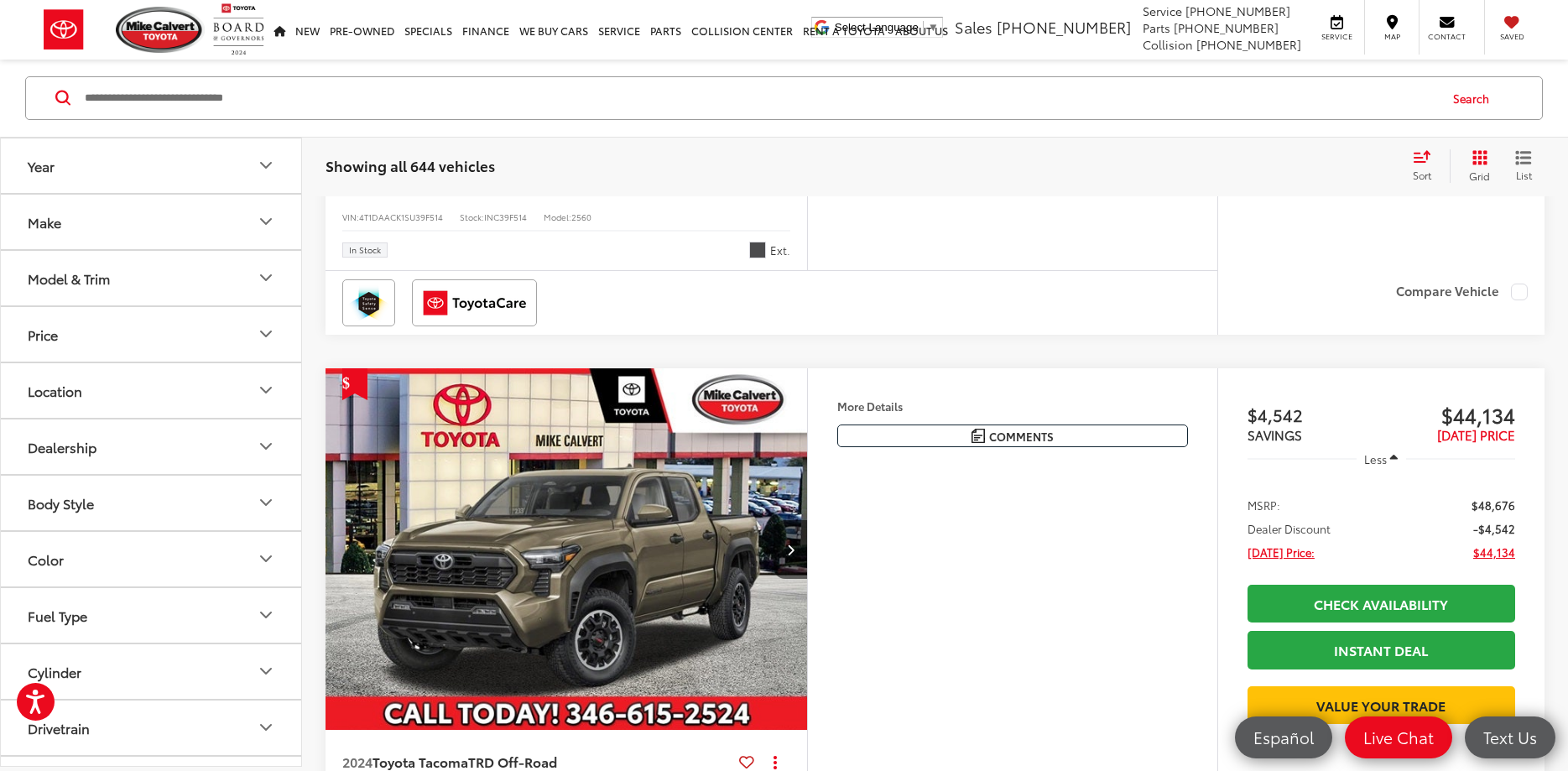
scroll to position [1284, 0]
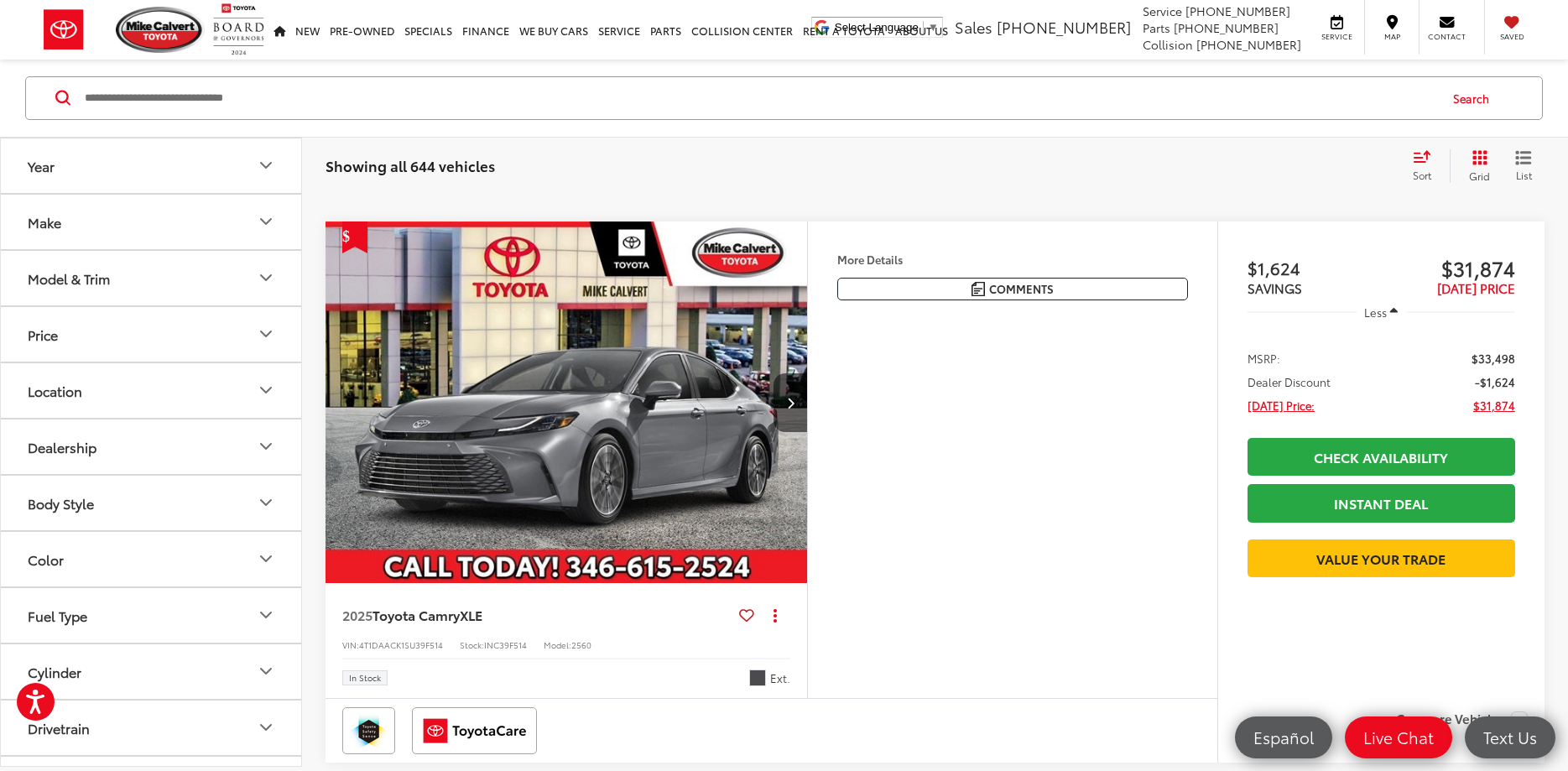
click at [254, 166] on button "Year" at bounding box center [152, 166] width 302 height 54
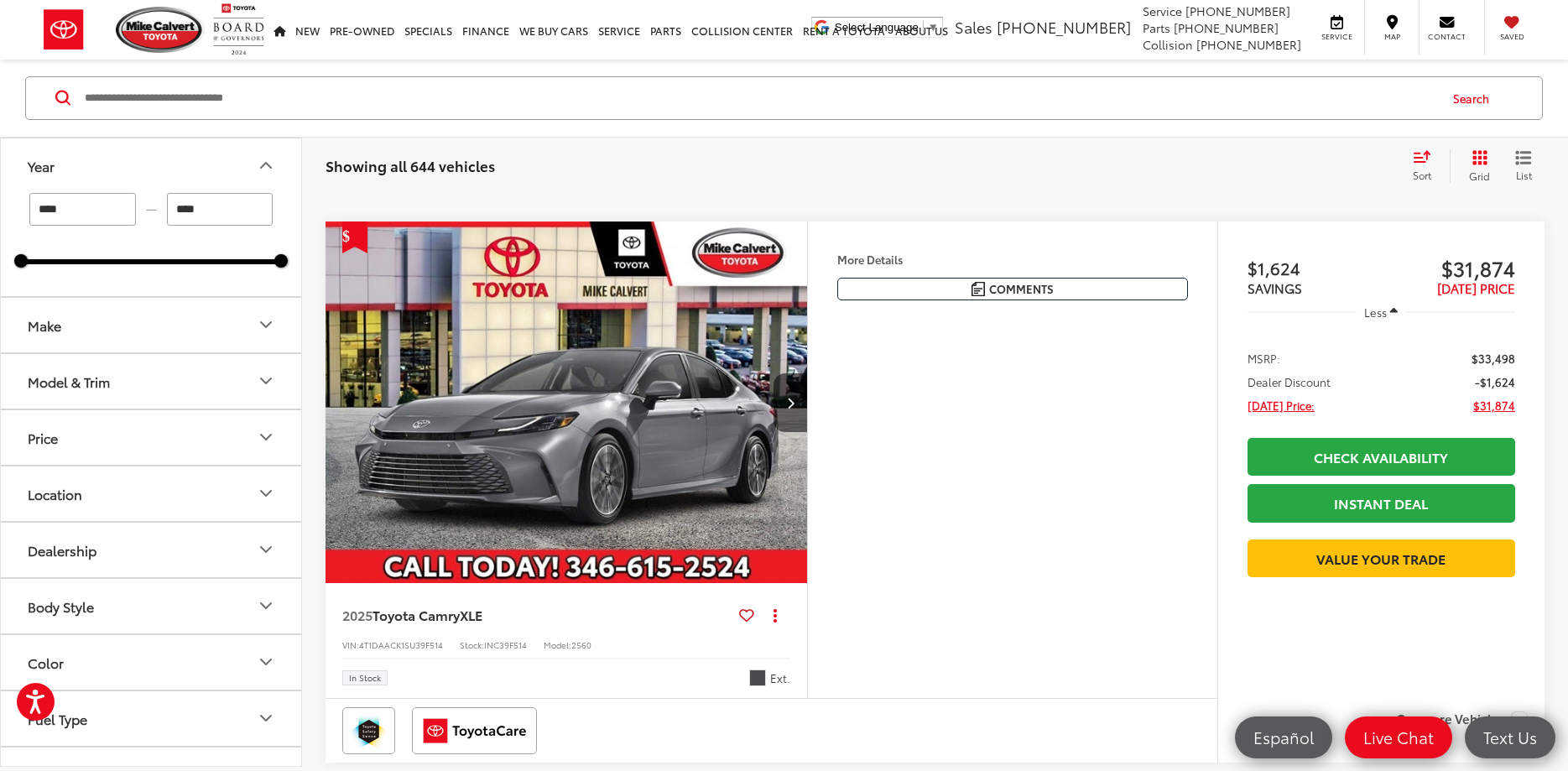
click at [270, 388] on icon "Model & Trim" at bounding box center [266, 382] width 20 height 20
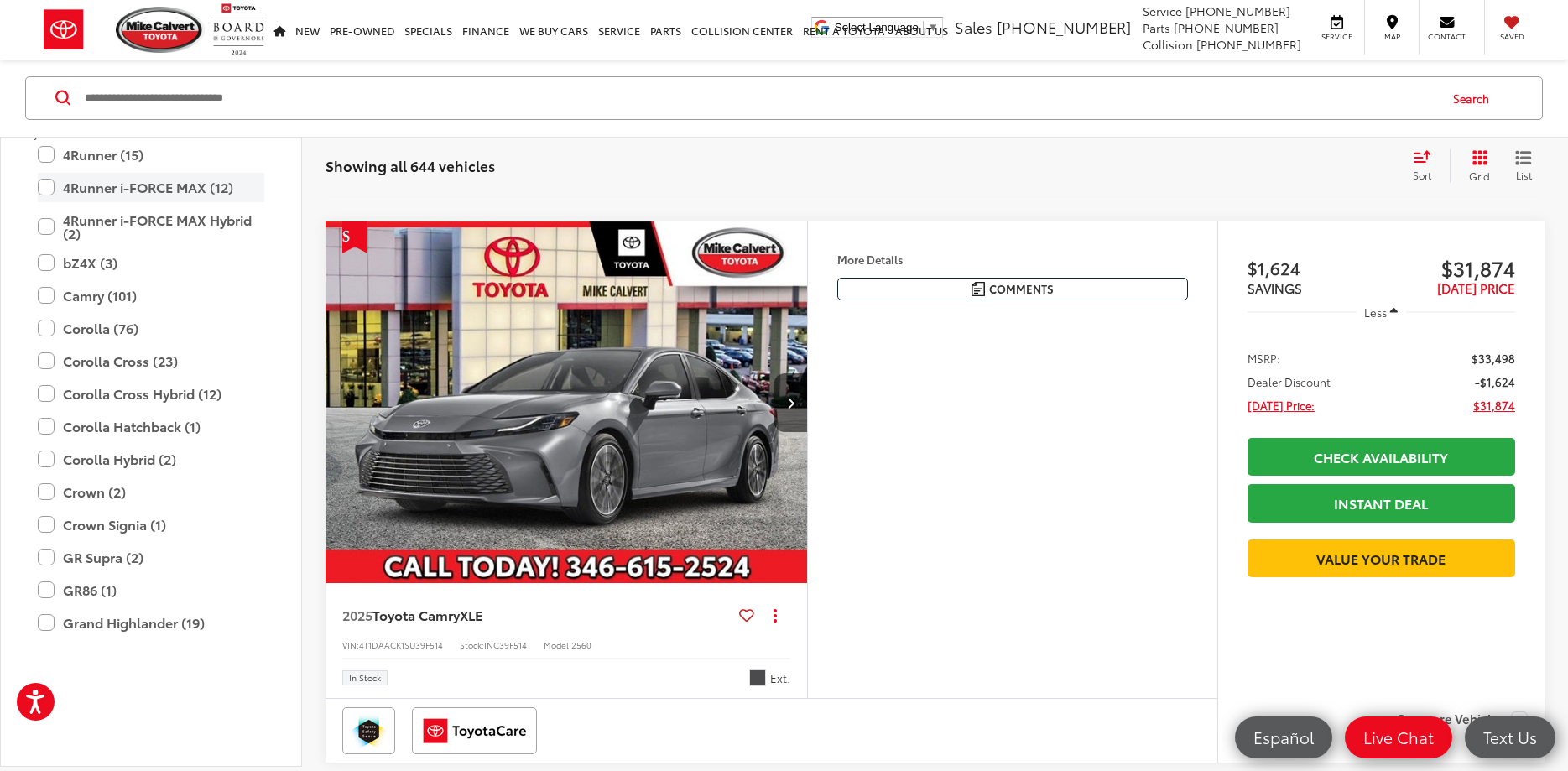
scroll to position [302, 0]
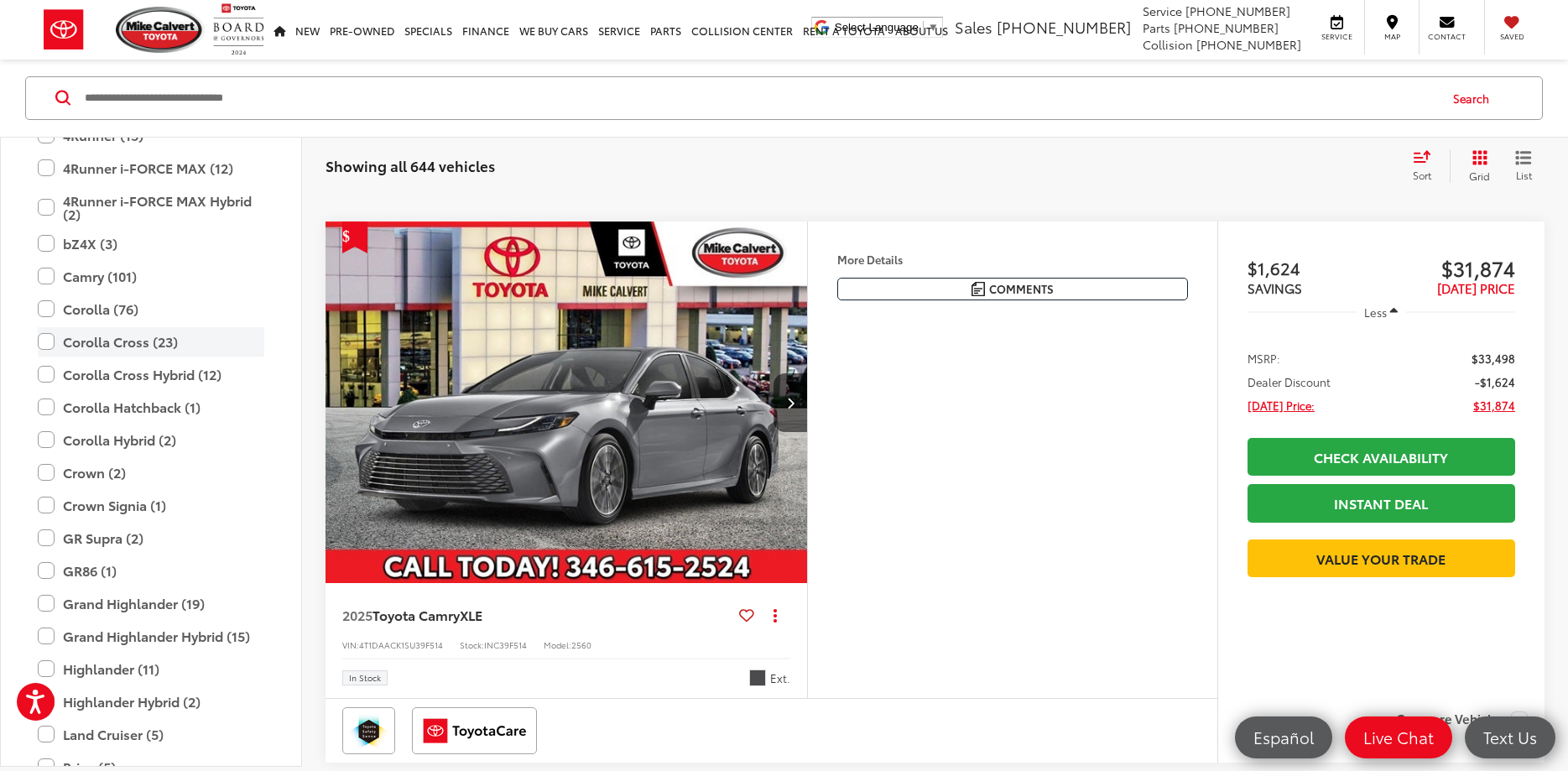
click at [46, 344] on label "Corolla Cross (23)" at bounding box center [151, 341] width 226 height 29
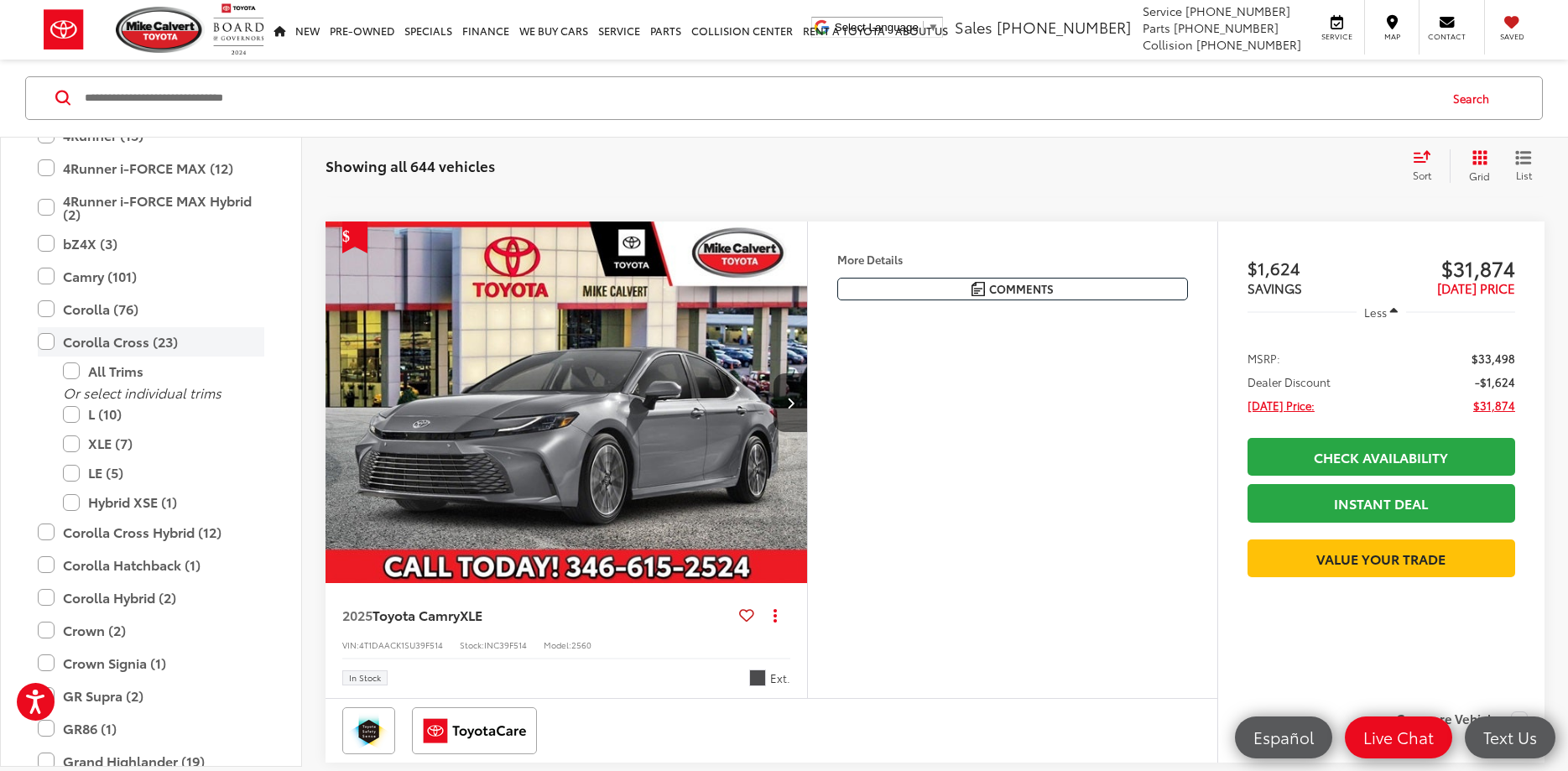
type input "****"
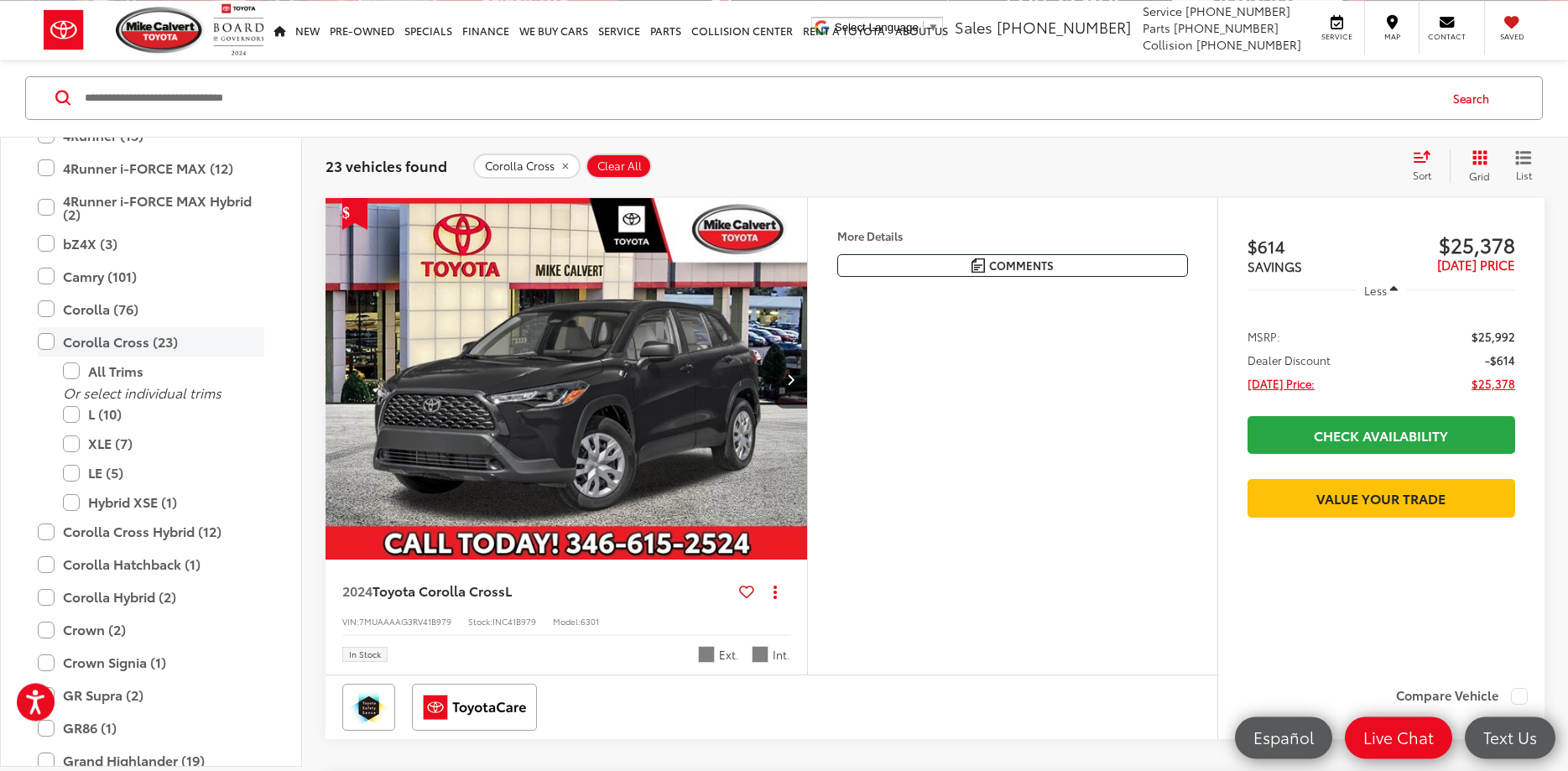
scroll to position [157, 0]
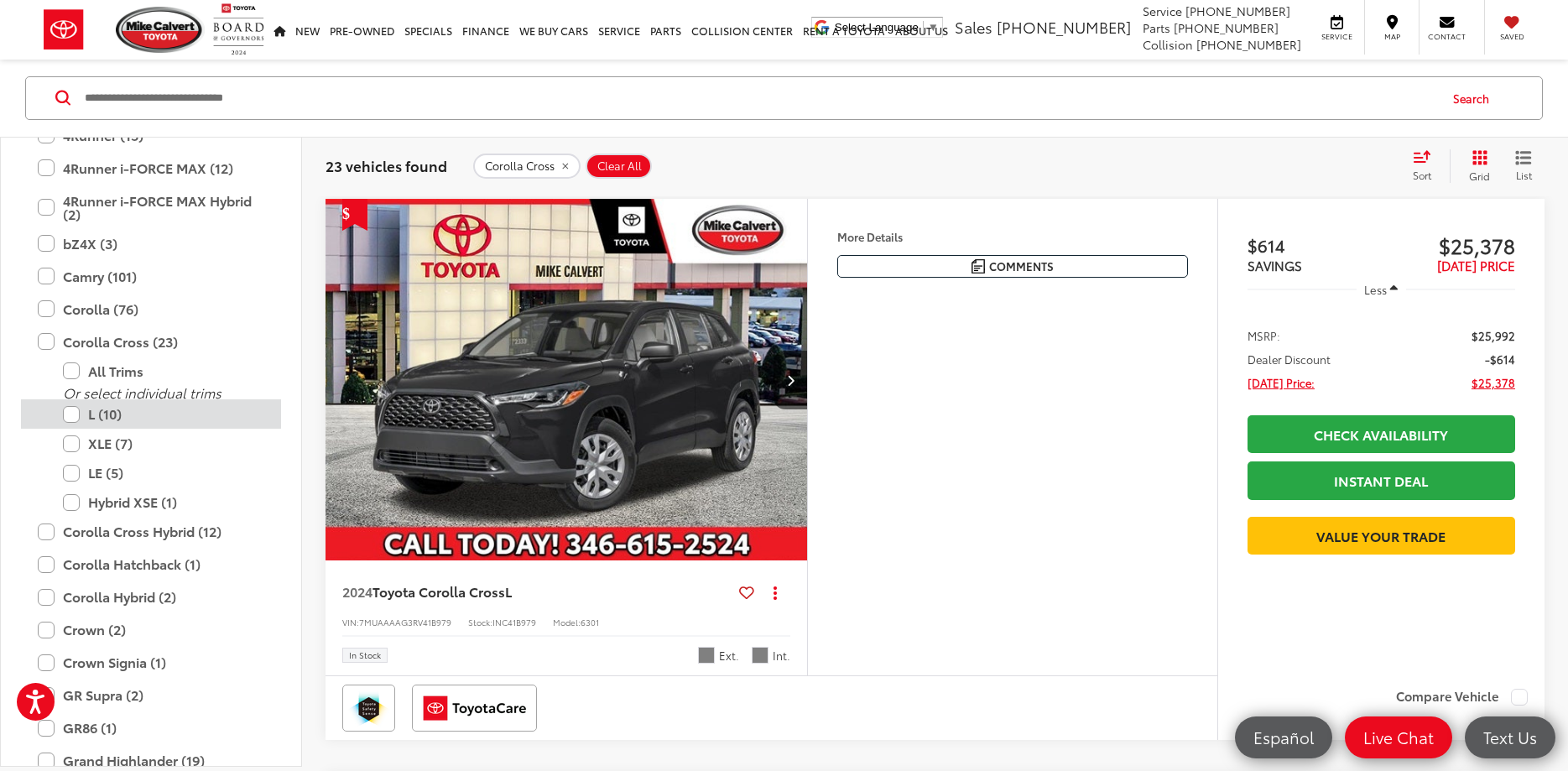
click at [68, 416] on label "L (10)" at bounding box center [164, 414] width 202 height 29
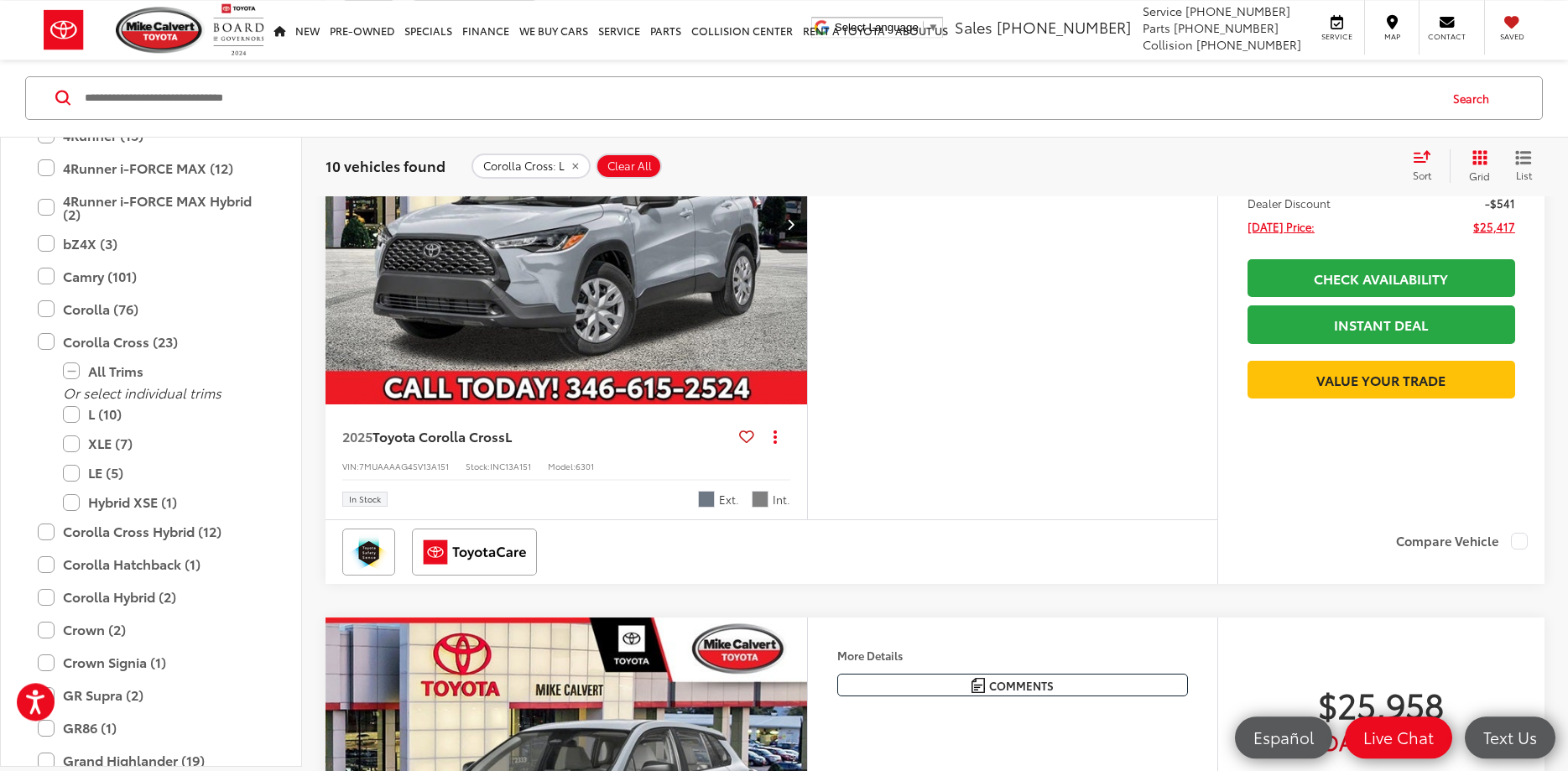
scroll to position [2639, 0]
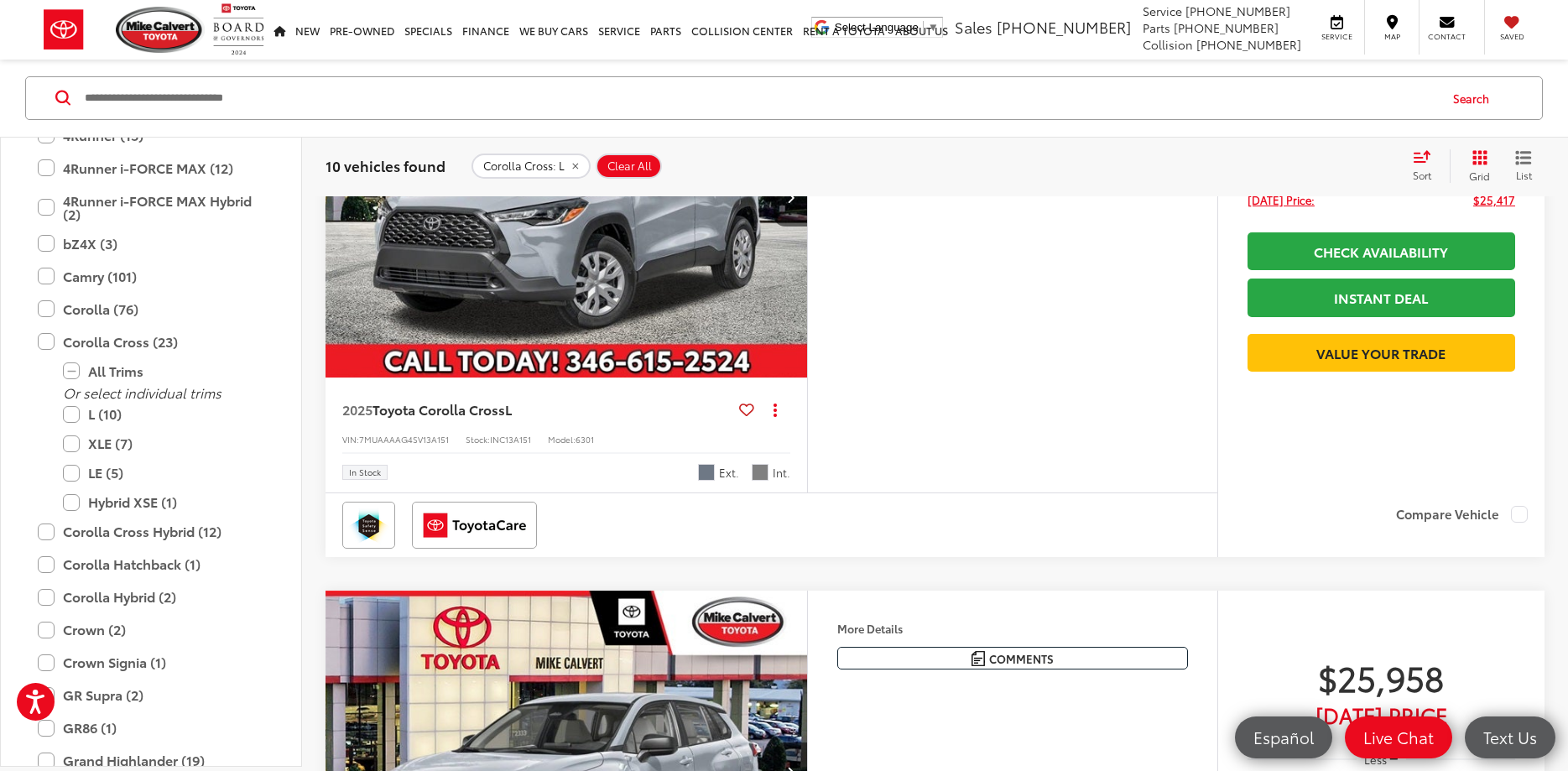
click at [638, 241] on img "2025 Toyota Corolla Cross L 0" at bounding box center [567, 197] width 484 height 363
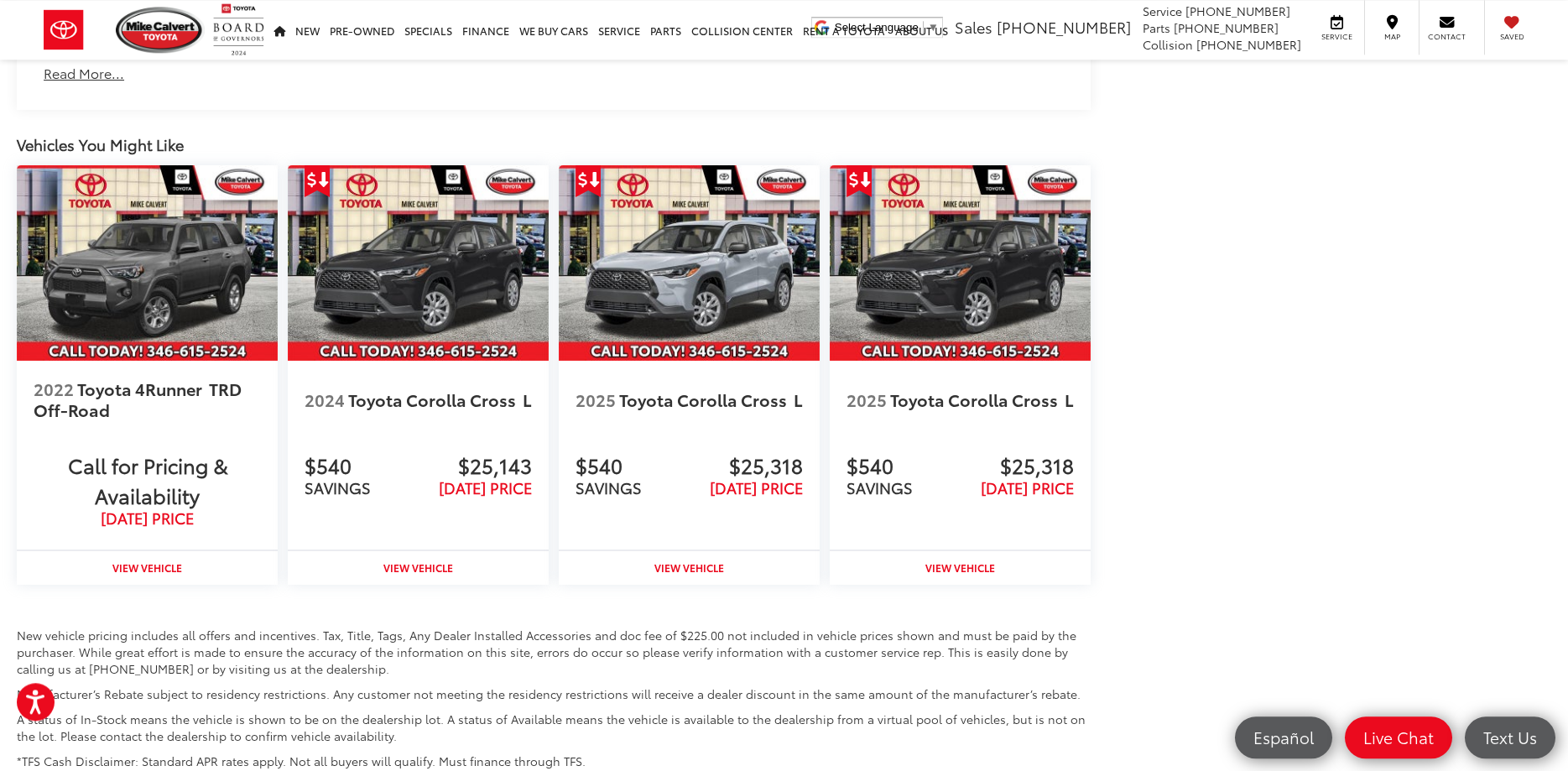
scroll to position [1882, 0]
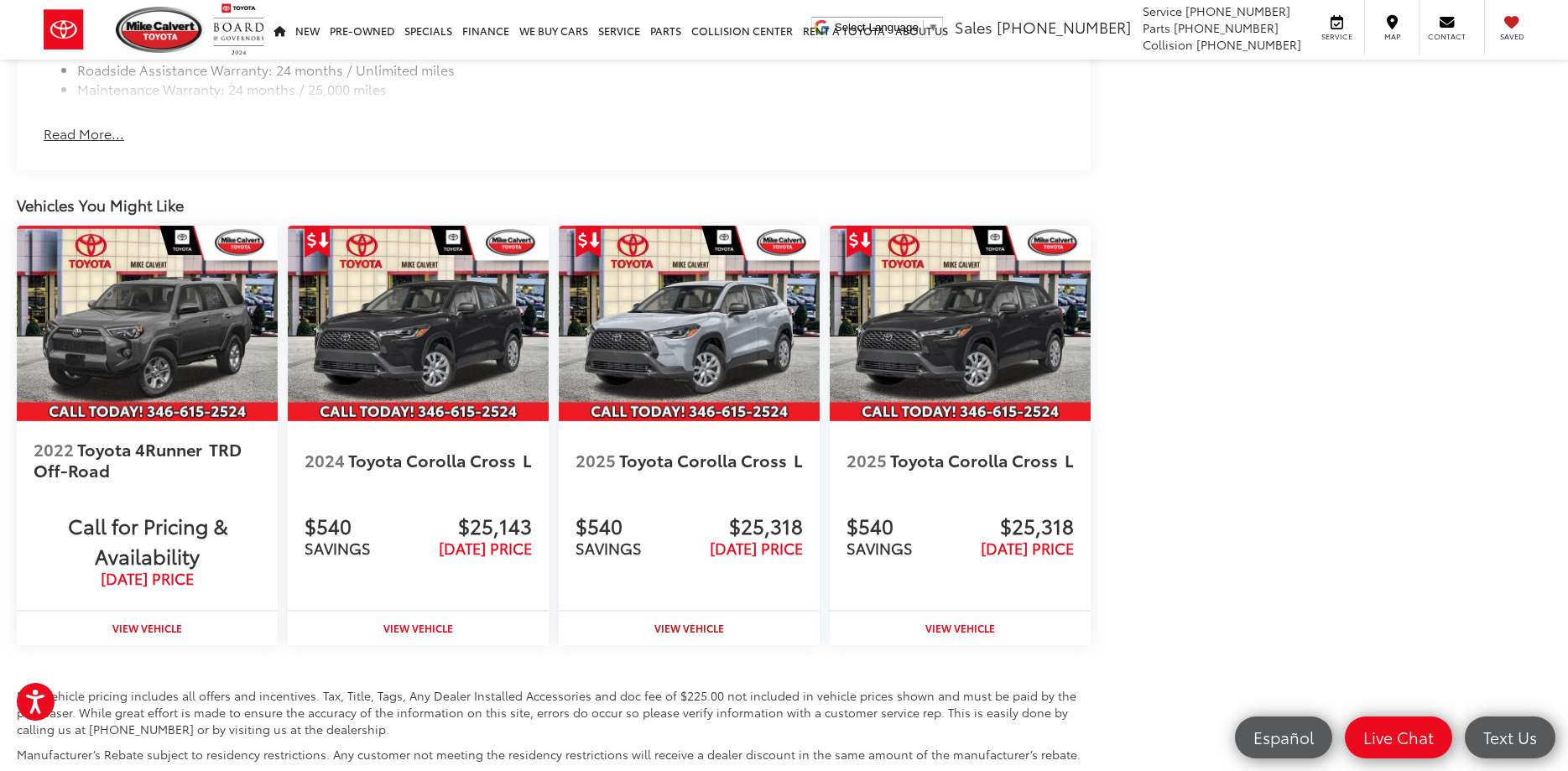
click at [682, 635] on strong "View Vehicle" at bounding box center [688, 628] width 69 height 14
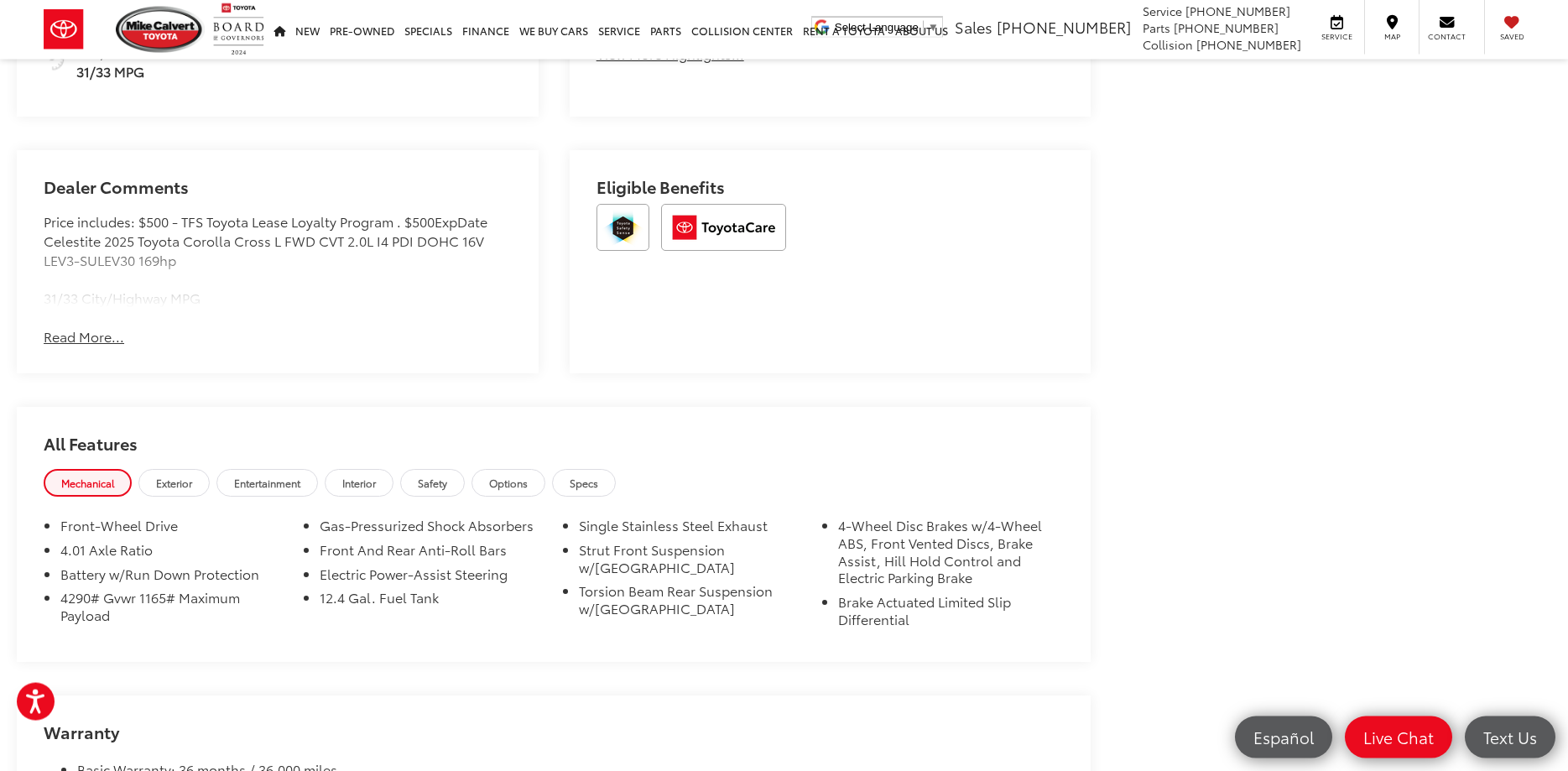
scroll to position [1198, 0]
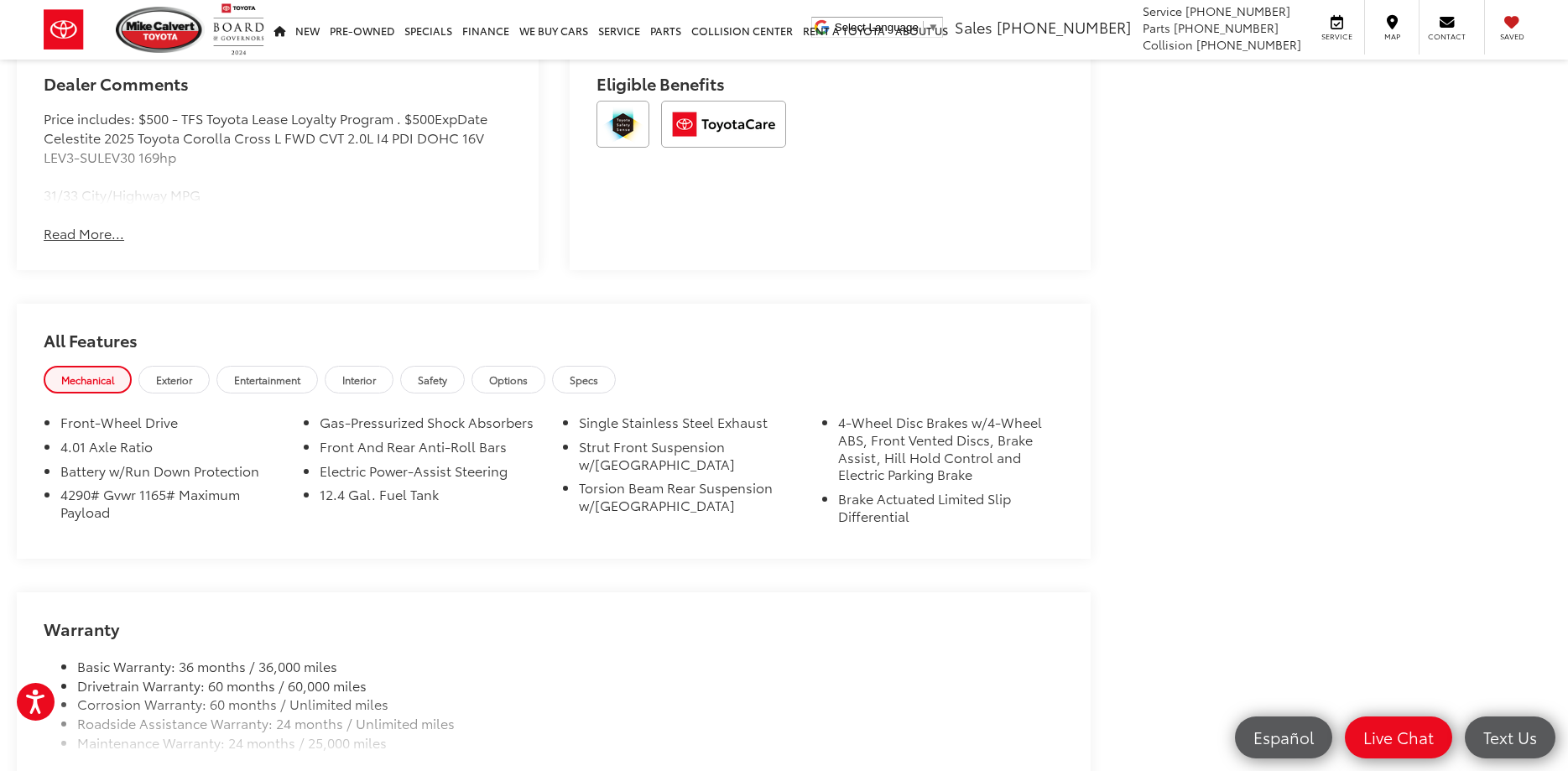
click at [519, 378] on span "Options" at bounding box center [509, 380] width 39 height 14
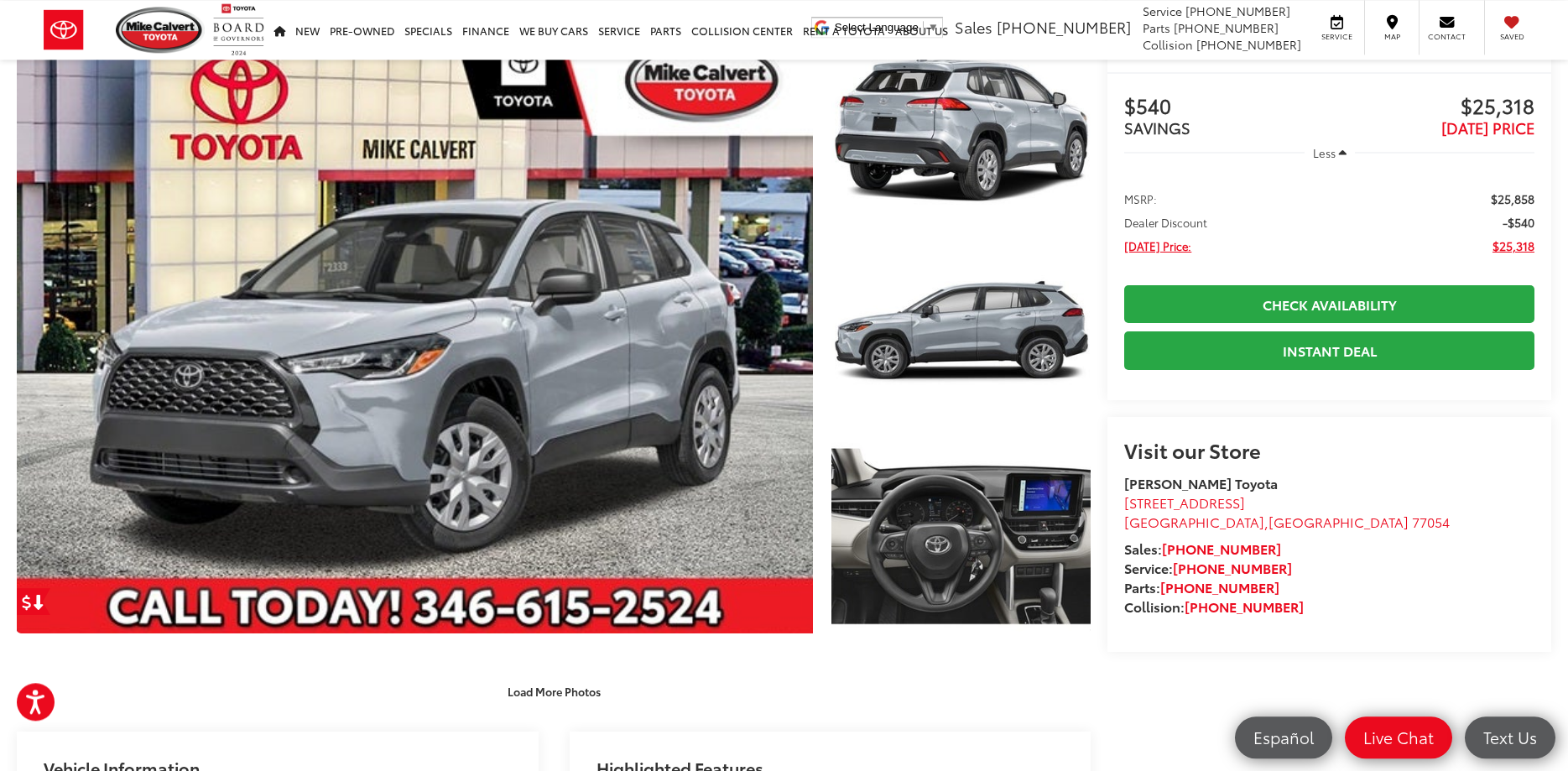
scroll to position [0, 0]
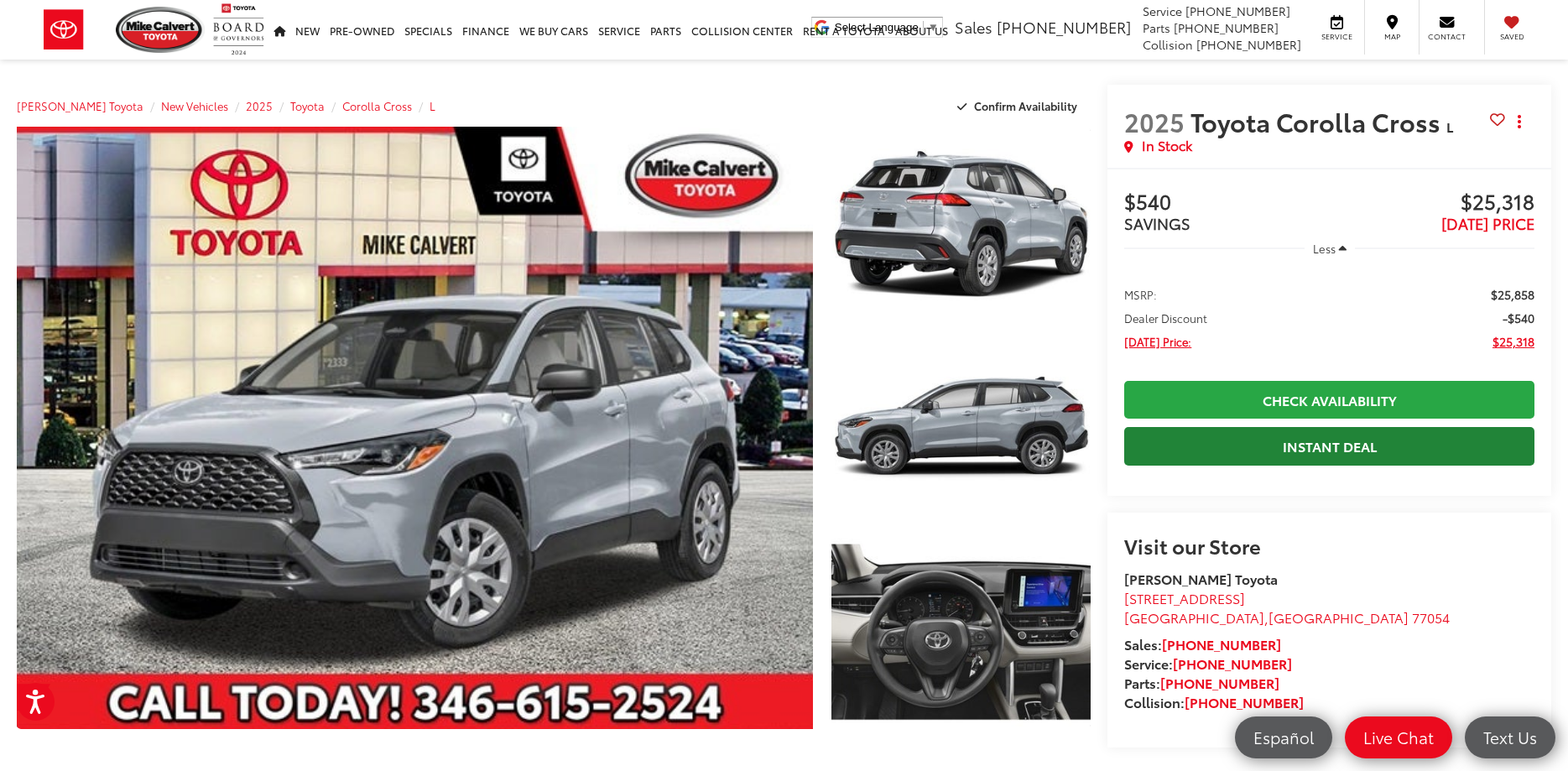
click at [1305, 459] on link "Instant Deal" at bounding box center [1329, 446] width 410 height 38
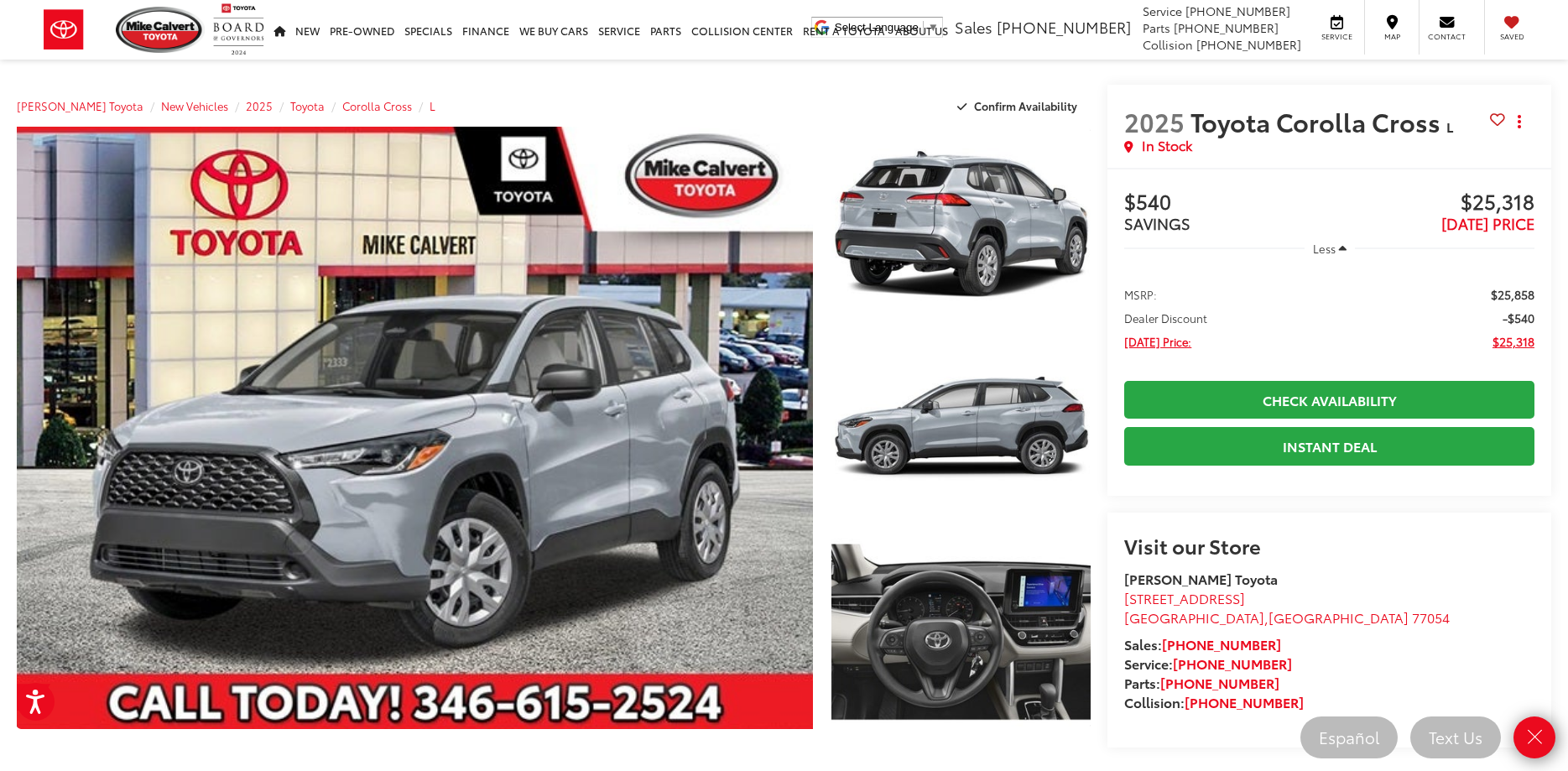
click at [862, 111] on div "[PERSON_NAME] Toyota New Vehicles 2025 Toyota Corolla Cross L Confirm Availabil…" at bounding box center [553, 106] width 1074 height 42
click at [1536, 738] on icon "Close" at bounding box center [1534, 738] width 24 height 24
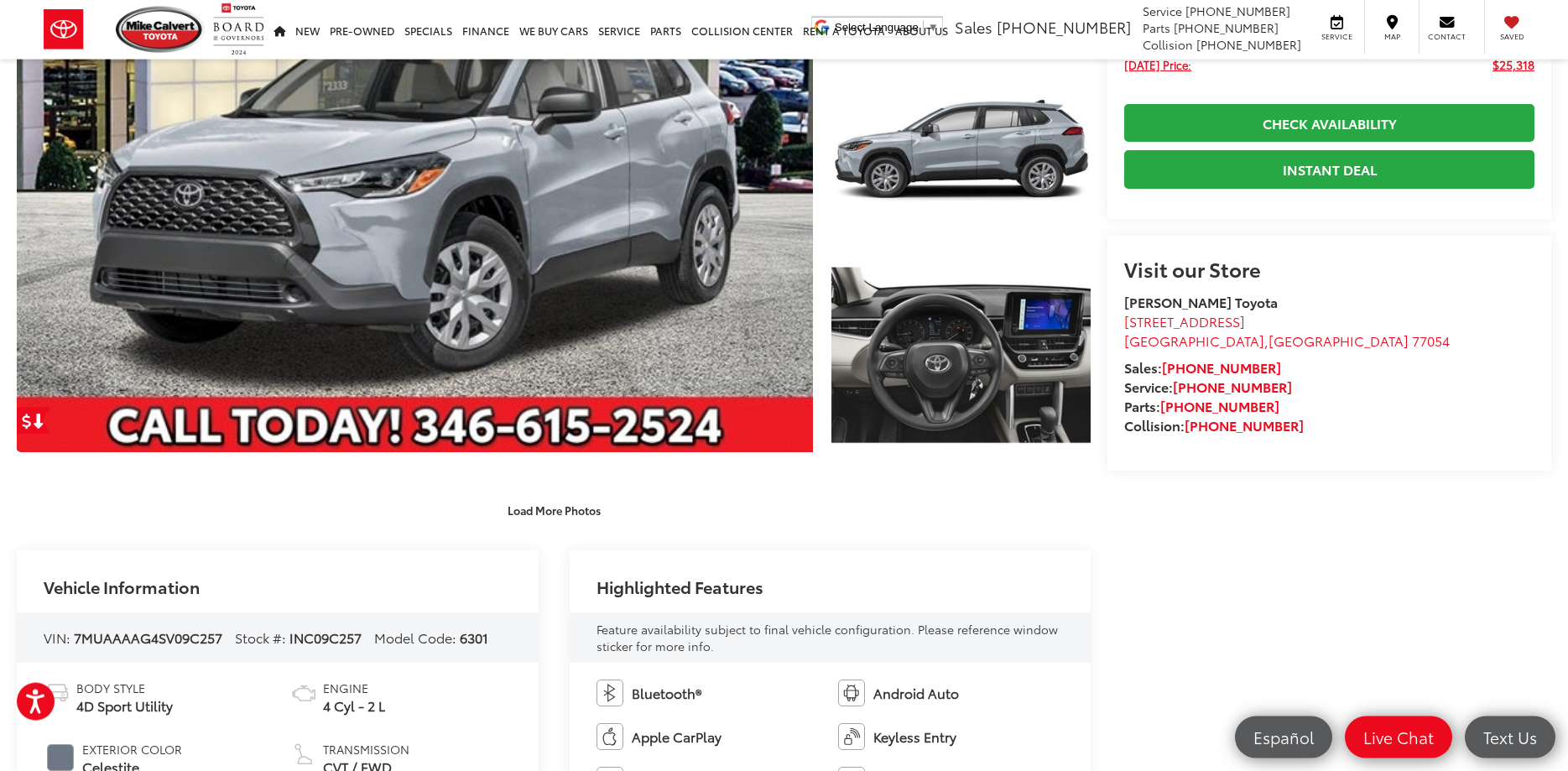
scroll to position [513, 0]
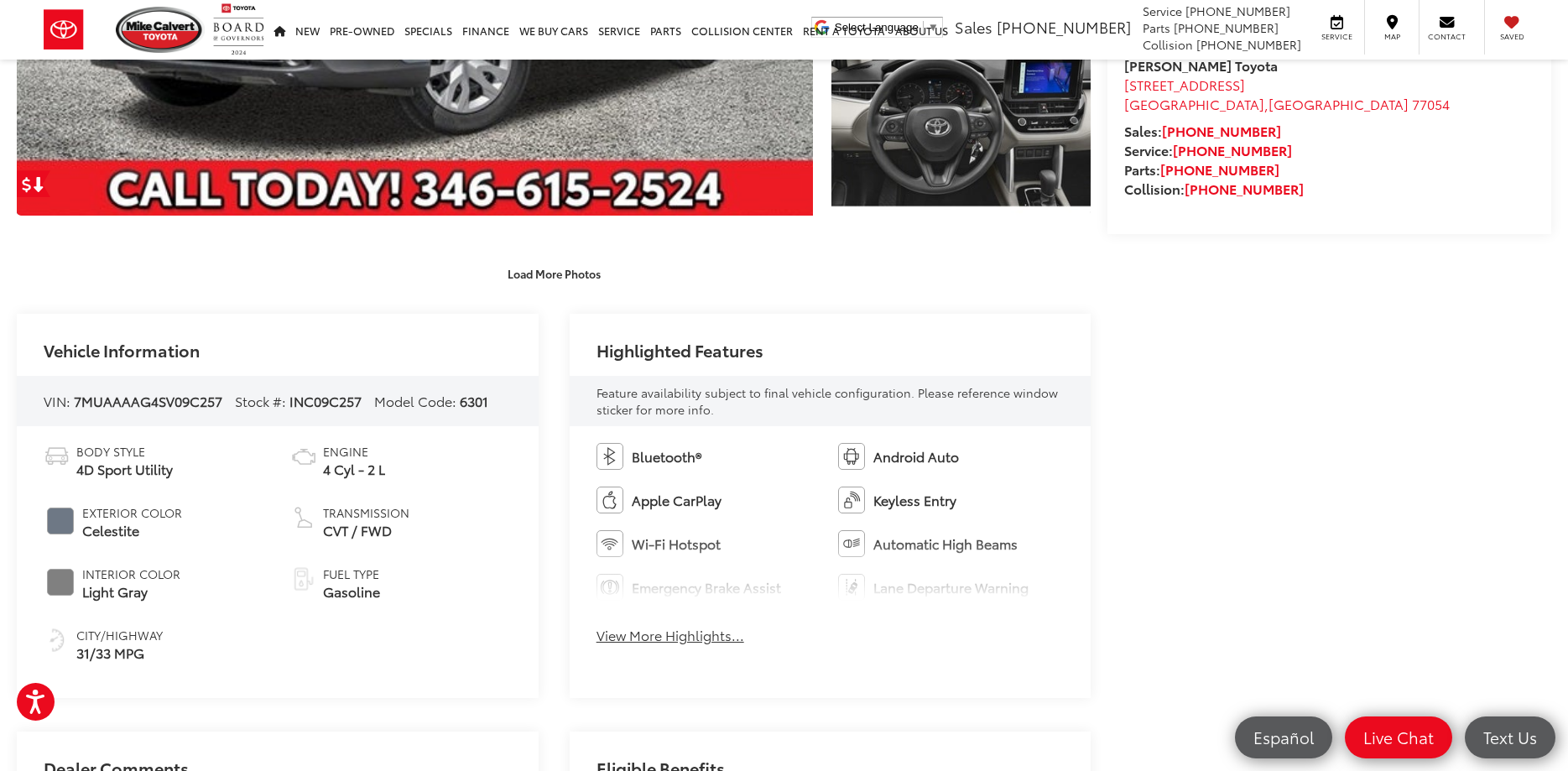
click at [702, 634] on button "View More Highlights..." at bounding box center [670, 636] width 147 height 19
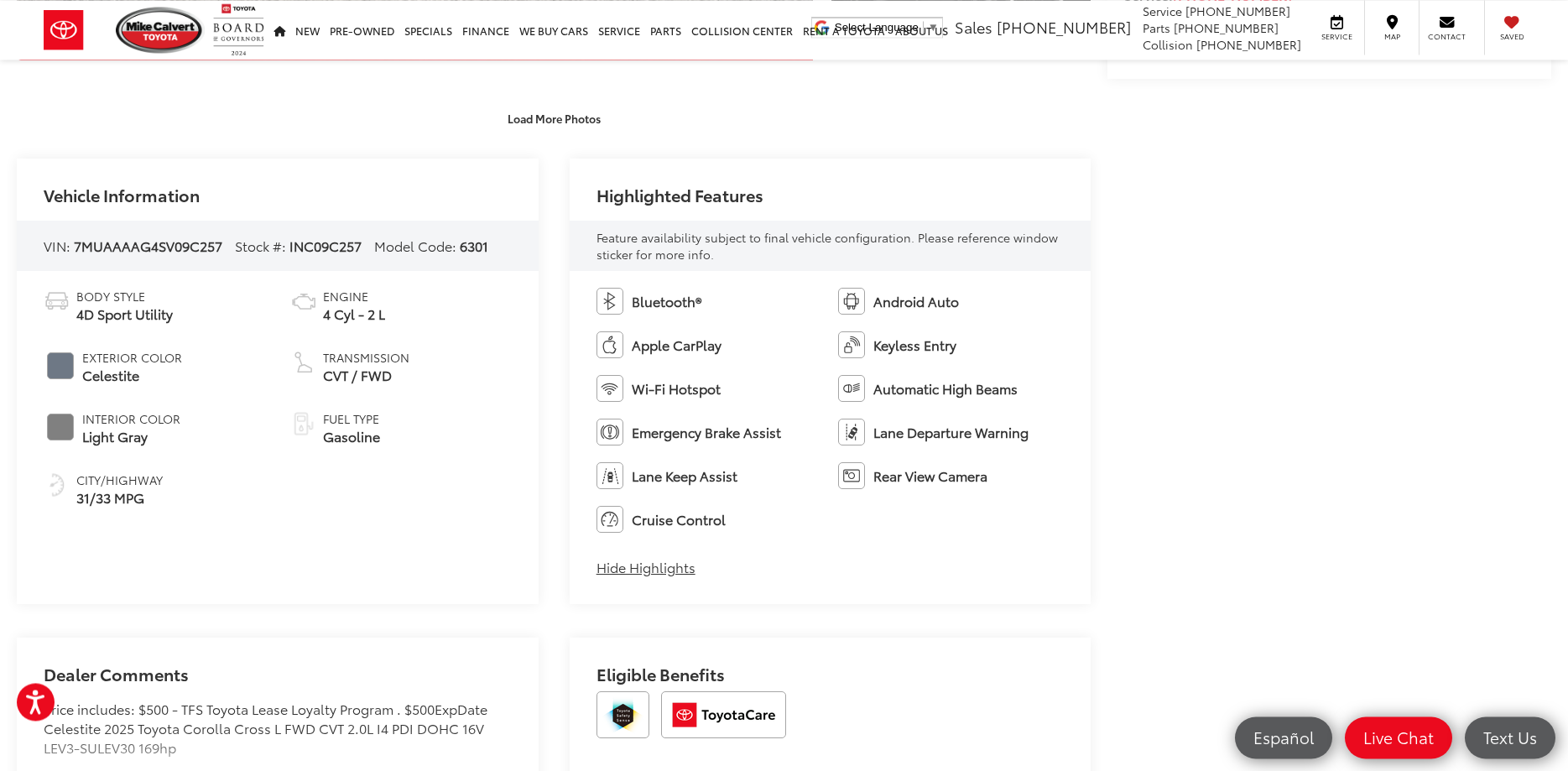
scroll to position [685, 0]
